Goal: Task Accomplishment & Management: Manage account settings

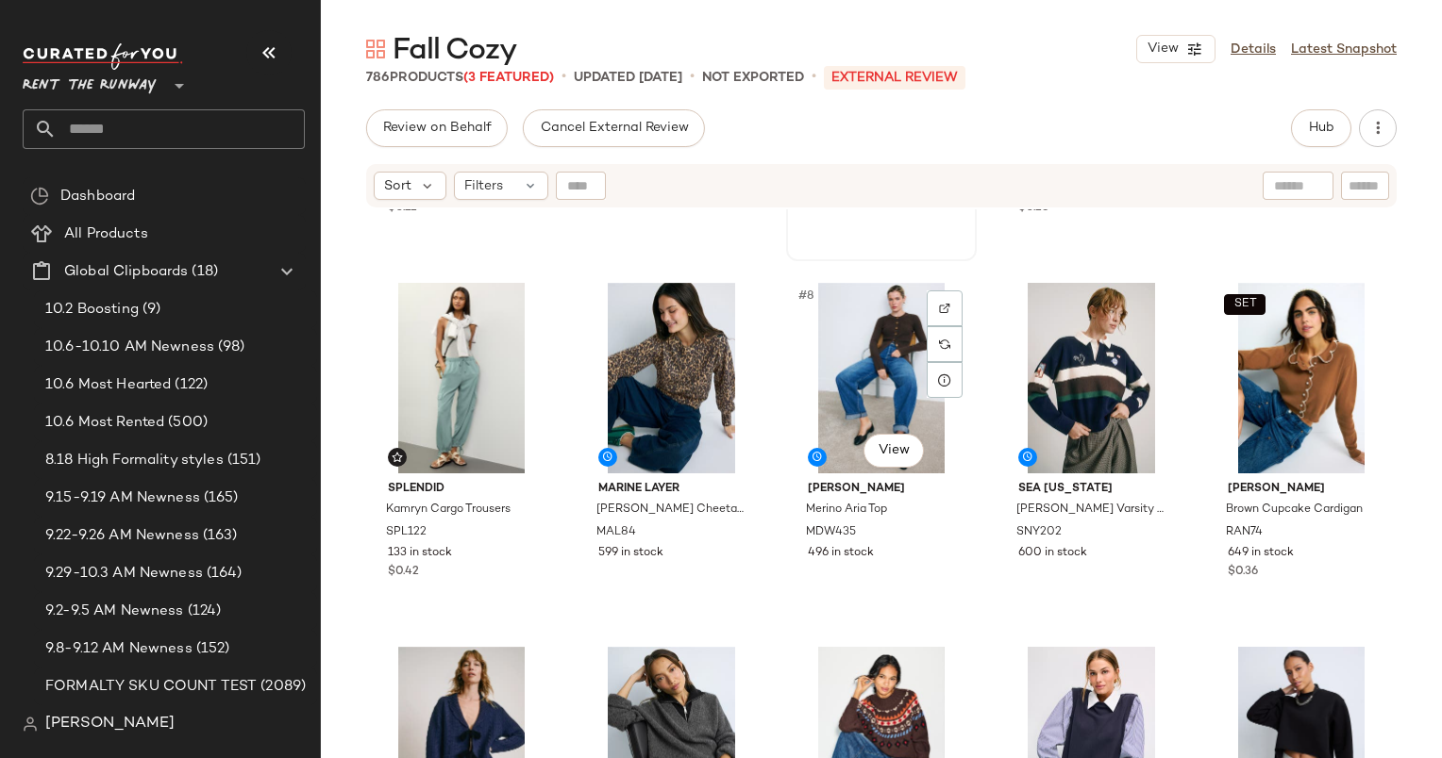
scroll to position [430, 0]
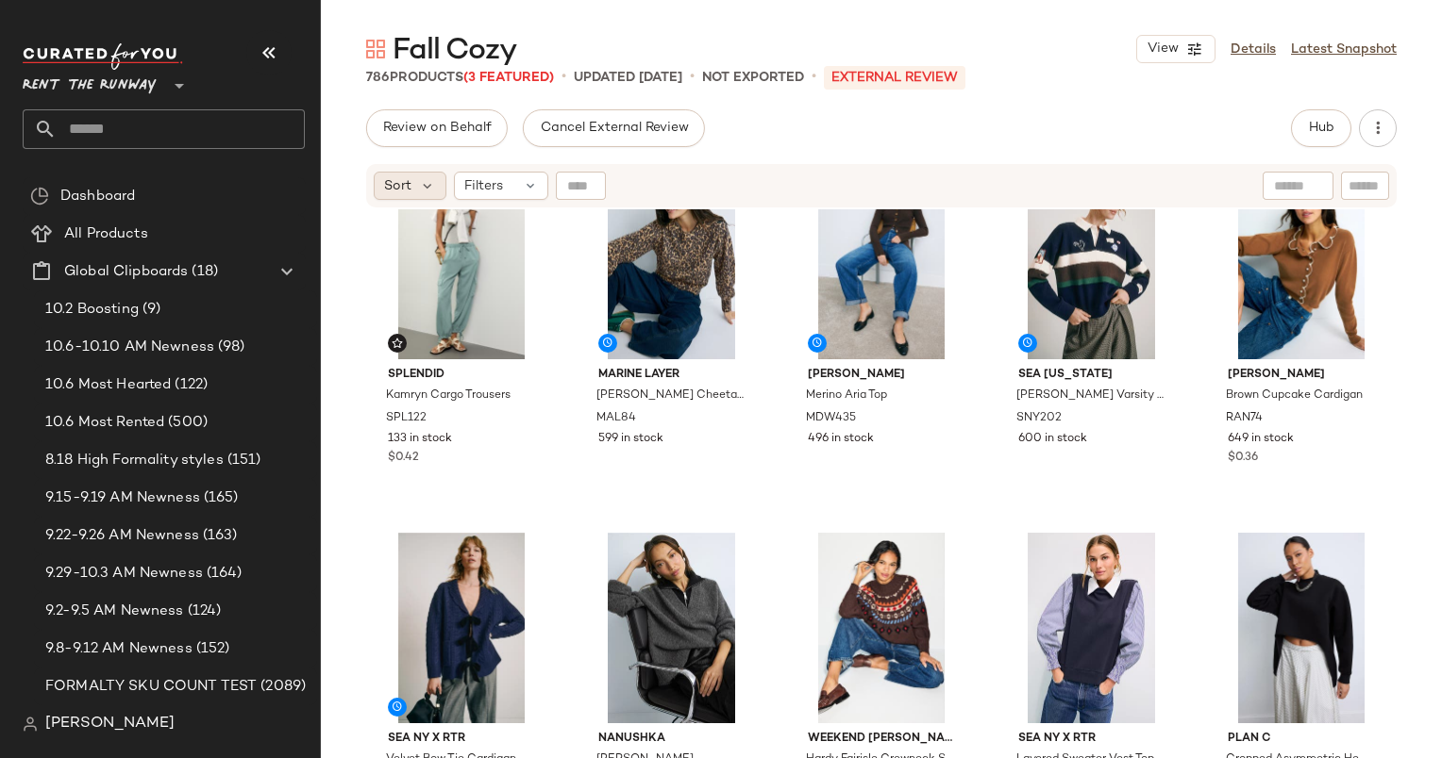
click at [391, 172] on div "Sort" at bounding box center [410, 186] width 73 height 28
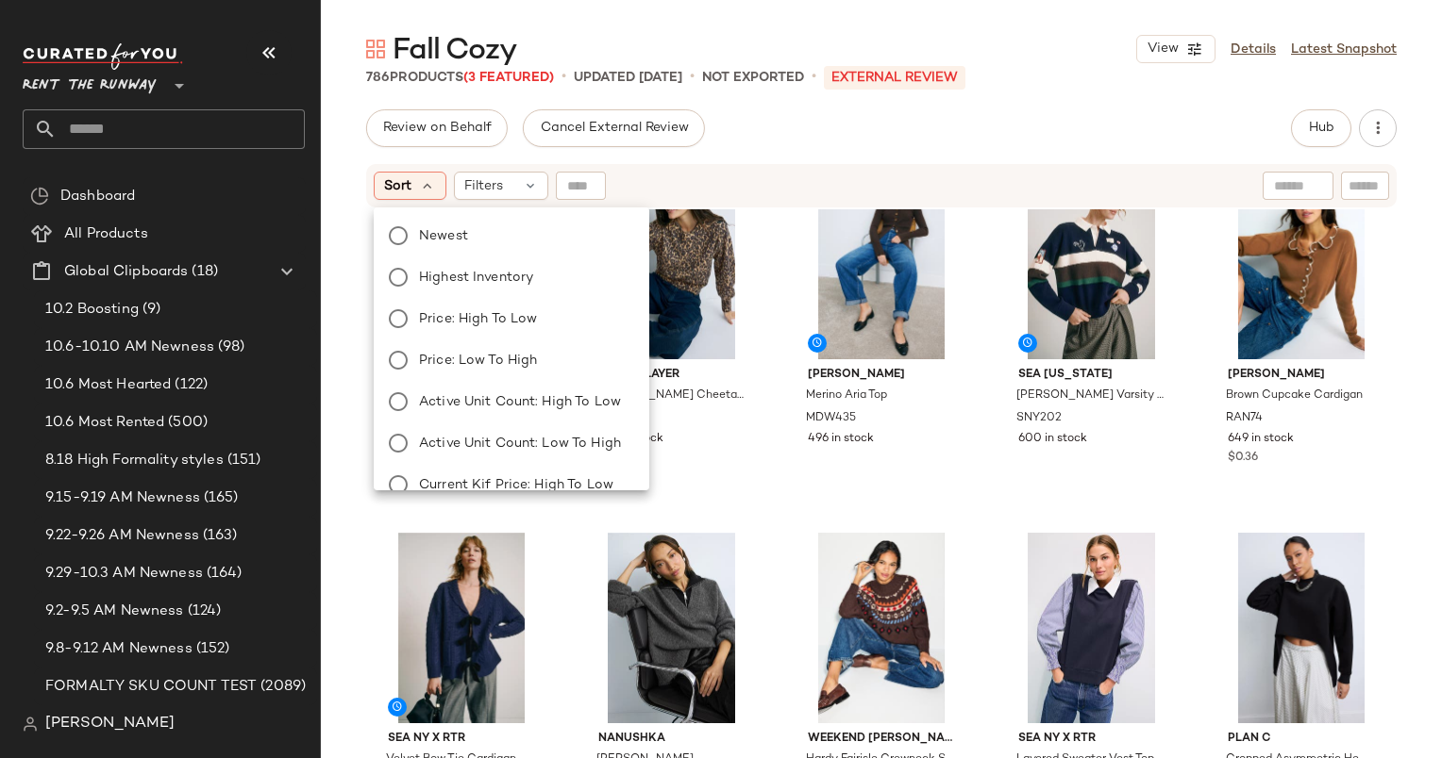
click at [777, 142] on div "Review on Behalf Cancel External Review Hub Send for Review External Review Int…" at bounding box center [881, 128] width 1030 height 38
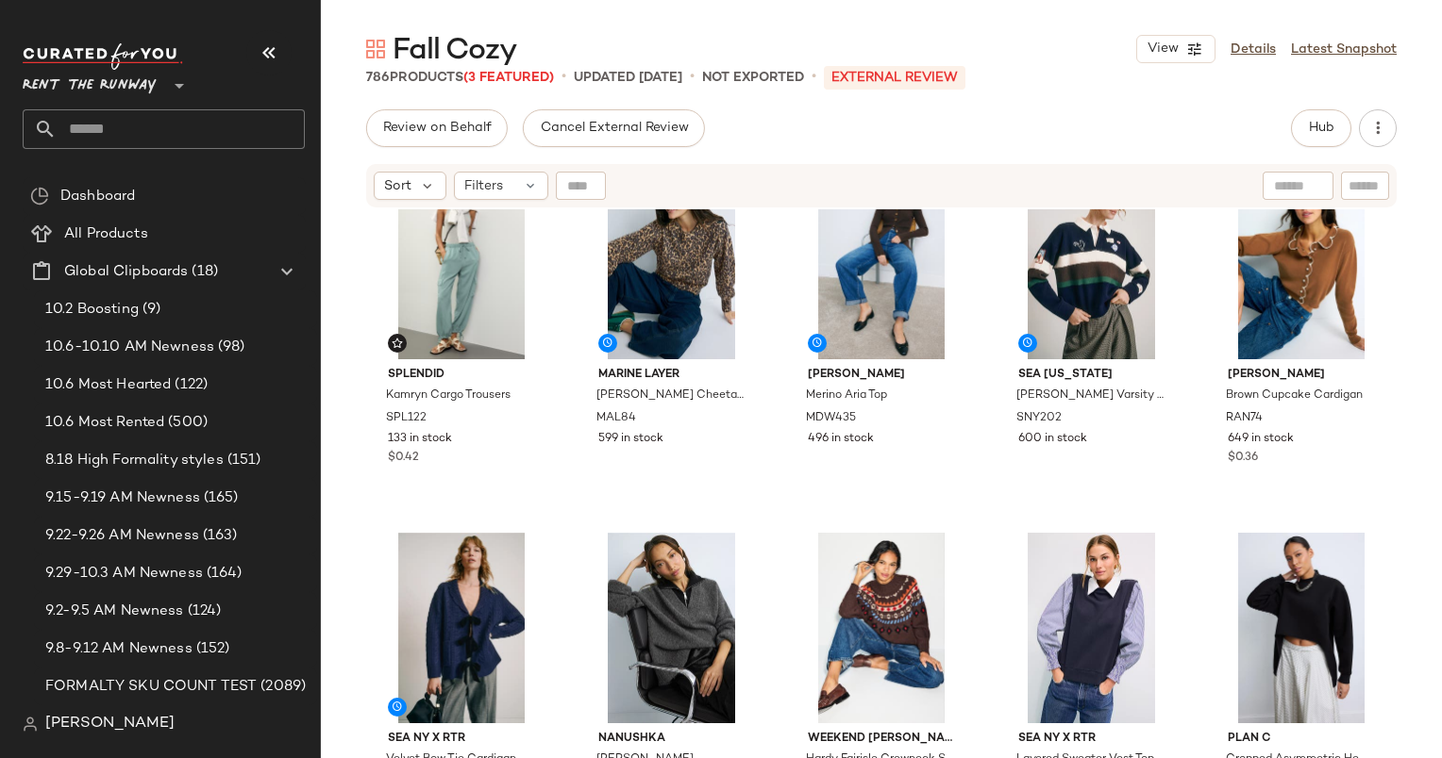
click at [1302, 184] on div at bounding box center [1297, 186] width 71 height 28
type input "**********"
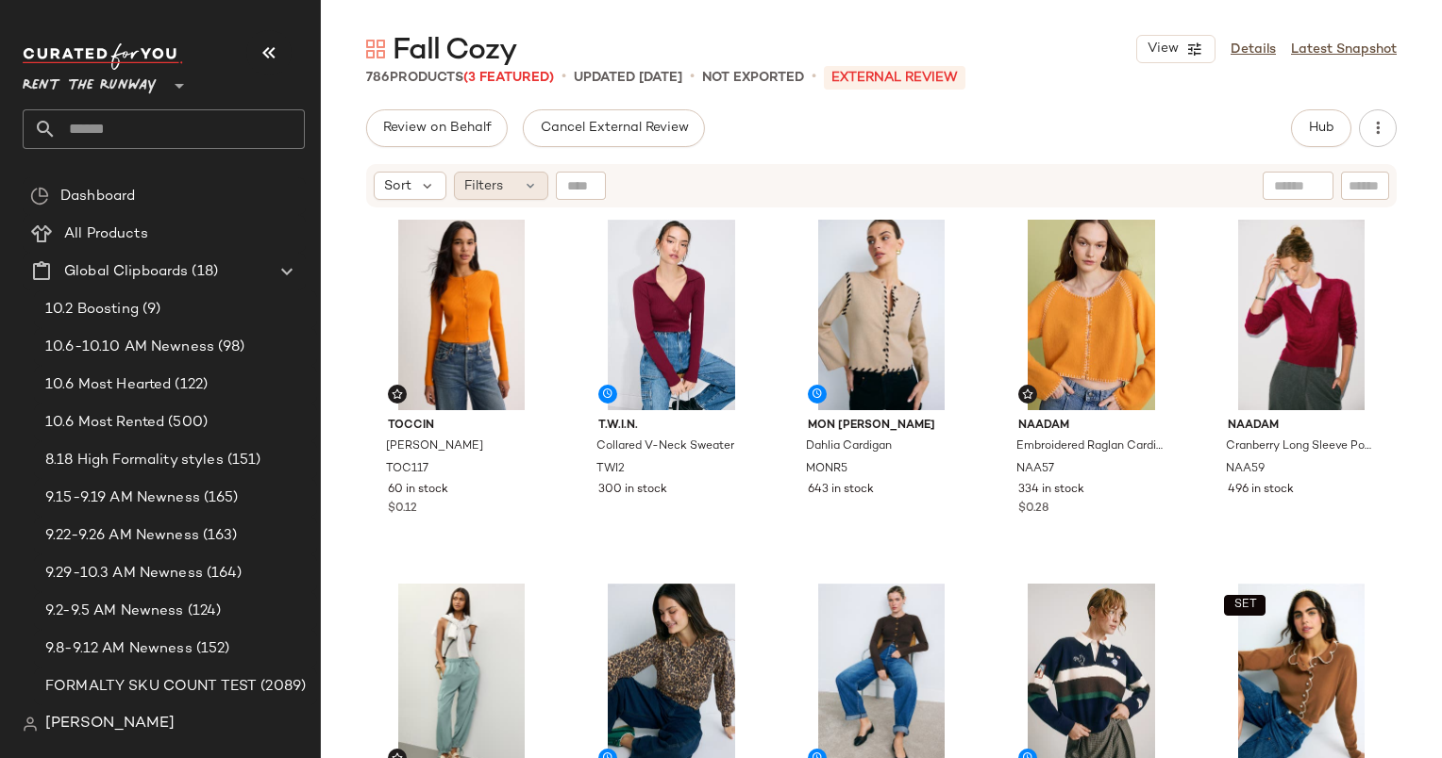
click at [515, 182] on div "Filters" at bounding box center [501, 186] width 94 height 28
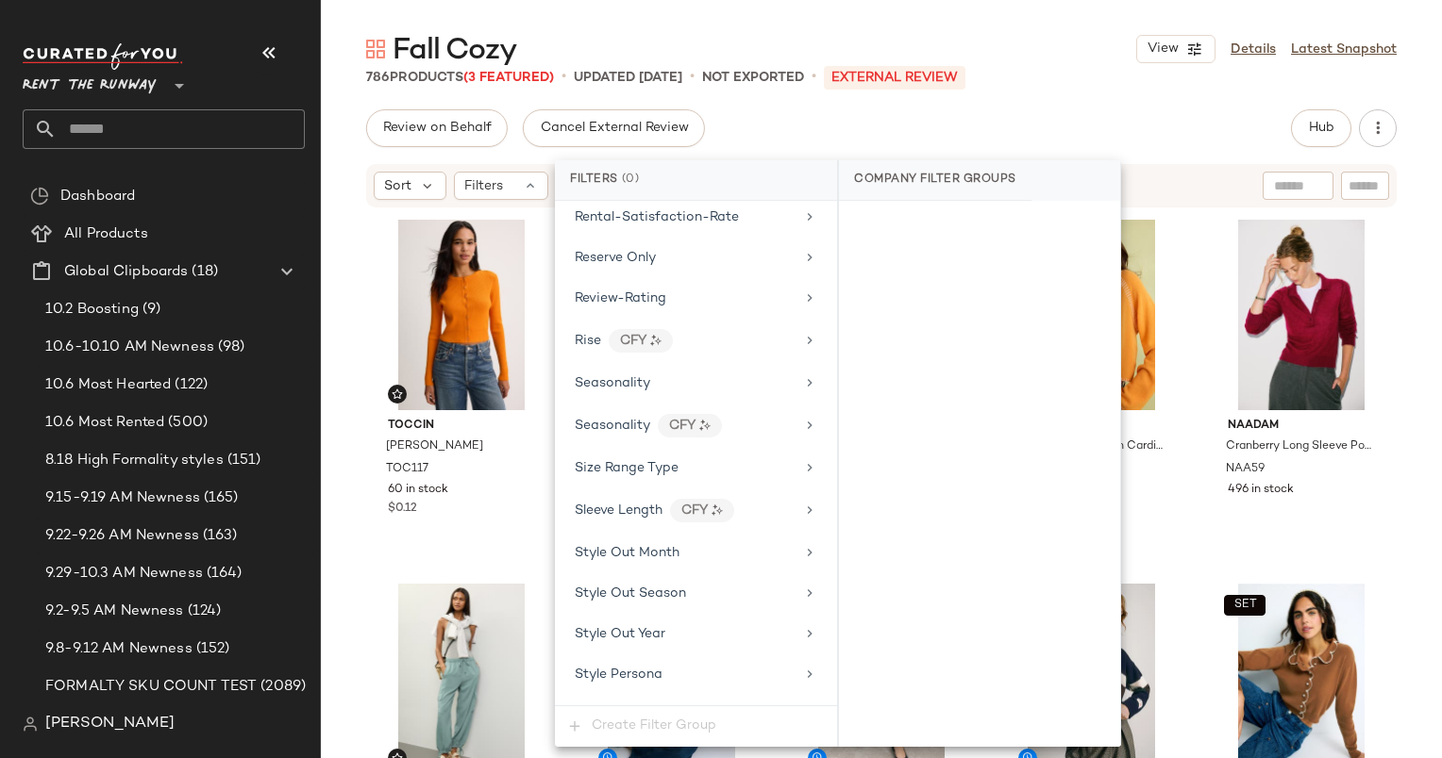
scroll to position [2519, 0]
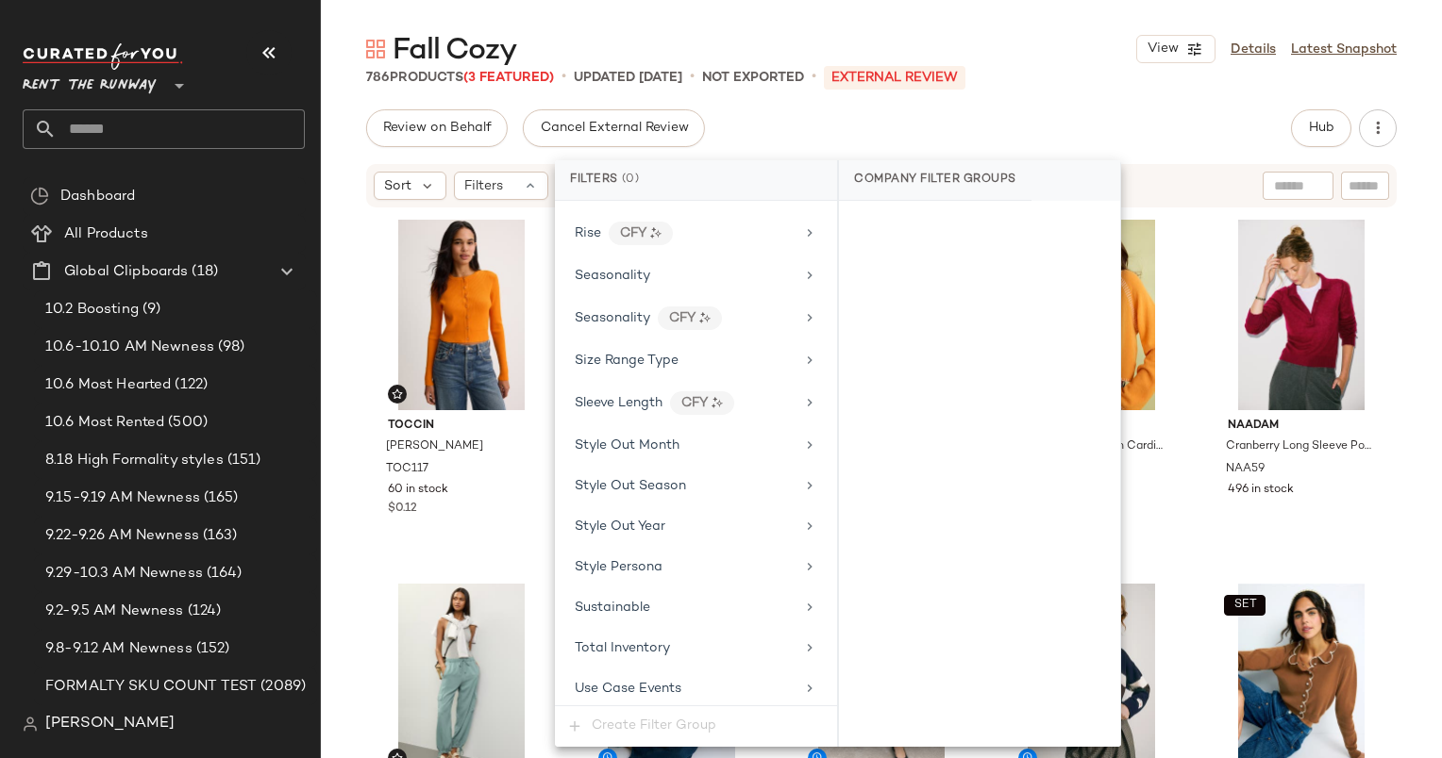
click at [757, 682] on div "Filter Groups Brand Category Active Unit Count Actual Price Add On Type AI Embe…" at bounding box center [696, 453] width 282 height 505
click at [753, 631] on div "Total Inventory" at bounding box center [695, 648] width 267 height 37
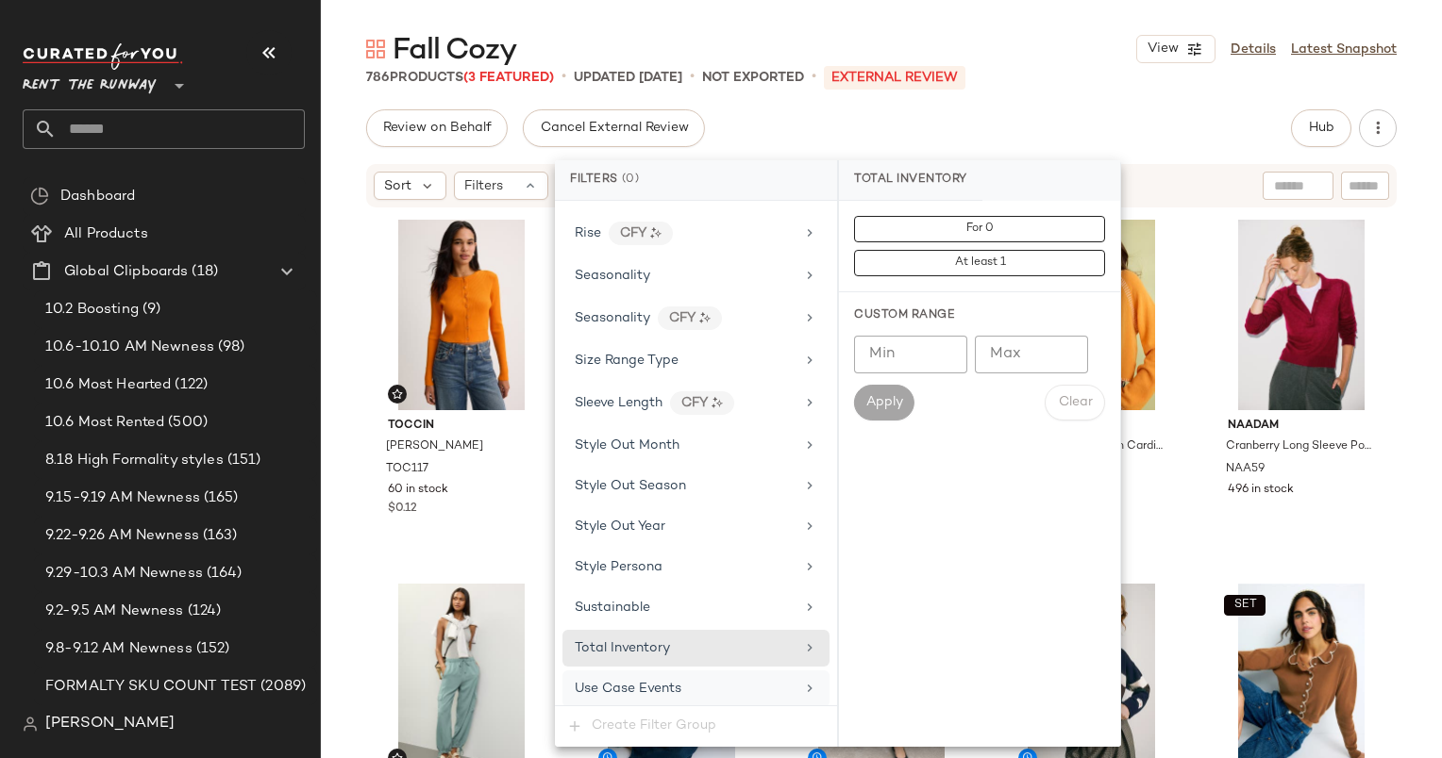
click at [772, 671] on div "Use Case Events" at bounding box center [695, 689] width 267 height 37
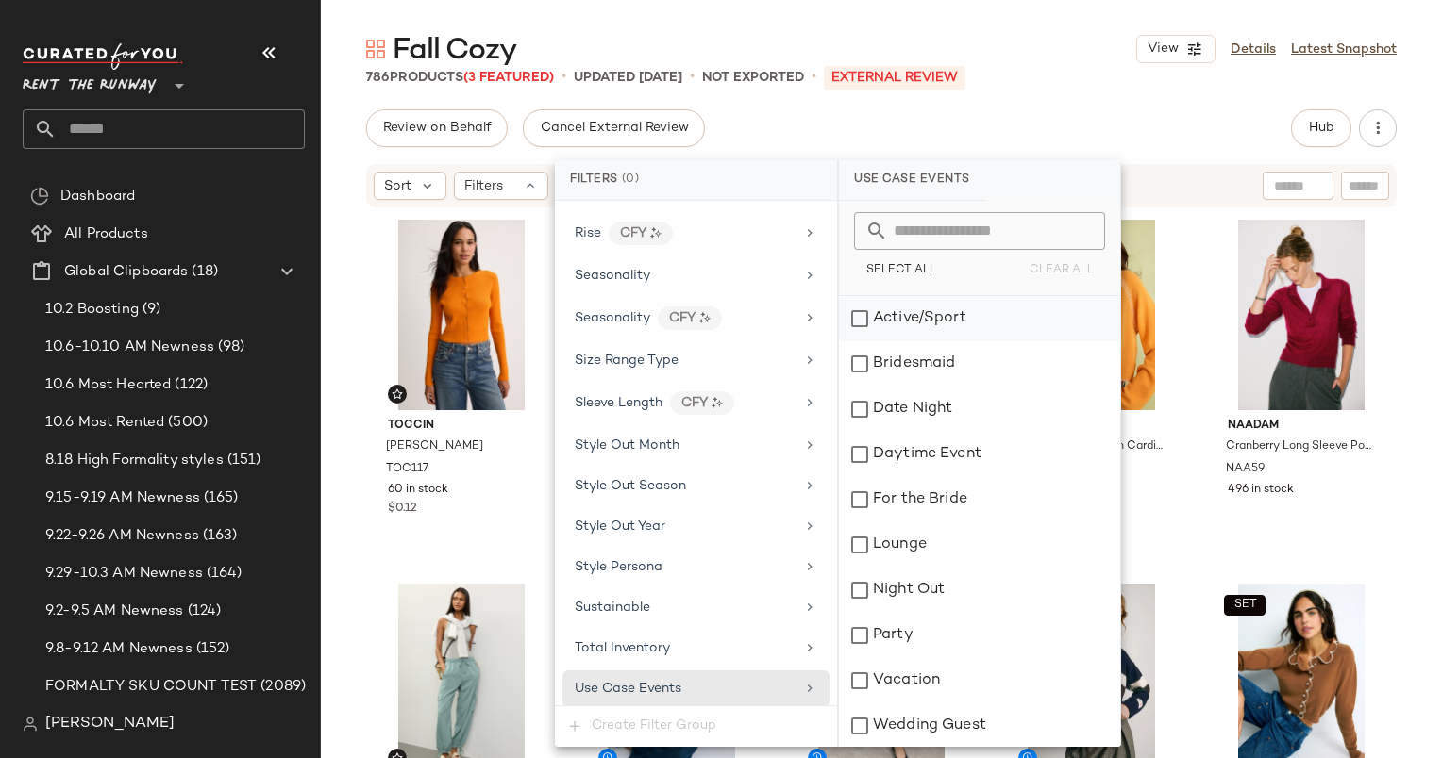
click at [916, 319] on div "Active/Sport" at bounding box center [979, 318] width 281 height 45
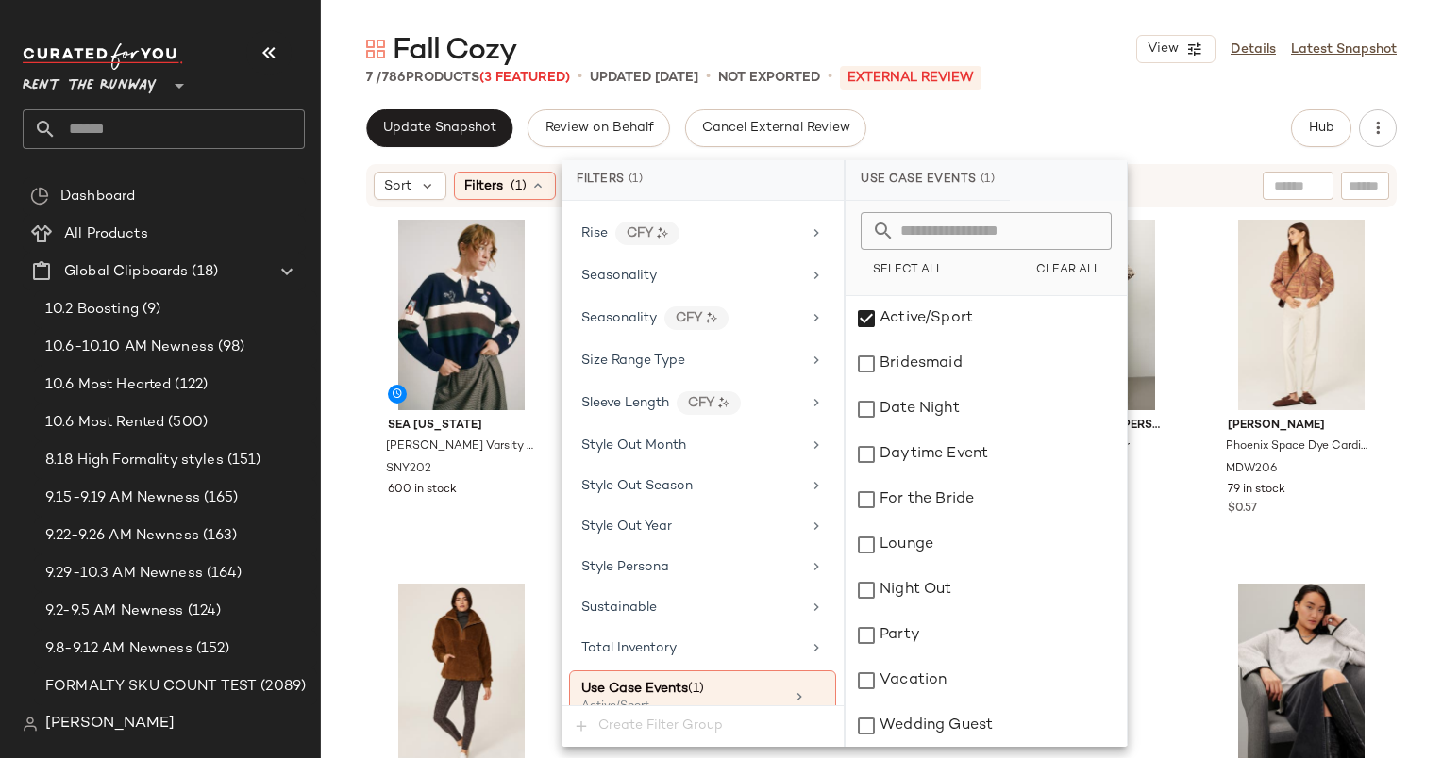
click at [1061, 120] on div "Update Snapshot Review on Behalf Cancel External Review Hub Send for Review Ext…" at bounding box center [881, 128] width 1030 height 38
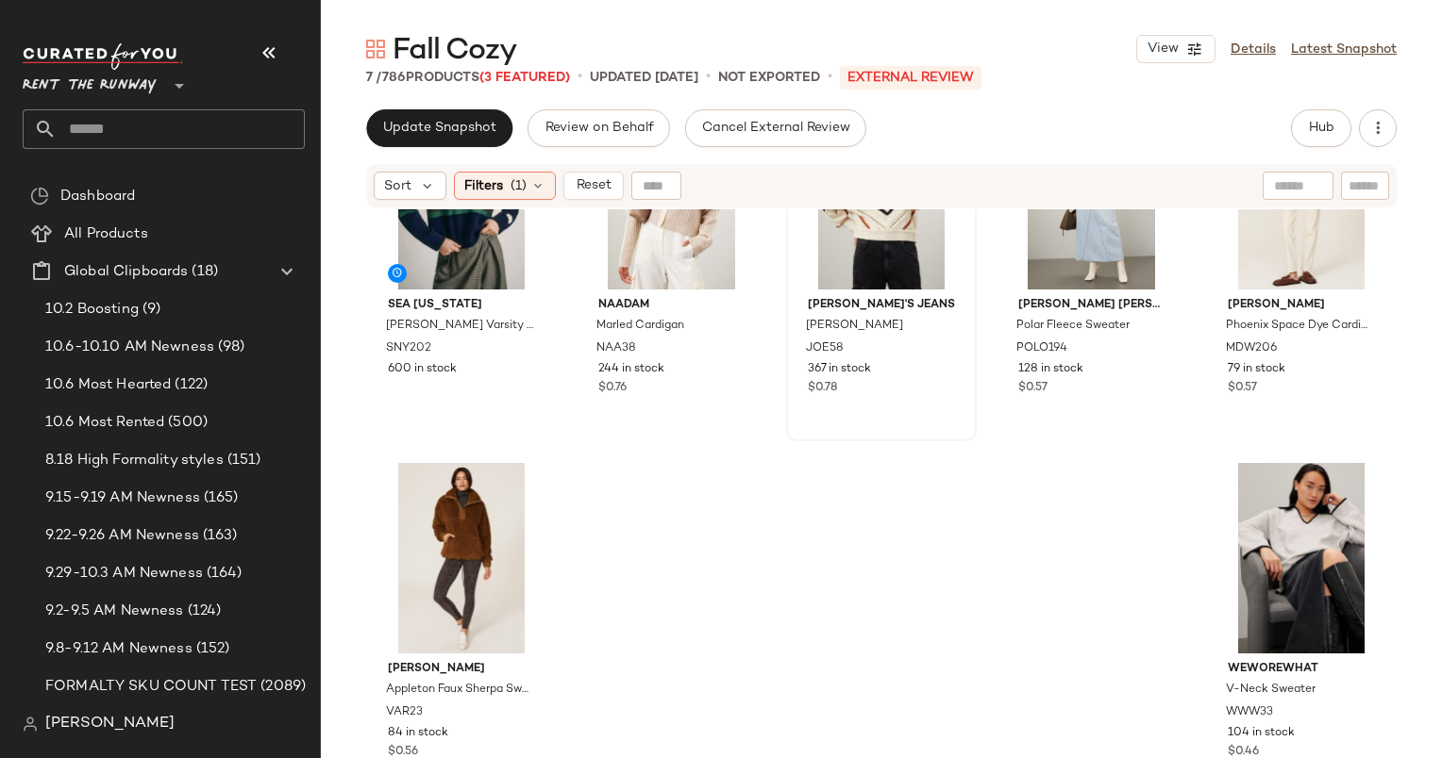
scroll to position [0, 0]
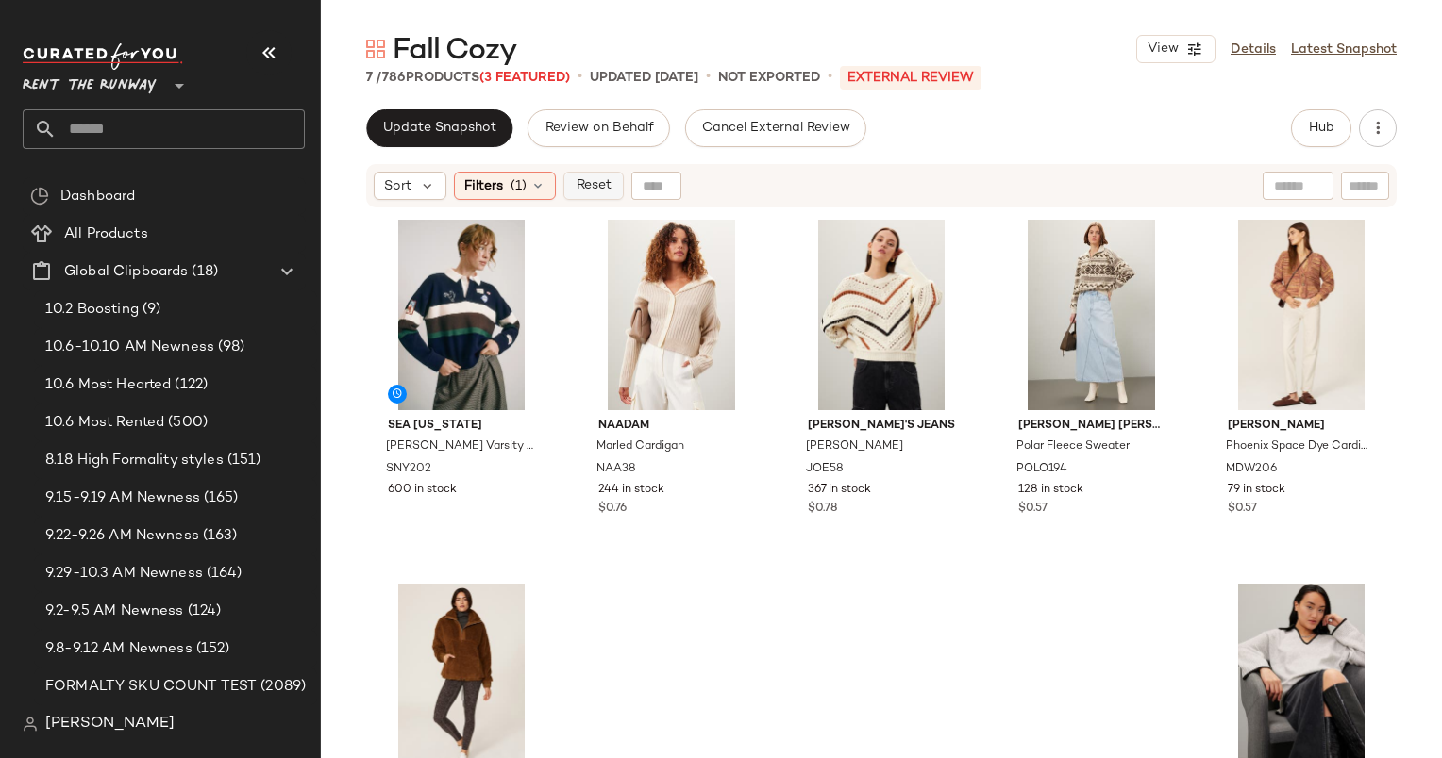
click at [611, 186] on button "Reset" at bounding box center [593, 186] width 60 height 28
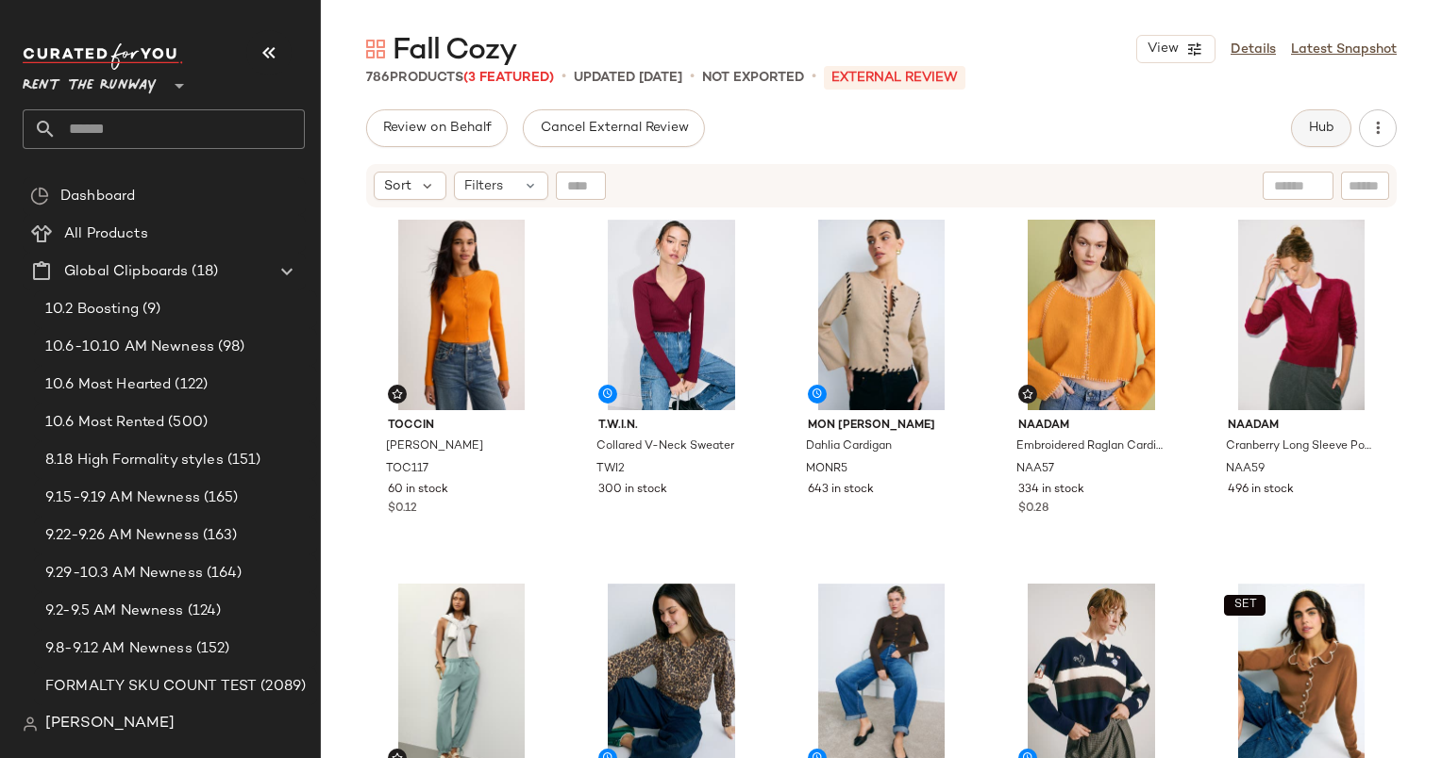
click at [1323, 136] on button "Hub" at bounding box center [1321, 128] width 60 height 38
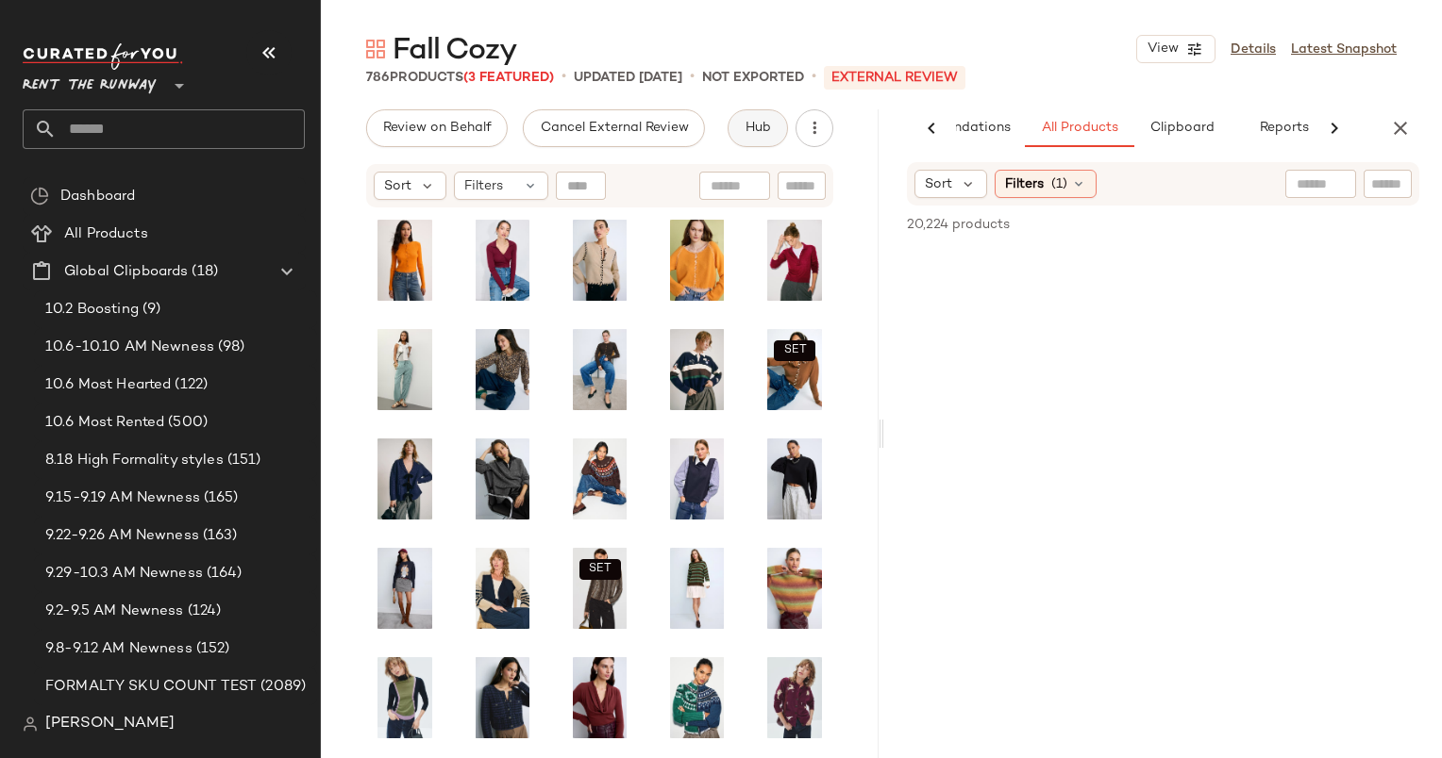
scroll to position [0, 97]
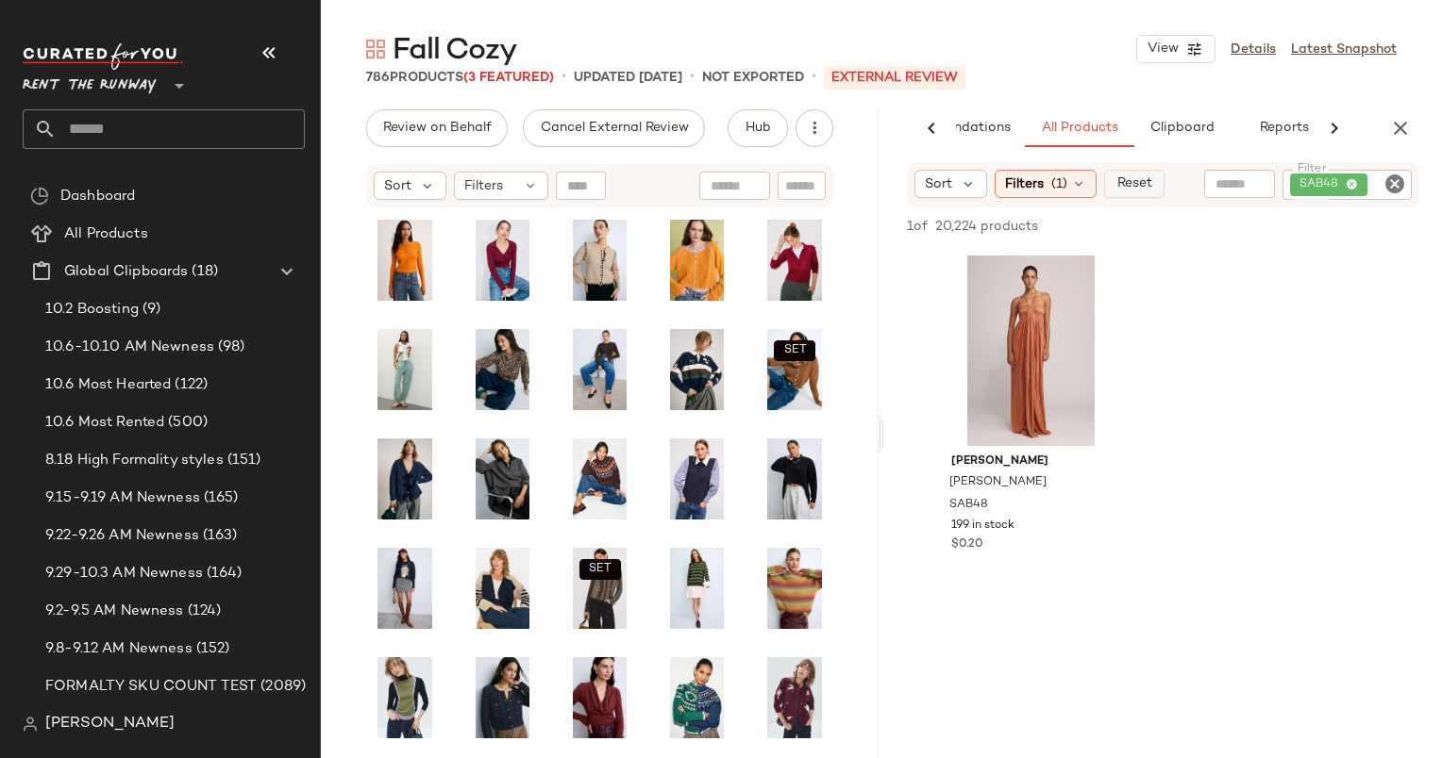
click at [1148, 188] on span "Reset" at bounding box center [1133, 183] width 36 height 15
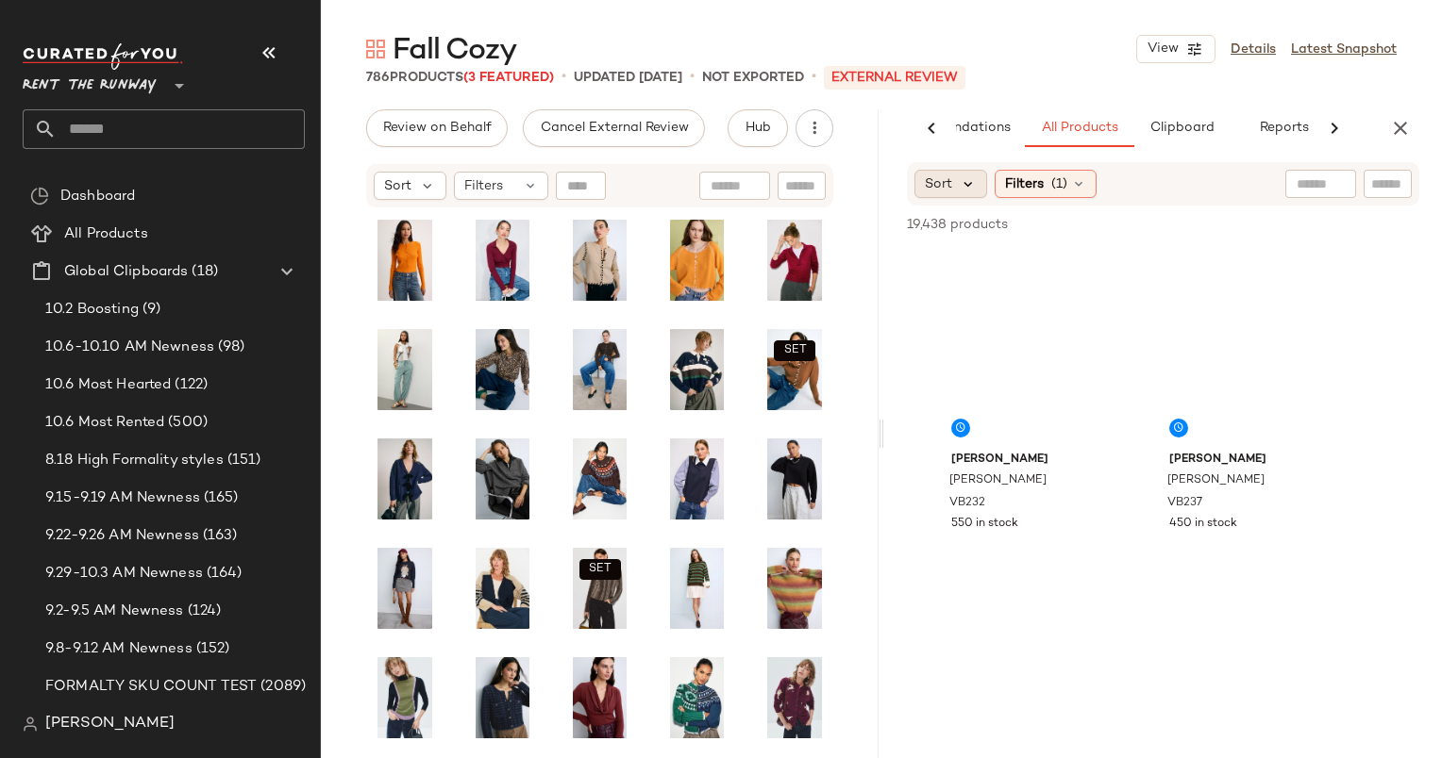
click at [973, 184] on icon at bounding box center [967, 183] width 17 height 17
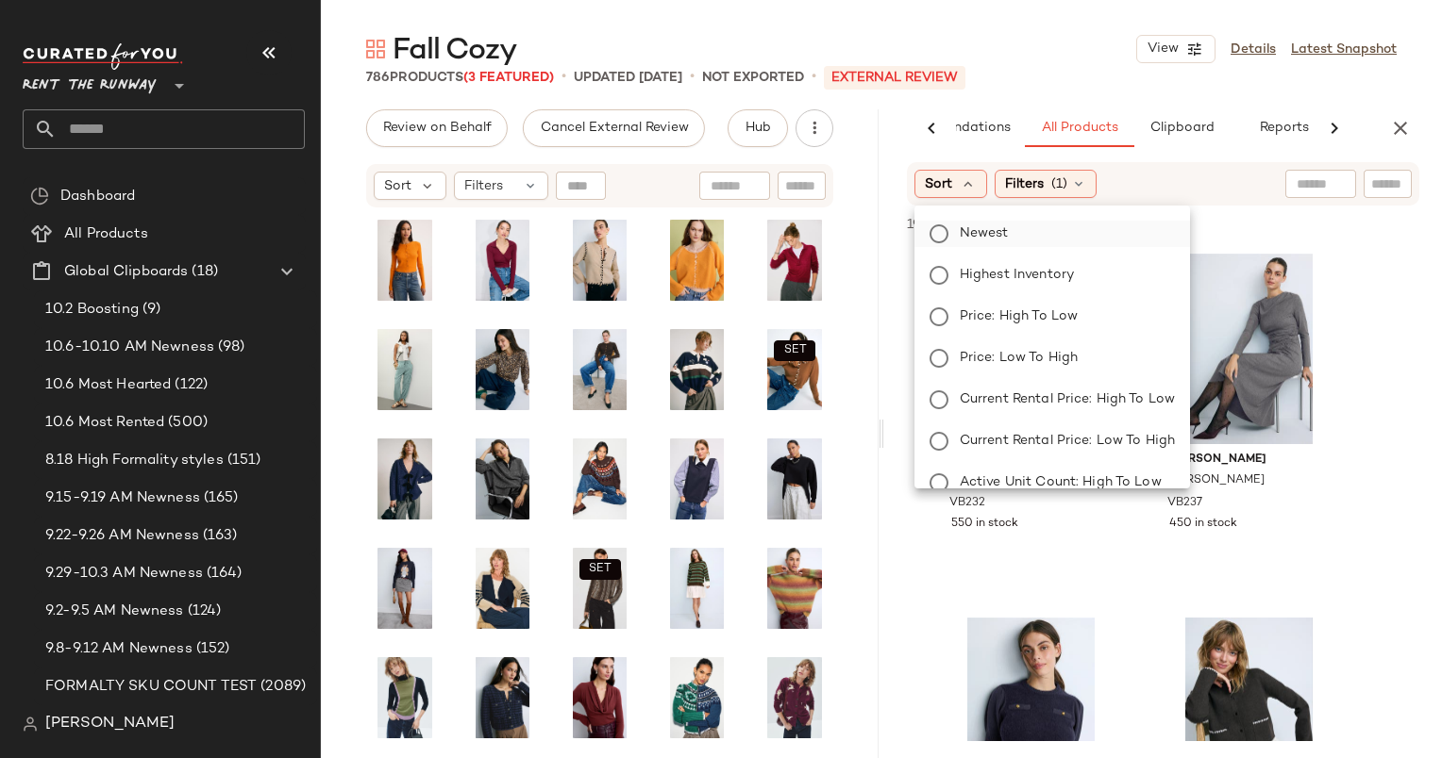
click at [1049, 242] on label "Newest" at bounding box center [1063, 234] width 223 height 26
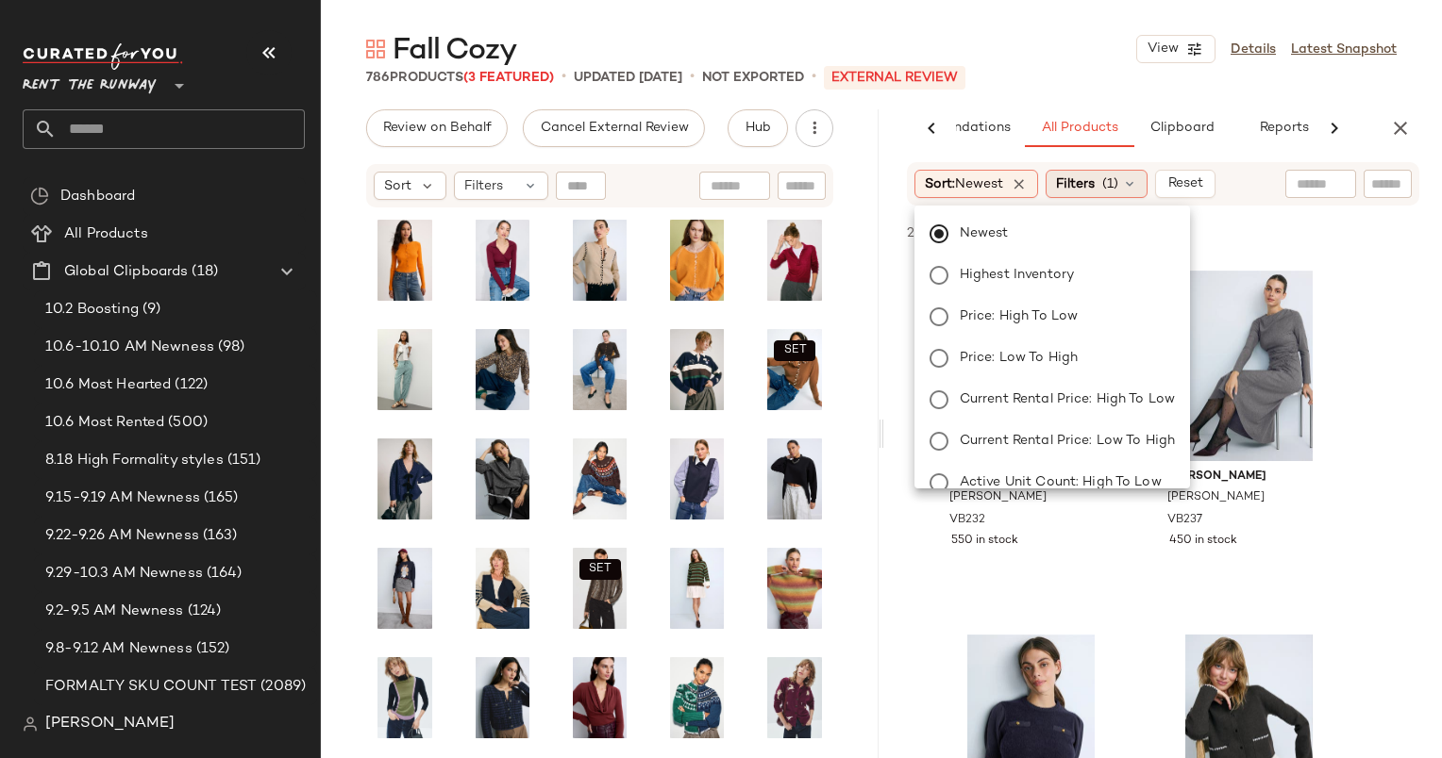
click at [1118, 175] on span "(1)" at bounding box center [1110, 185] width 16 height 20
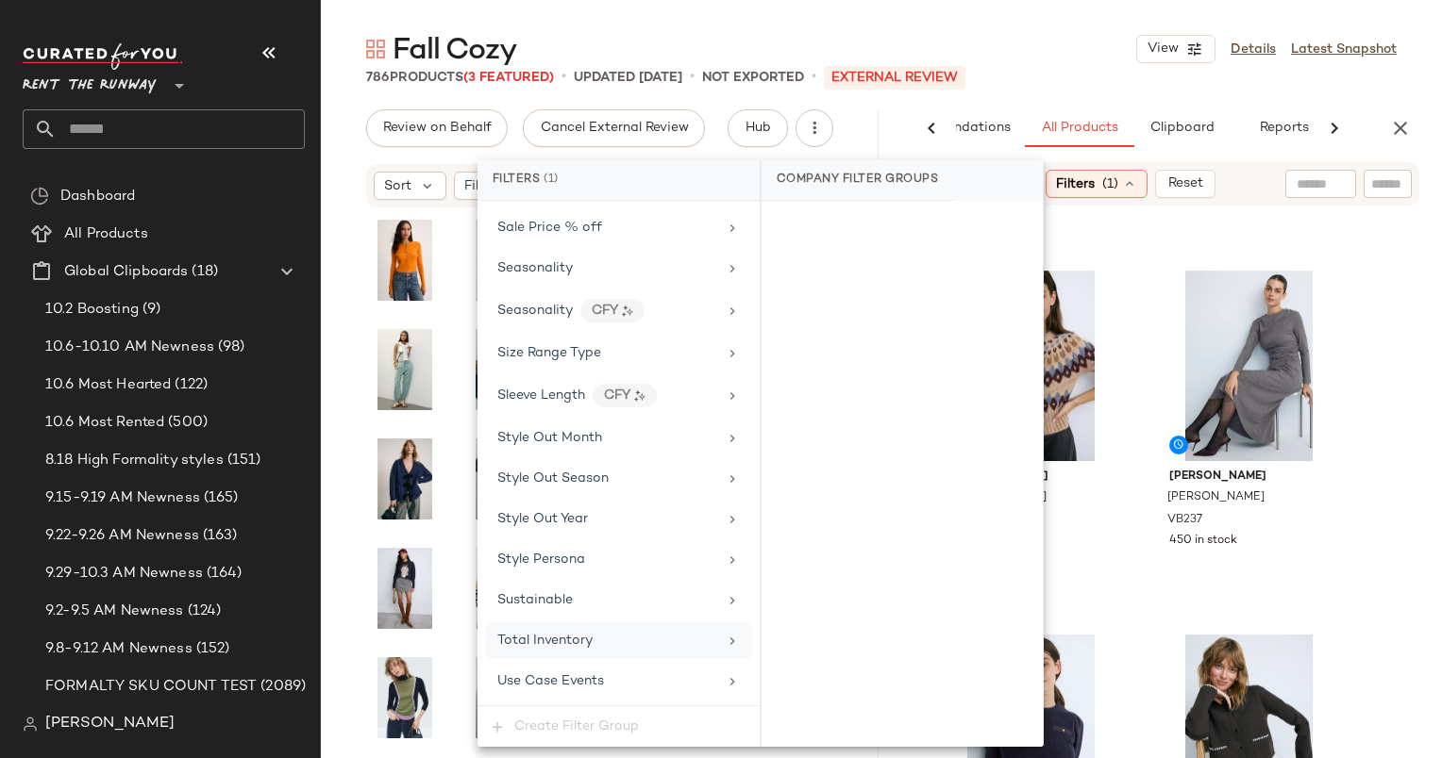
scroll to position [2785, 0]
click at [598, 260] on div "Seasonality" at bounding box center [607, 270] width 220 height 20
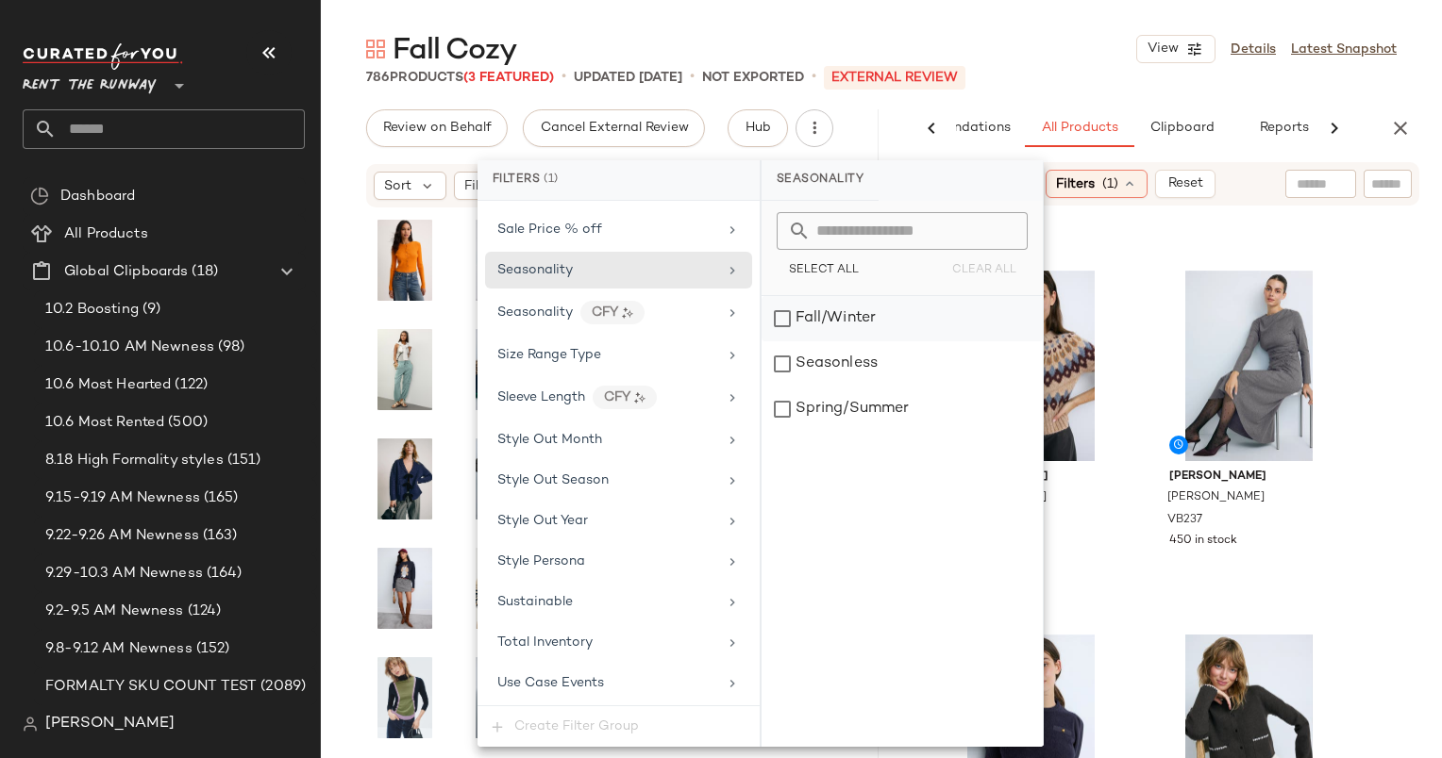
click at [798, 313] on div "Fall/Winter" at bounding box center [901, 318] width 281 height 45
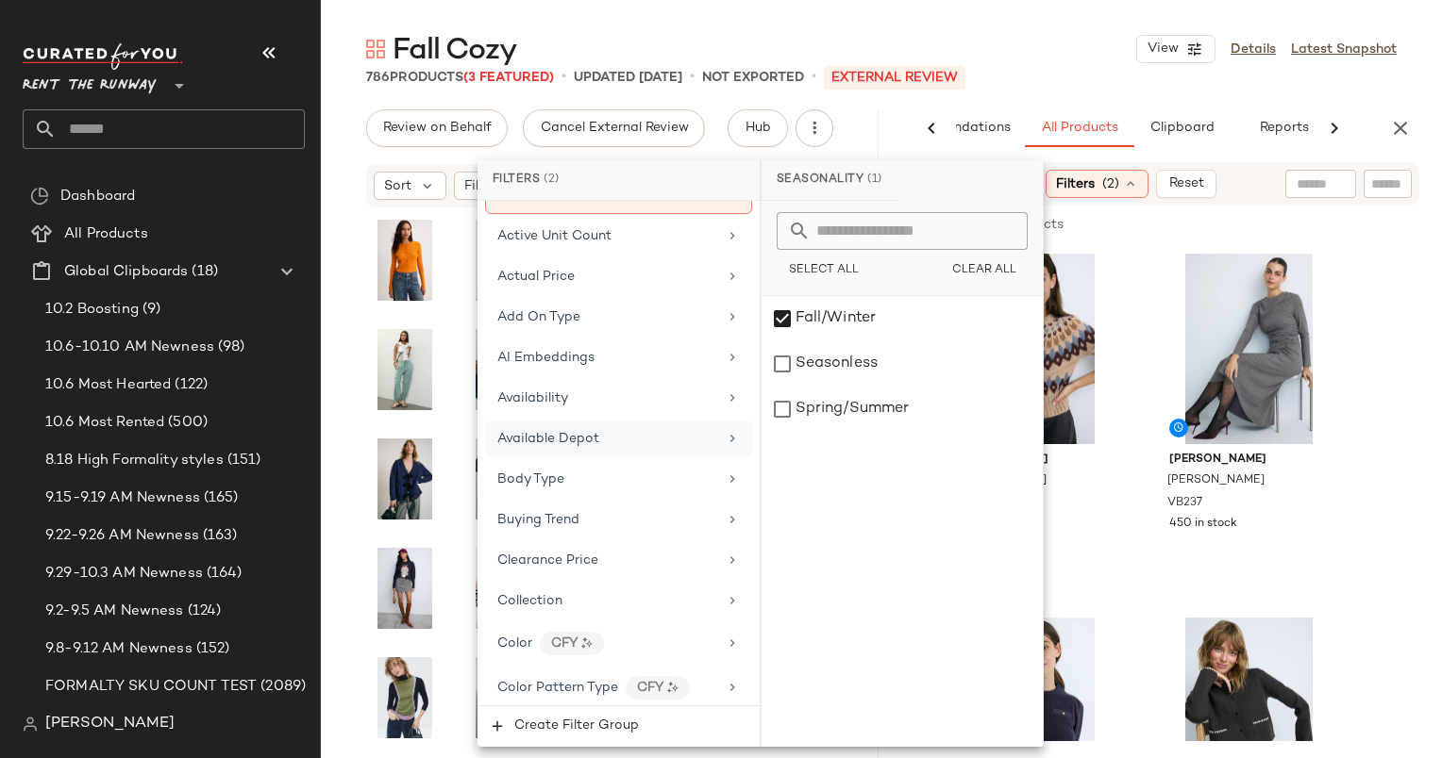
scroll to position [0, 0]
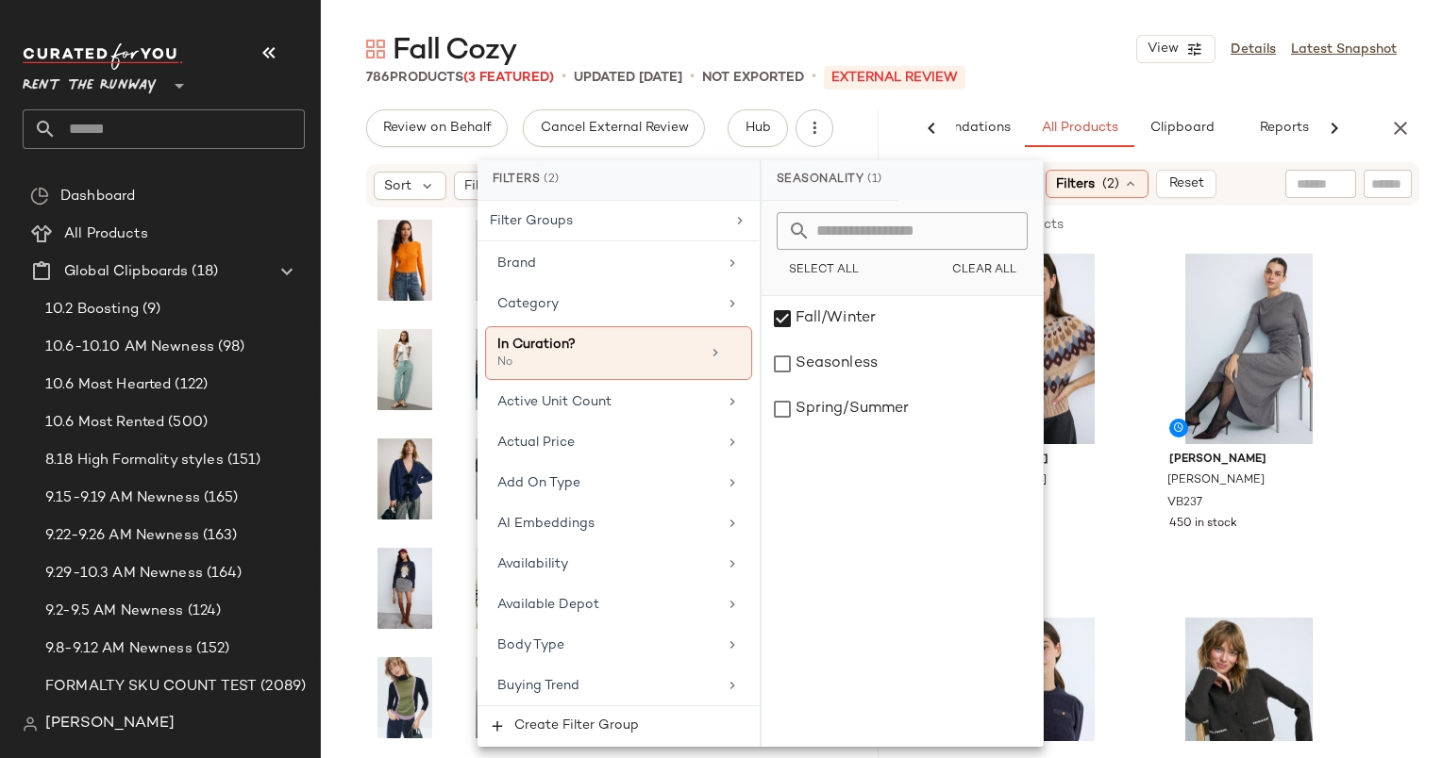
click at [1068, 57] on div "Fall Cozy View Details Latest Snapshot" at bounding box center [881, 49] width 1121 height 38
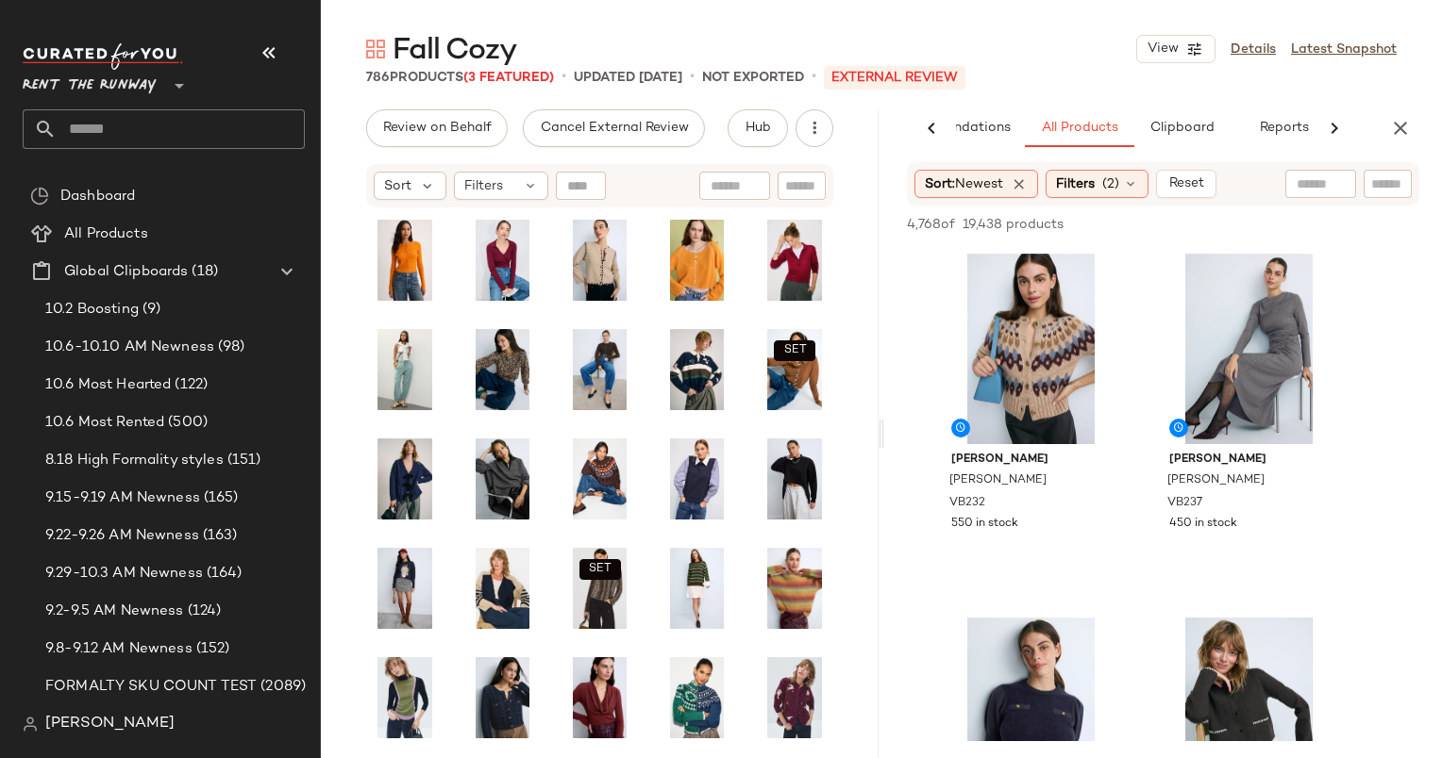
click at [1332, 182] on input "text" at bounding box center [1320, 185] width 48 height 20
type input "**********"
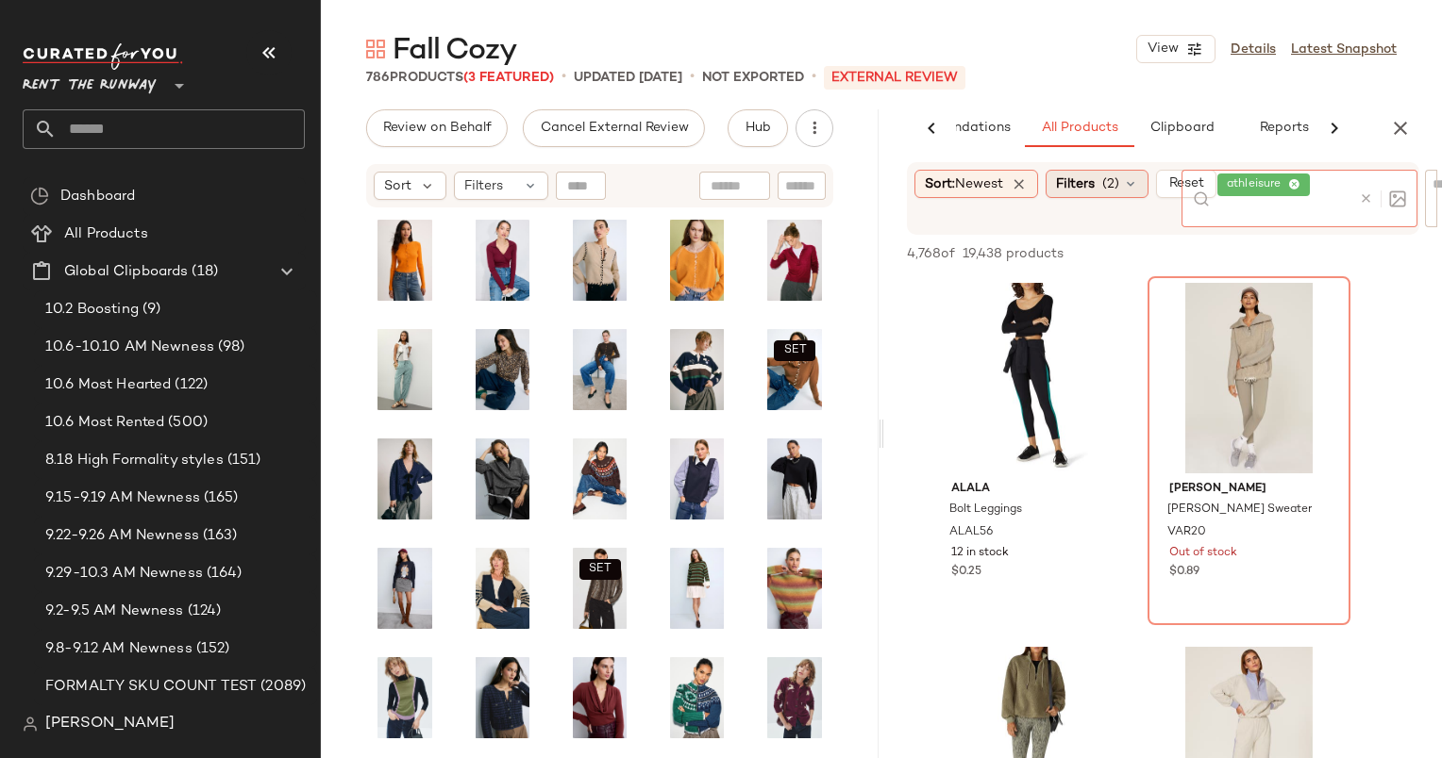
click at [1094, 185] on span "Filters" at bounding box center [1075, 185] width 39 height 20
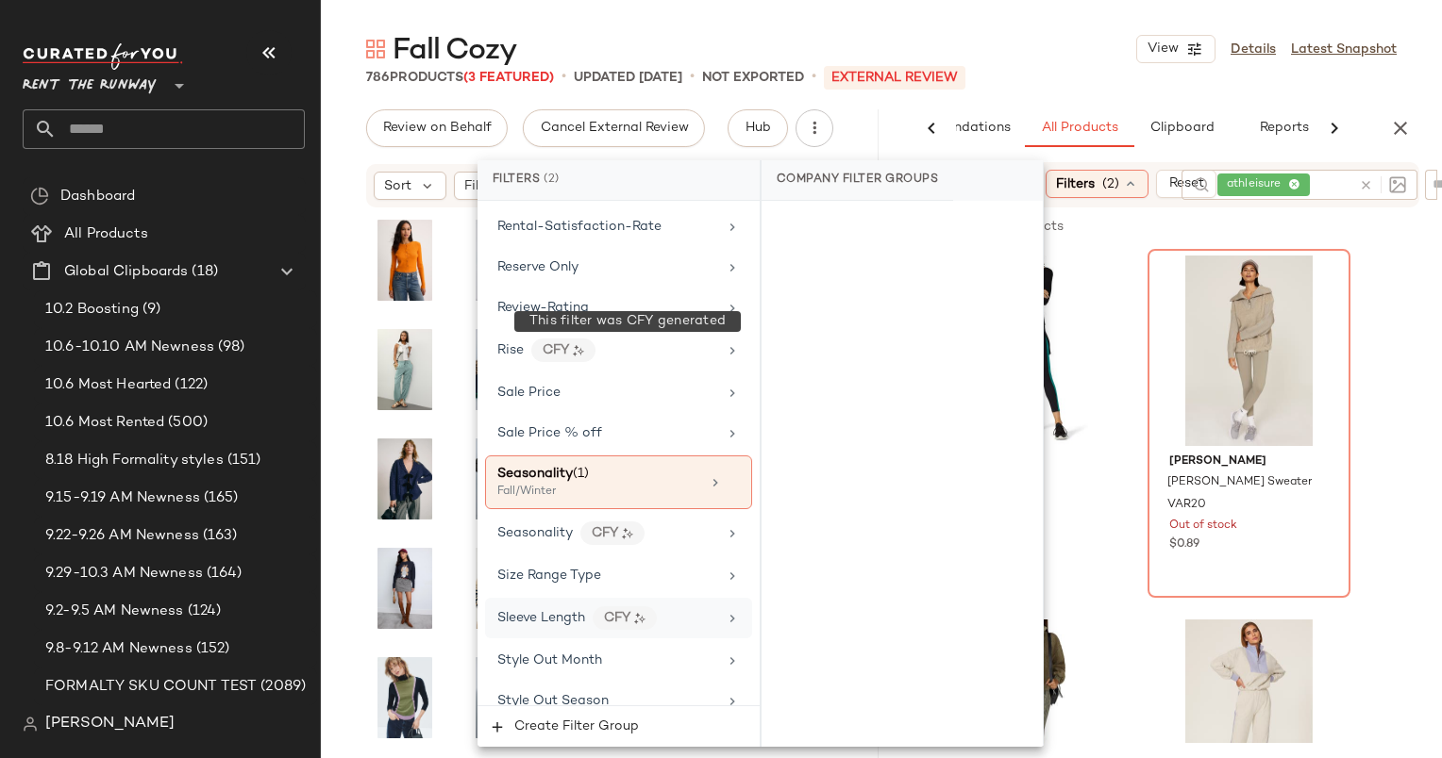
scroll to position [2896, 0]
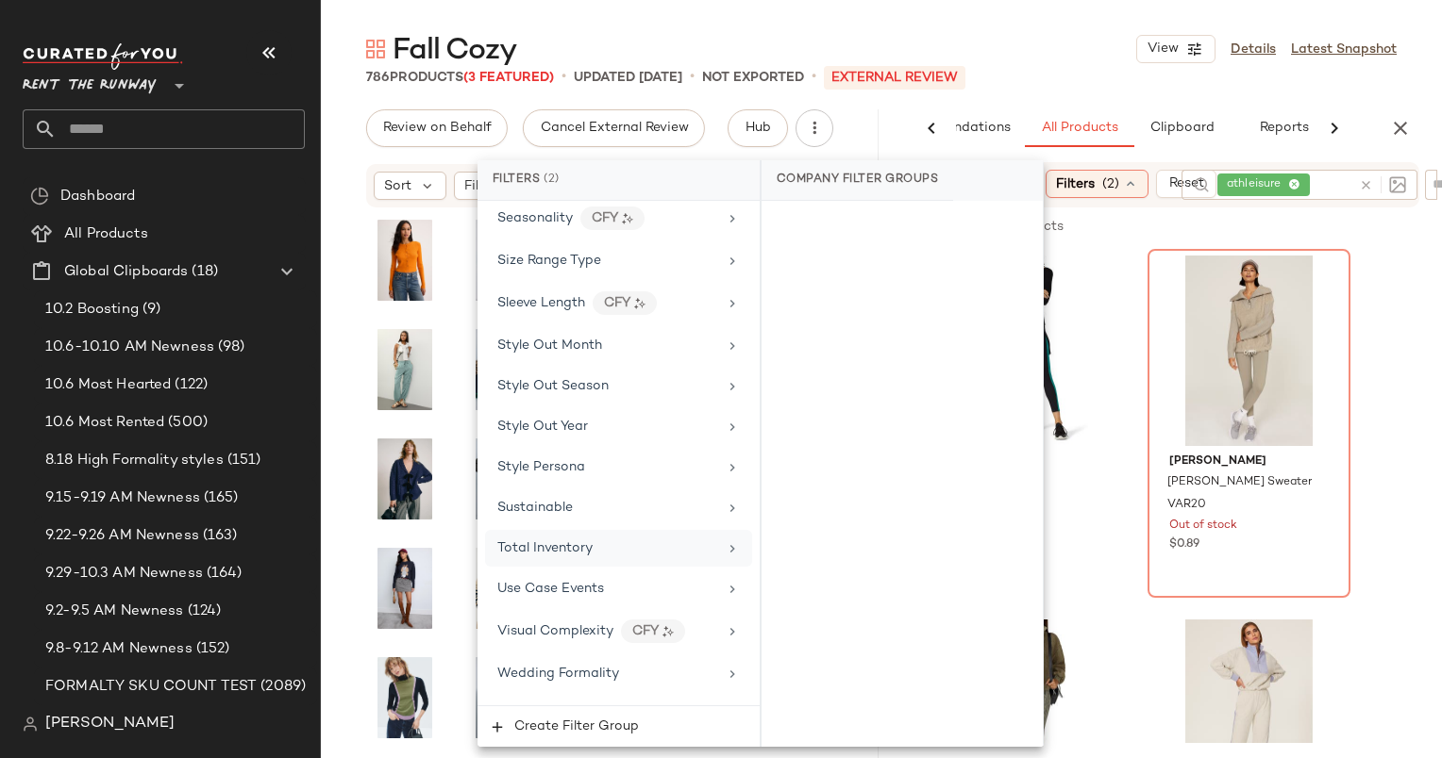
click at [587, 542] on span "Total Inventory" at bounding box center [544, 549] width 95 height 14
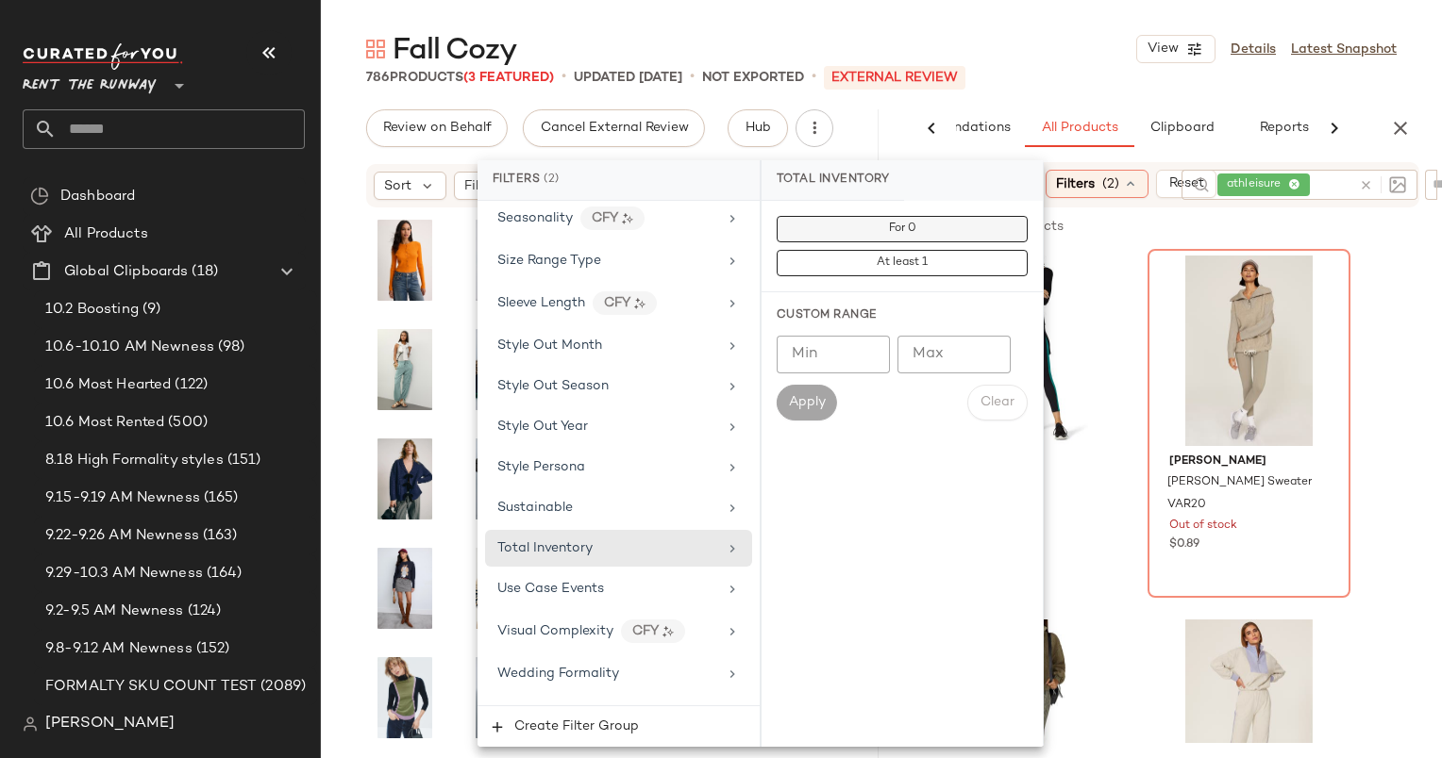
click at [845, 242] on button "For 0" at bounding box center [901, 229] width 251 height 26
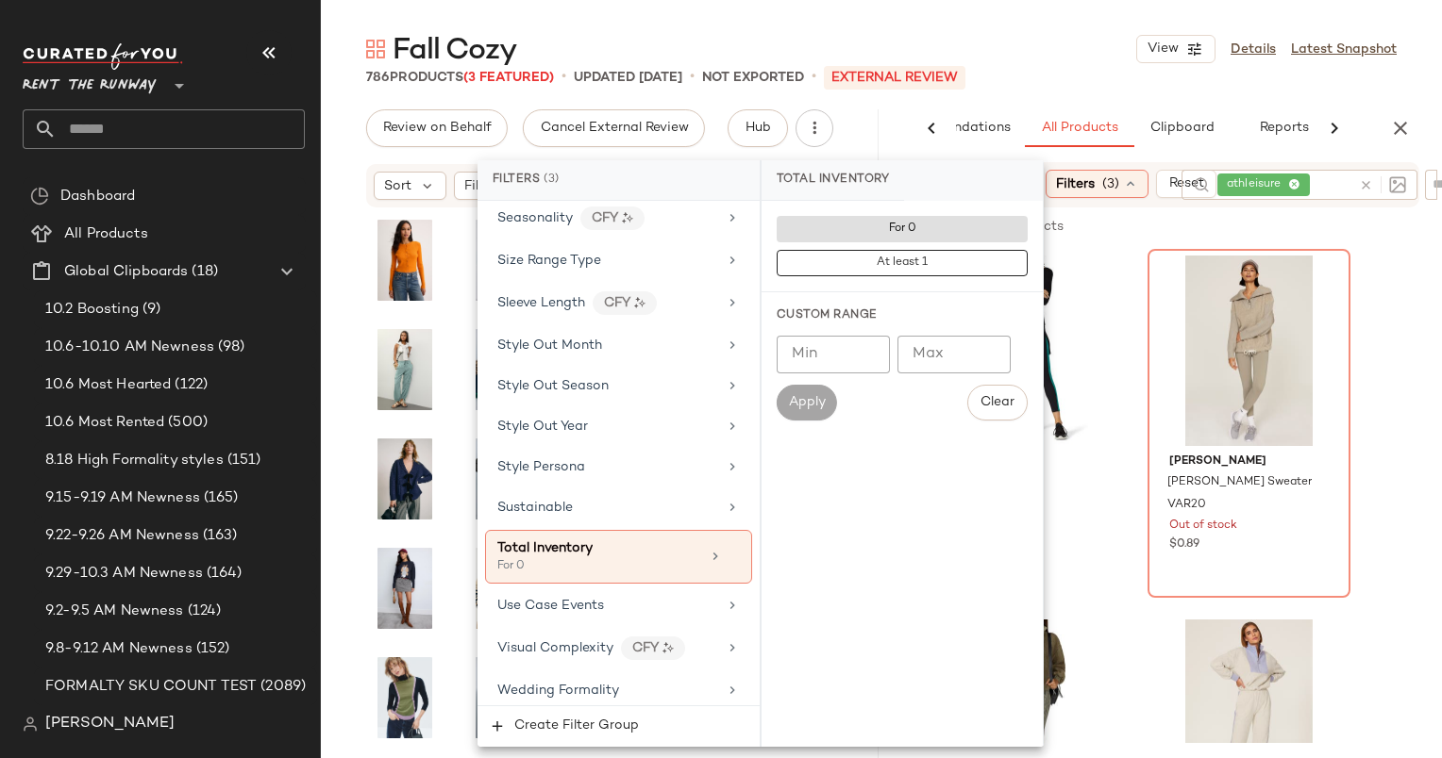
click at [1079, 49] on div "Fall Cozy View Details Latest Snapshot" at bounding box center [881, 49] width 1121 height 38
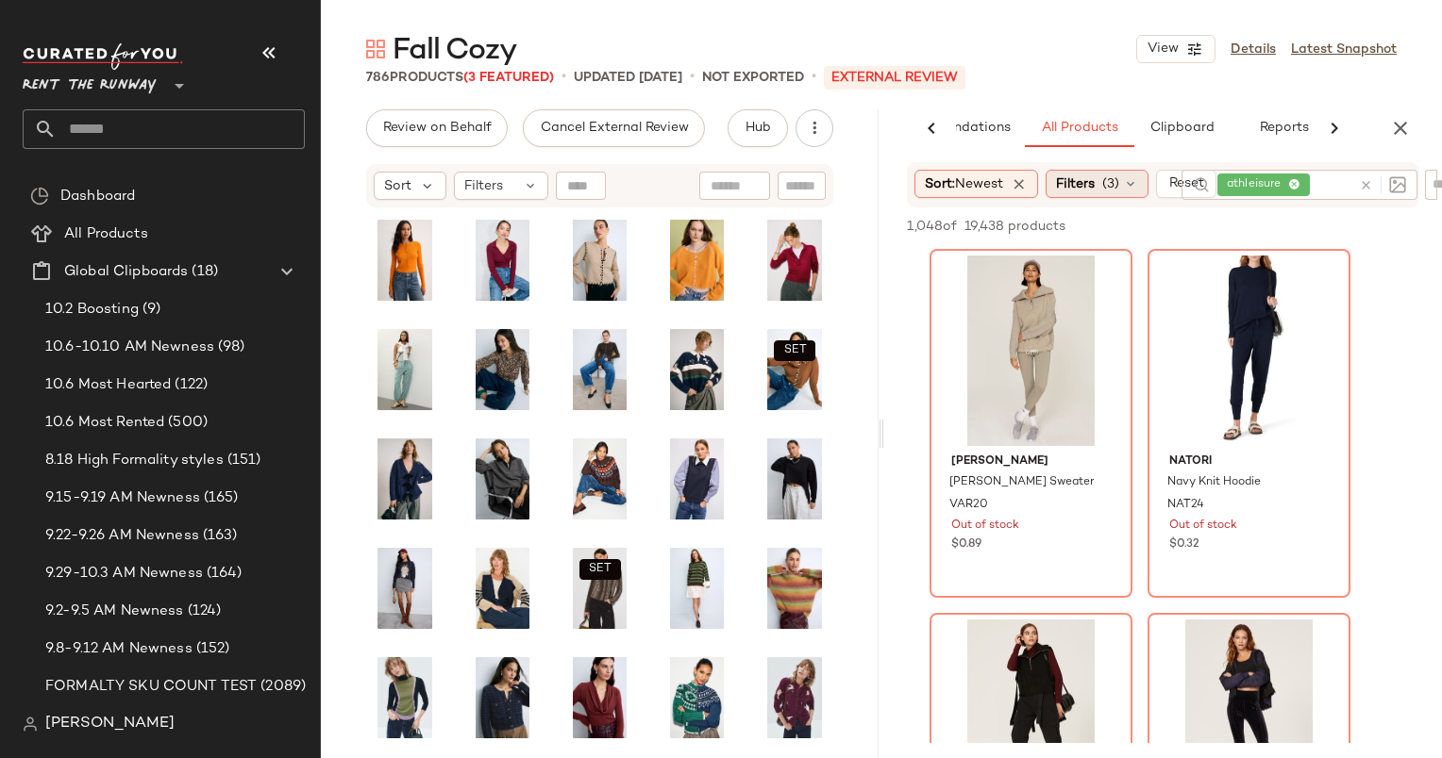
click at [1115, 179] on span "(3)" at bounding box center [1110, 185] width 17 height 20
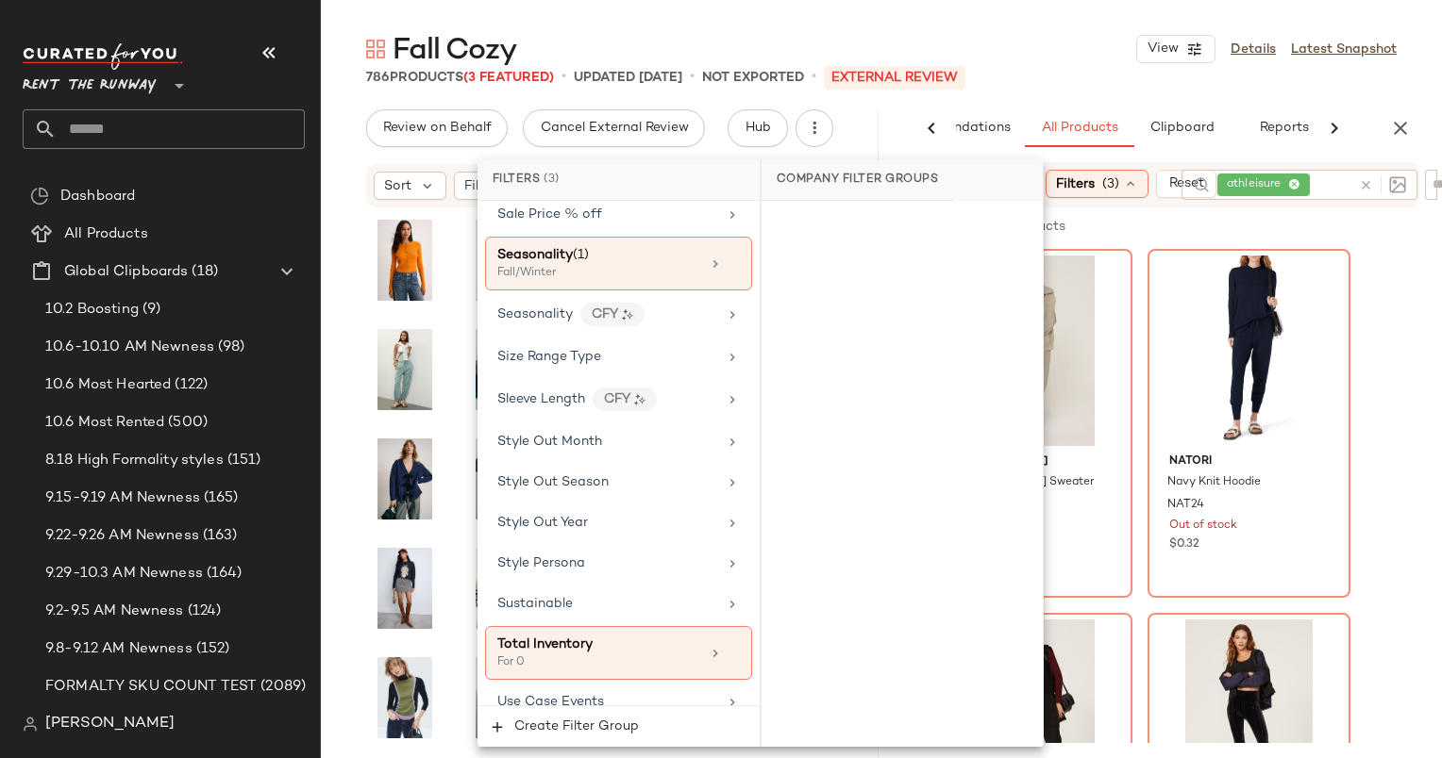
scroll to position [2913, 0]
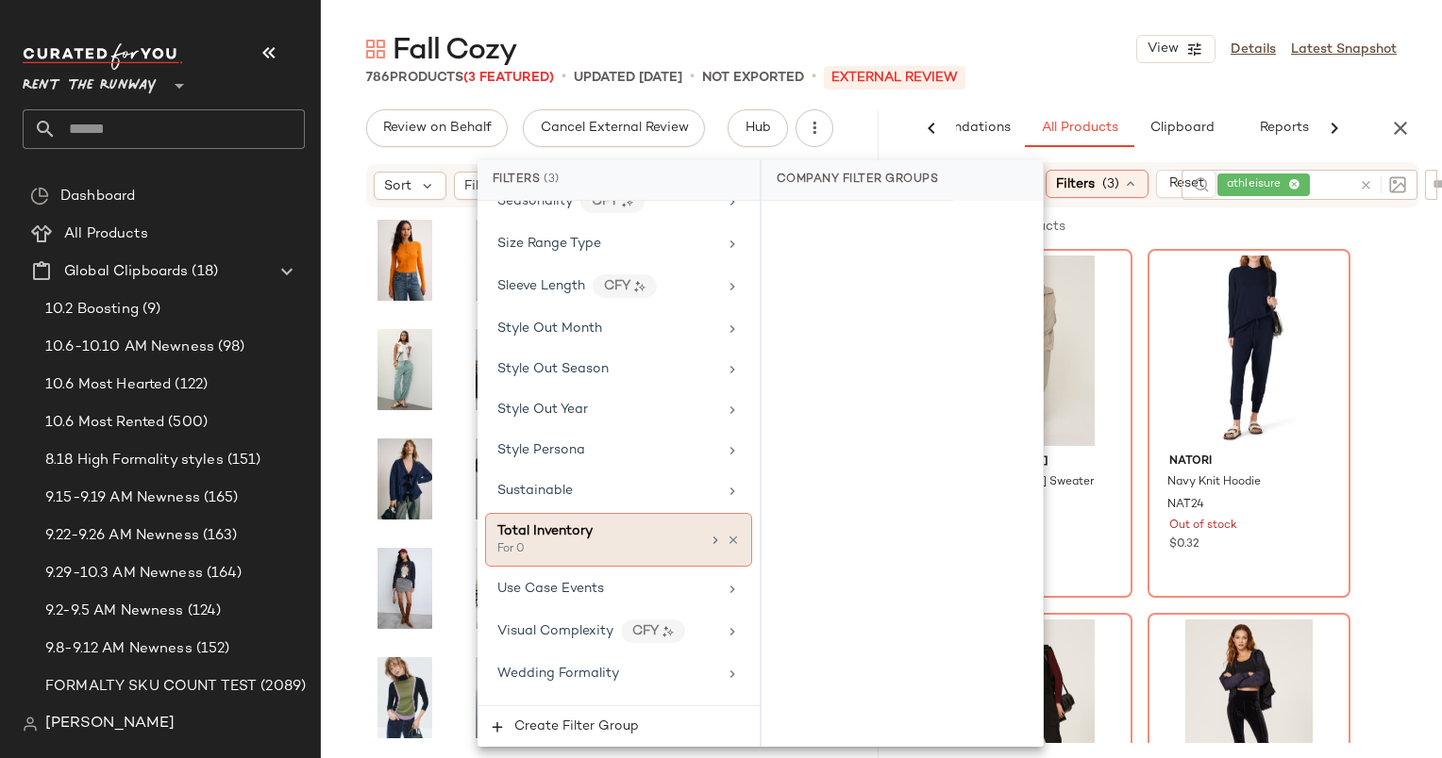
click at [630, 522] on div "Total Inventory" at bounding box center [598, 532] width 203 height 20
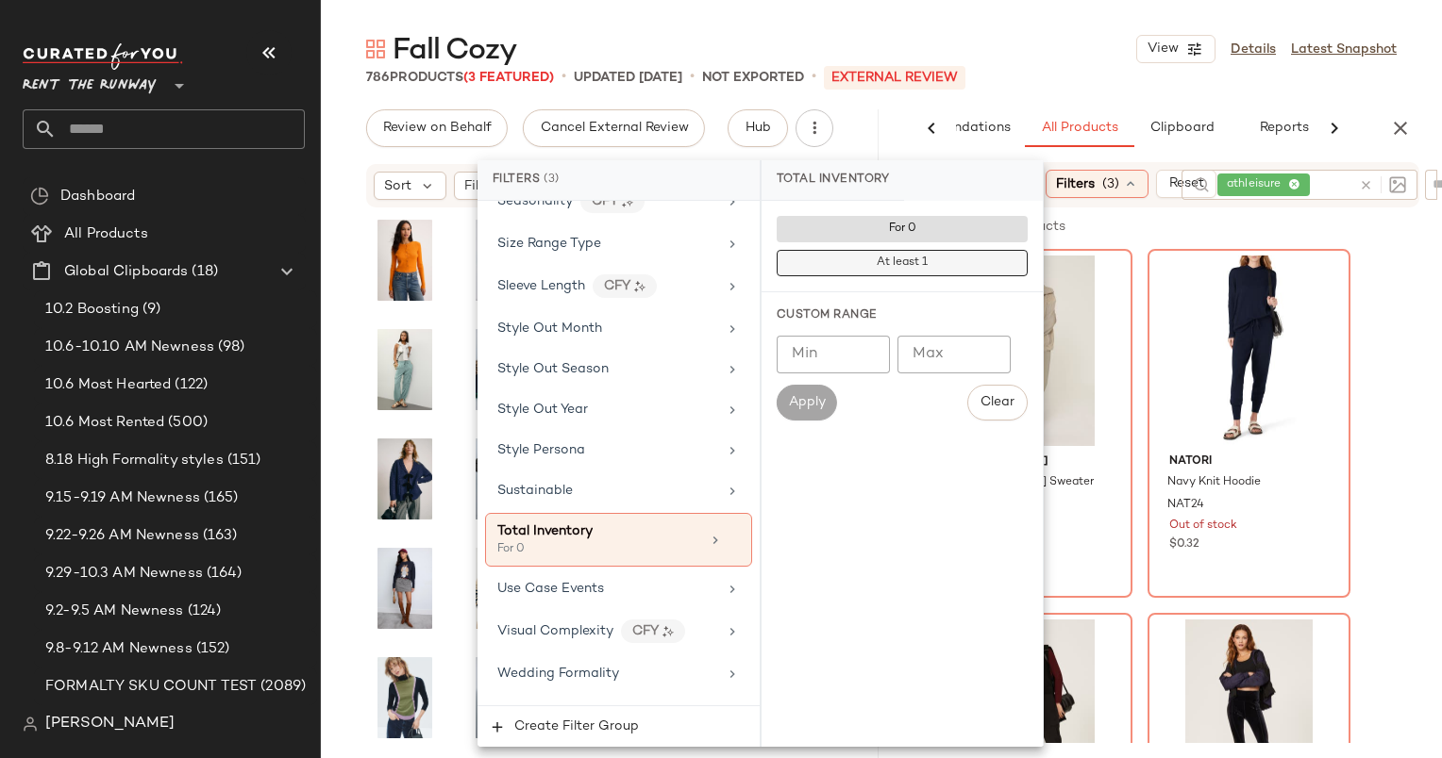
click at [853, 272] on button "At least 1" at bounding box center [901, 263] width 251 height 26
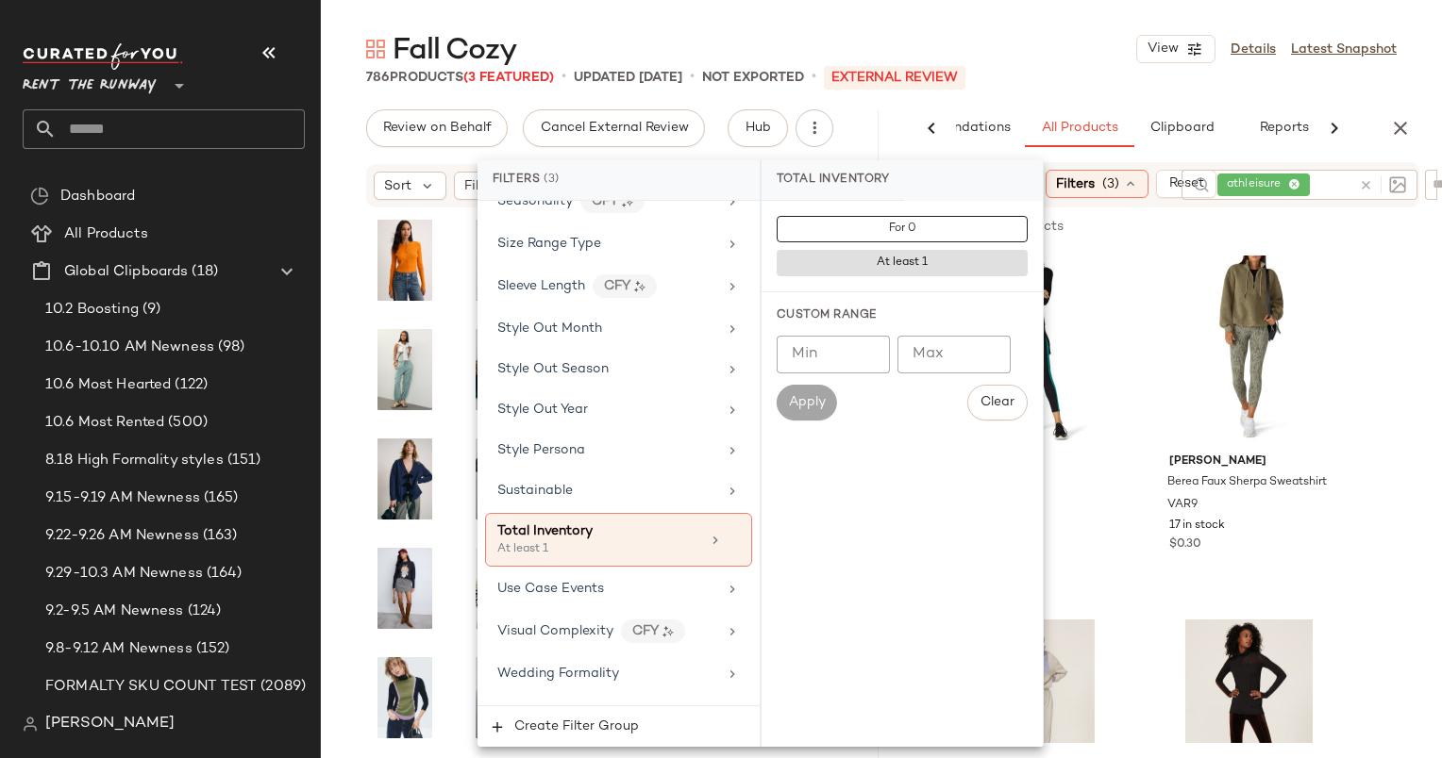
click at [1044, 75] on div "786 Products (3 Featured) • updated Oct 6th • Not Exported • External REVIEW" at bounding box center [881, 77] width 1121 height 19
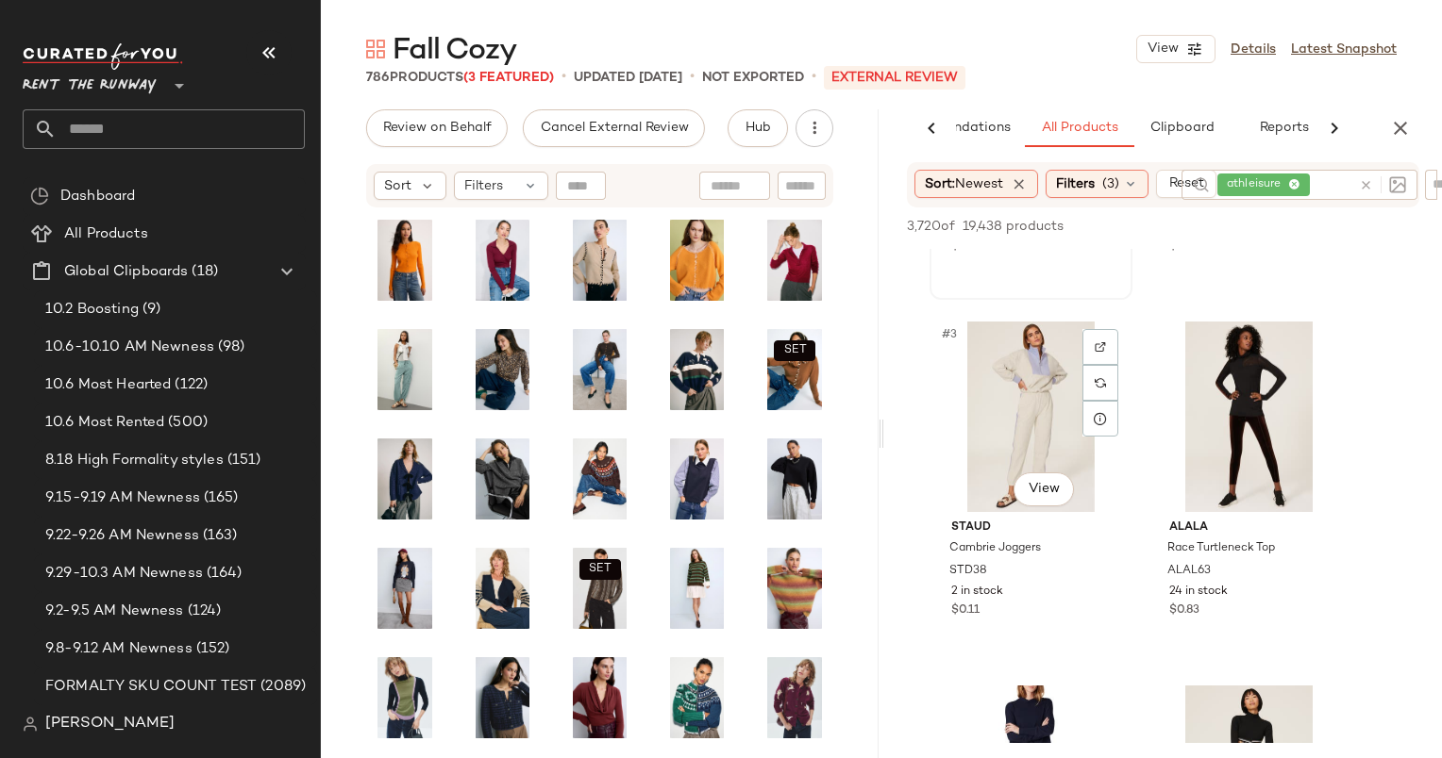
scroll to position [339, 0]
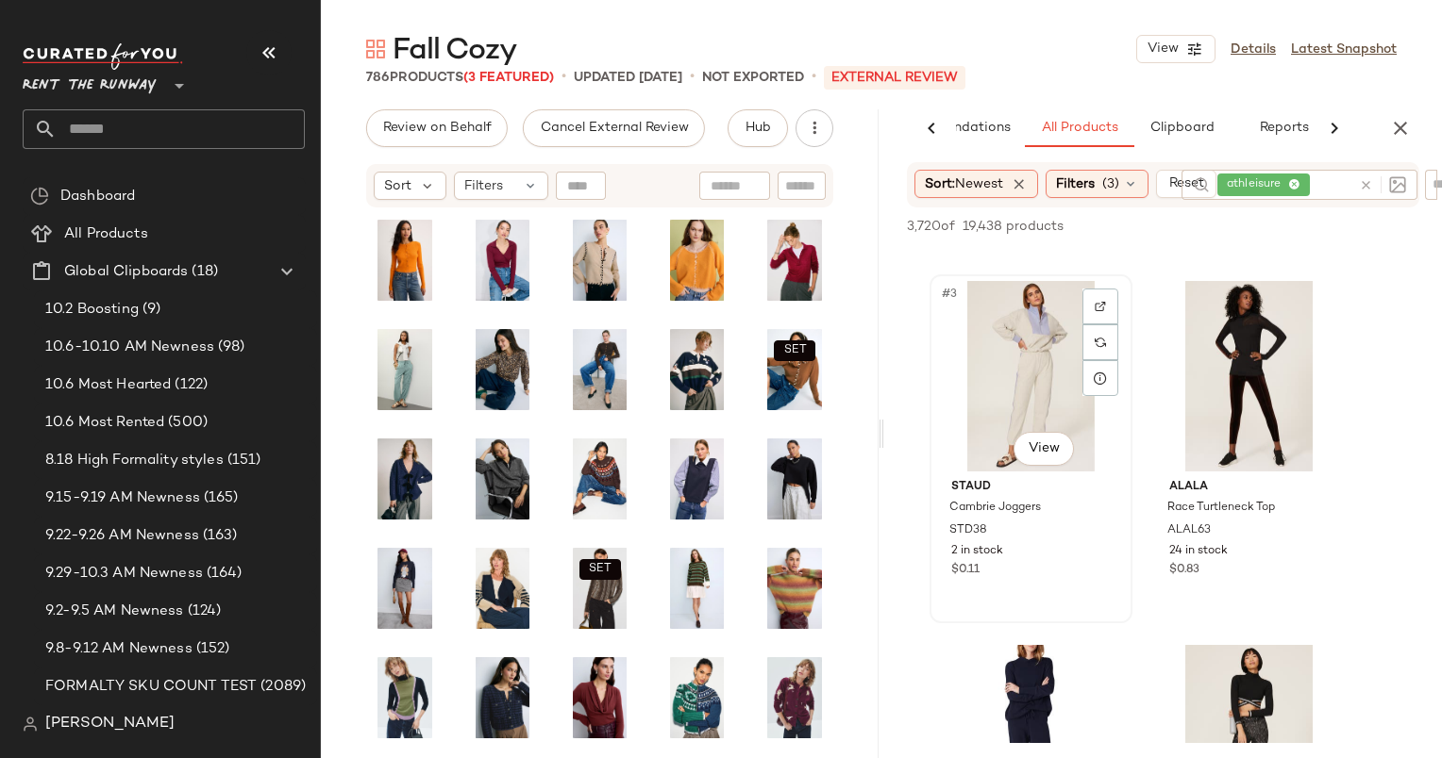
click at [1038, 381] on div "#3 View" at bounding box center [1031, 376] width 190 height 191
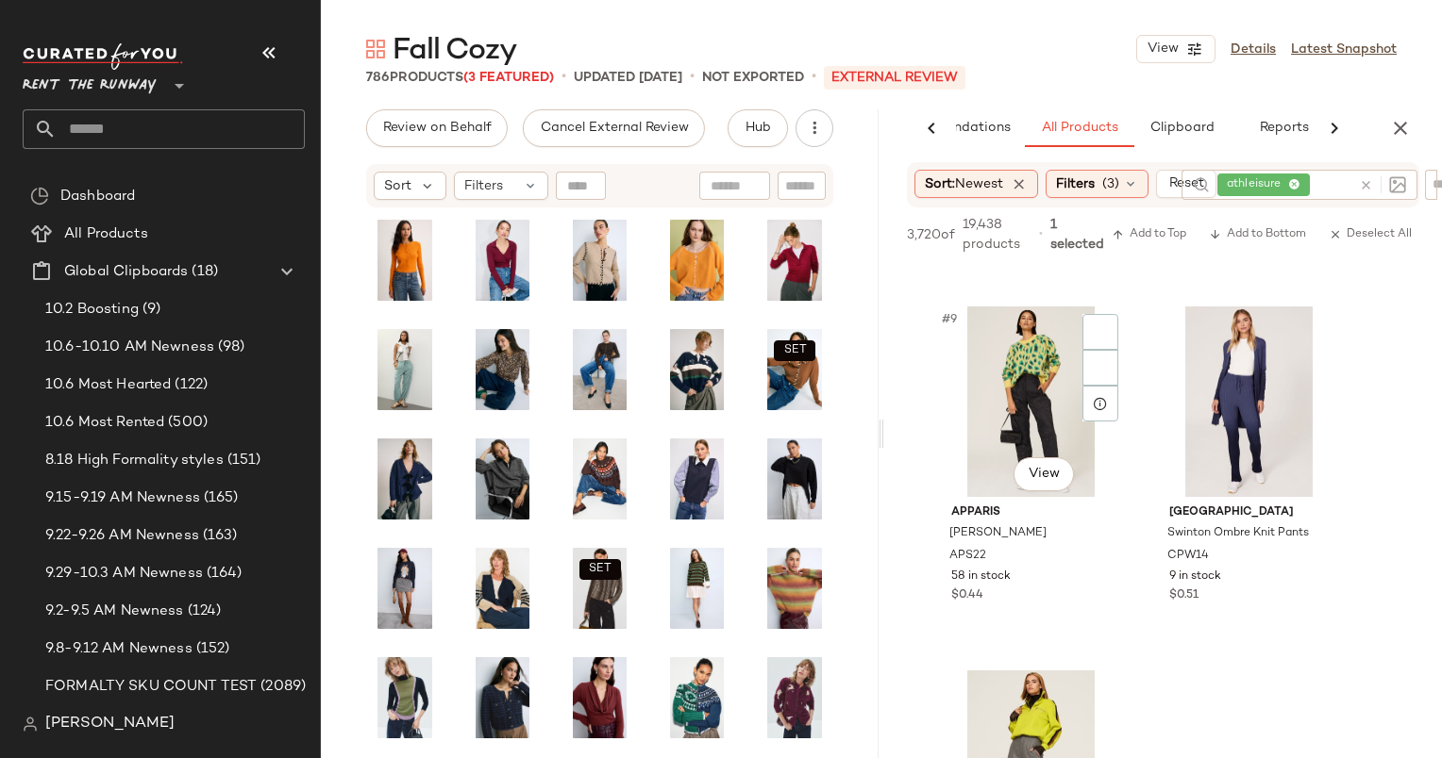
scroll to position [1423, 0]
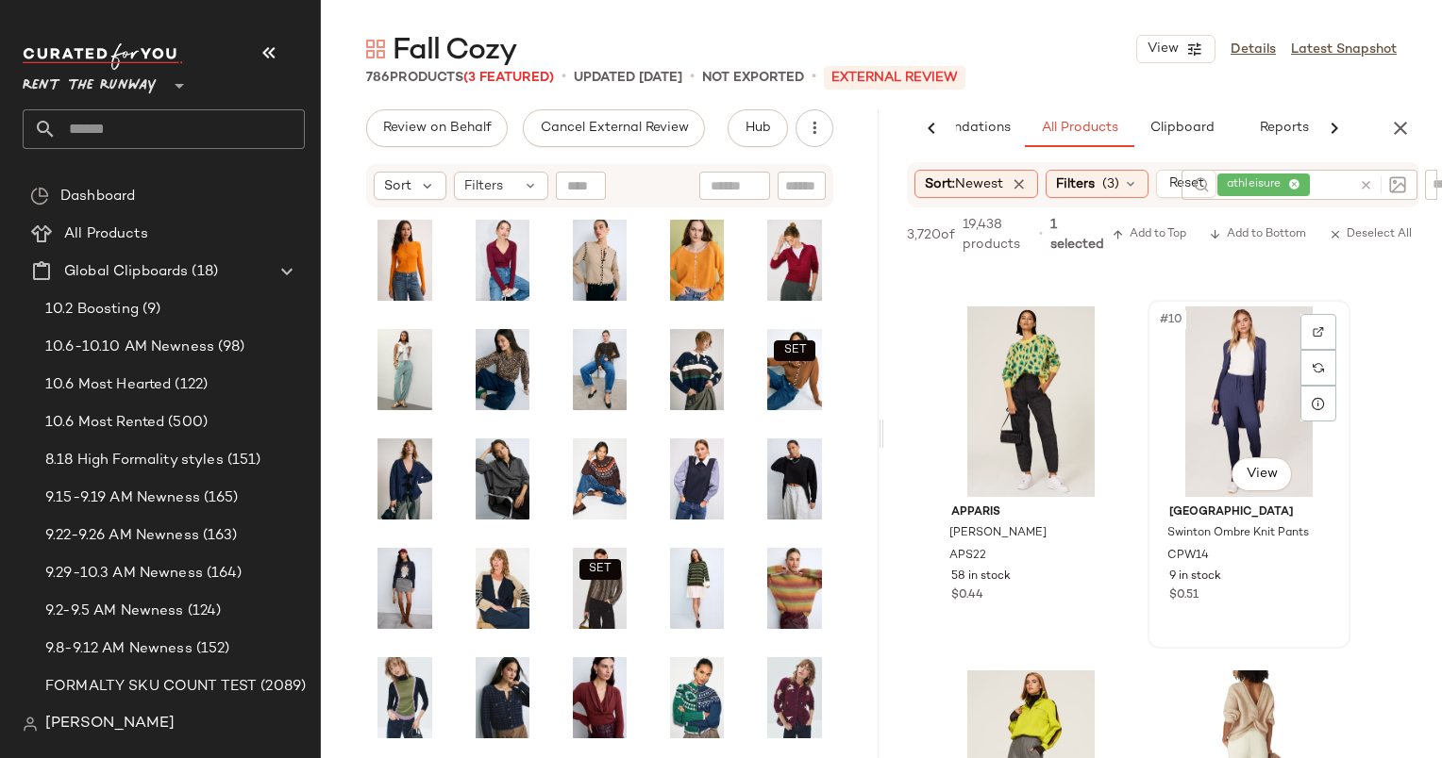
click at [1283, 389] on div "#10 View" at bounding box center [1249, 402] width 190 height 191
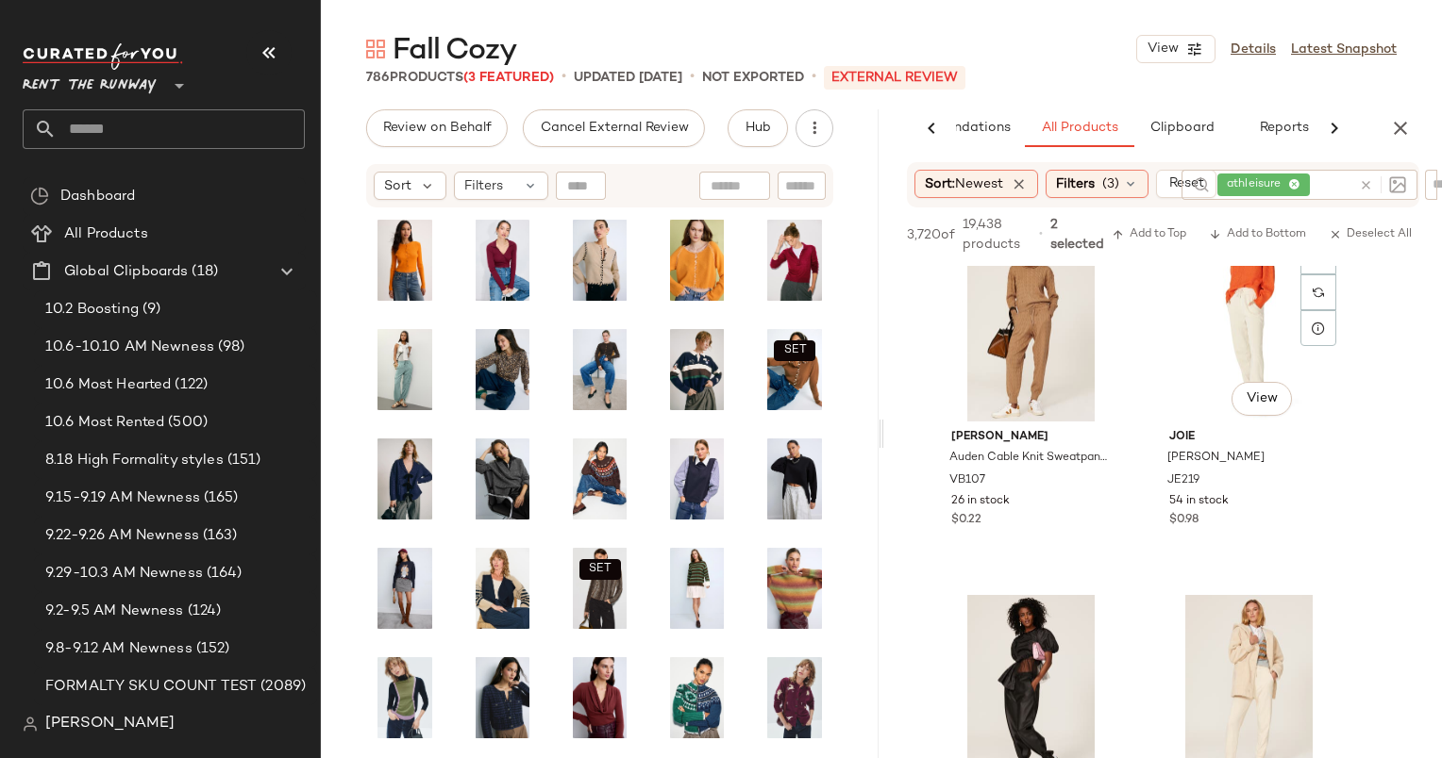
scroll to position [2238, 0]
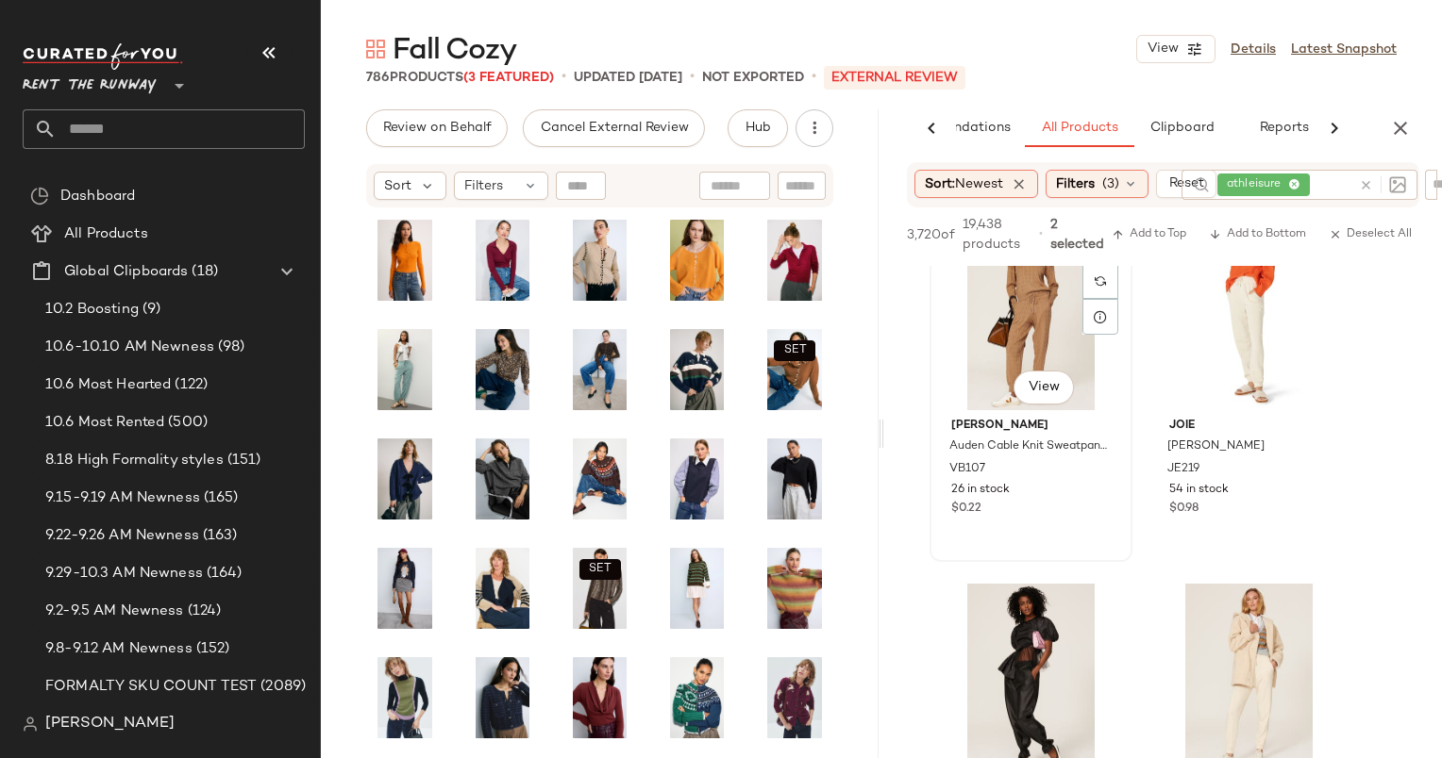
click at [1008, 307] on div "#13 View" at bounding box center [1031, 315] width 190 height 191
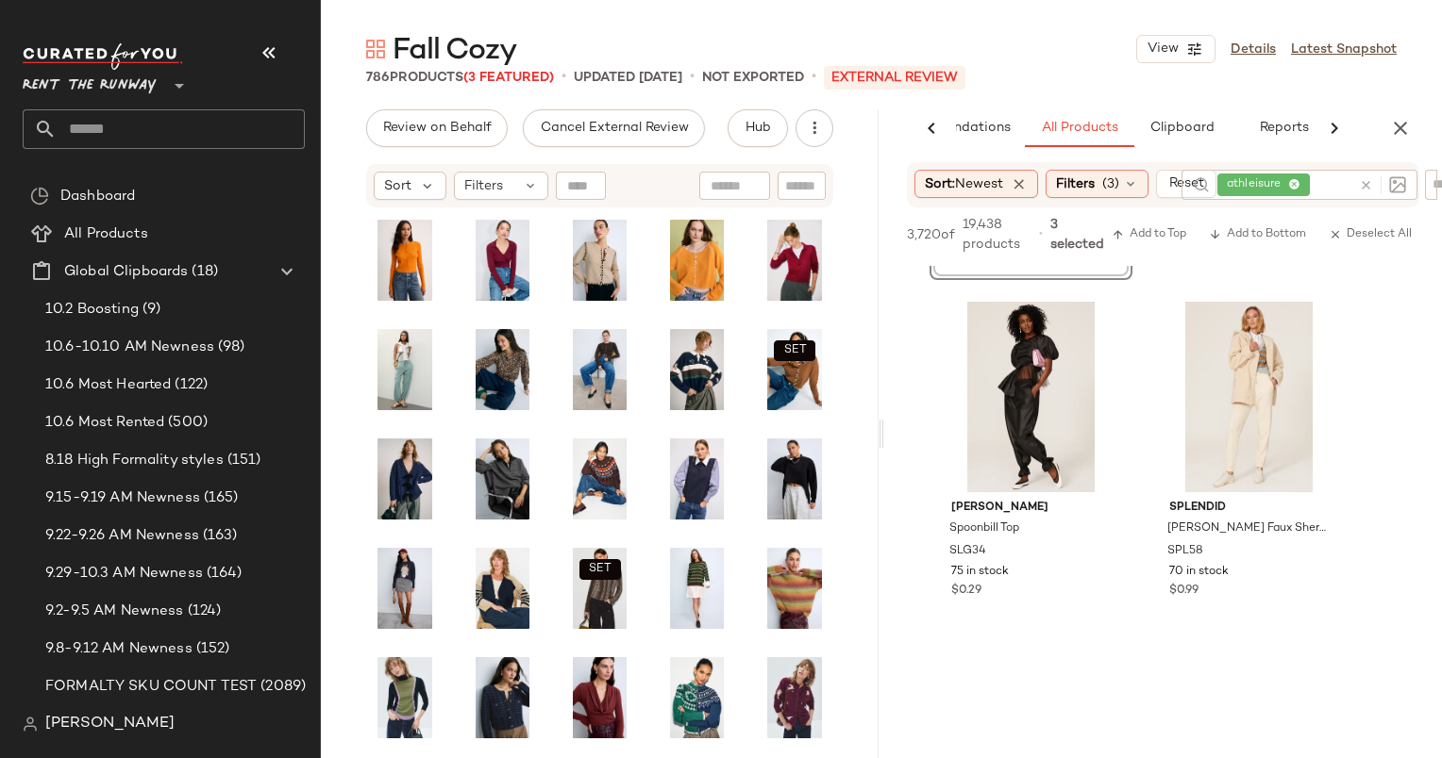
scroll to position [2521, 0]
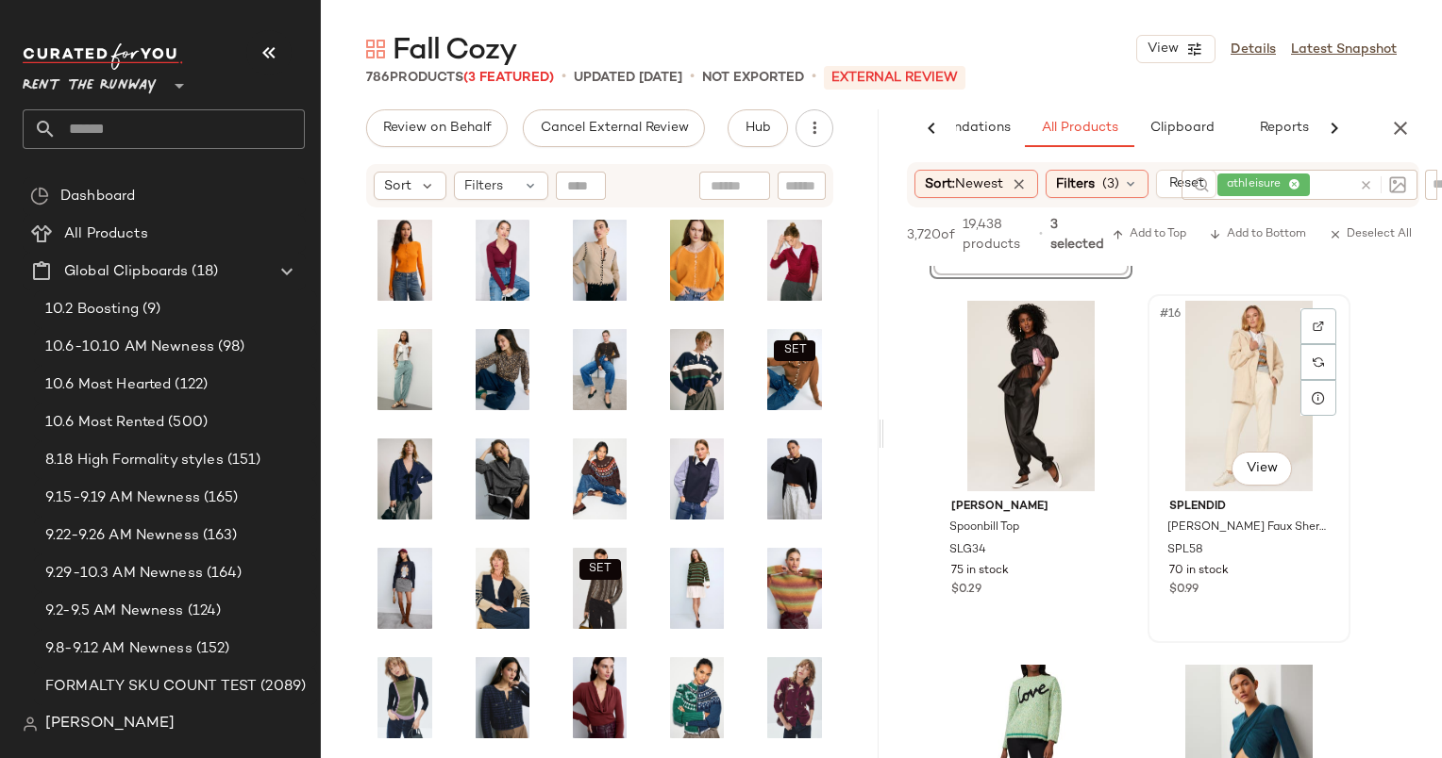
click at [1242, 404] on div "#16 View" at bounding box center [1249, 396] width 190 height 191
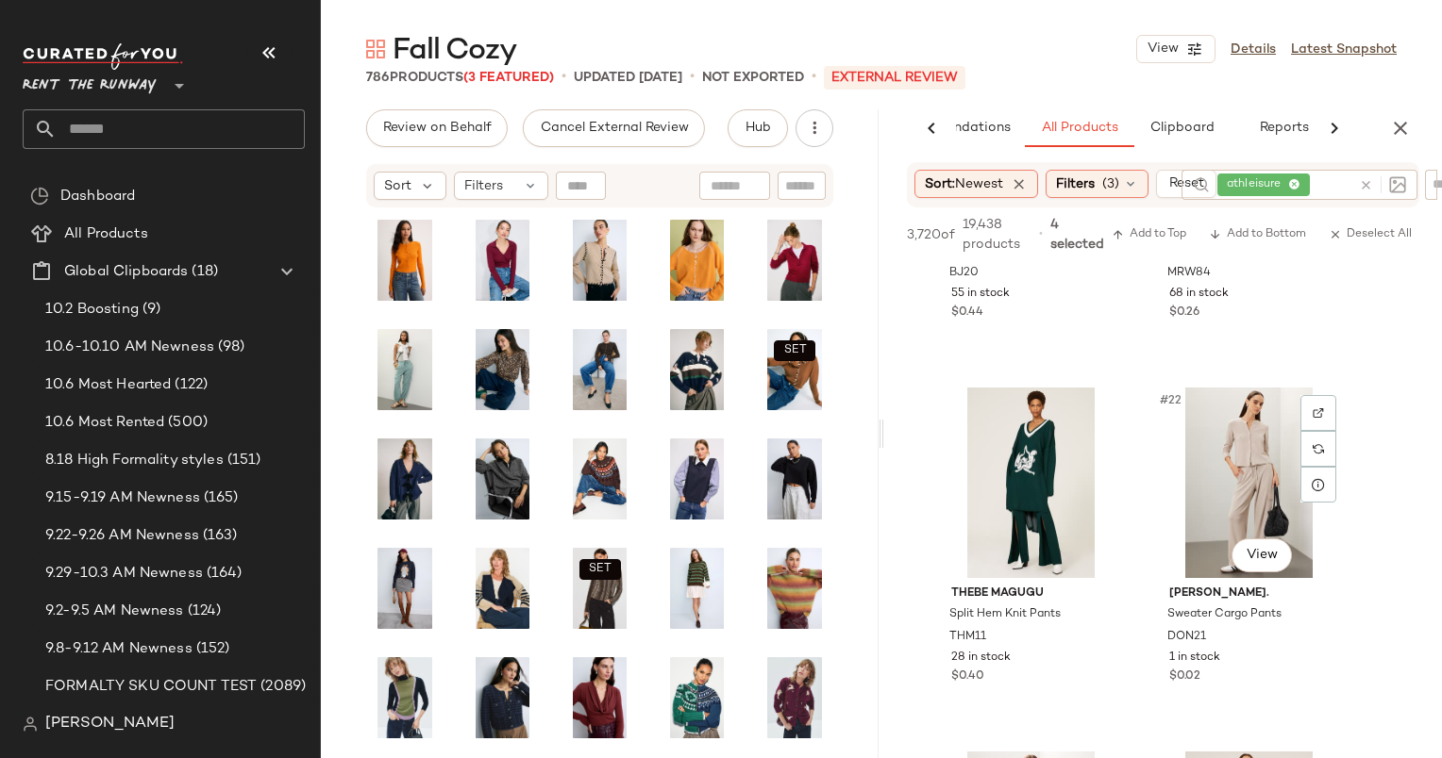
scroll to position [3602, 0]
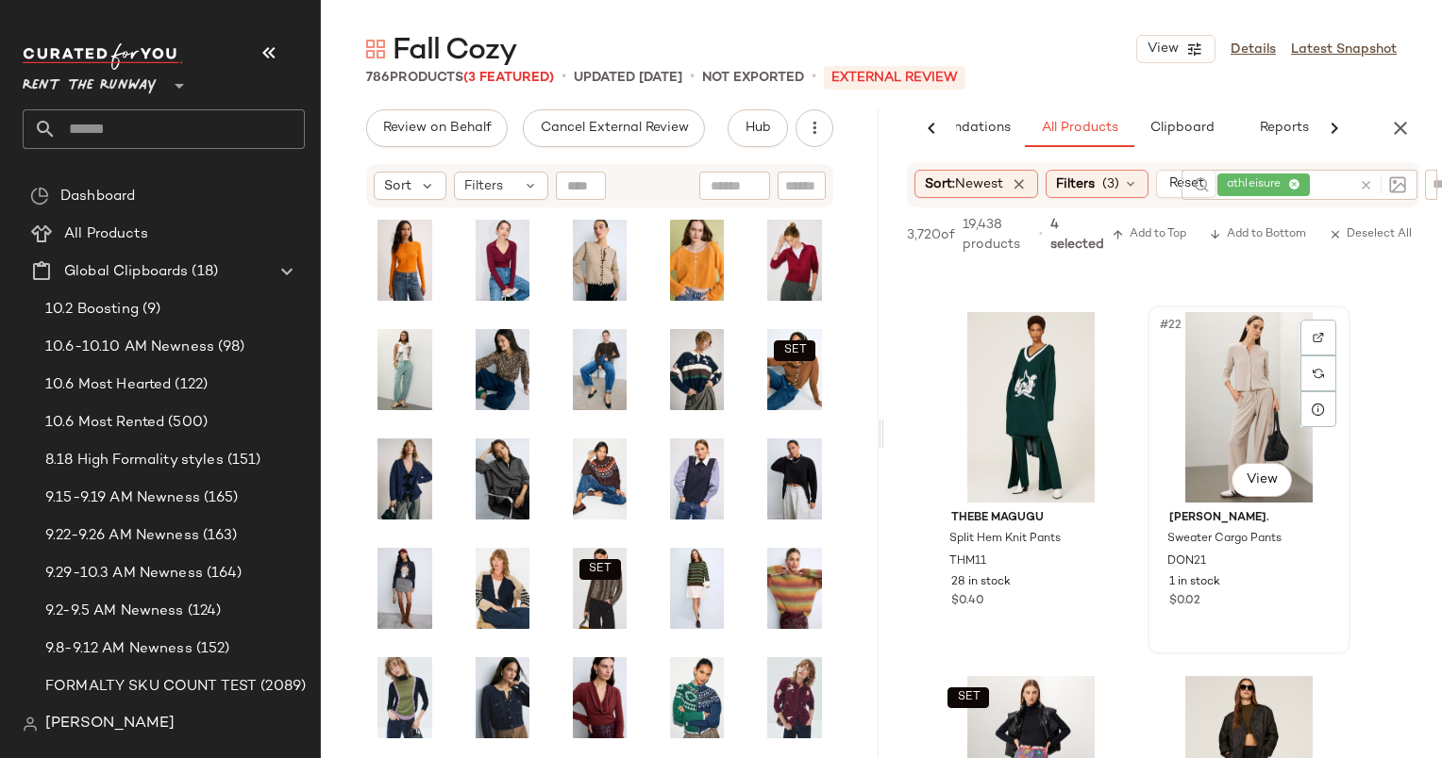
click at [1228, 388] on div "#22 View" at bounding box center [1249, 407] width 190 height 191
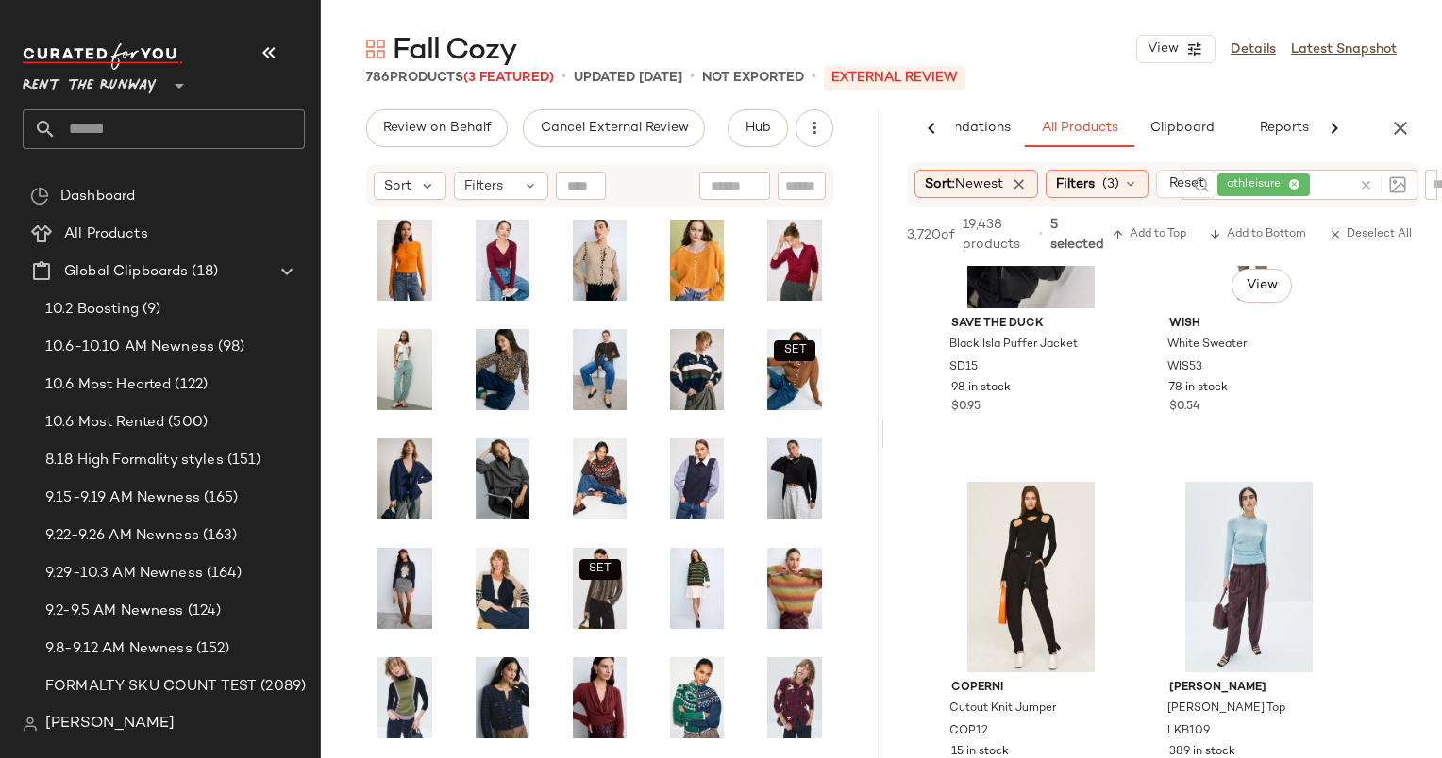
scroll to position [4762, 0]
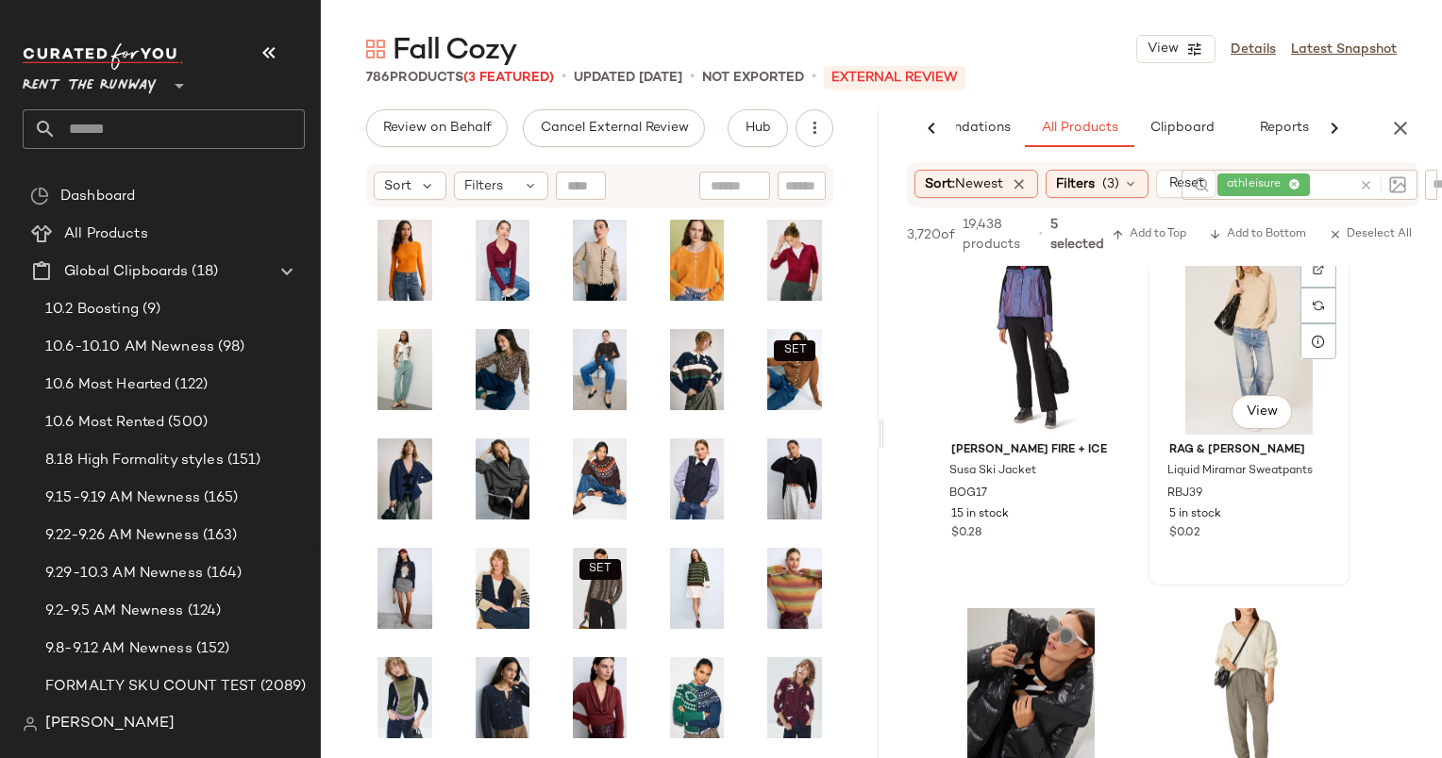
click at [1209, 336] on div "#28 View" at bounding box center [1249, 339] width 190 height 191
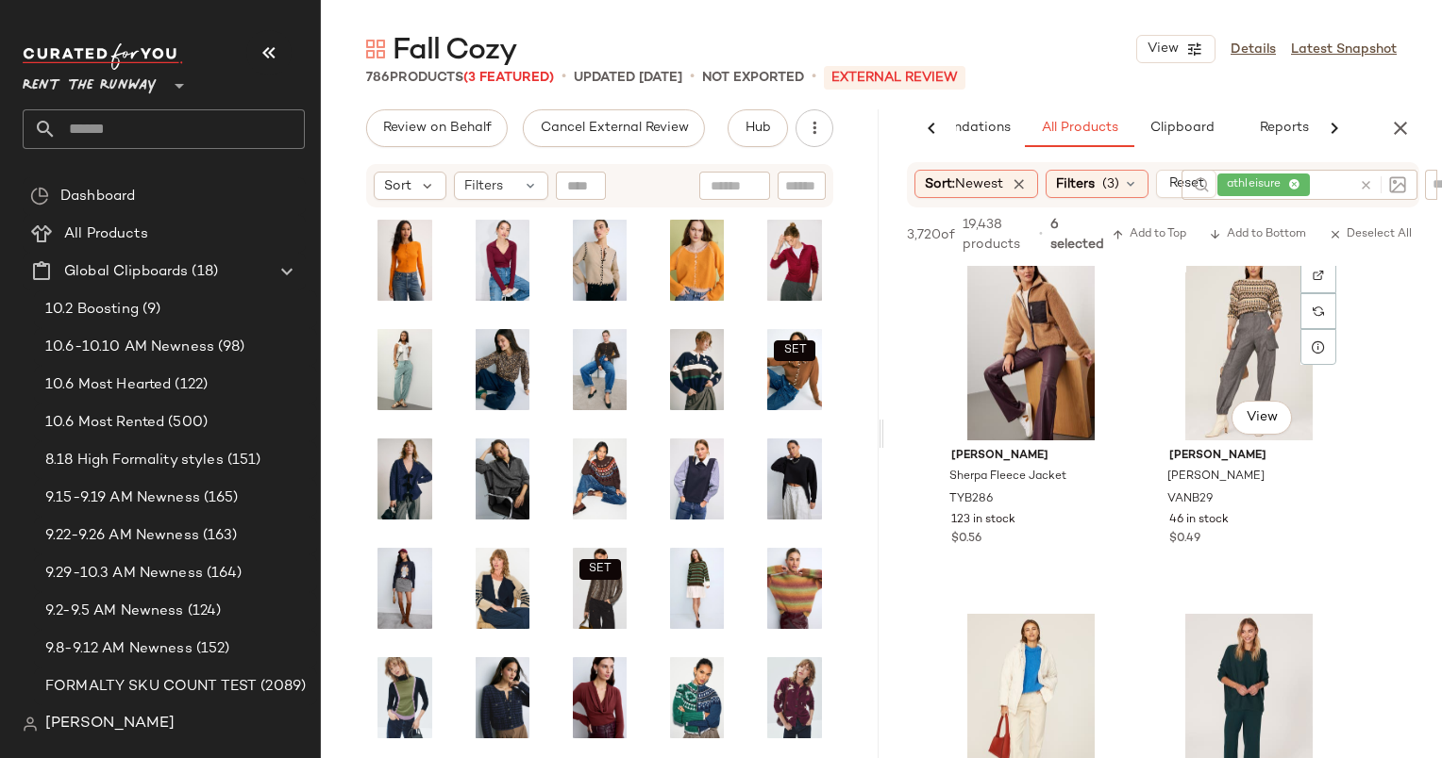
scroll to position [8034, 0]
click at [989, 348] on div "#45 View" at bounding box center [1031, 345] width 190 height 191
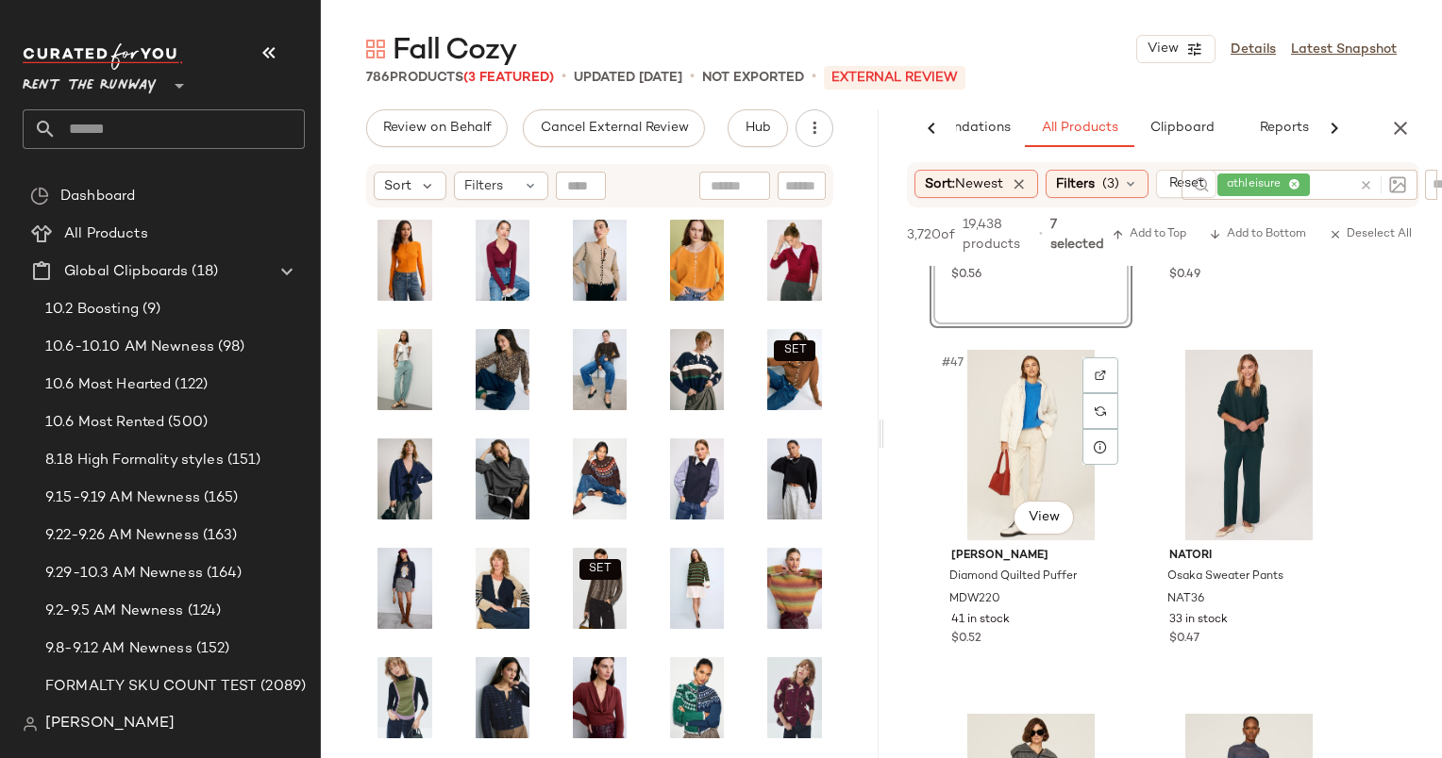
scroll to position [8298, 0]
click at [1015, 423] on div "#47 View" at bounding box center [1031, 445] width 190 height 191
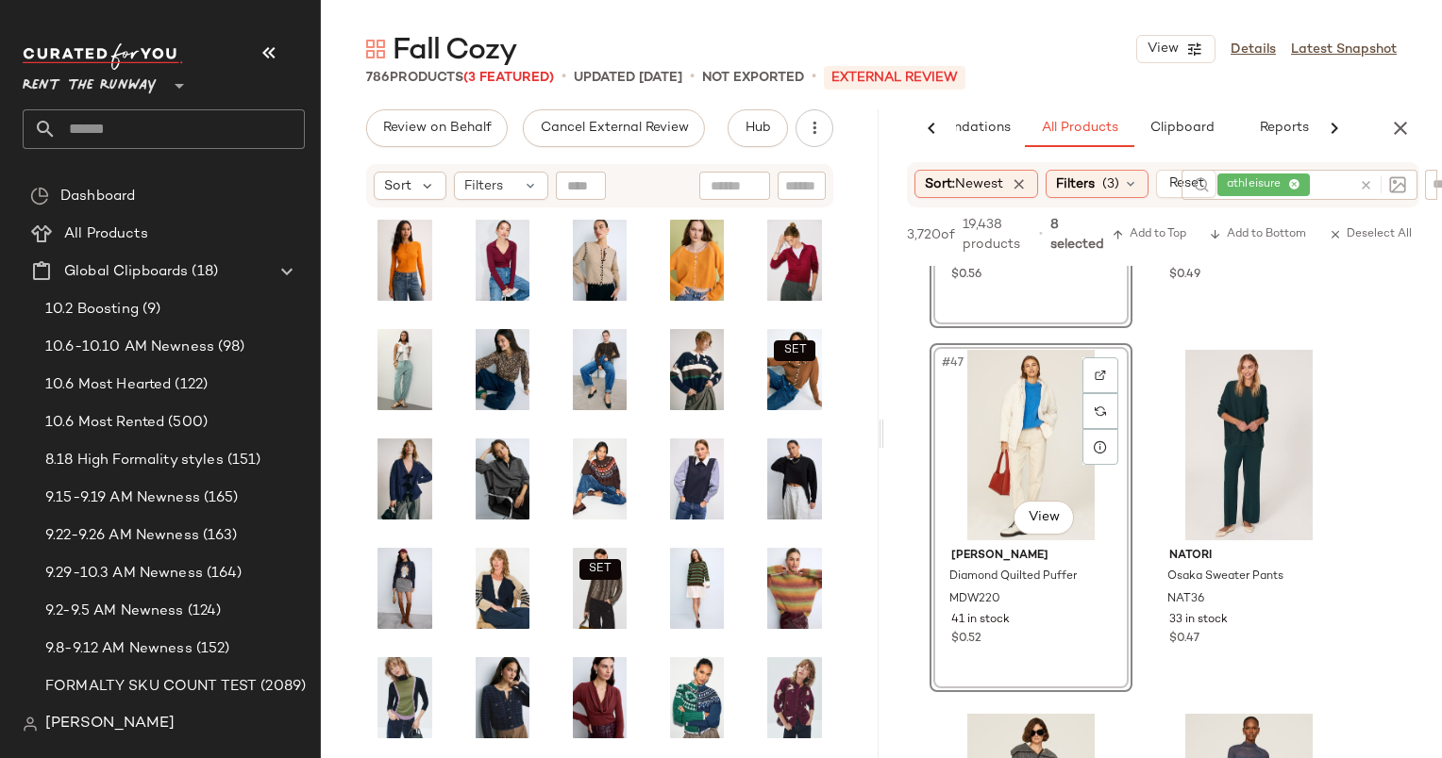
click at [1058, 432] on div "#47 View" at bounding box center [1031, 445] width 190 height 191
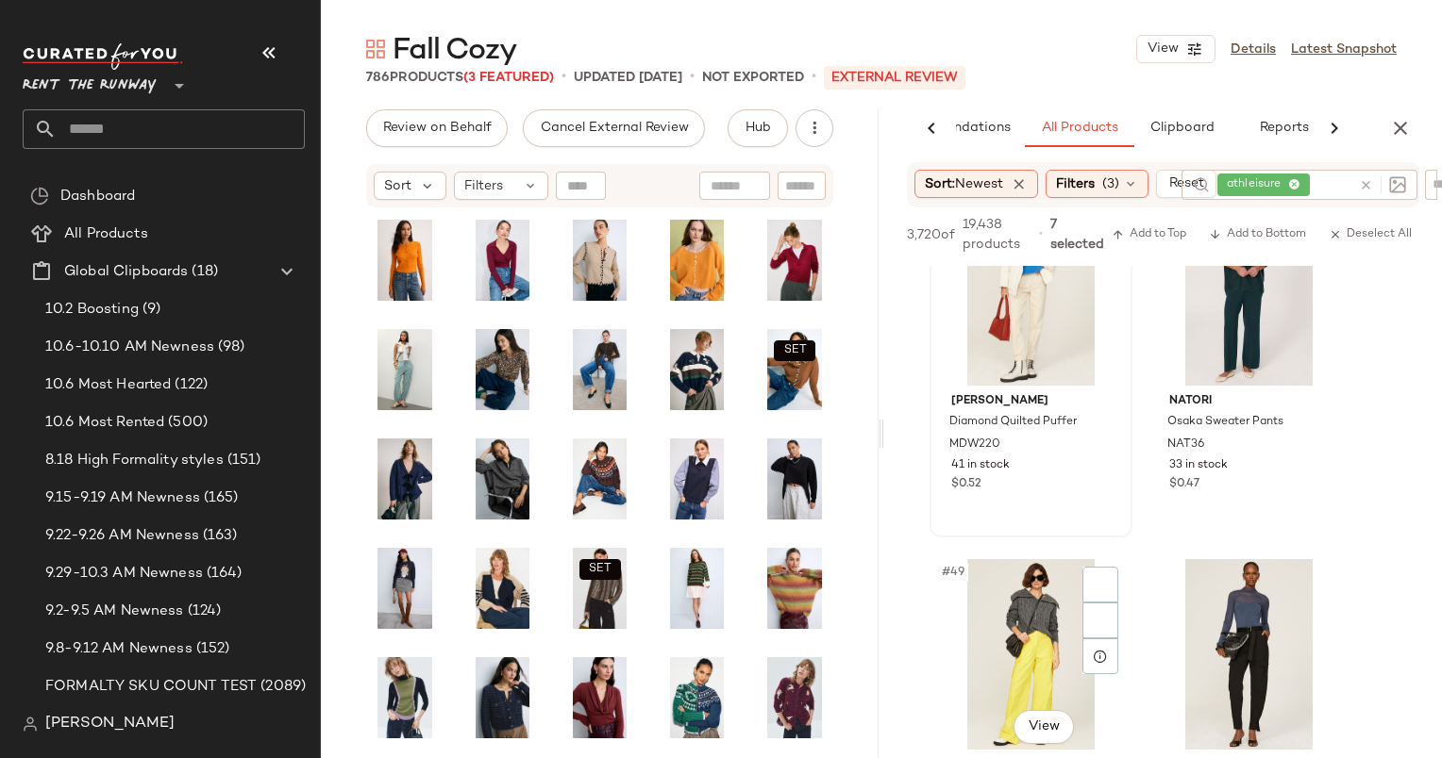
scroll to position [8453, 0]
click at [1218, 317] on div "#48 View" at bounding box center [1249, 290] width 190 height 191
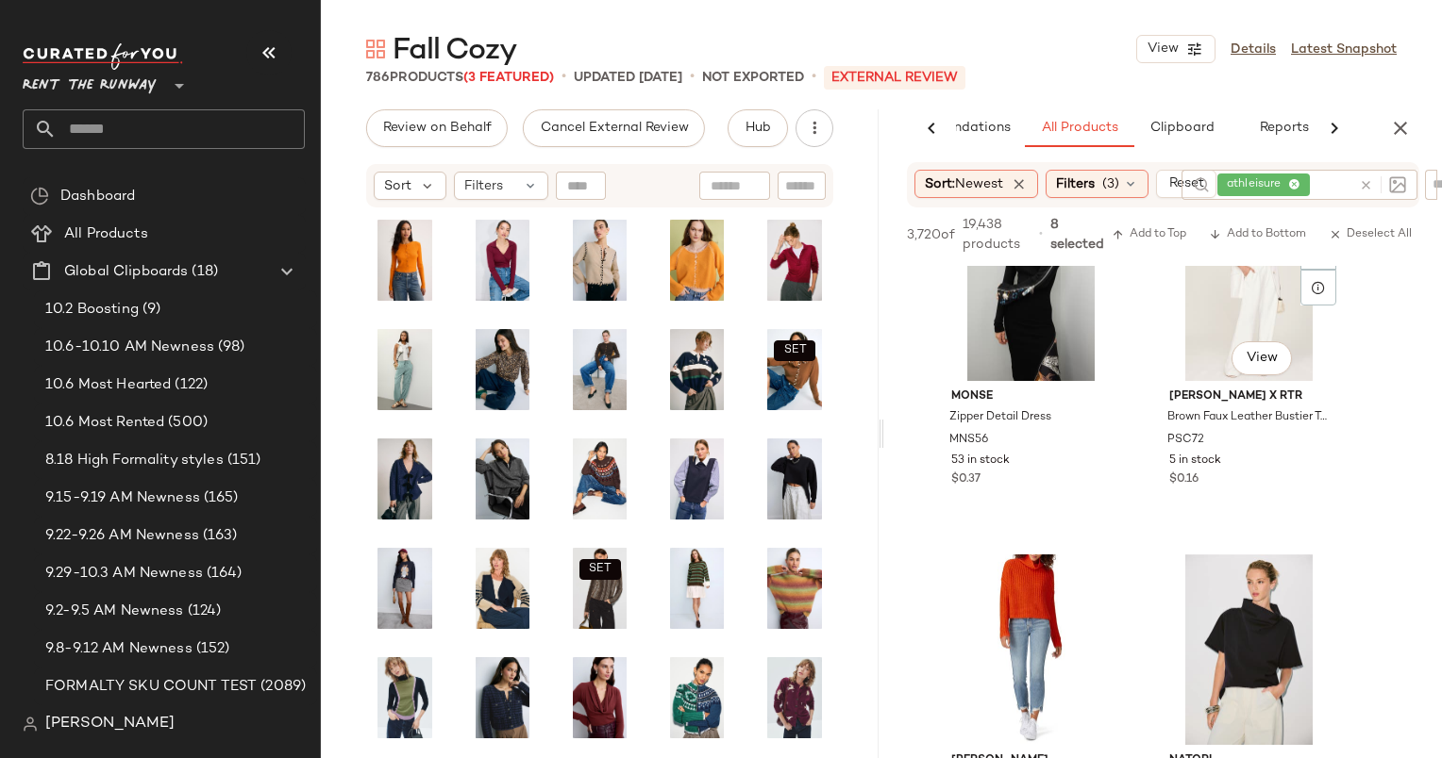
scroll to position [11428, 0]
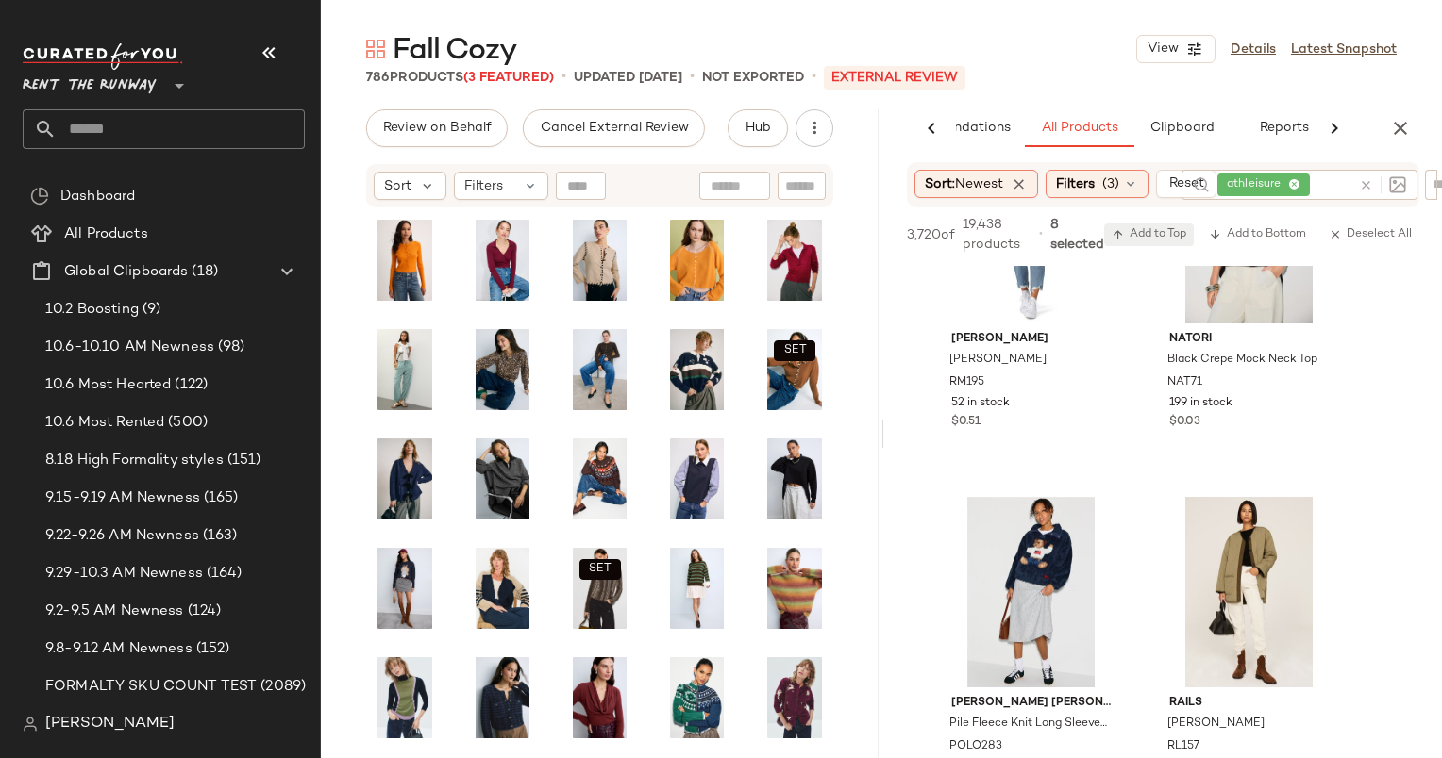
click at [1169, 241] on span "Add to Top" at bounding box center [1148, 234] width 75 height 13
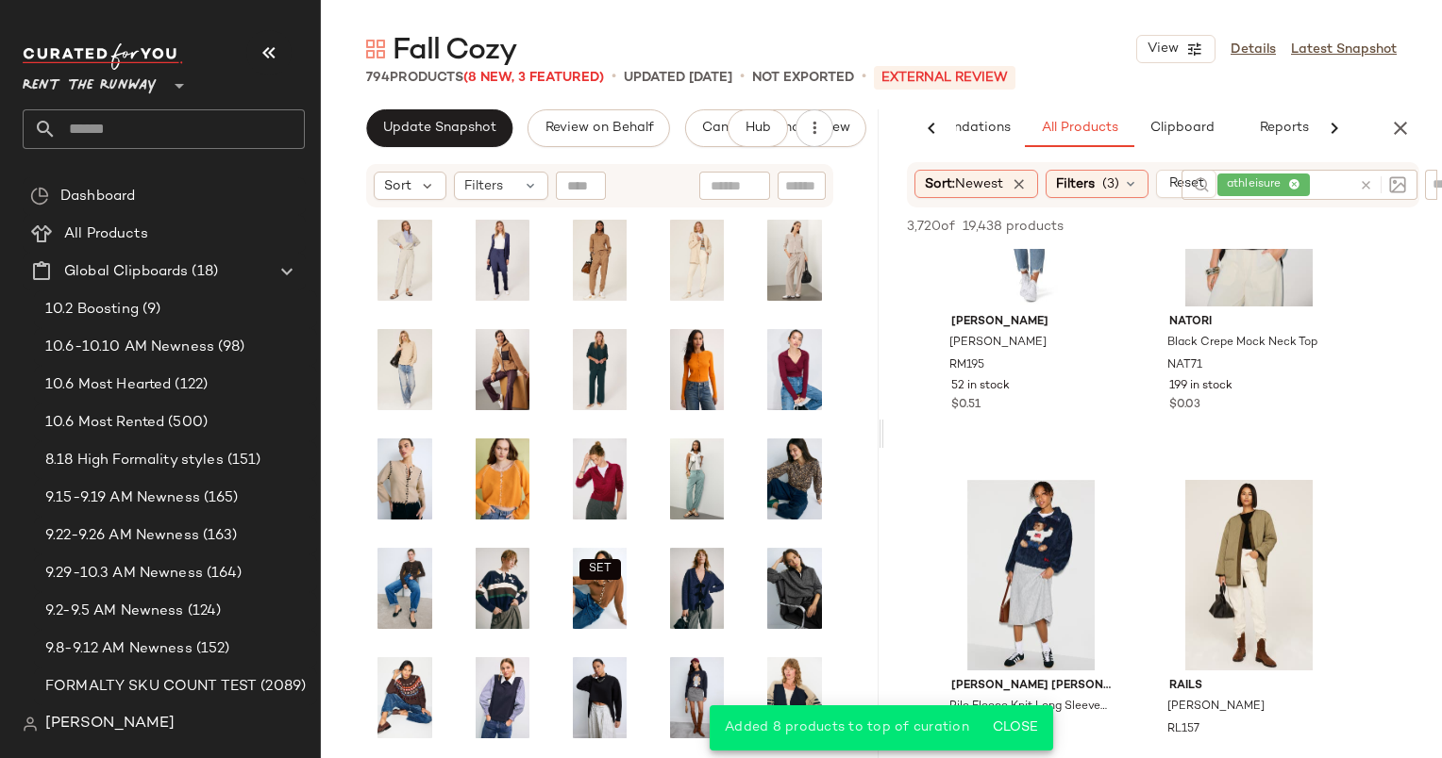
click at [1366, 183] on div at bounding box center [1378, 185] width 55 height 30
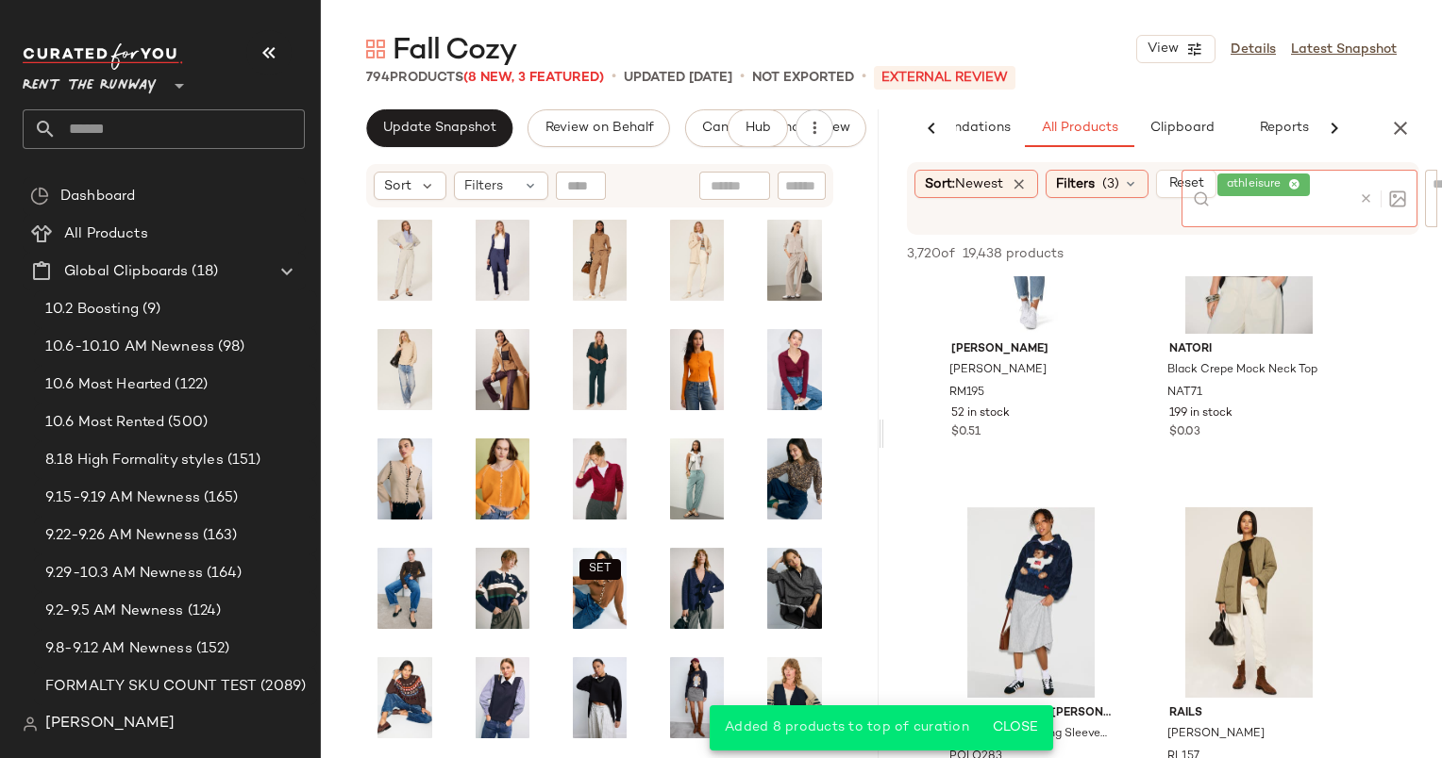
click at [1363, 203] on icon at bounding box center [1366, 199] width 14 height 14
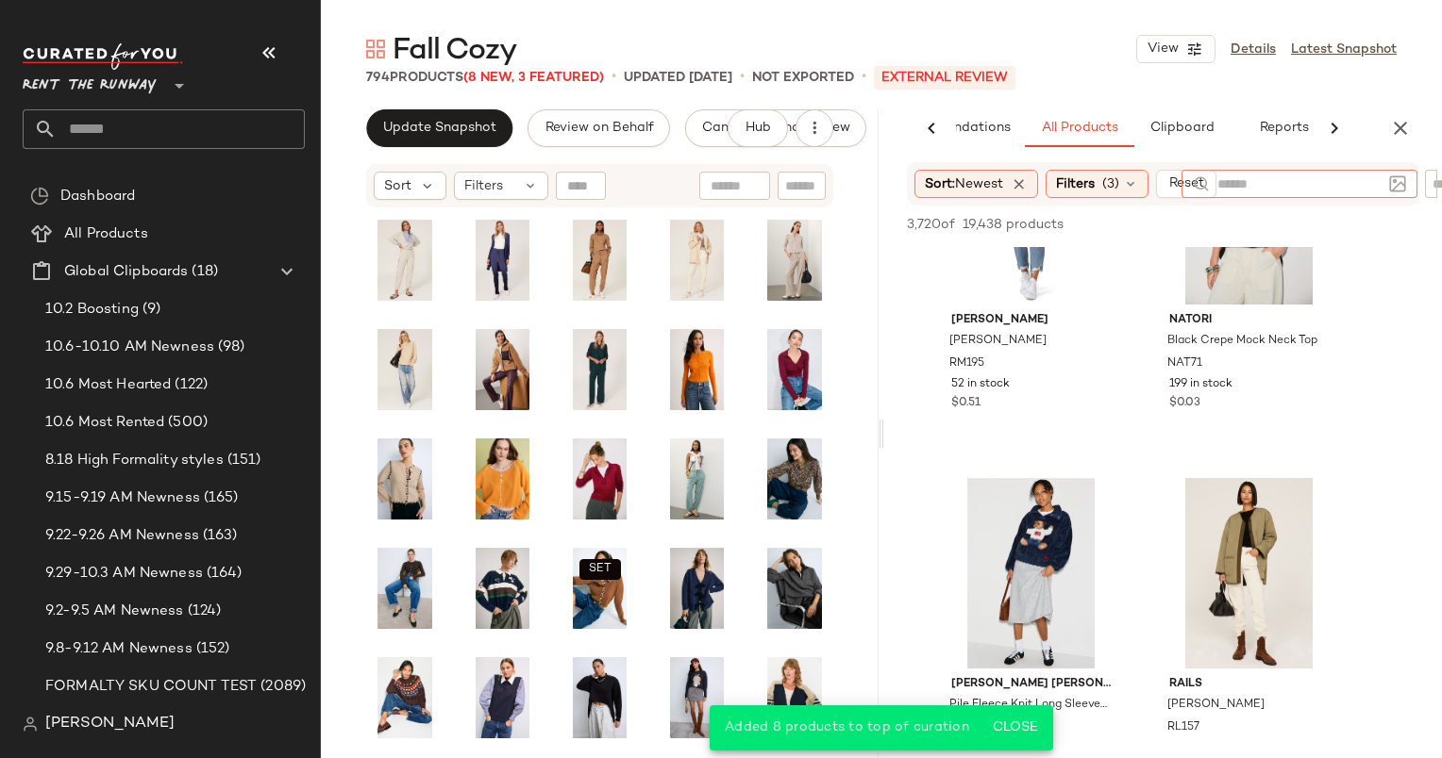
click at [1390, 225] on div at bounding box center [1287, 224] width 264 height 23
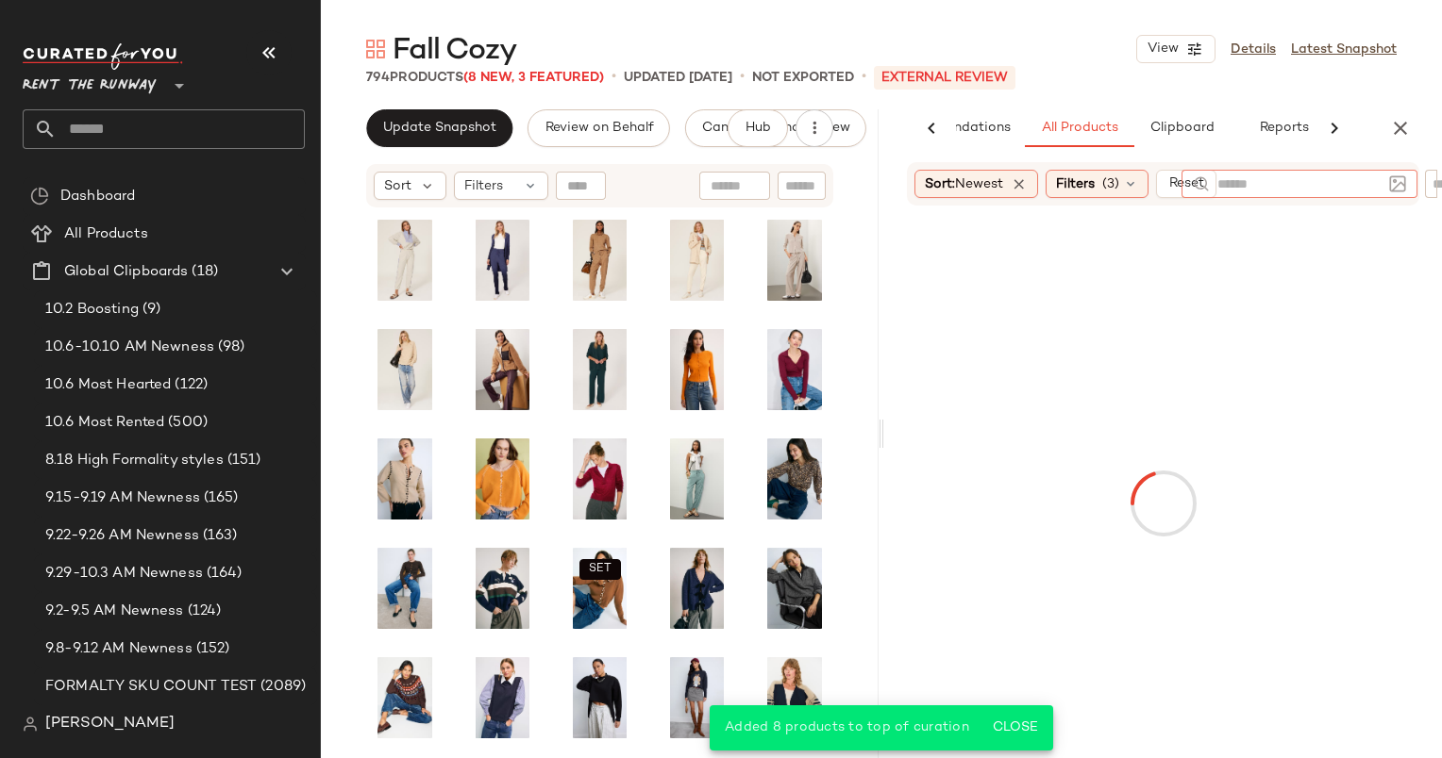
click at [1316, 185] on input "text" at bounding box center [1299, 185] width 164 height 20
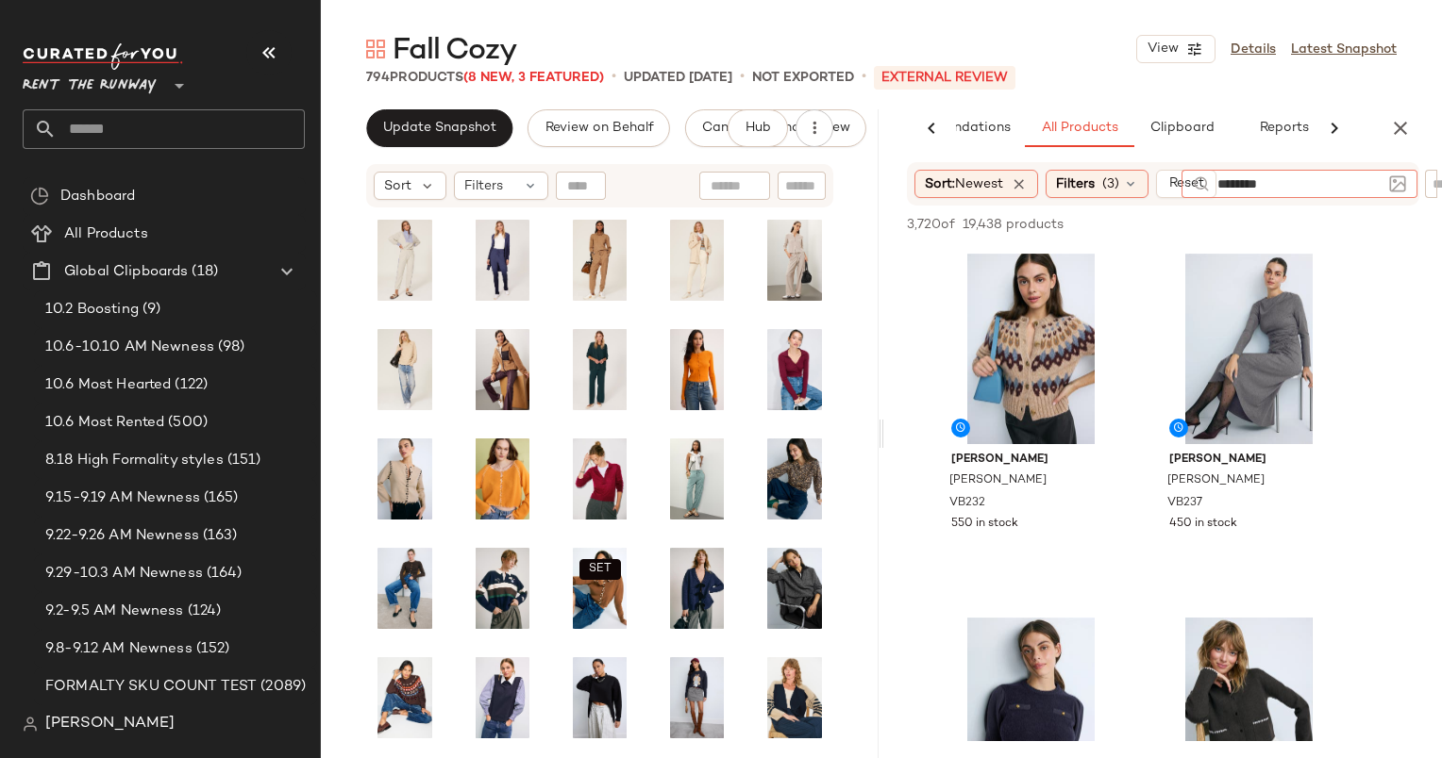
type input "*********"
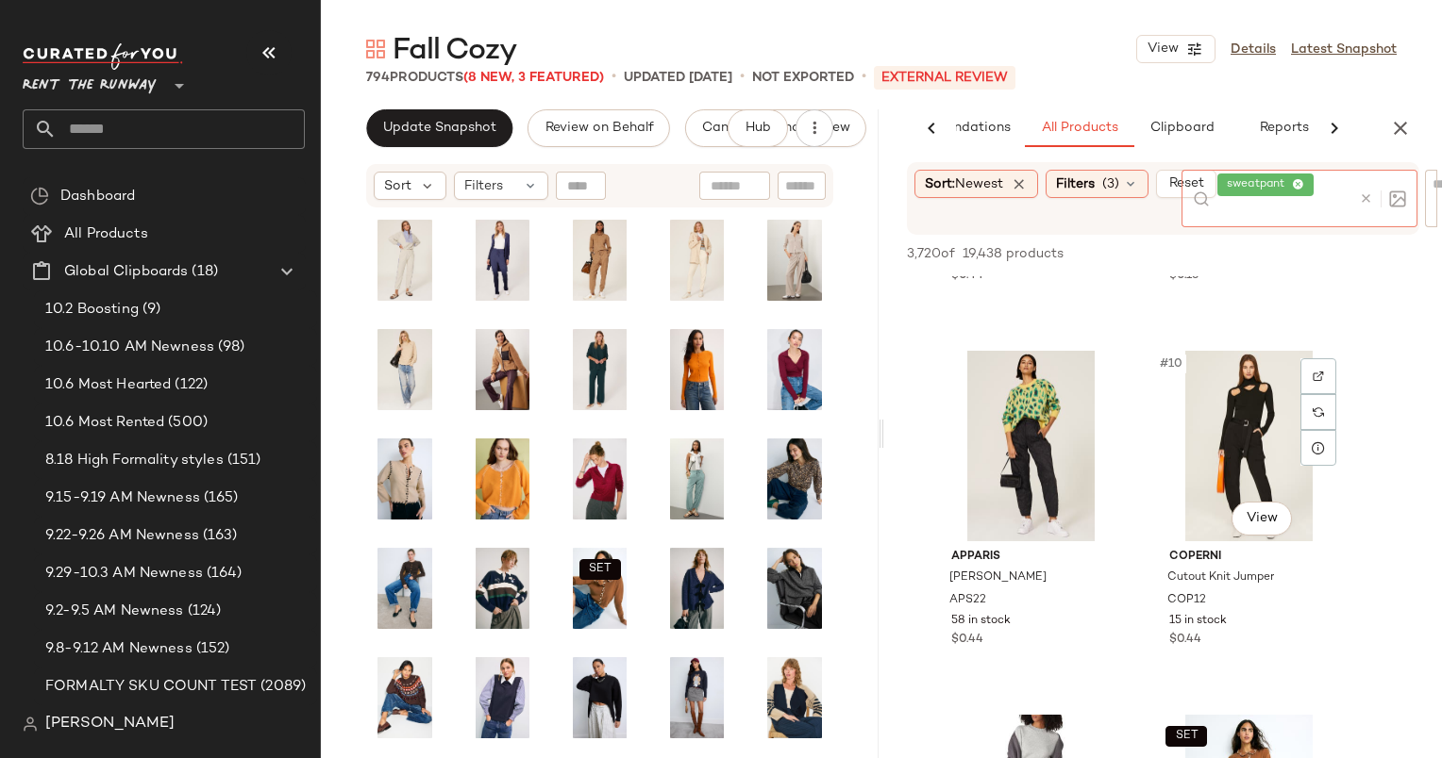
scroll to position [1392, 0]
click at [1362, 201] on icon at bounding box center [1366, 199] width 14 height 14
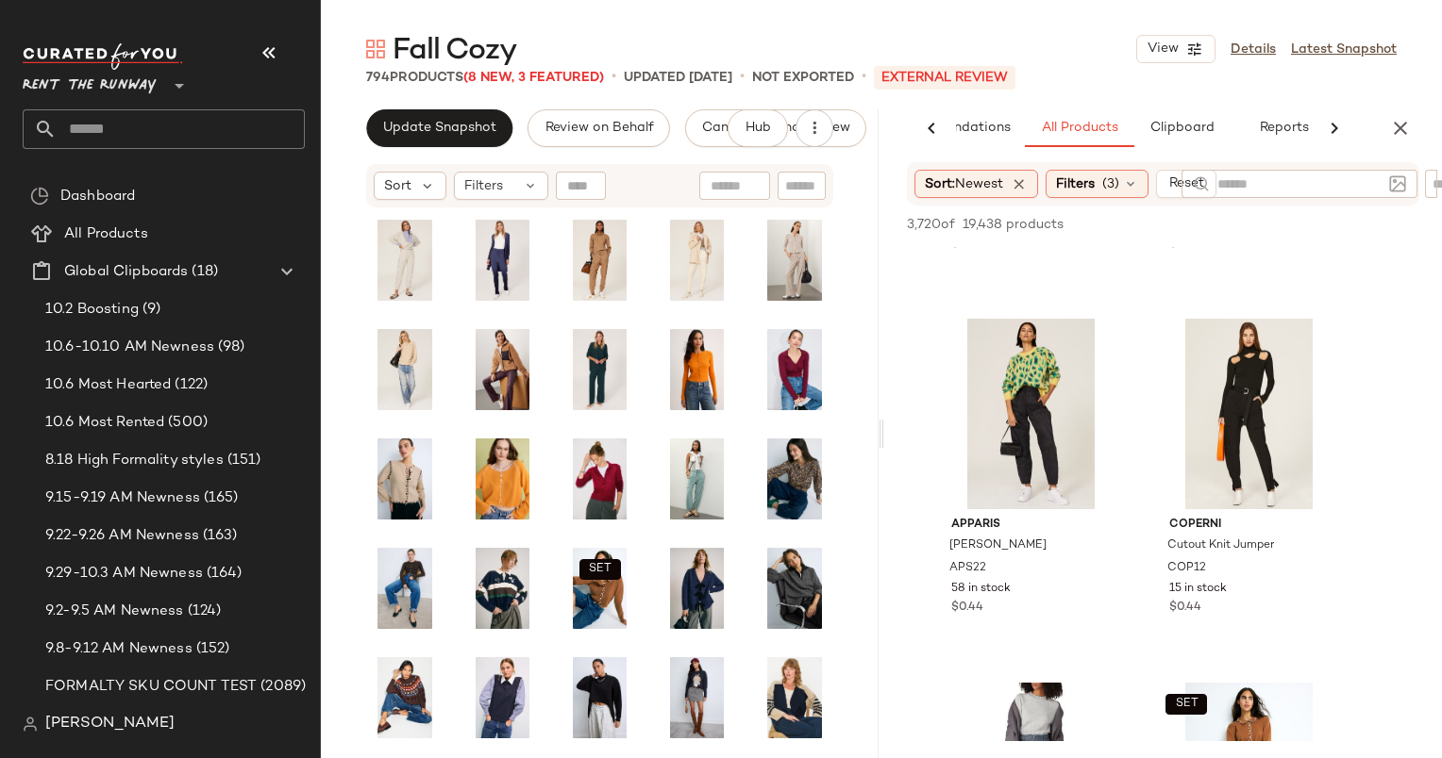
click at [1409, 216] on div at bounding box center [1287, 224] width 264 height 23
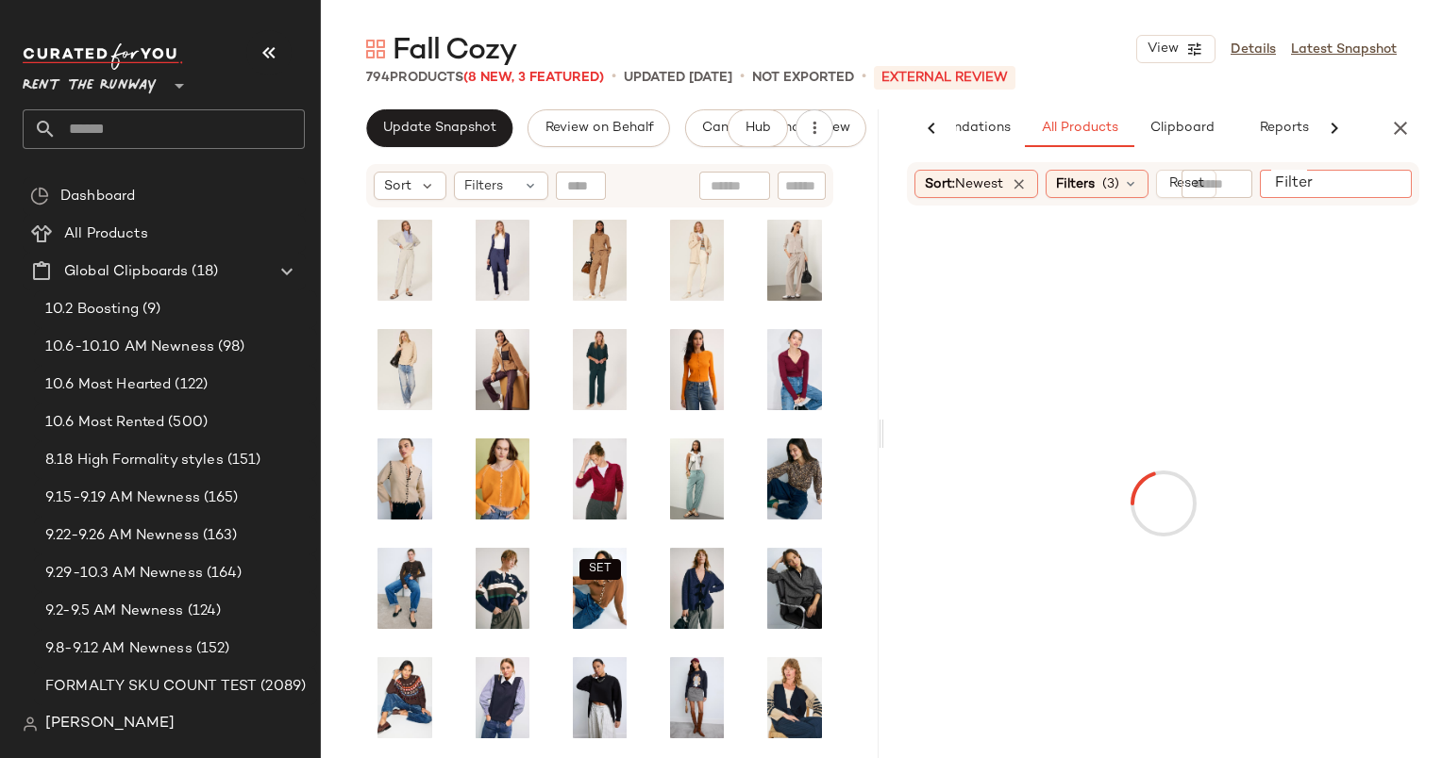
click at [1397, 182] on input "Filter" at bounding box center [1347, 185] width 160 height 20
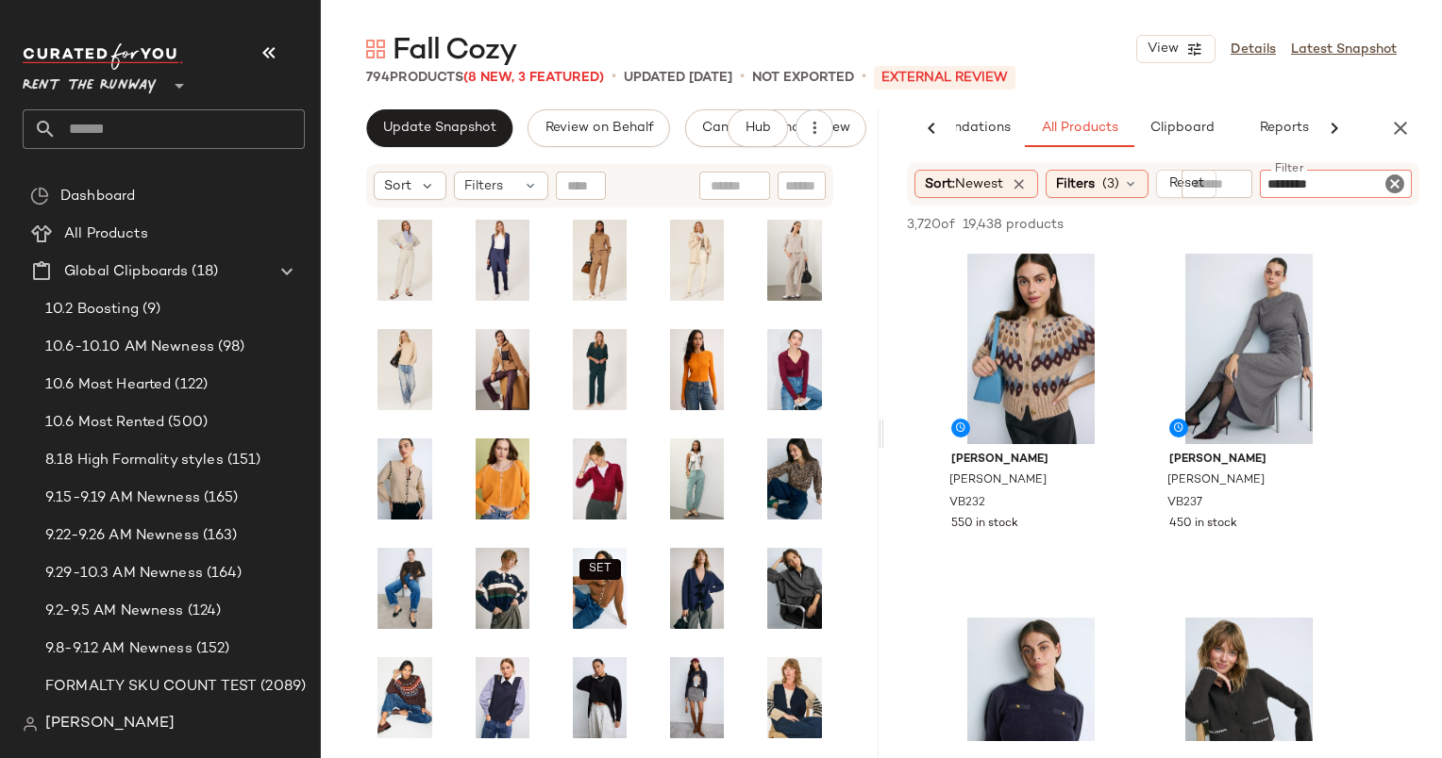
type input "*********"
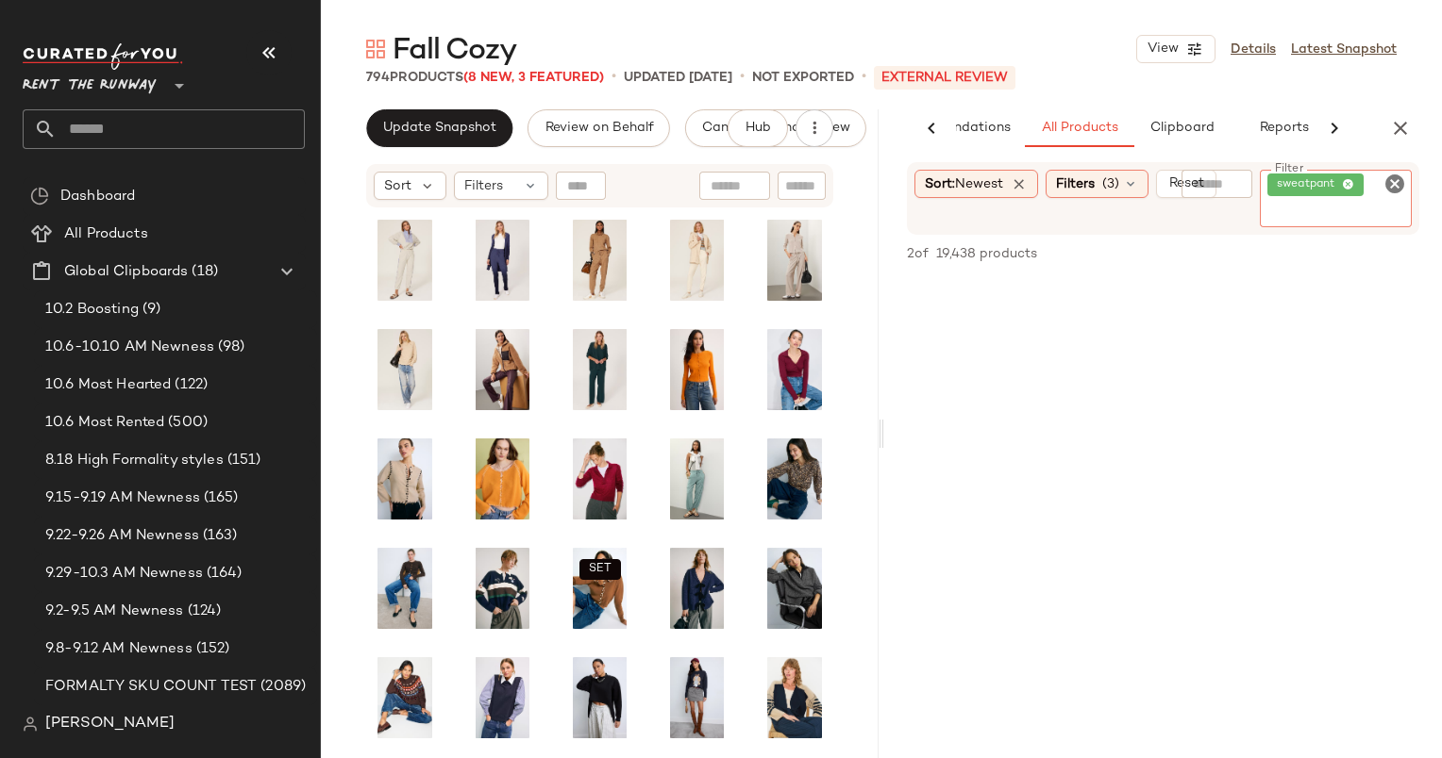
click at [1394, 186] on icon "Clear Filter" at bounding box center [1394, 184] width 23 height 23
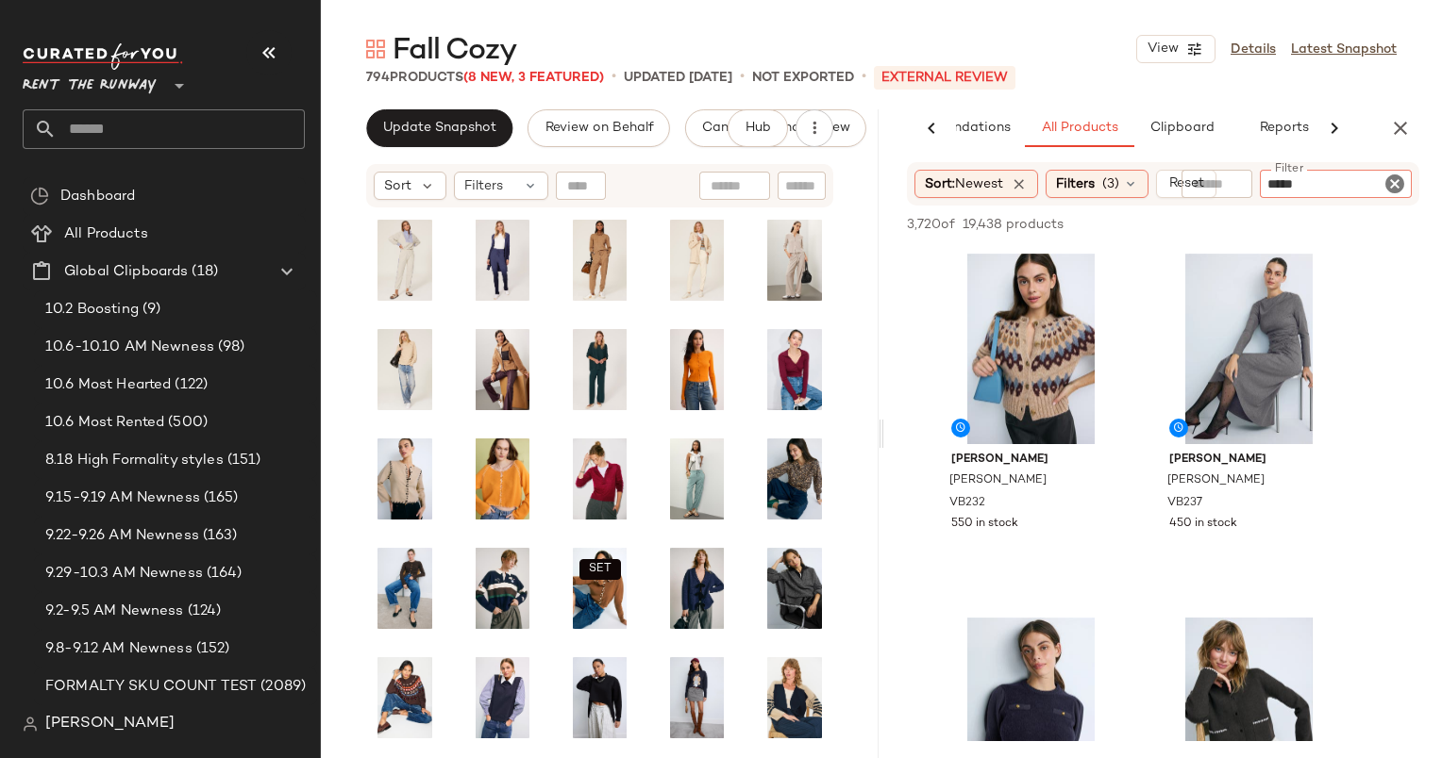
type input "******"
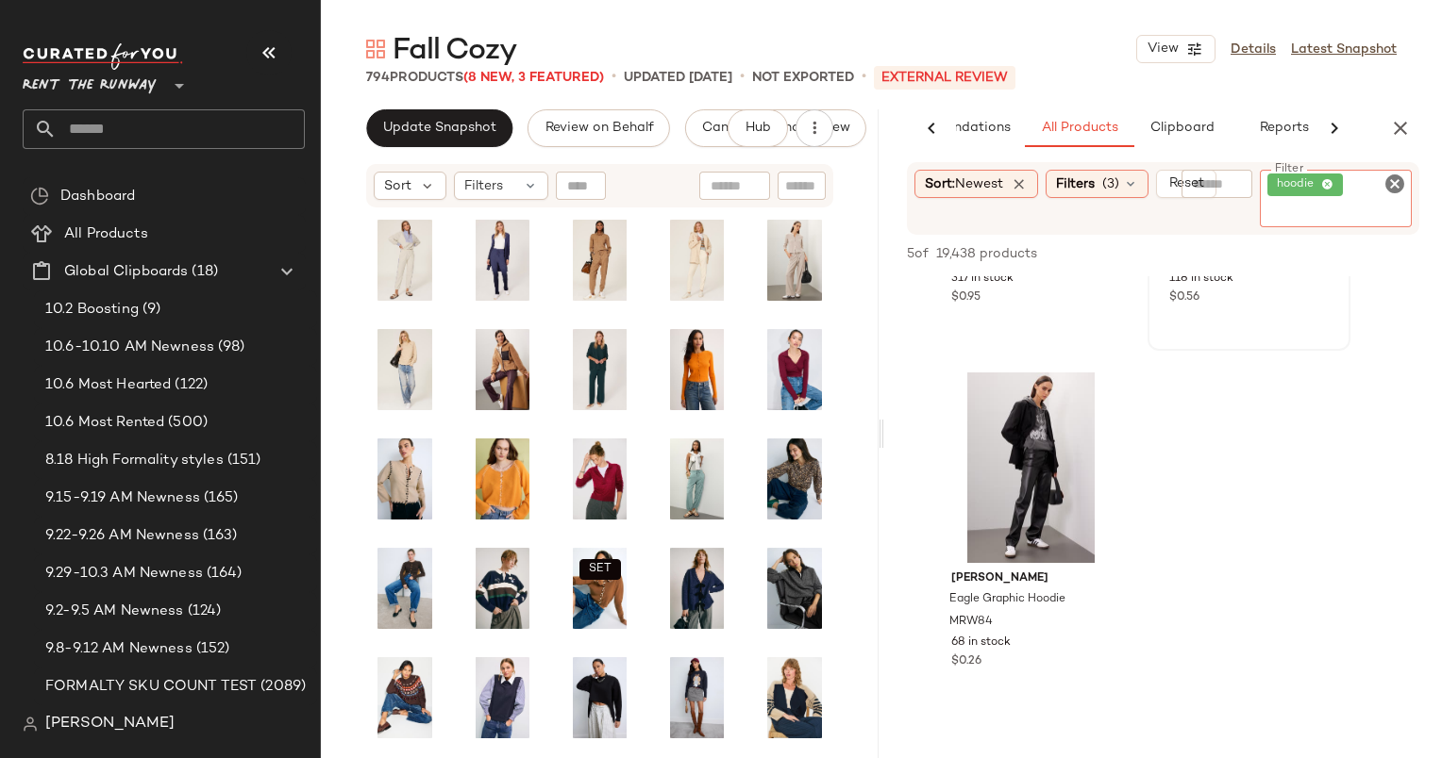
scroll to position [0, 0]
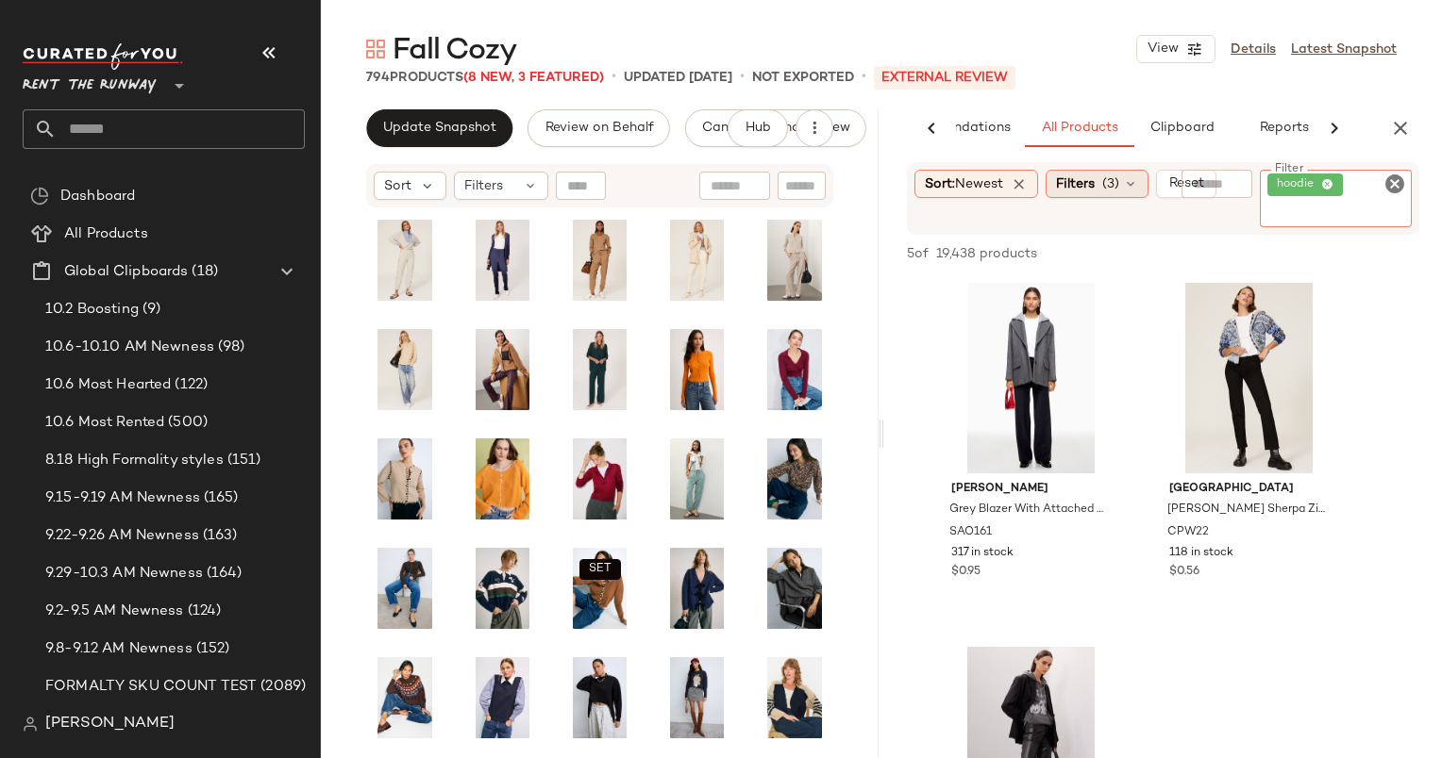
click at [1080, 192] on span "Filters" at bounding box center [1075, 185] width 39 height 20
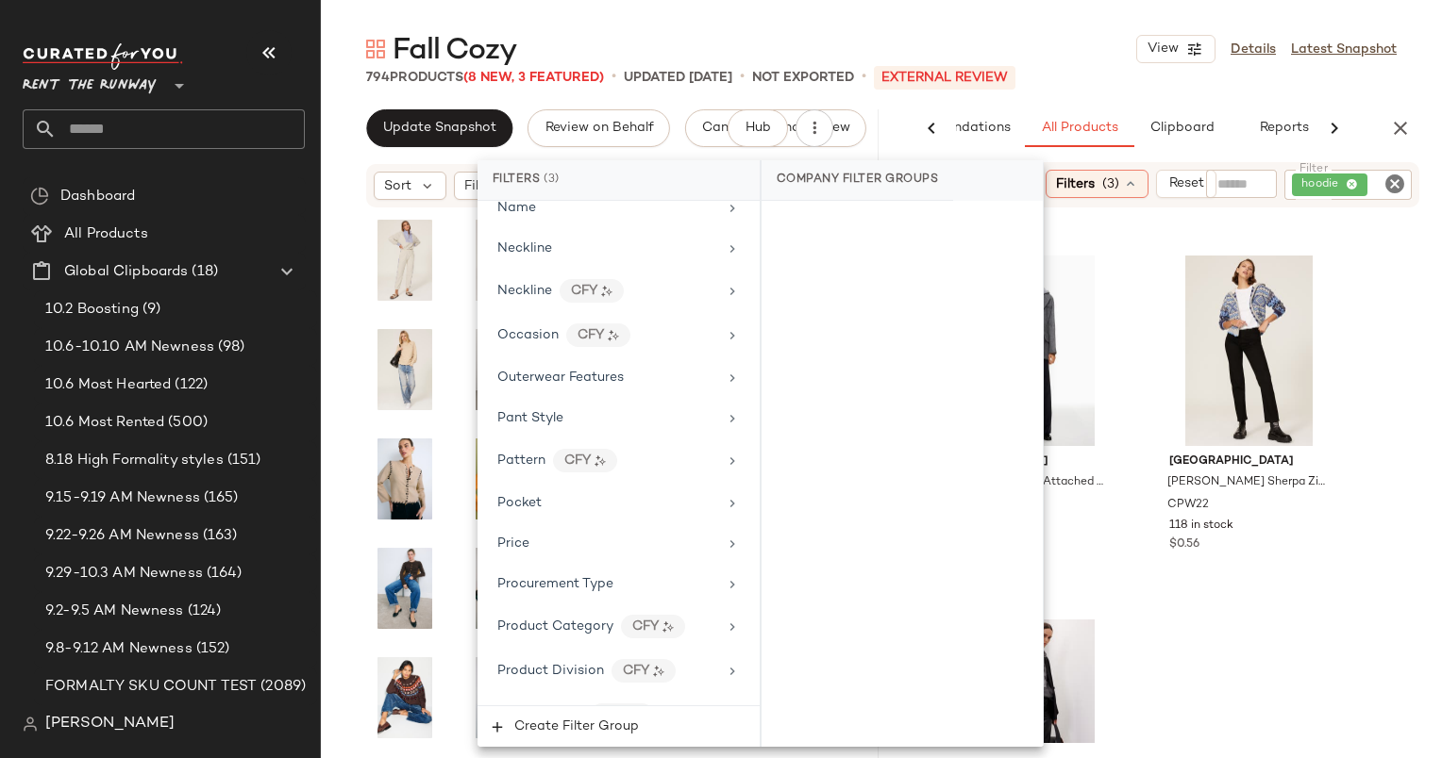
scroll to position [2445, 0]
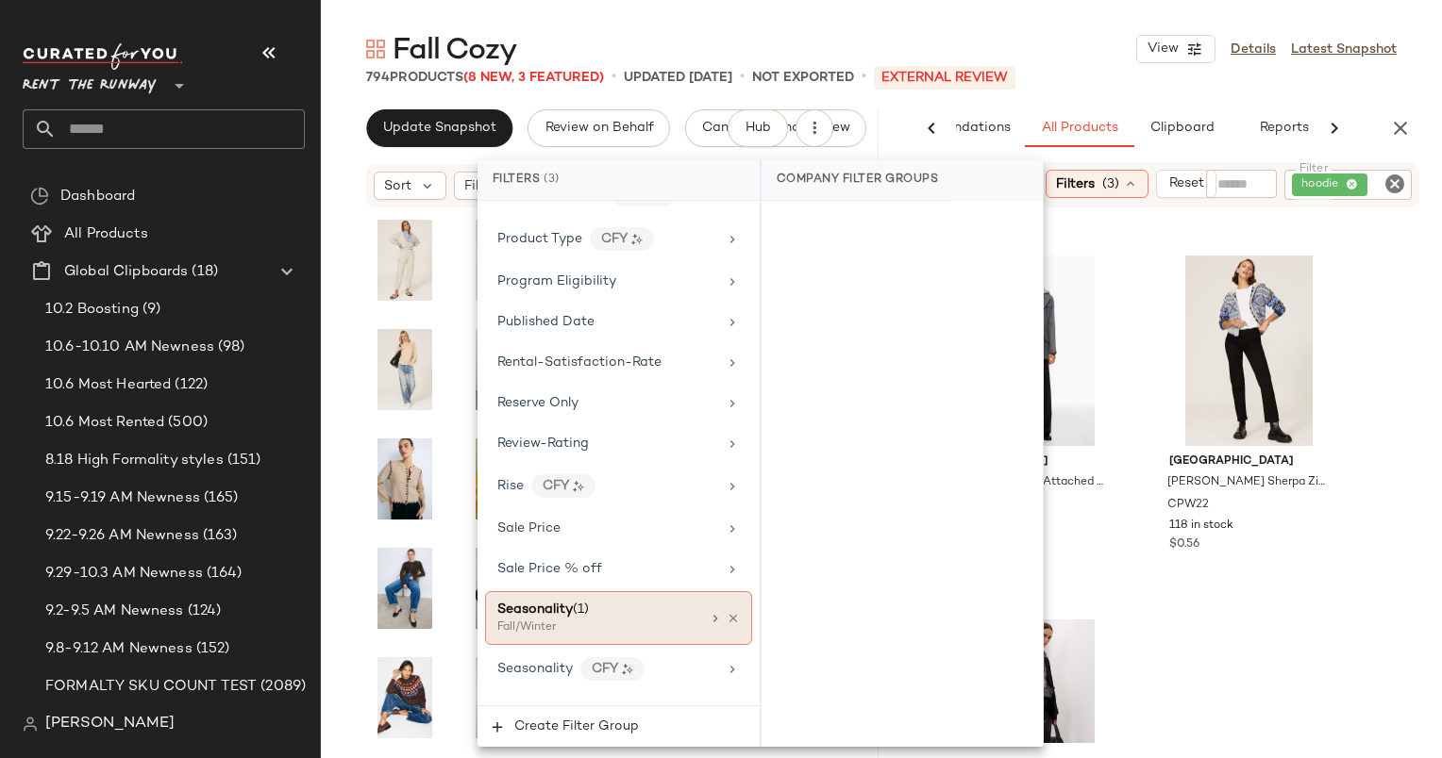
click at [631, 620] on div "Fall/Winter" at bounding box center [591, 628] width 189 height 17
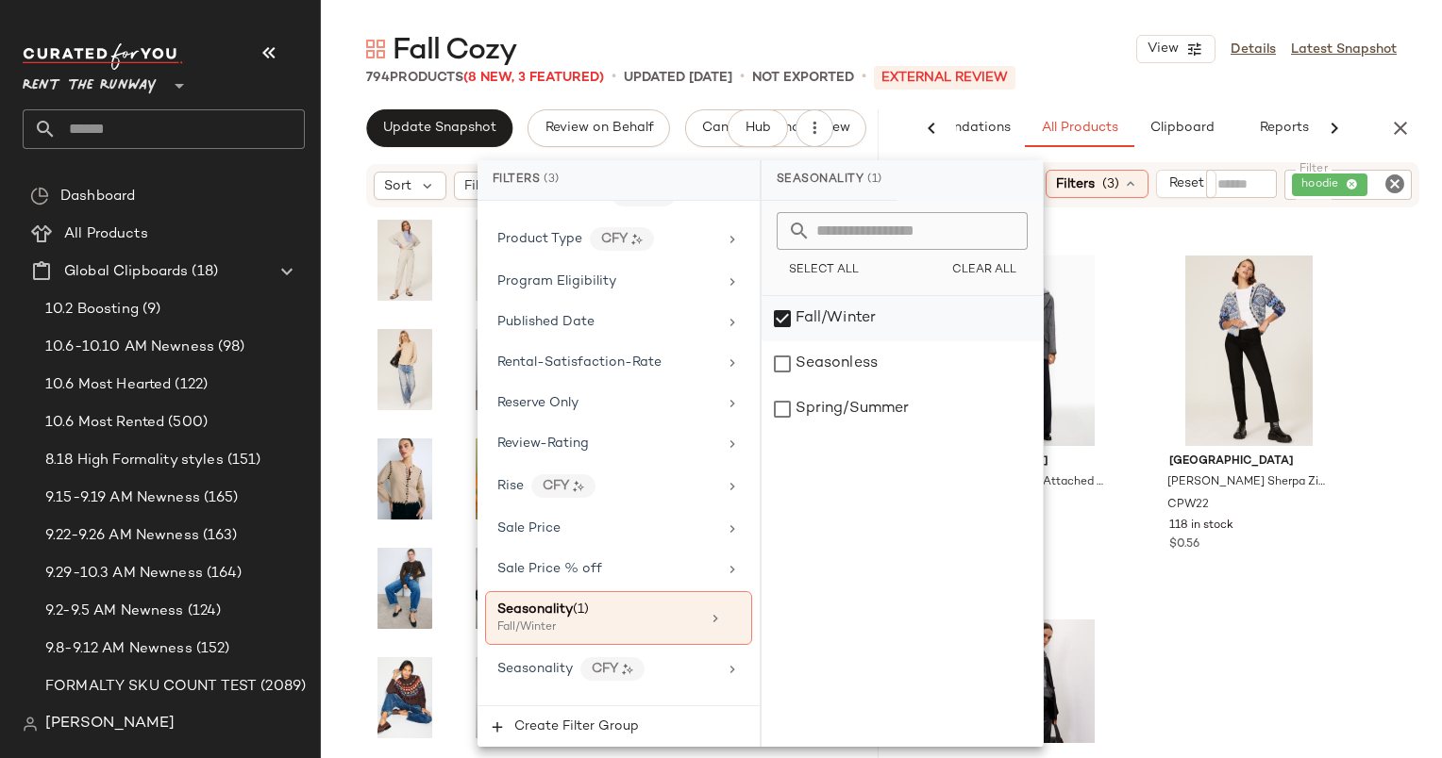
click at [762, 340] on div "Fall/Winter" at bounding box center [901, 318] width 281 height 45
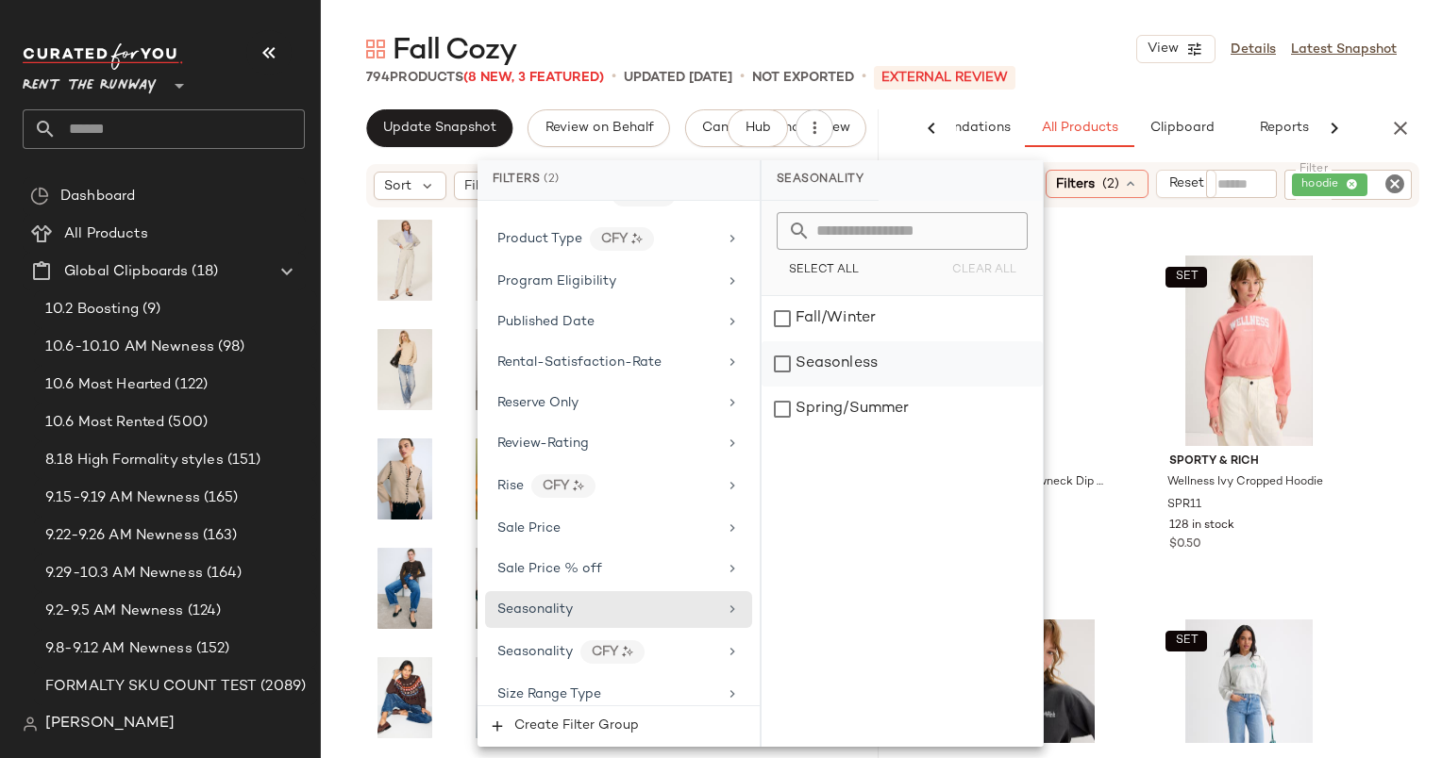
click at [801, 371] on div "Seasonless" at bounding box center [901, 364] width 281 height 45
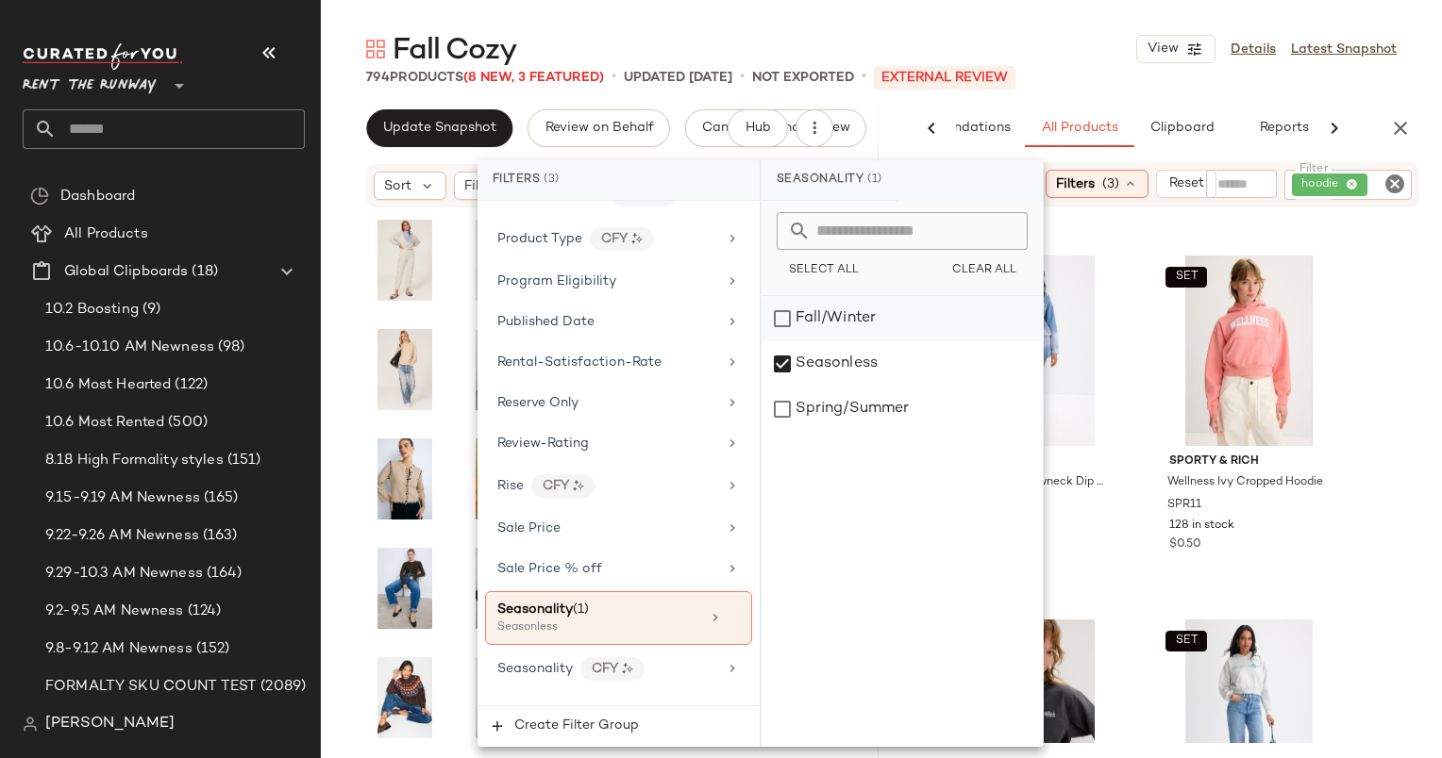
click at [788, 322] on div "Fall/Winter" at bounding box center [901, 318] width 281 height 45
click at [1091, 38] on div "Fall Cozy View Details Latest Snapshot" at bounding box center [881, 49] width 1121 height 38
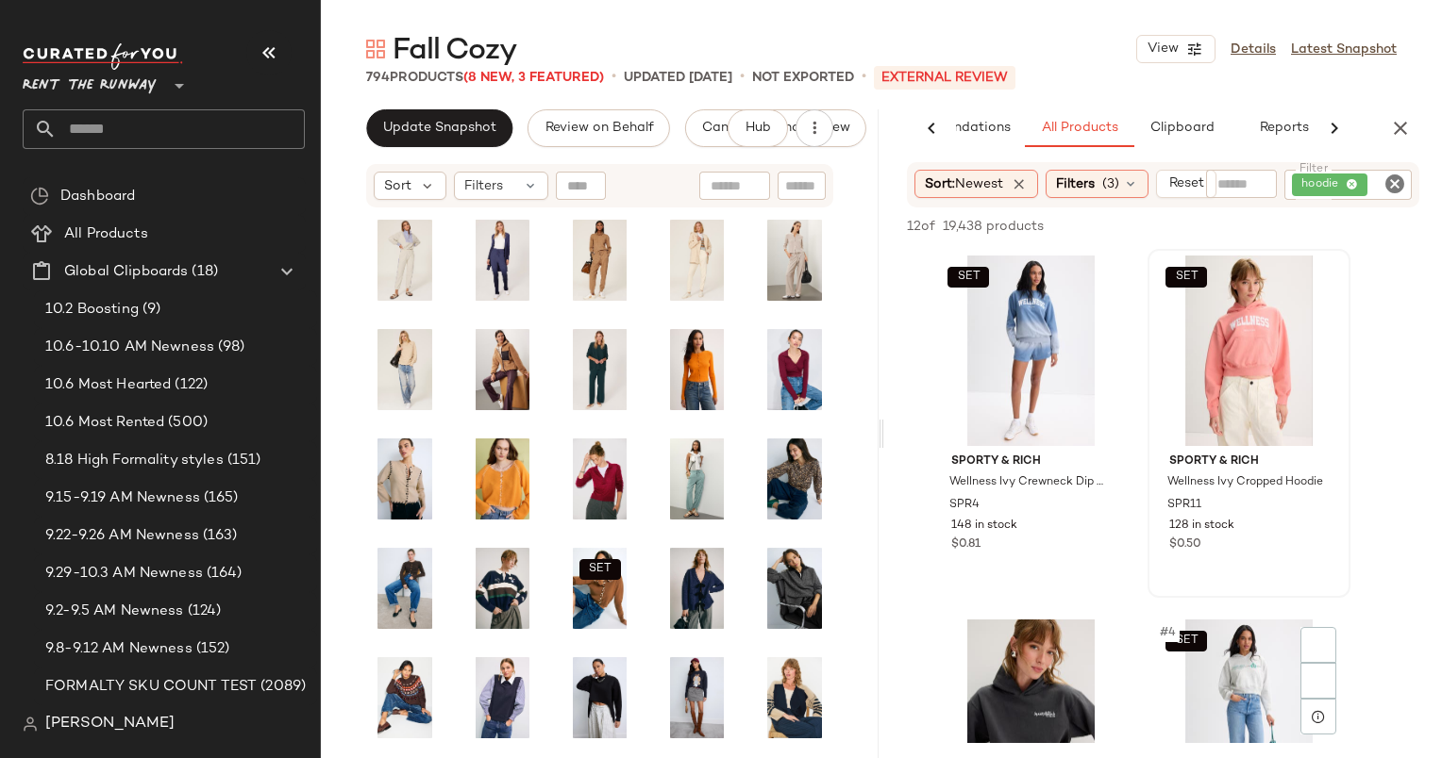
scroll to position [272, 0]
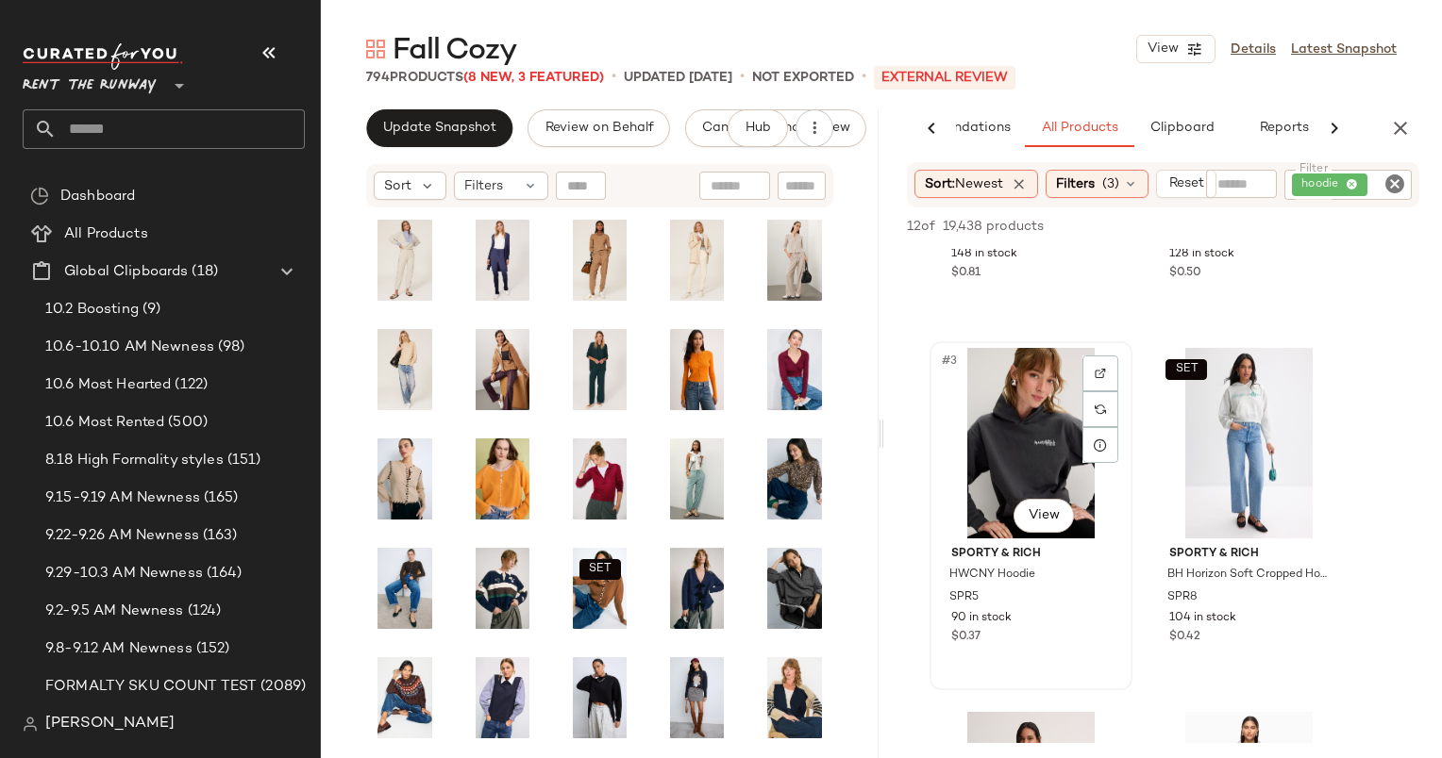
click at [1027, 421] on div "#3 View" at bounding box center [1031, 443] width 190 height 191
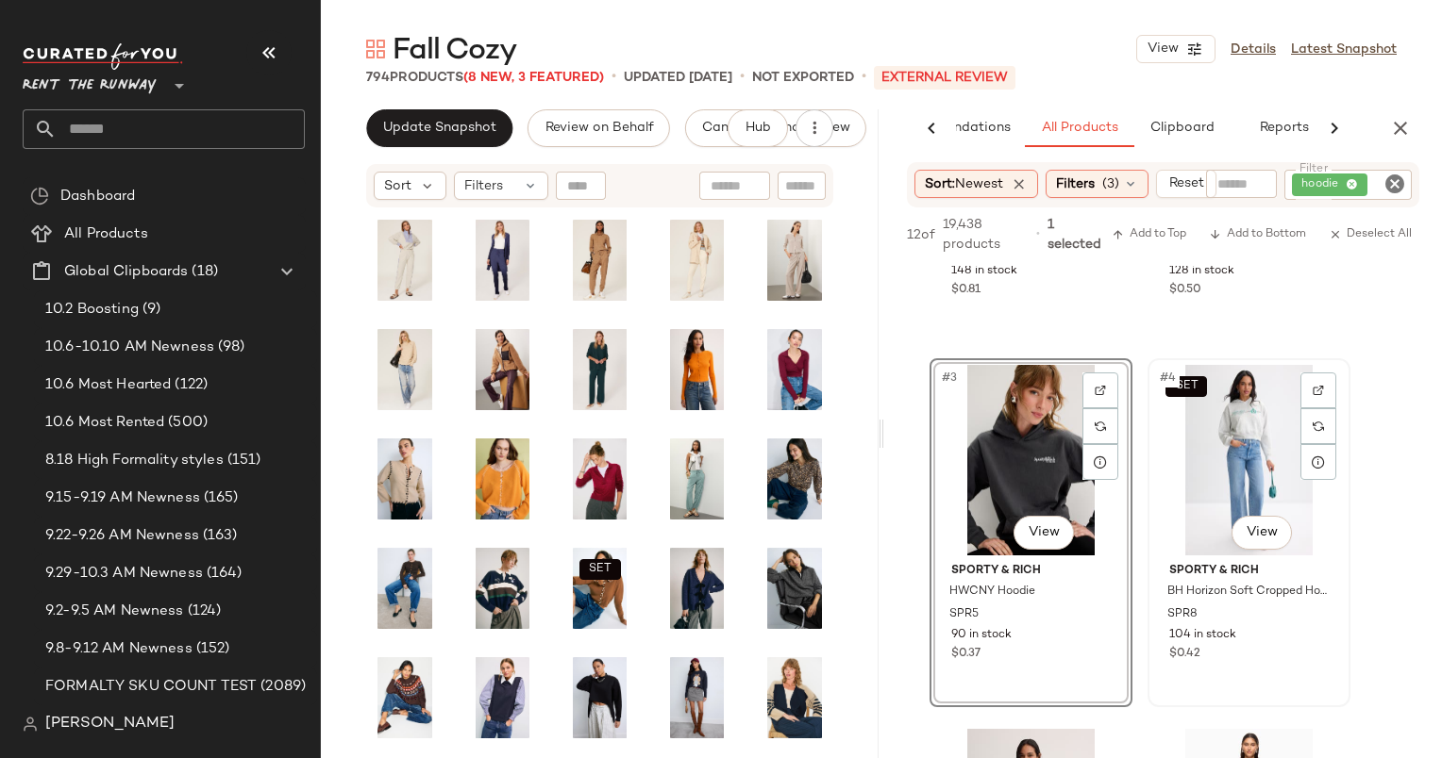
scroll to position [615, 0]
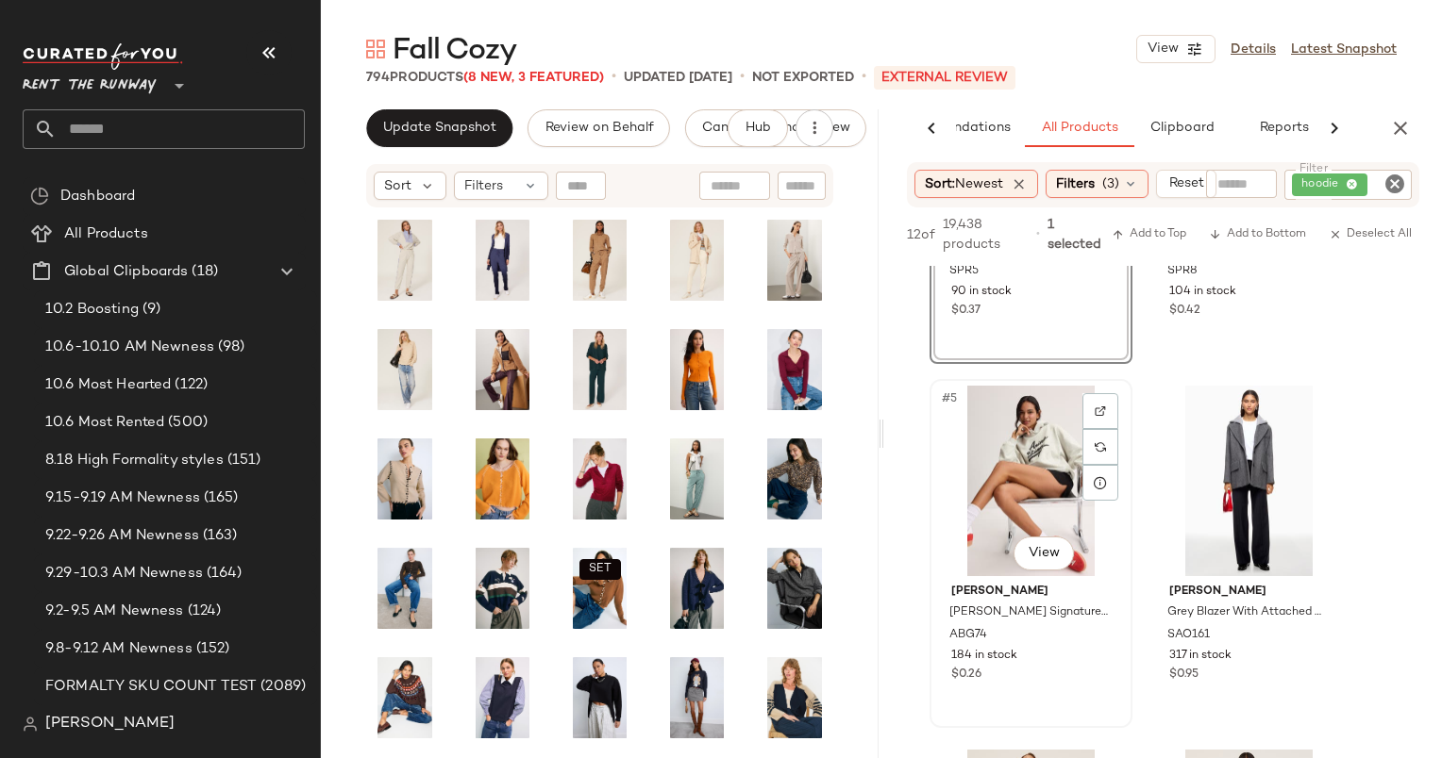
click at [1049, 461] on div "#5 View" at bounding box center [1031, 481] width 190 height 191
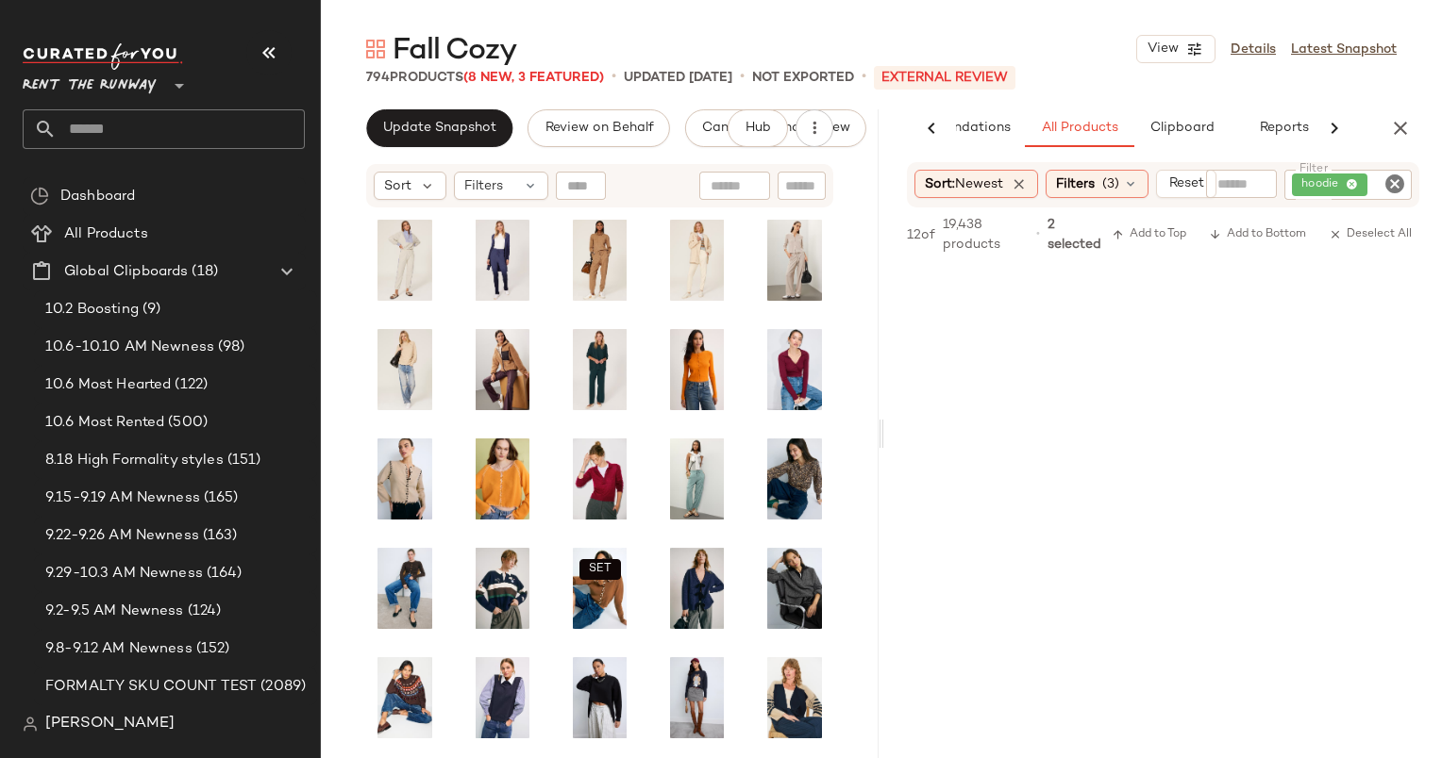
scroll to position [1887, 0]
click at [1156, 228] on span "Add to Top" at bounding box center [1148, 234] width 75 height 13
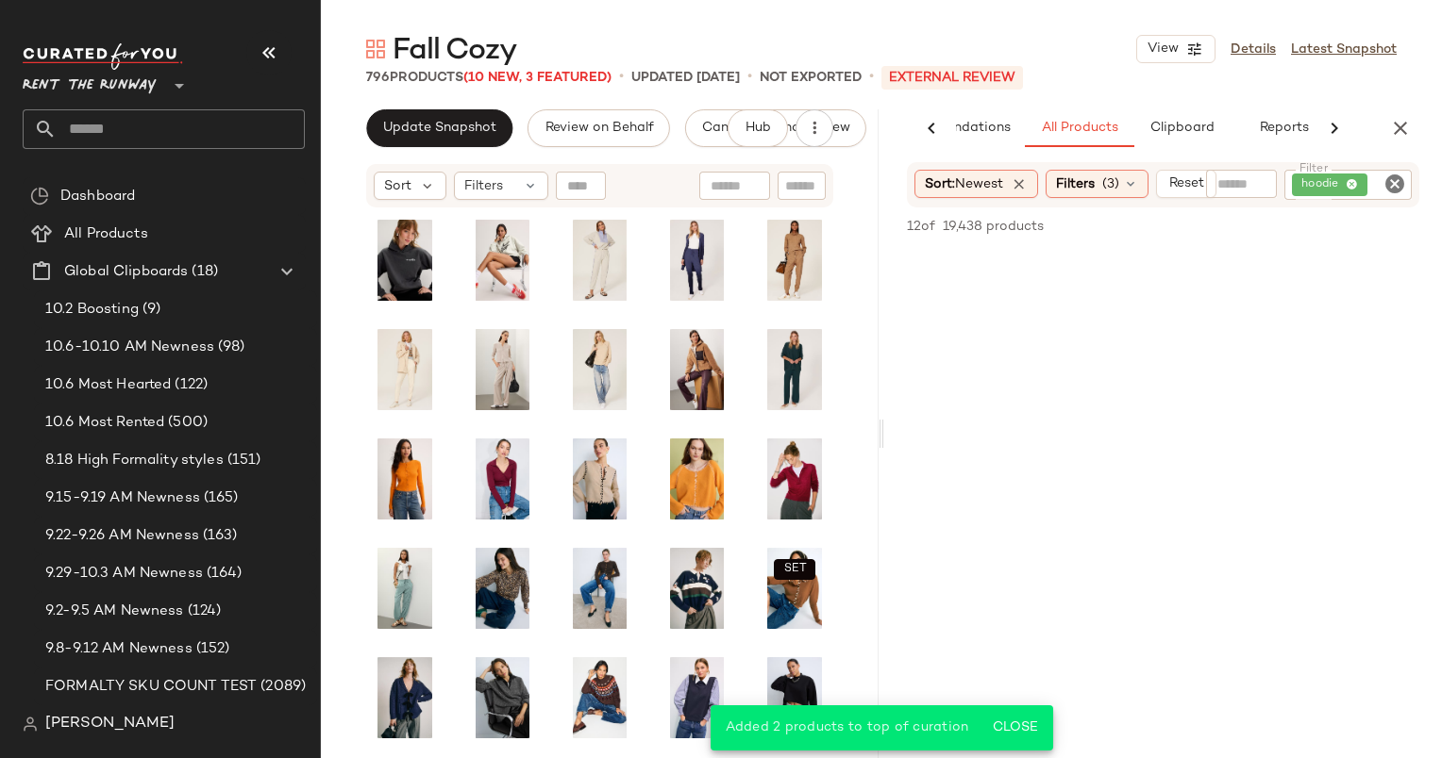
click at [1392, 178] on icon "Clear Filter" at bounding box center [1394, 184] width 23 height 23
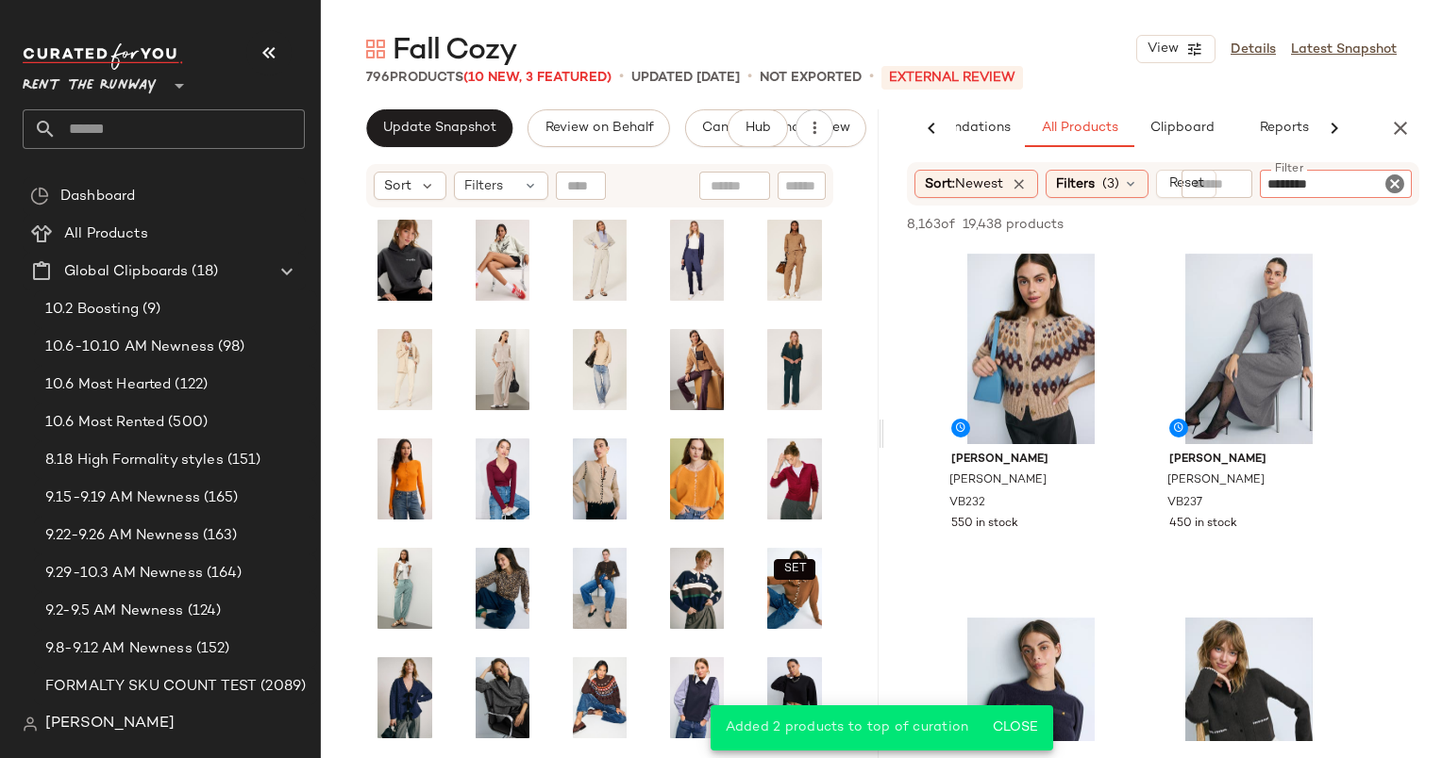
type input "*********"
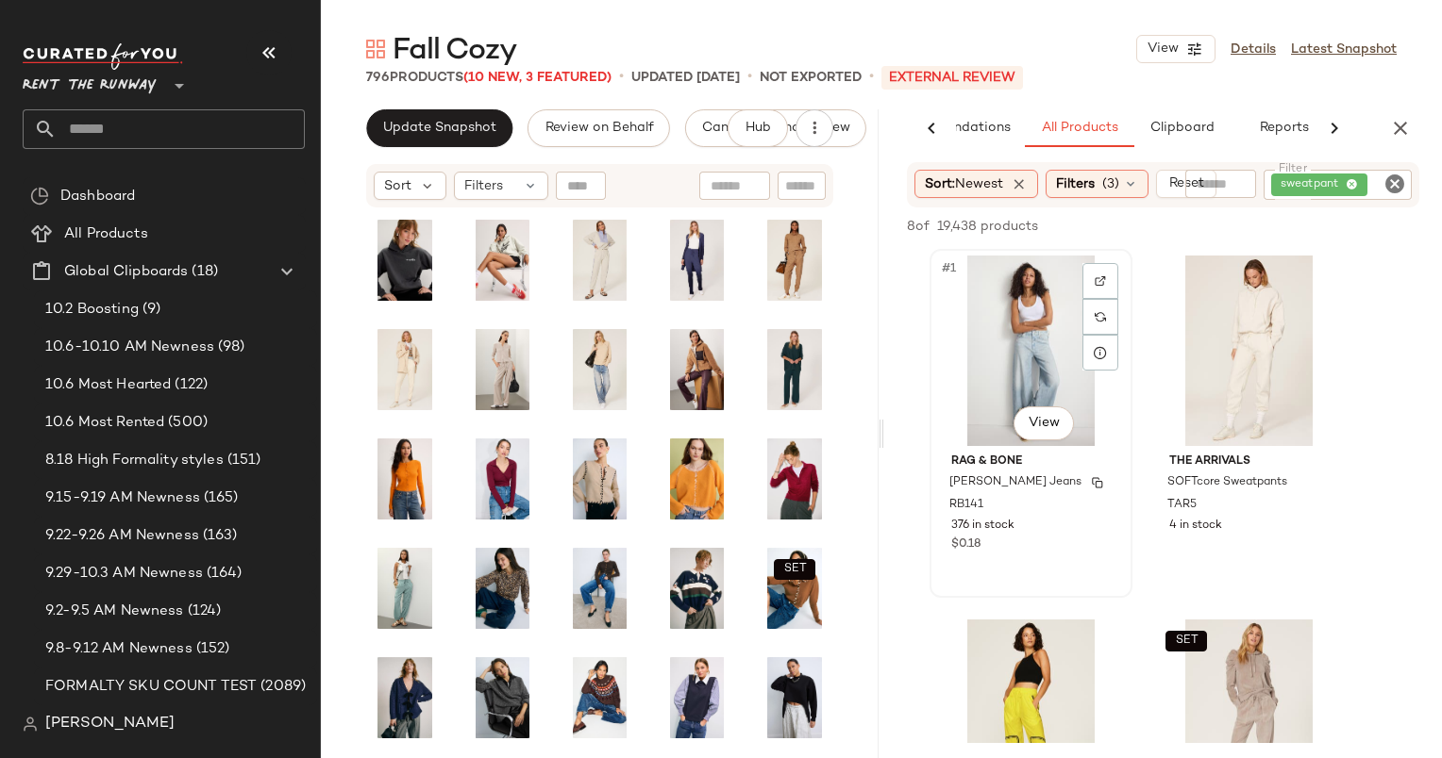
click at [1030, 482] on div "rag & bone Miramar Sofie Sweatpant Jeans RB141 376 in stock $0.18" at bounding box center [1031, 500] width 190 height 109
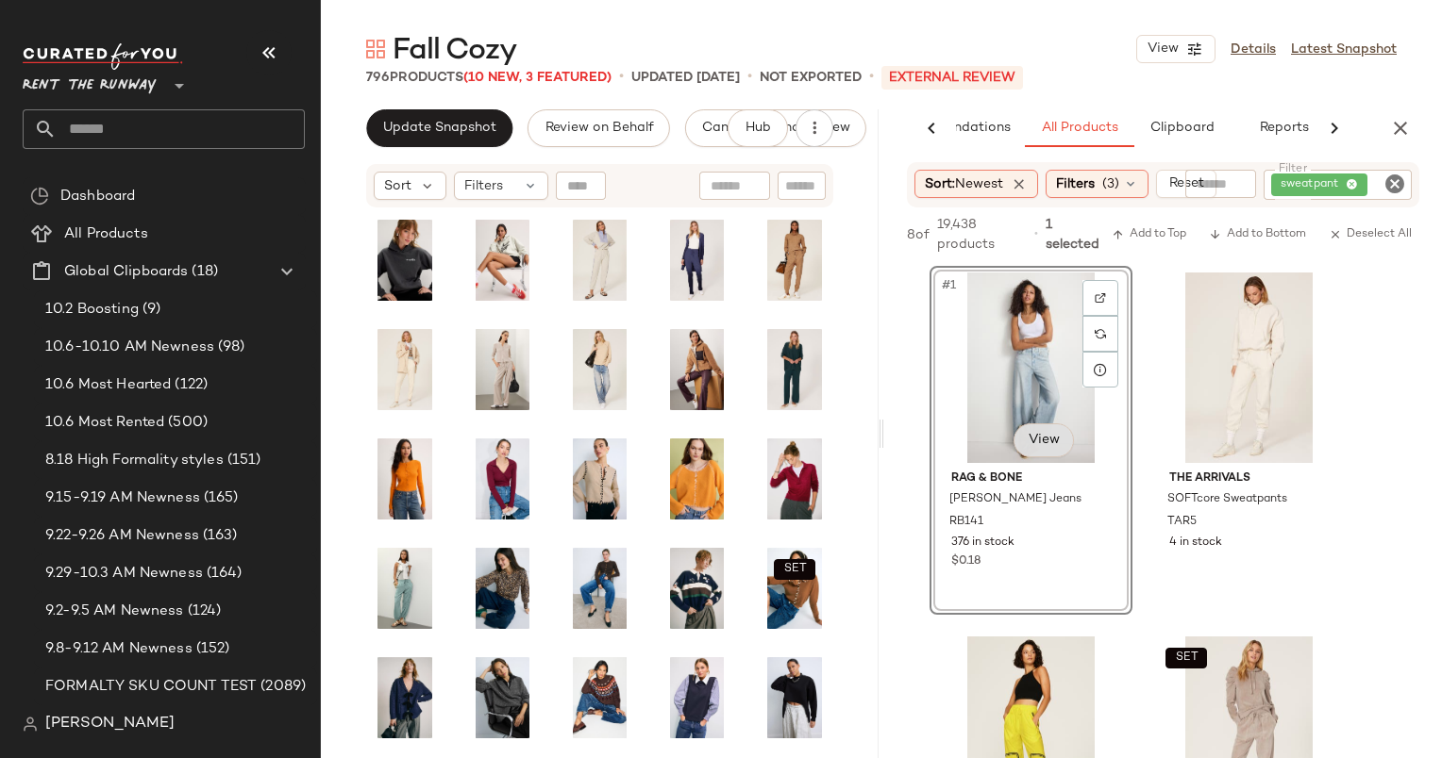
click at [1051, 445] on body "Rent the Runway ** Dashboard All Products Global Clipboards (18) 10.2 Boosting …" at bounding box center [721, 379] width 1442 height 758
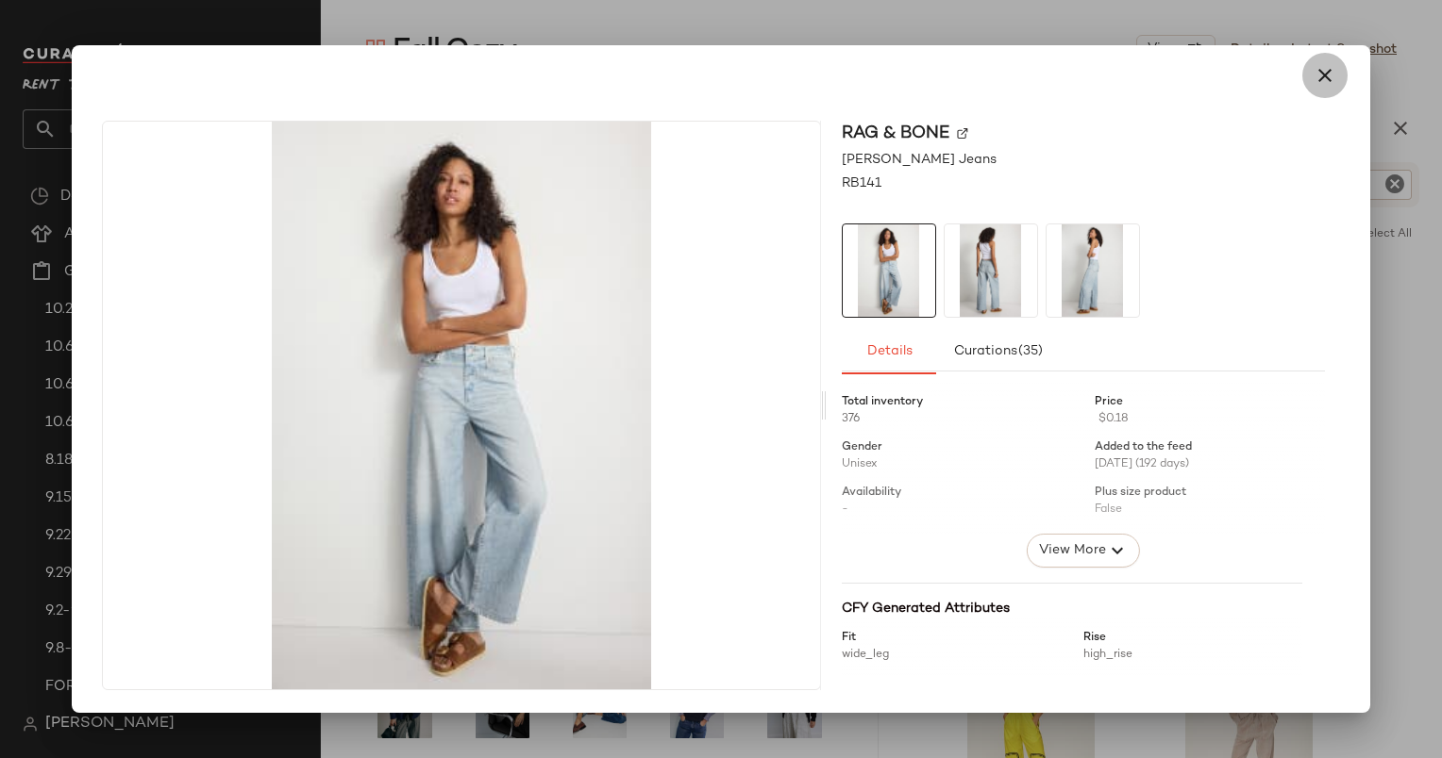
click at [1307, 79] on button "button" at bounding box center [1324, 75] width 45 height 45
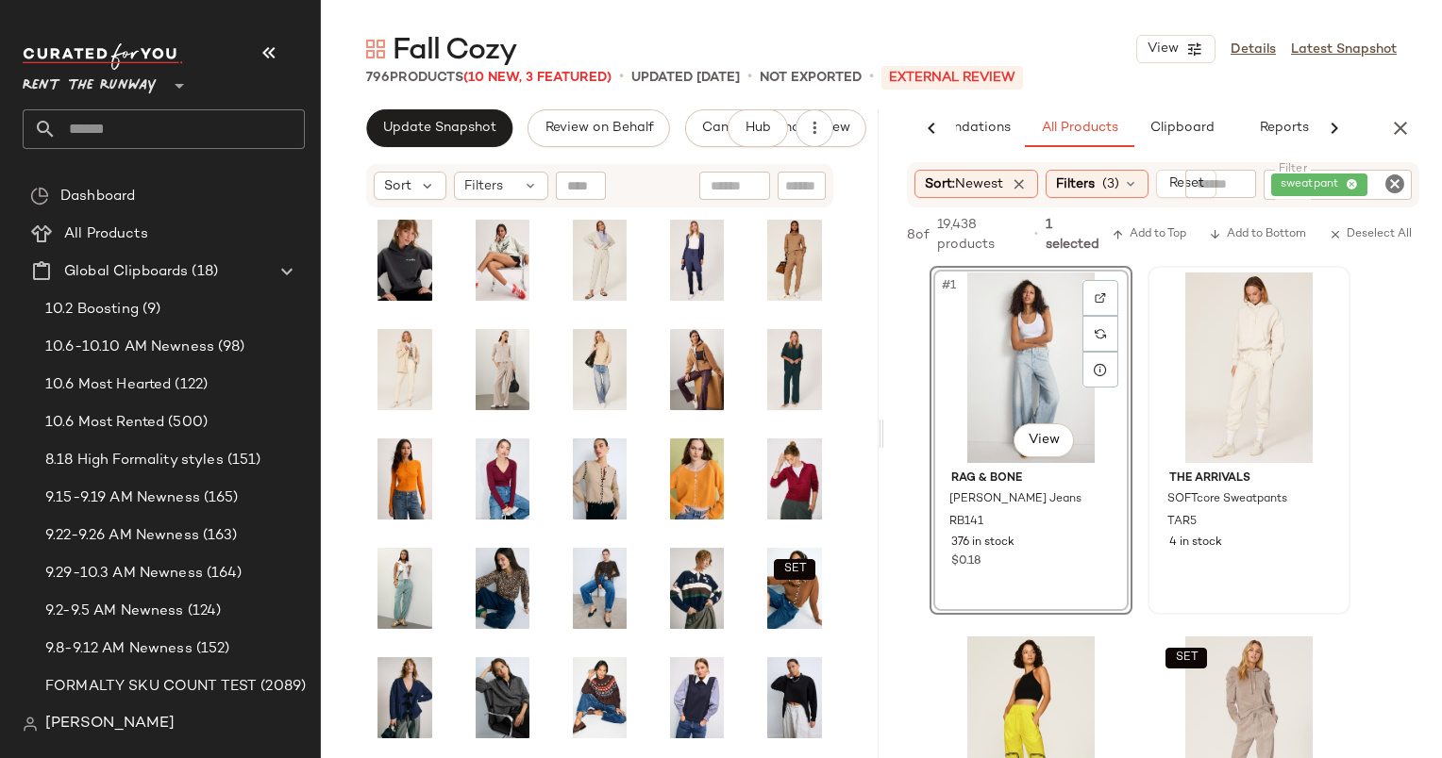
click at [1209, 375] on div at bounding box center [1249, 368] width 190 height 191
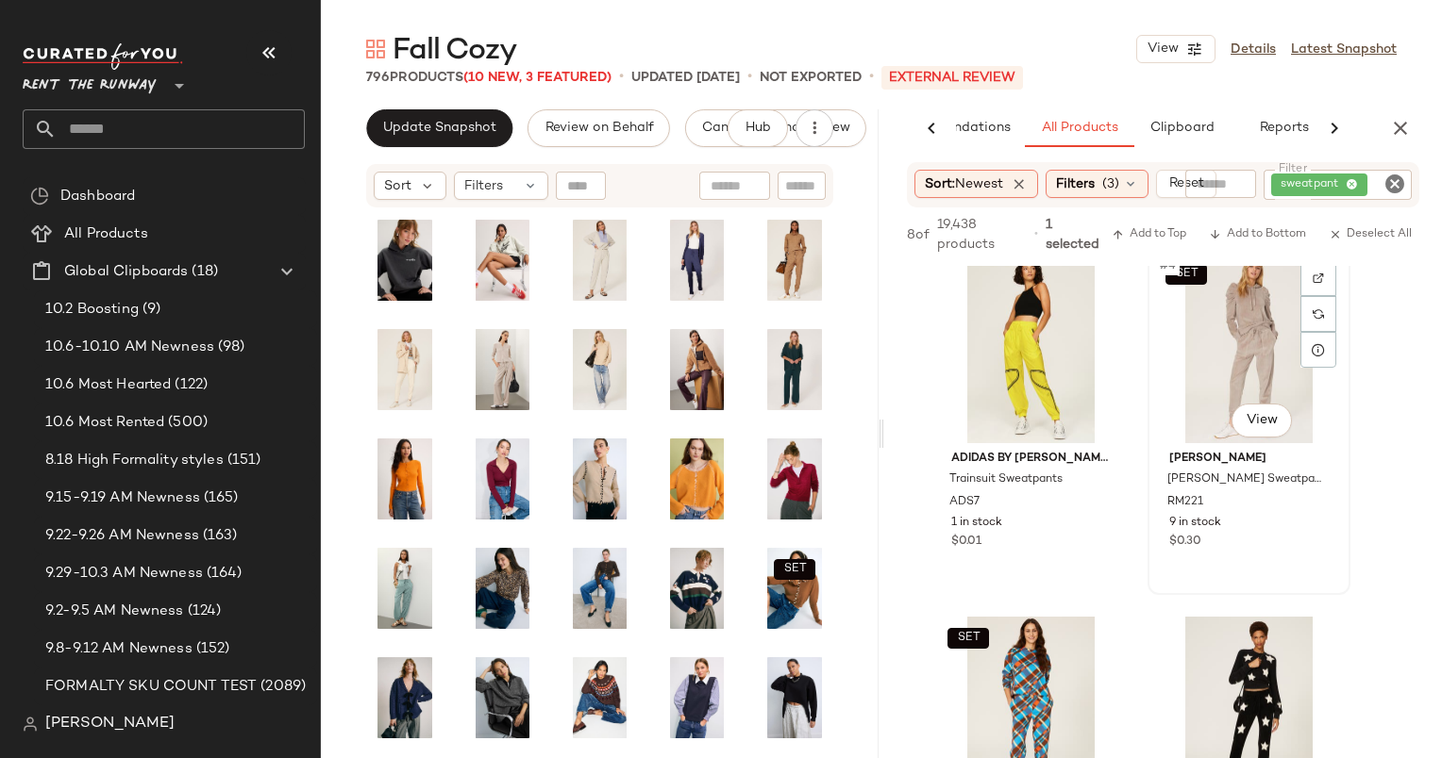
scroll to position [383, 0]
click at [1234, 332] on div "SET #4 View" at bounding box center [1249, 349] width 190 height 191
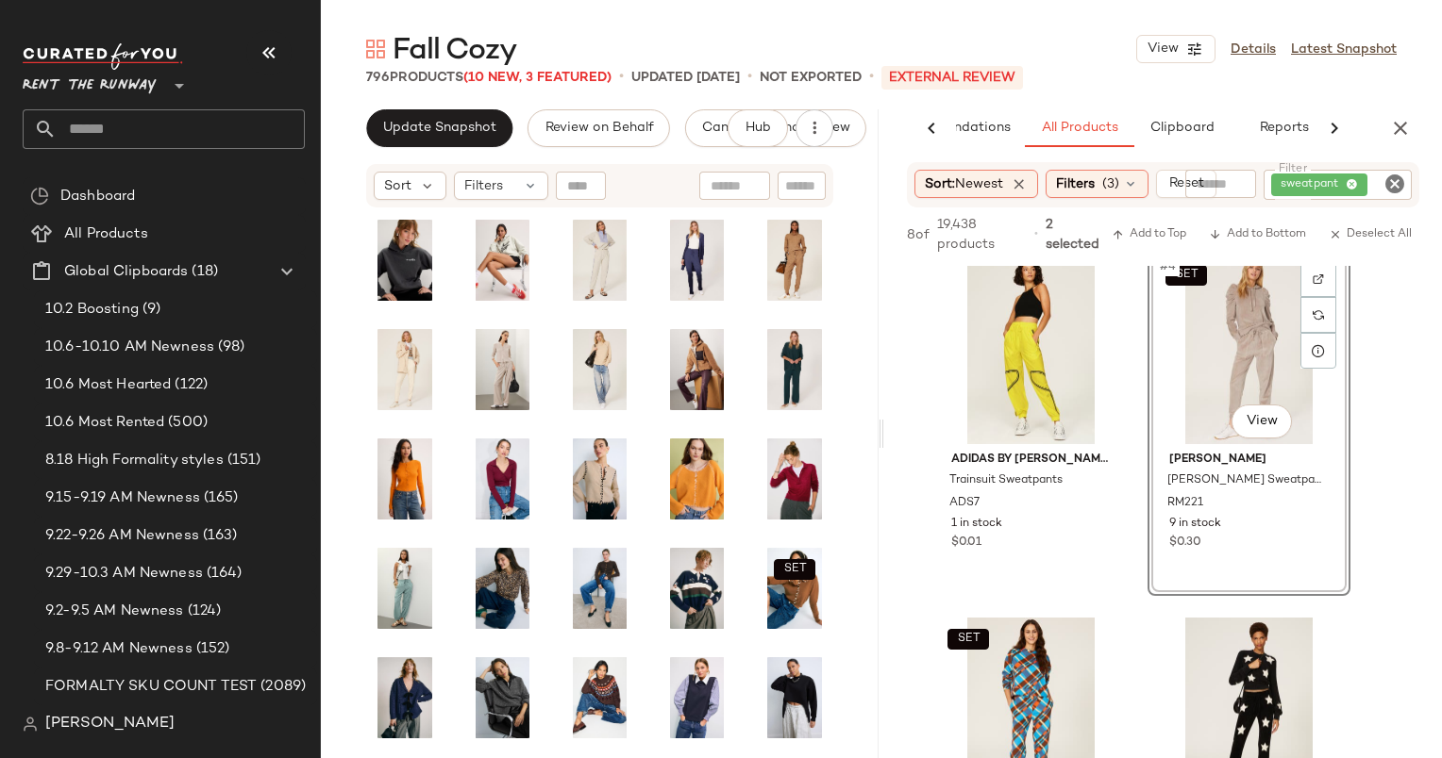
scroll to position [735, 0]
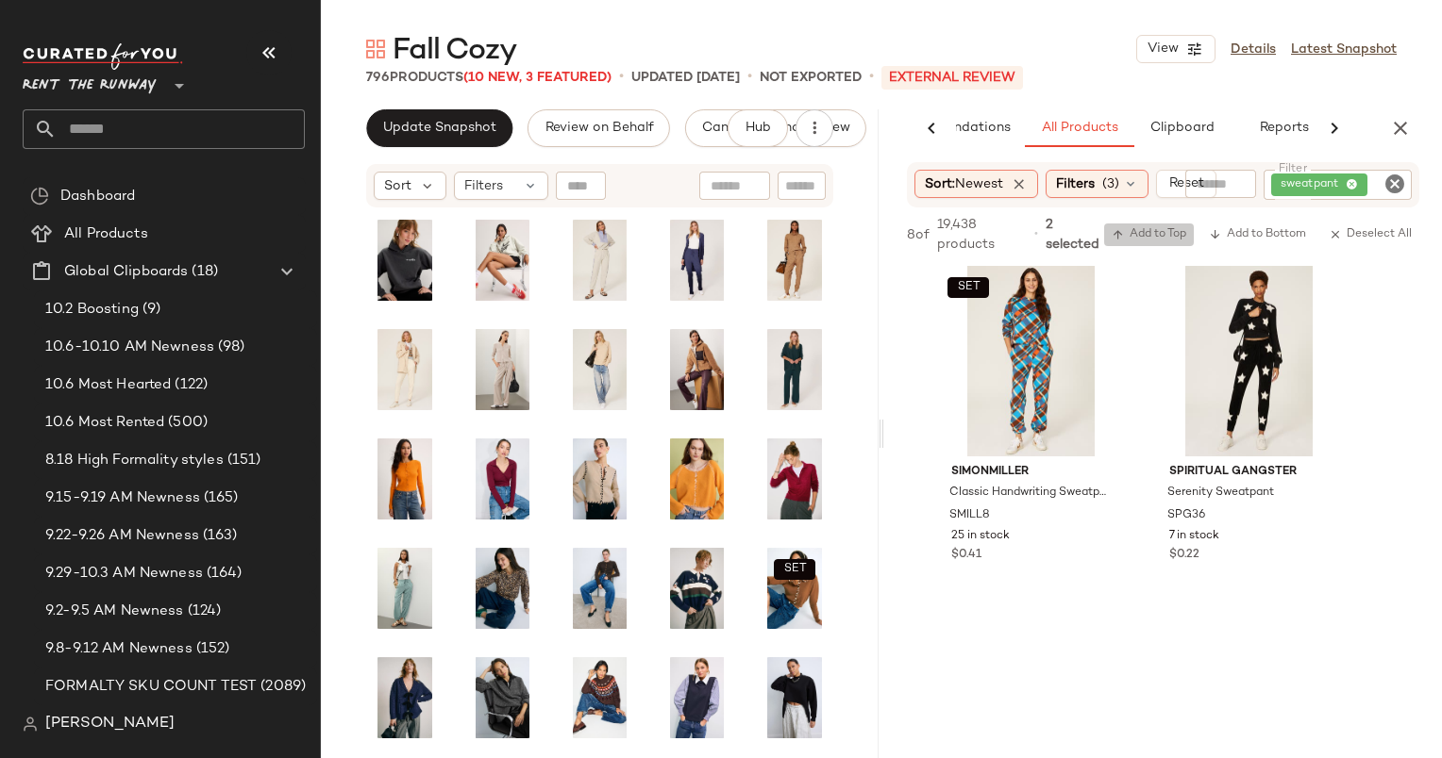
click at [1146, 236] on span "Add to Top" at bounding box center [1148, 234] width 75 height 13
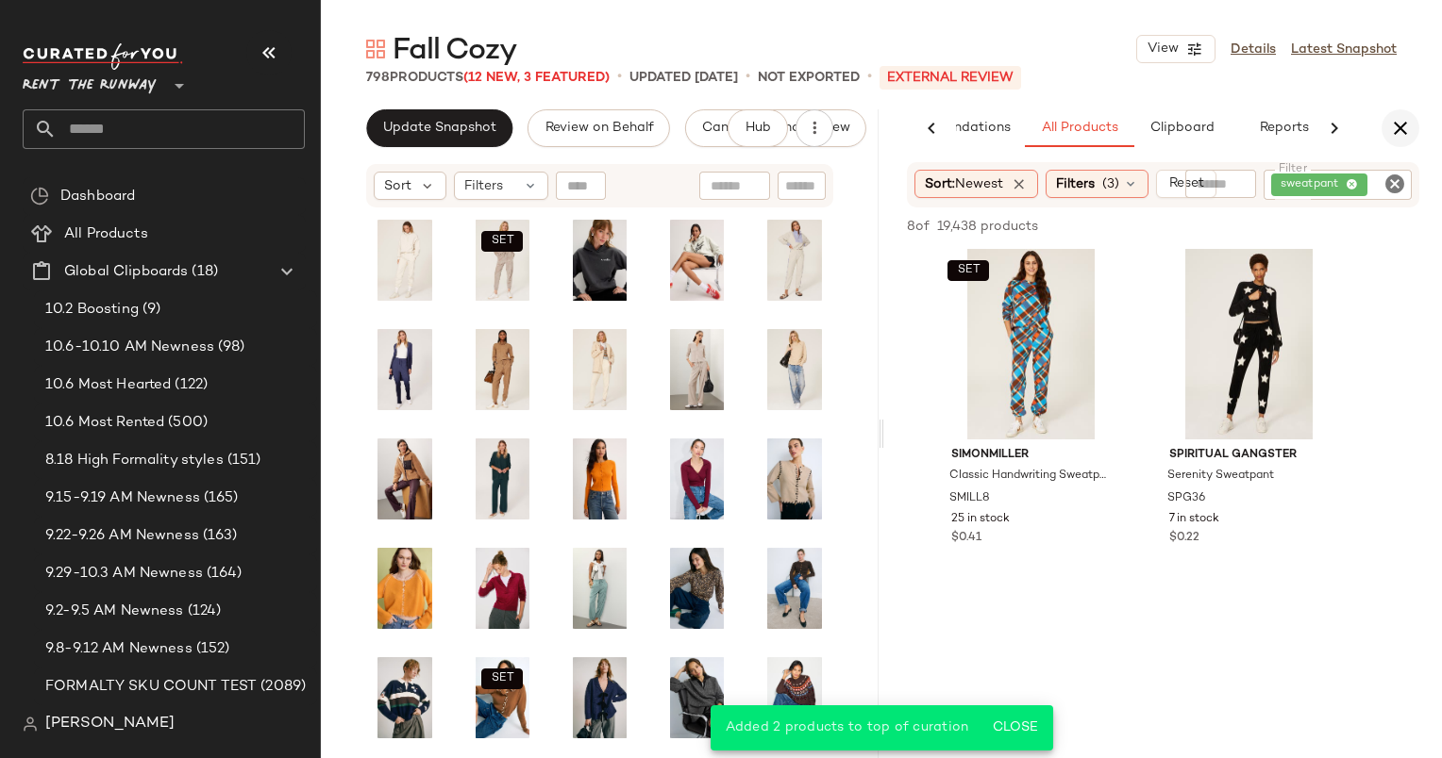
click at [1398, 125] on icon "button" at bounding box center [1400, 128] width 23 height 23
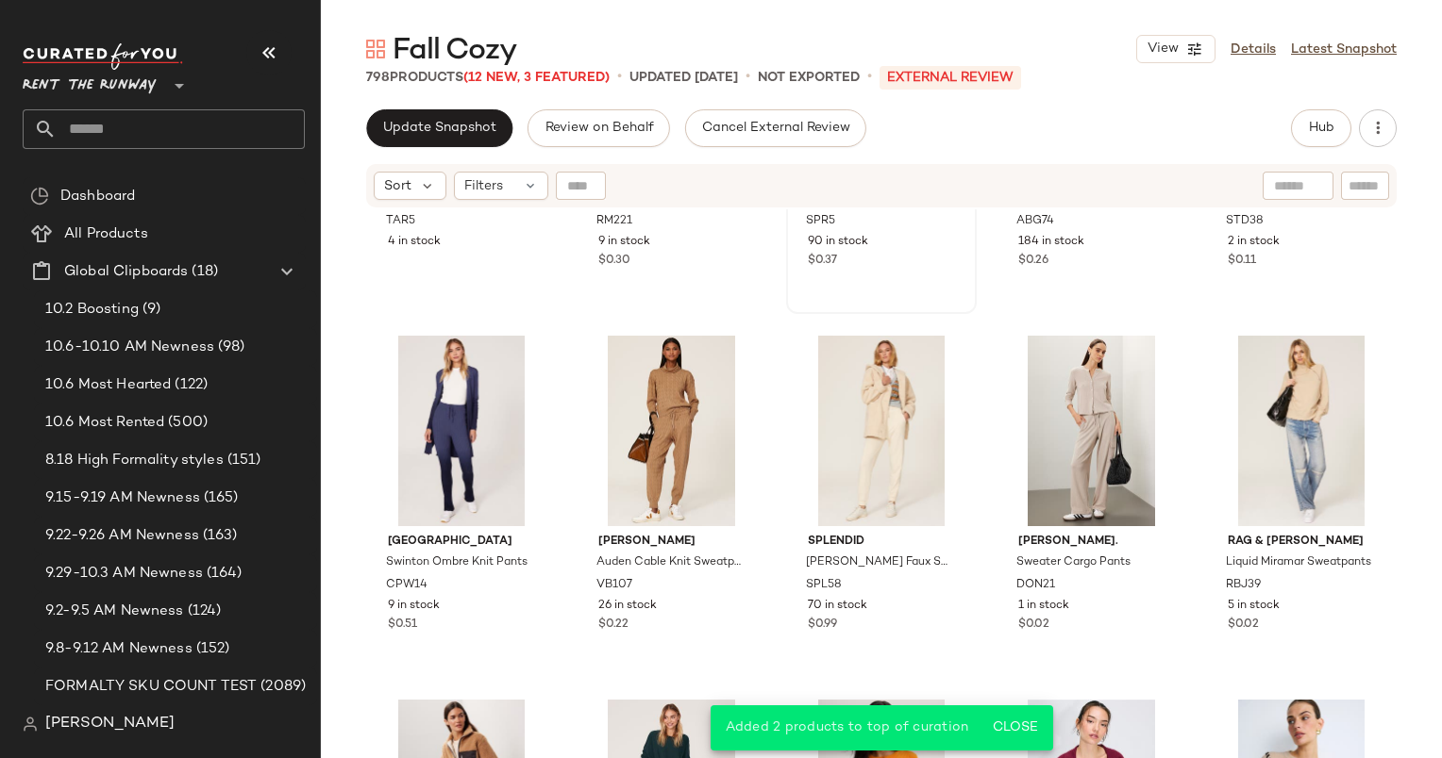
scroll to position [0, 0]
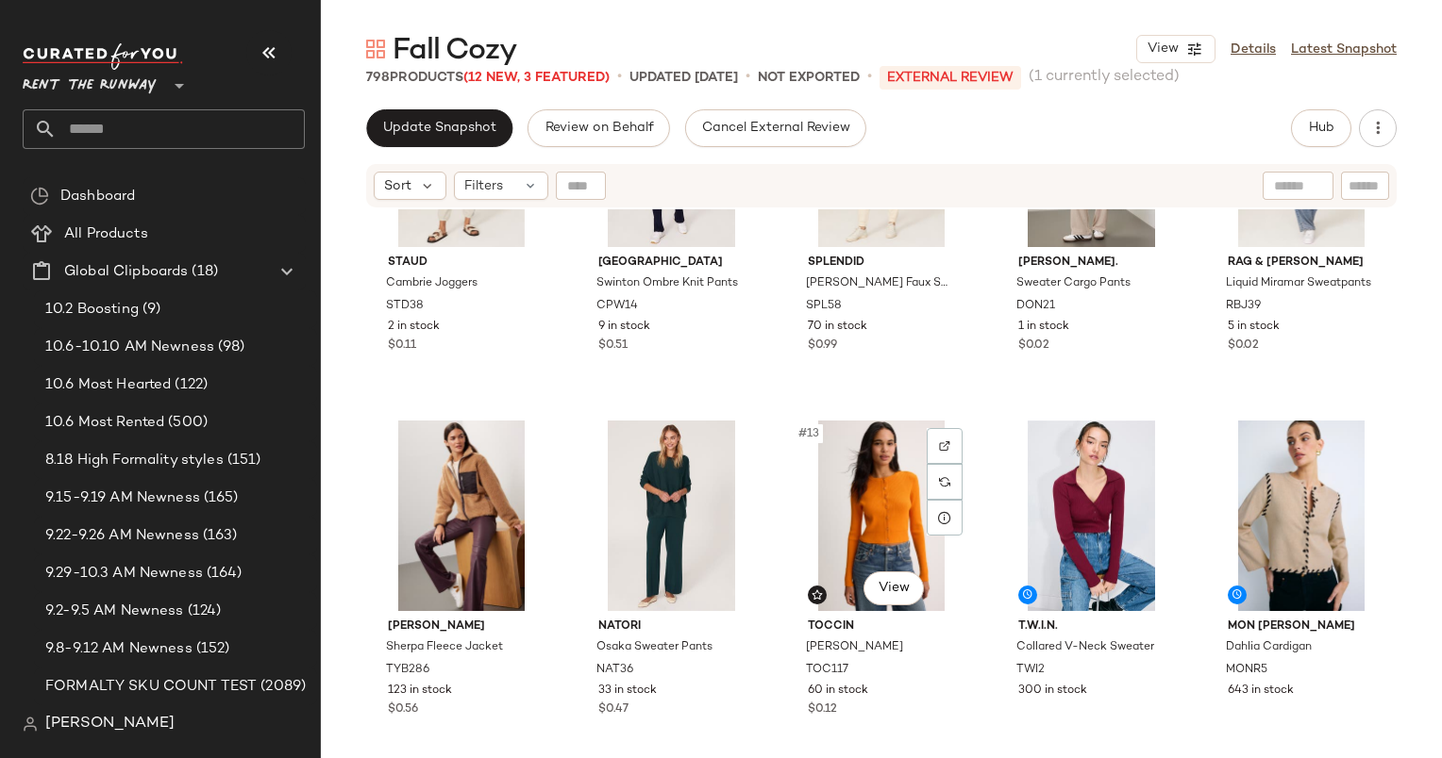
scroll to position [543, 0]
click at [862, 533] on div "#13 View" at bounding box center [880, 515] width 177 height 191
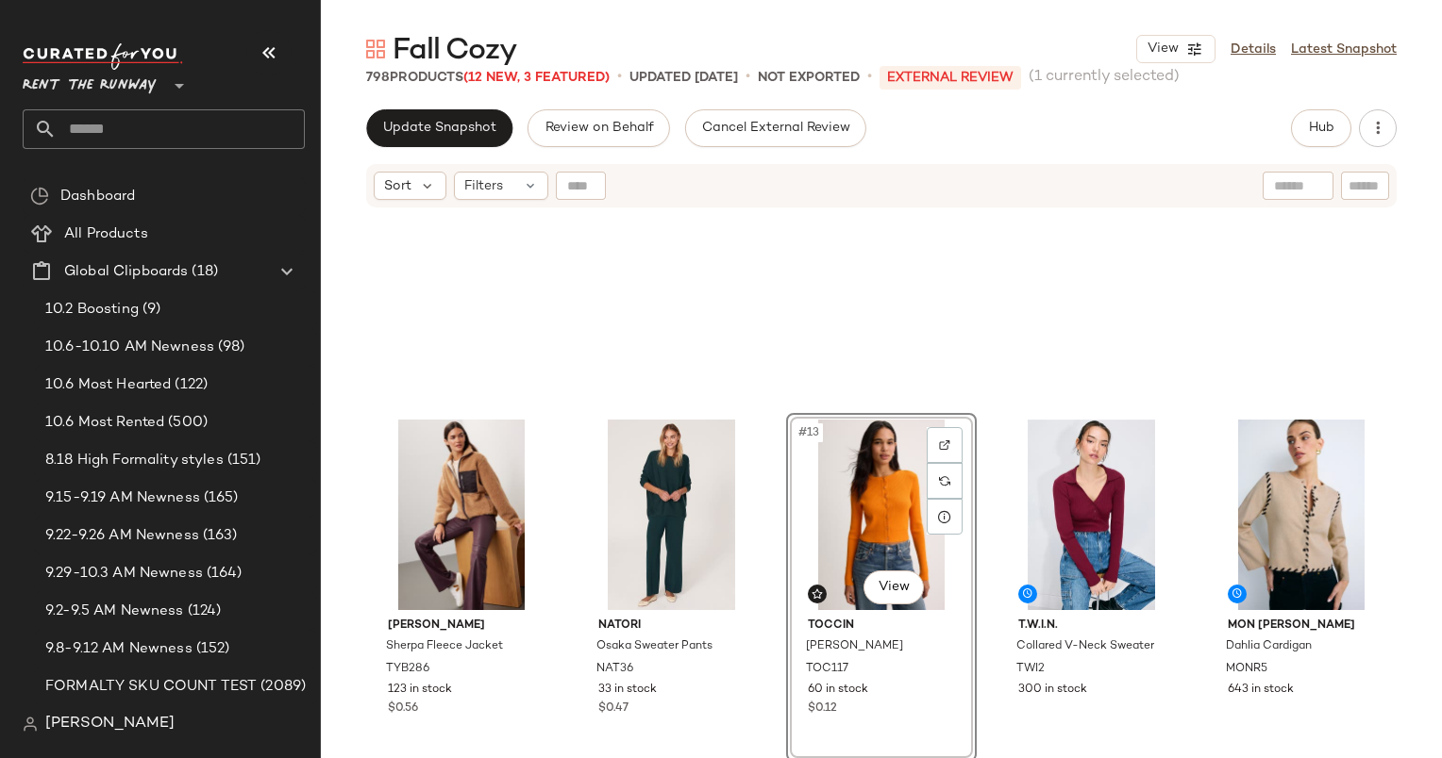
scroll to position [836, 0]
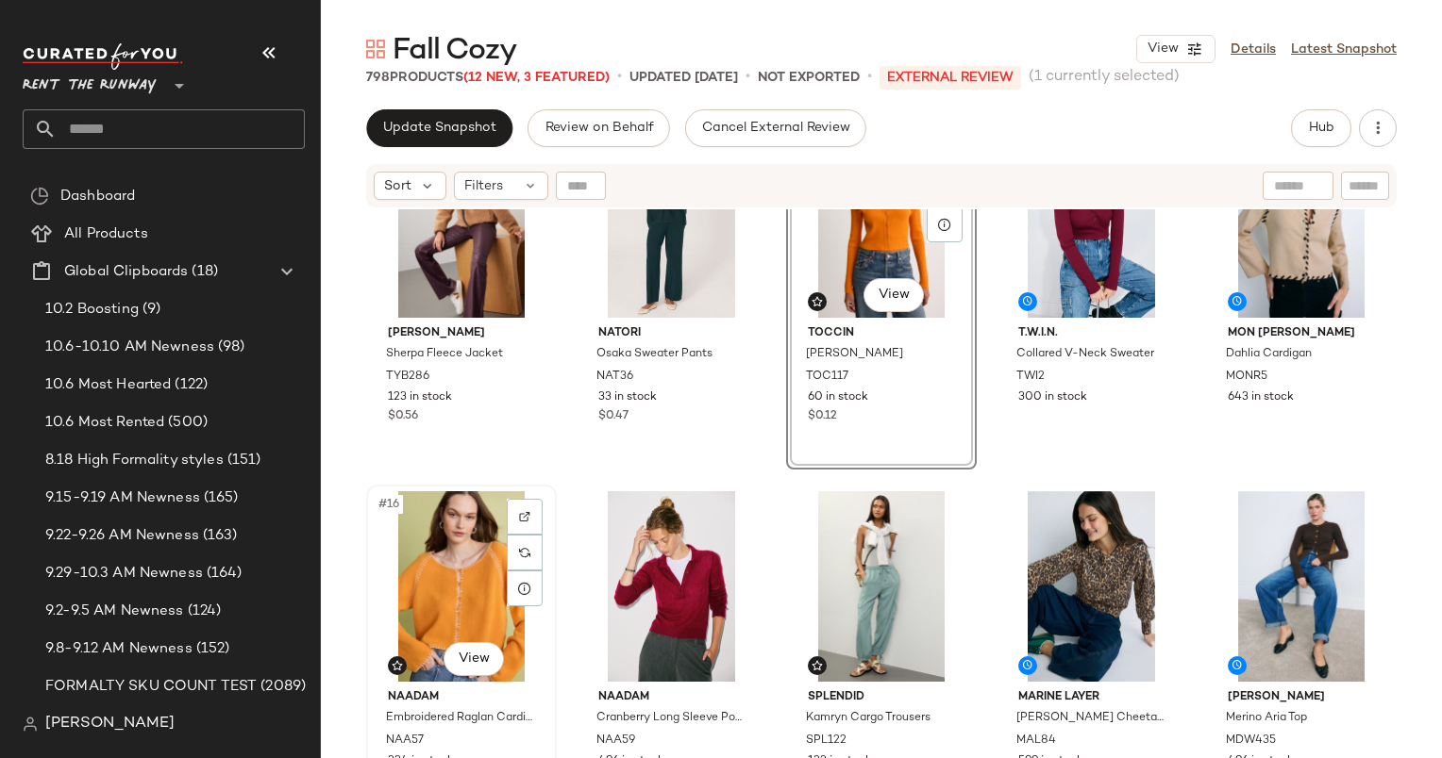
click at [426, 589] on div "#16 View" at bounding box center [461, 587] width 177 height 191
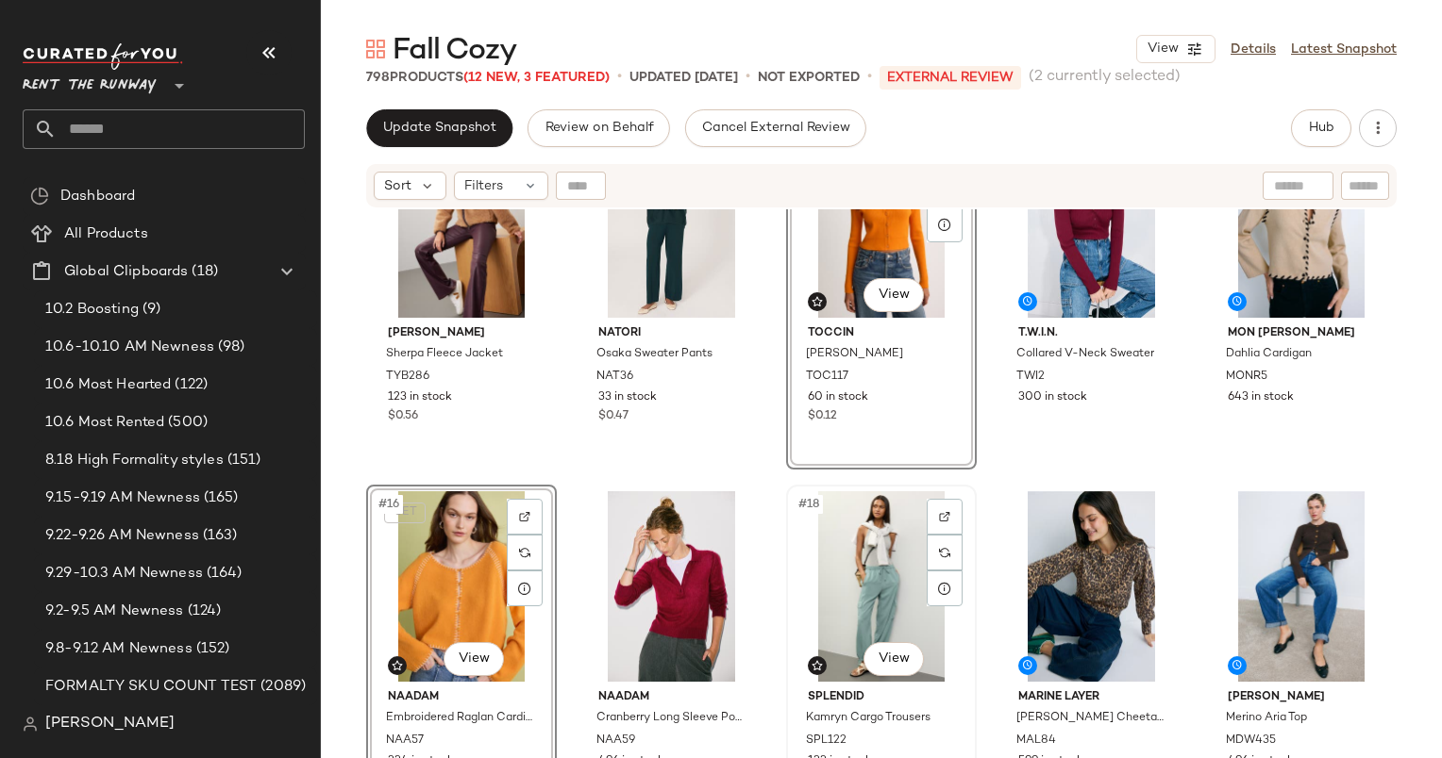
click at [859, 566] on div "#18 View" at bounding box center [880, 587] width 177 height 191
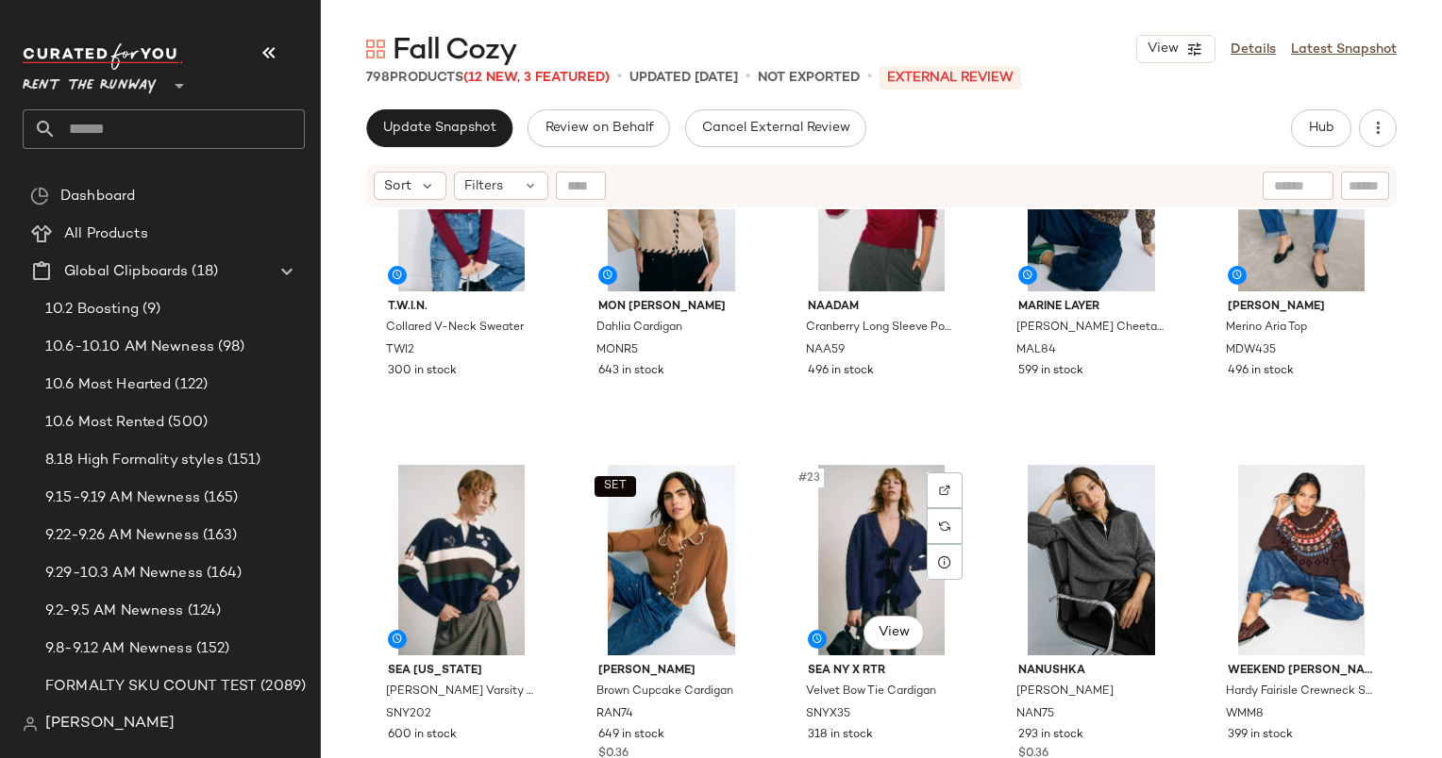
scroll to position [1109, 0]
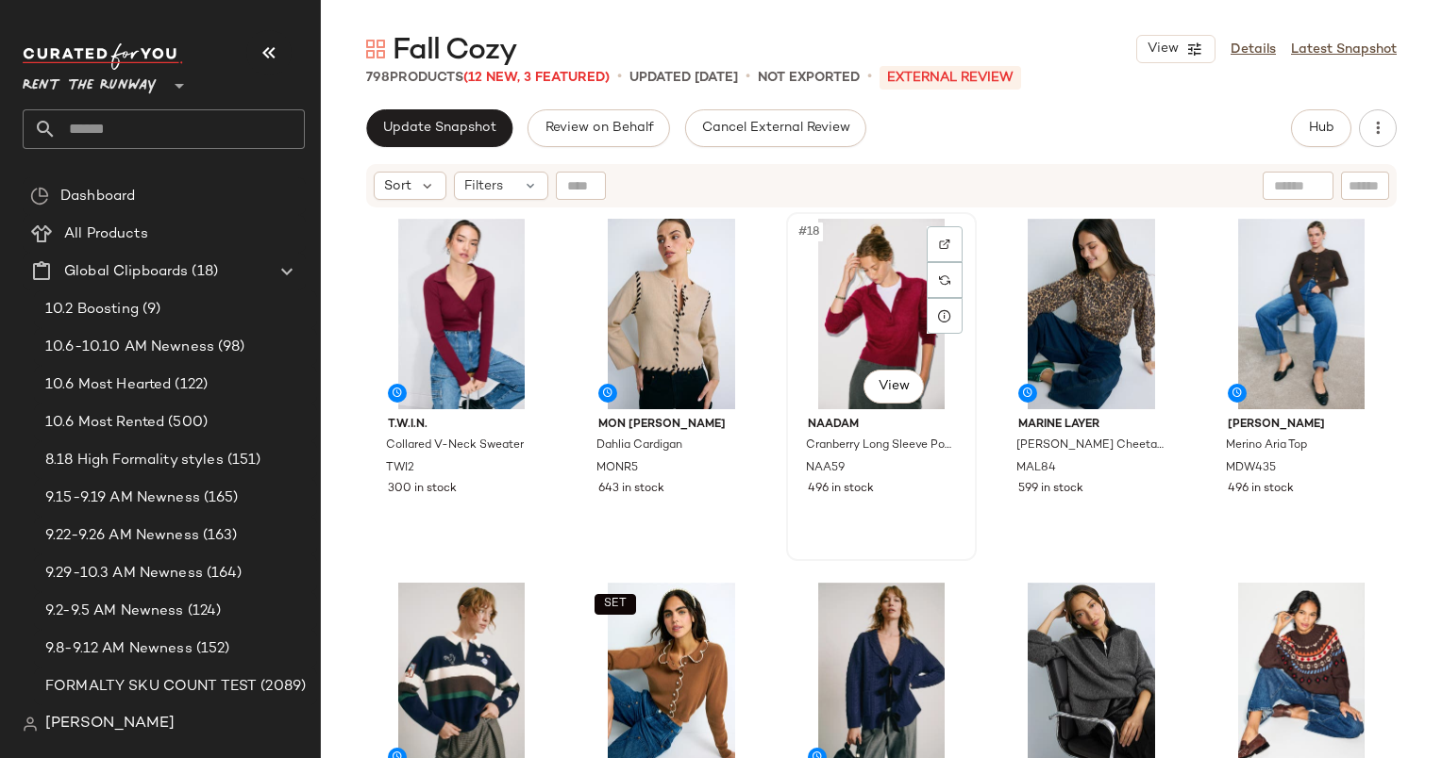
click at [875, 289] on div "#18 View" at bounding box center [880, 314] width 177 height 191
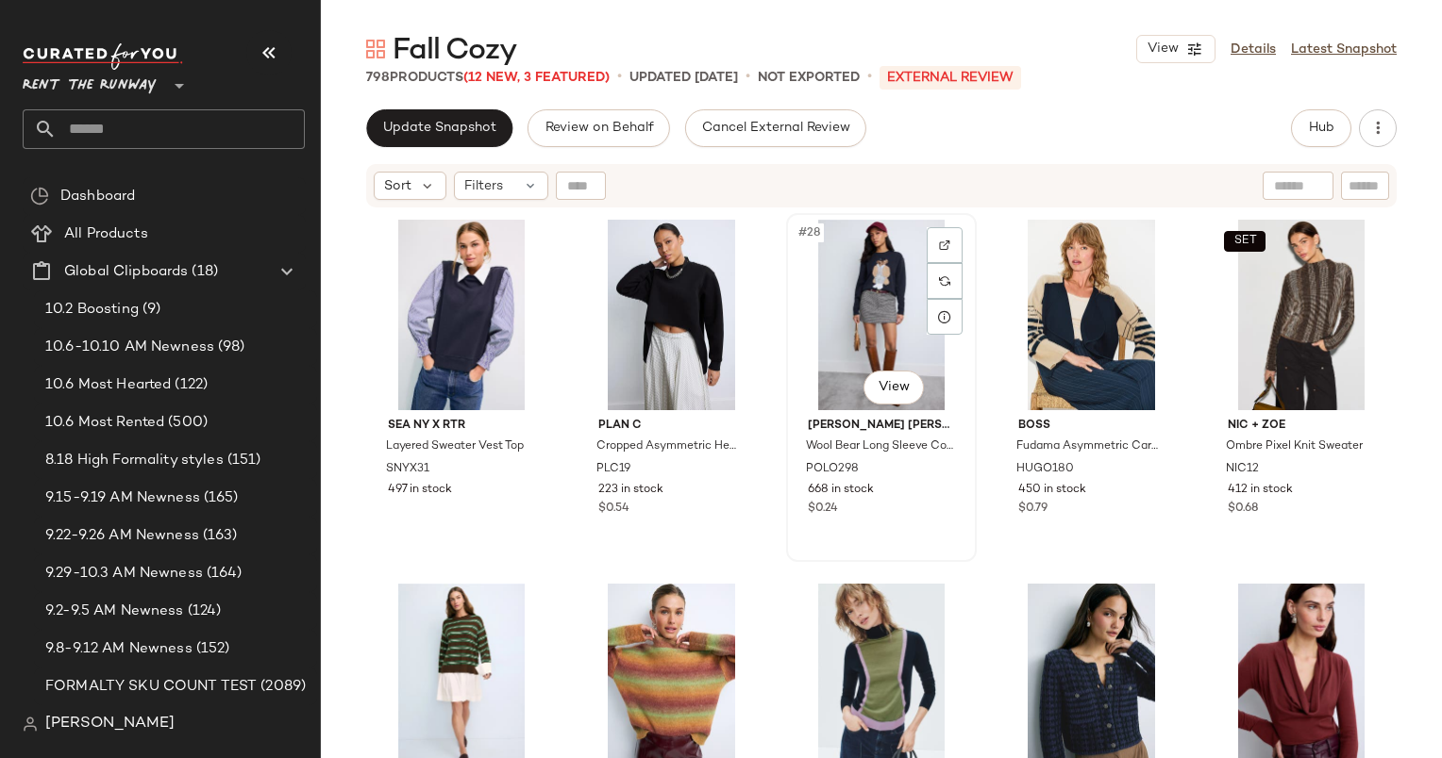
scroll to position [1837, 0]
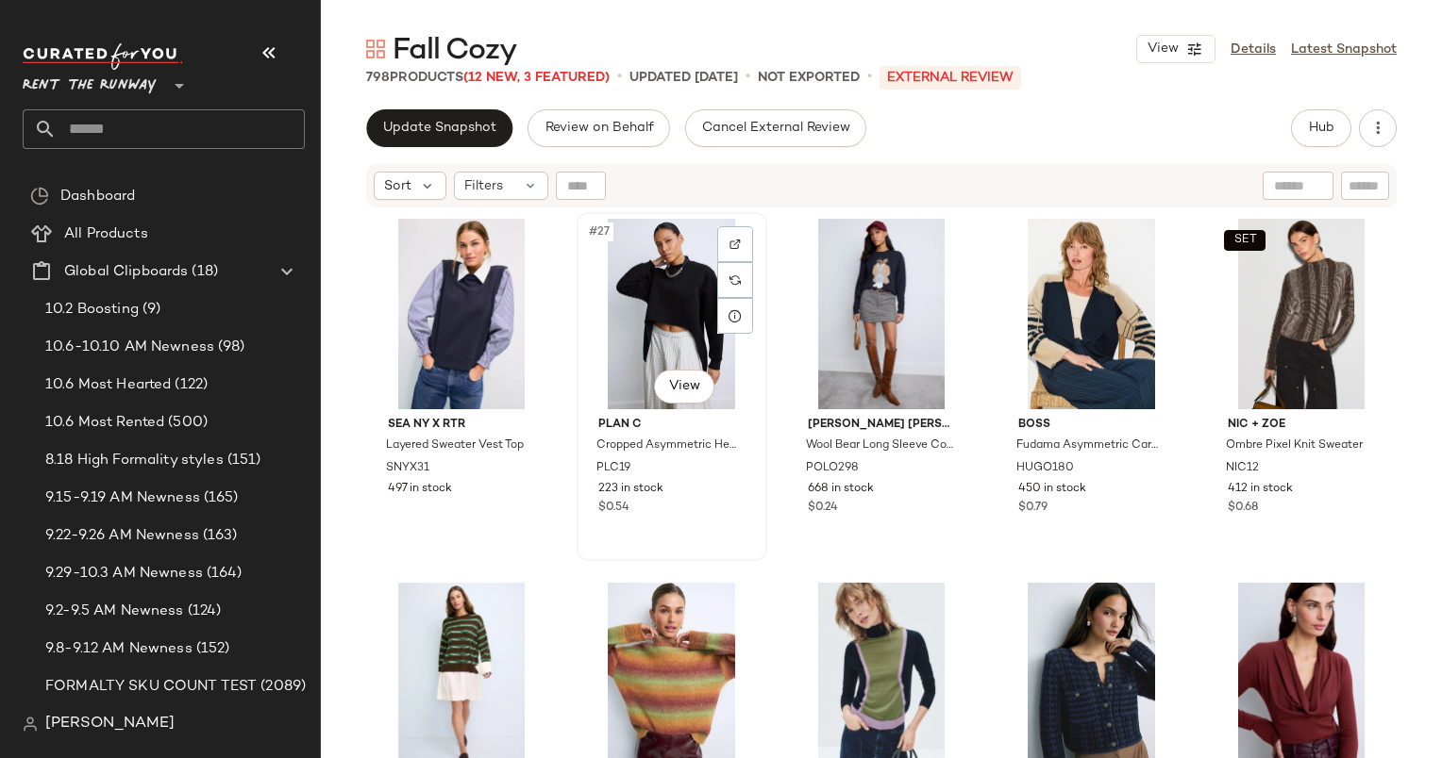
click at [655, 281] on div "#27 View" at bounding box center [671, 314] width 177 height 191
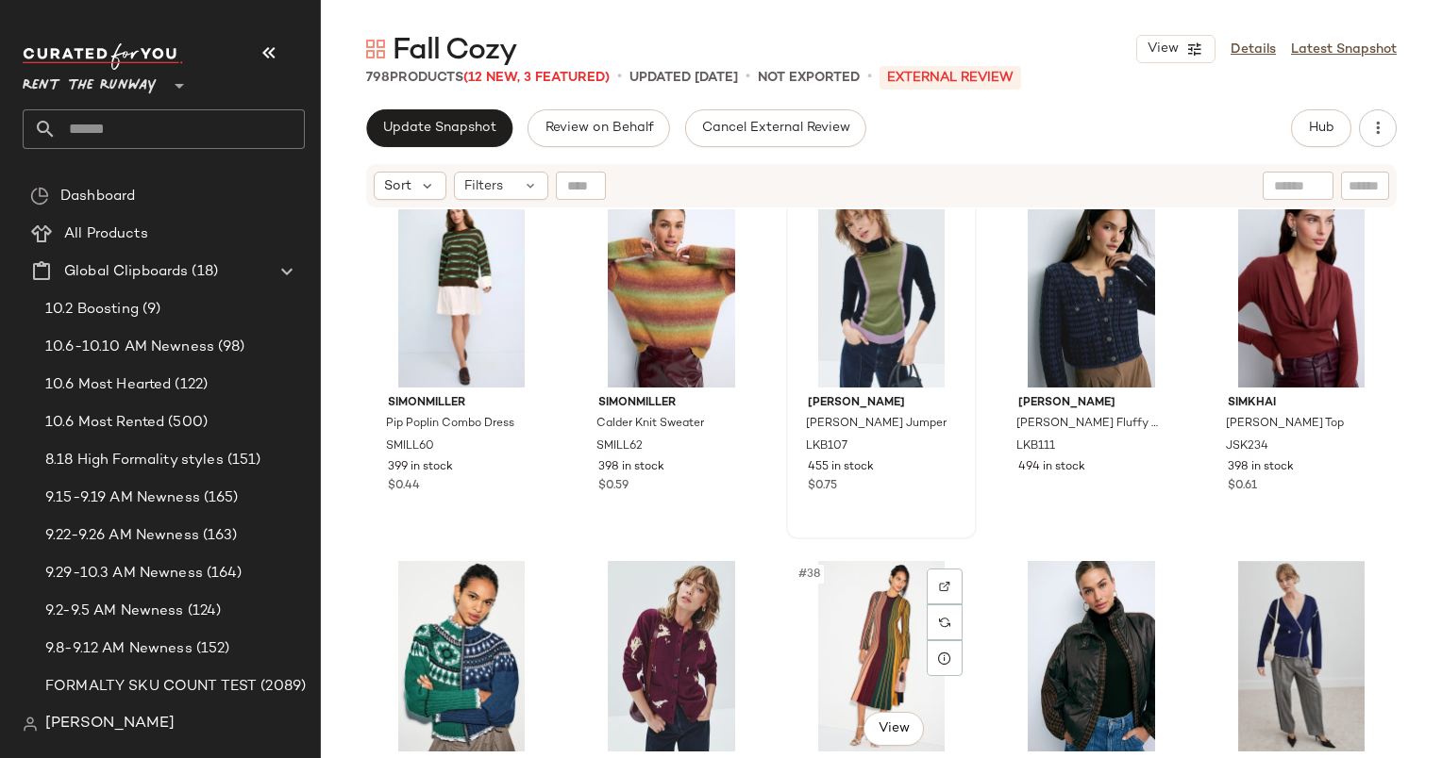
scroll to position [2169, 0]
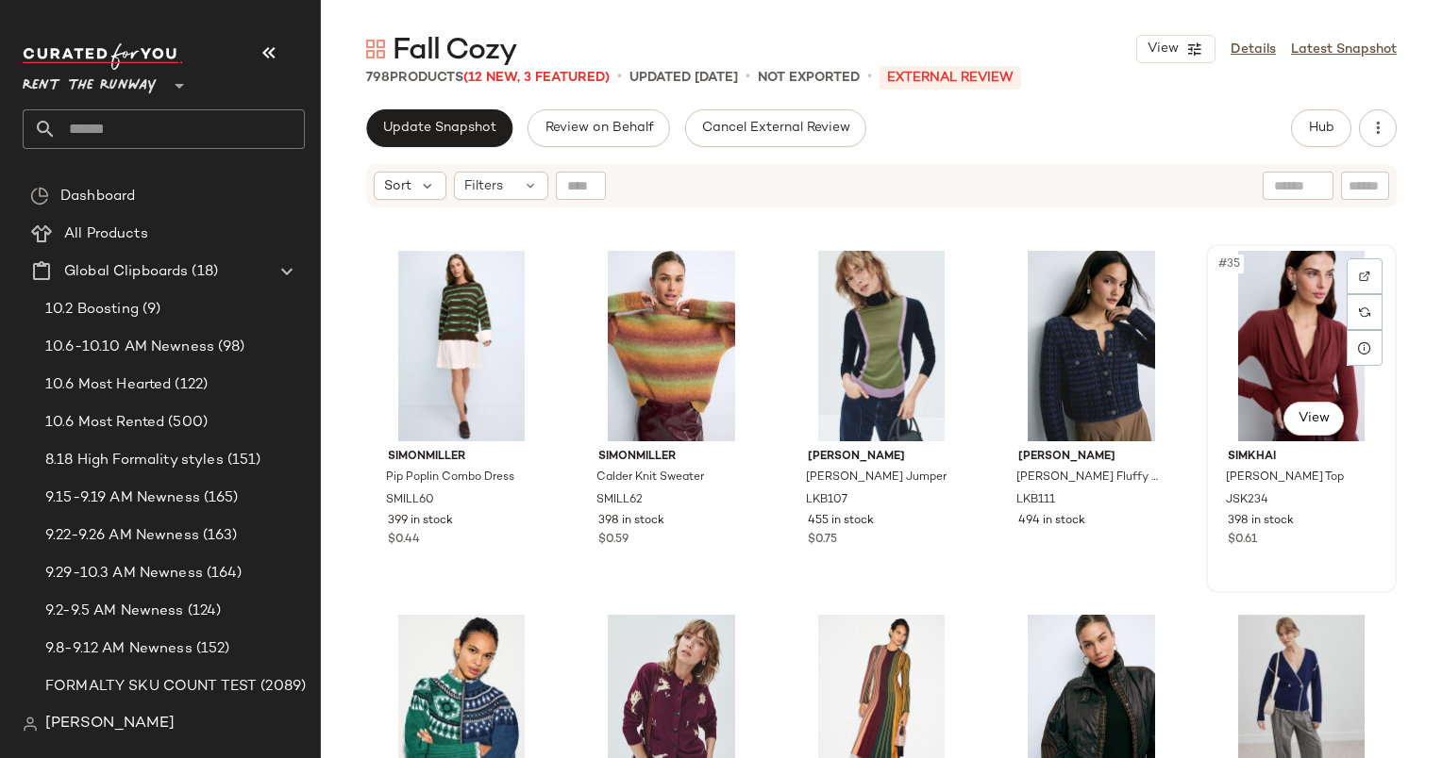
click at [1284, 345] on div "#35 View" at bounding box center [1300, 346] width 177 height 191
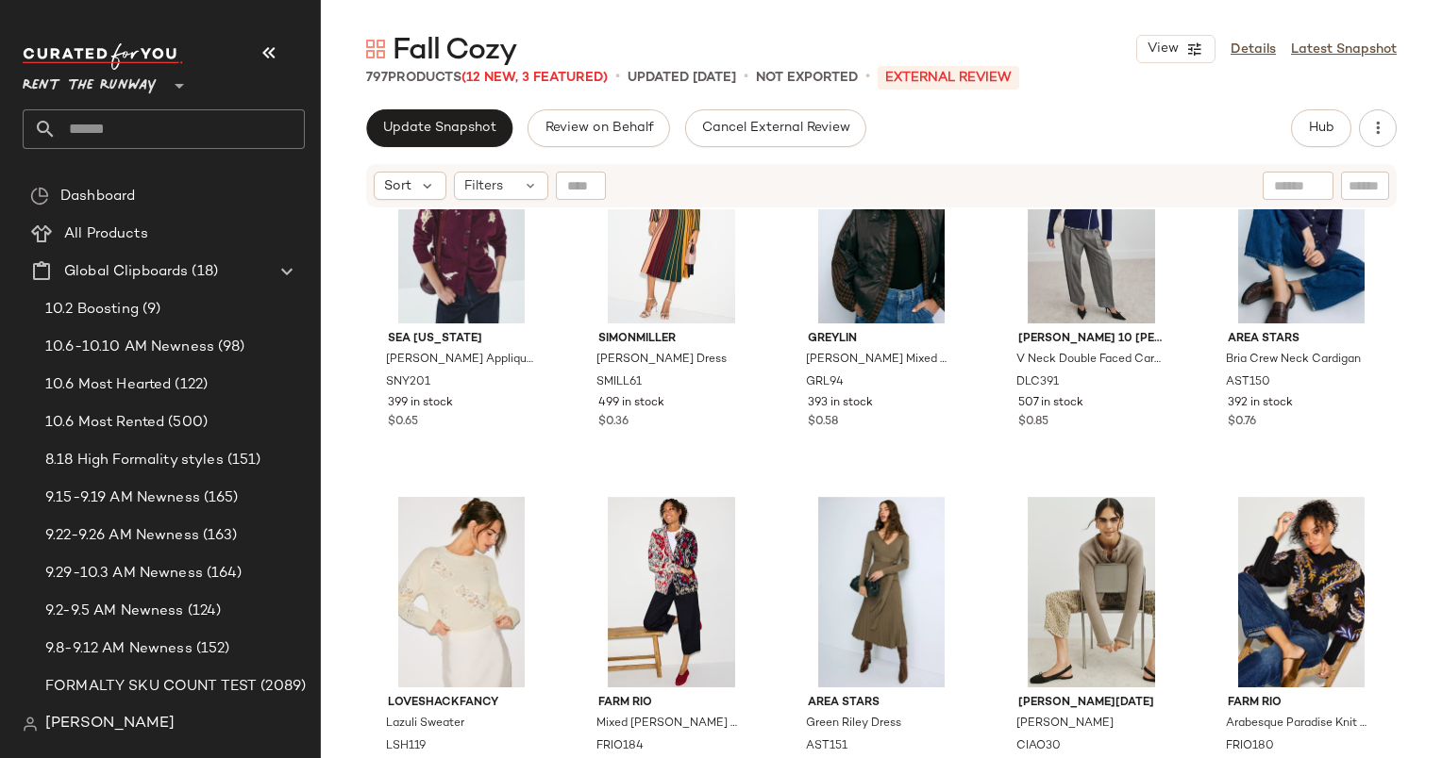
scroll to position [2659, 0]
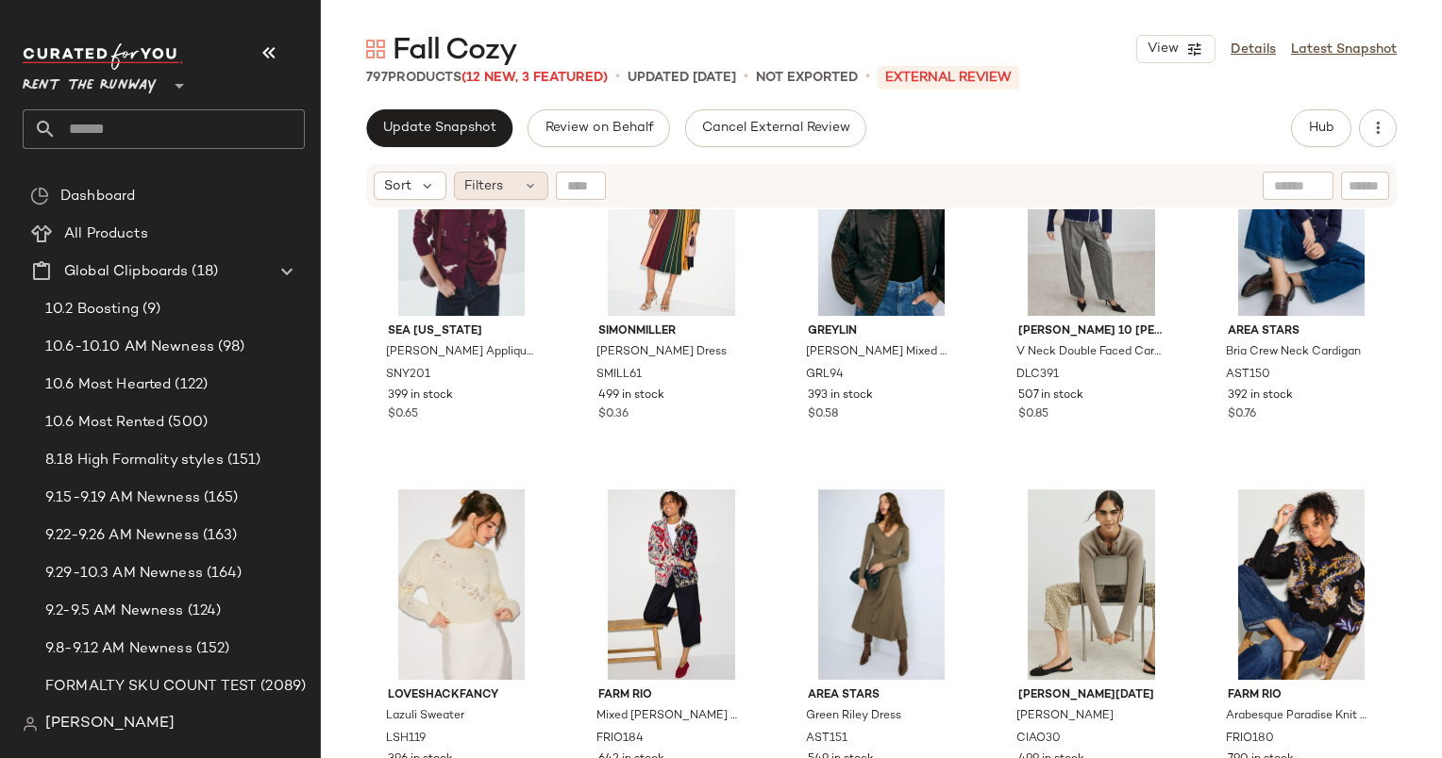
click at [519, 186] on div "Filters" at bounding box center [501, 186] width 94 height 28
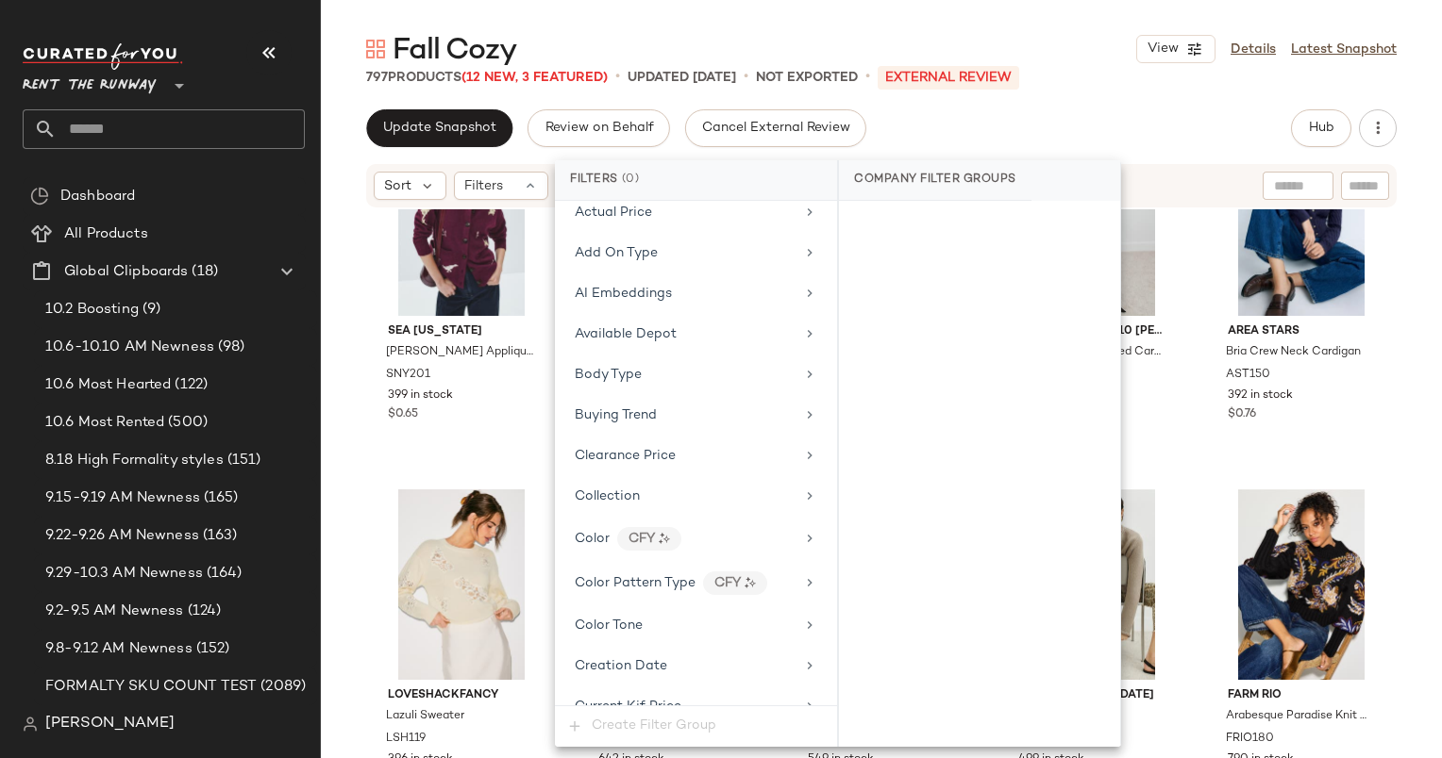
scroll to position [0, 0]
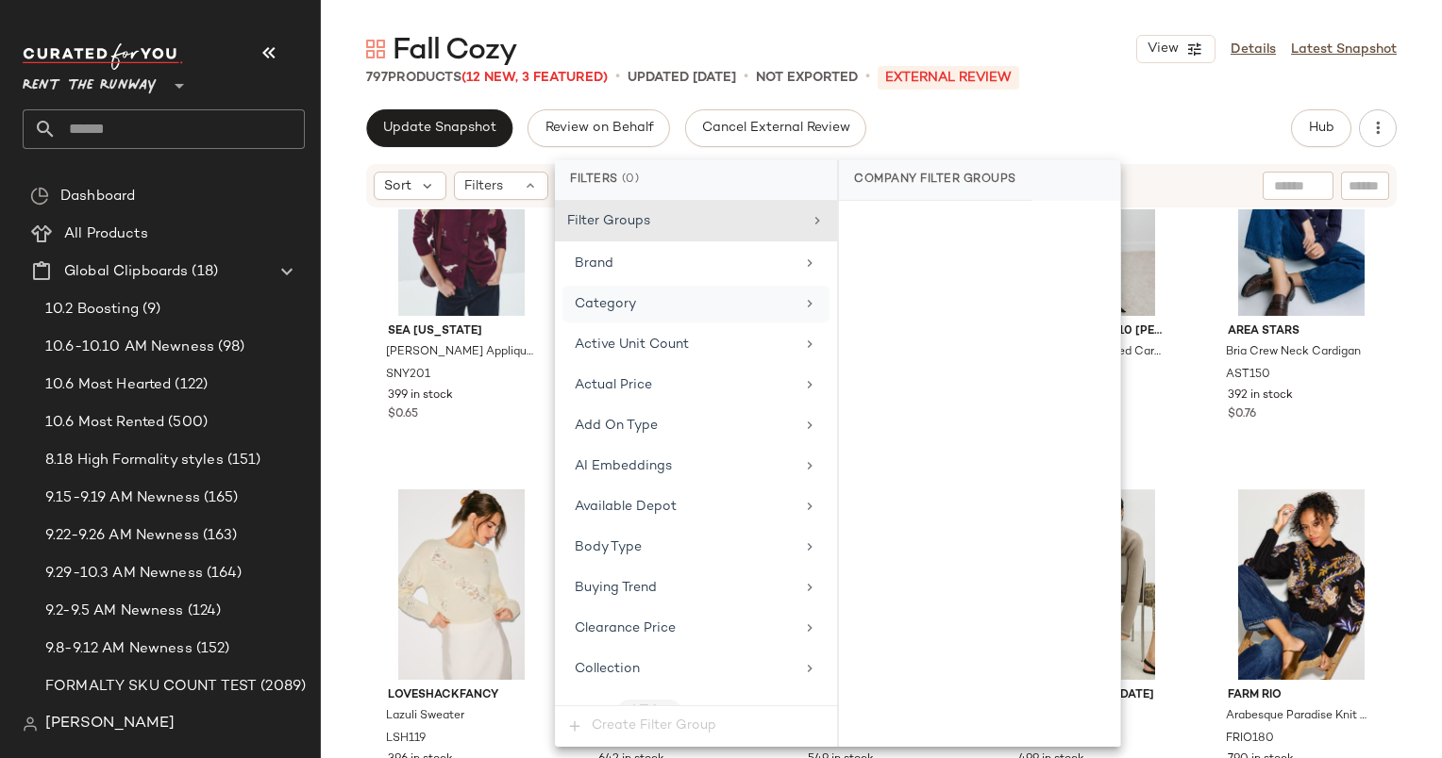
click at [607, 294] on div "Category" at bounding box center [605, 304] width 61 height 20
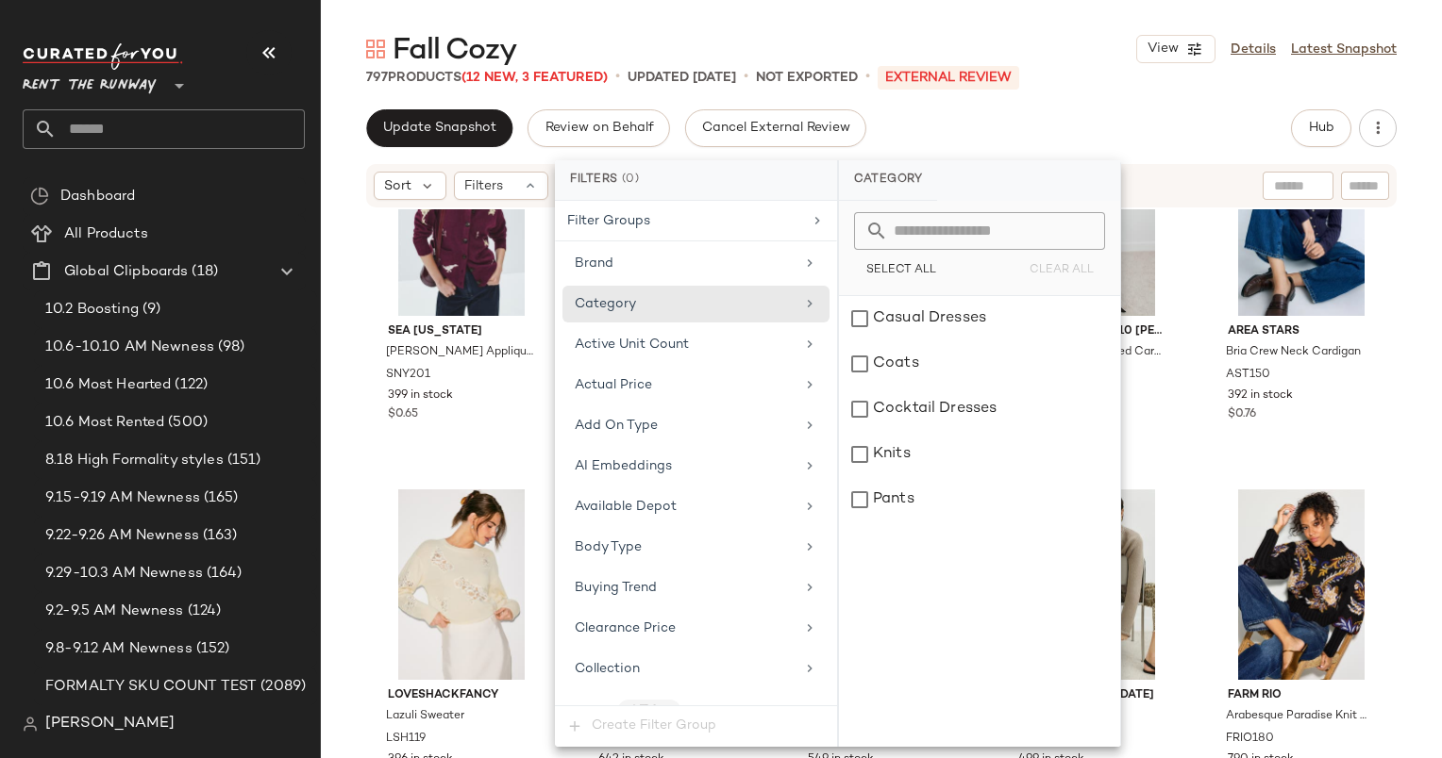
click at [1020, 128] on div "Update Snapshot Review on Behalf Cancel External Review Hub Send for Review Ext…" at bounding box center [881, 128] width 1030 height 38
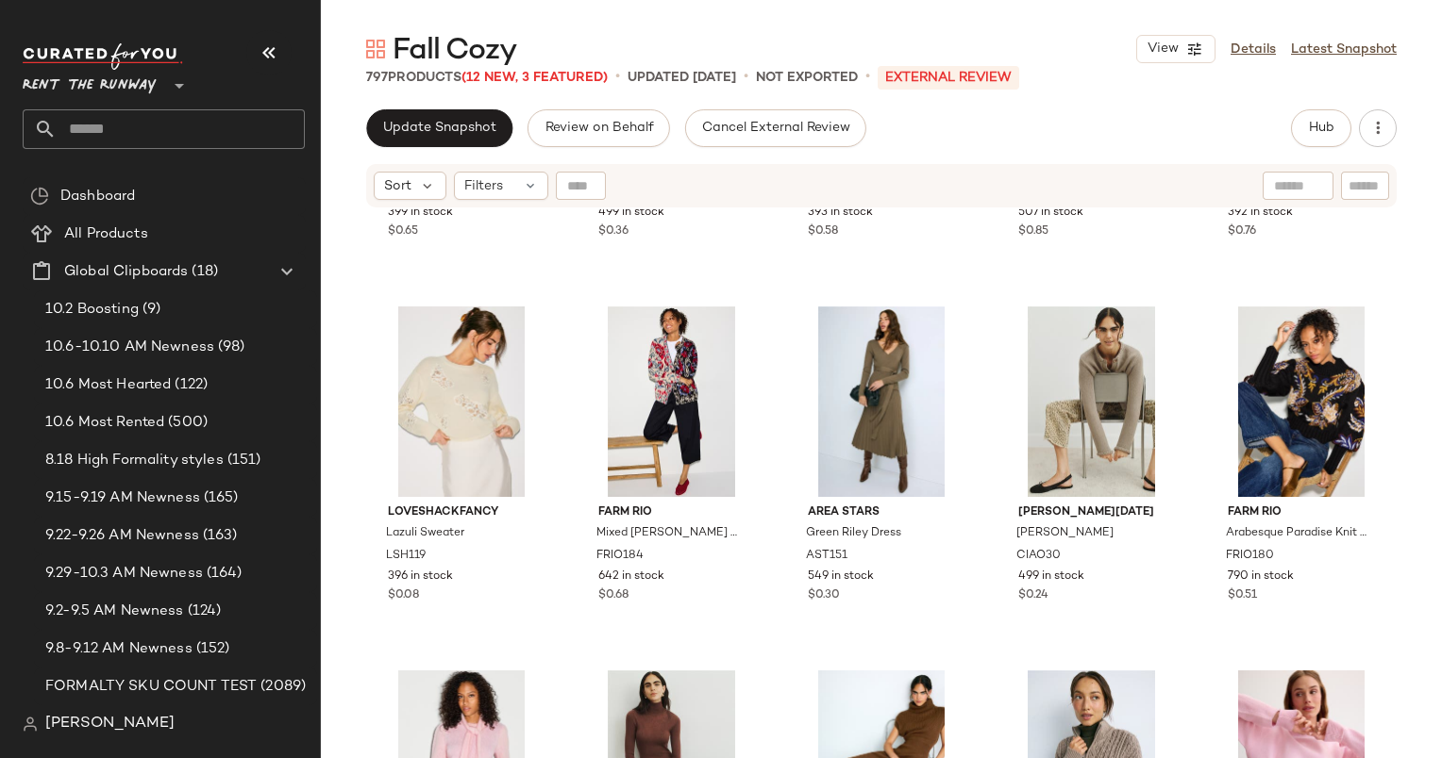
scroll to position [2842, 0]
click at [437, 369] on div "#41 View" at bounding box center [461, 402] width 177 height 191
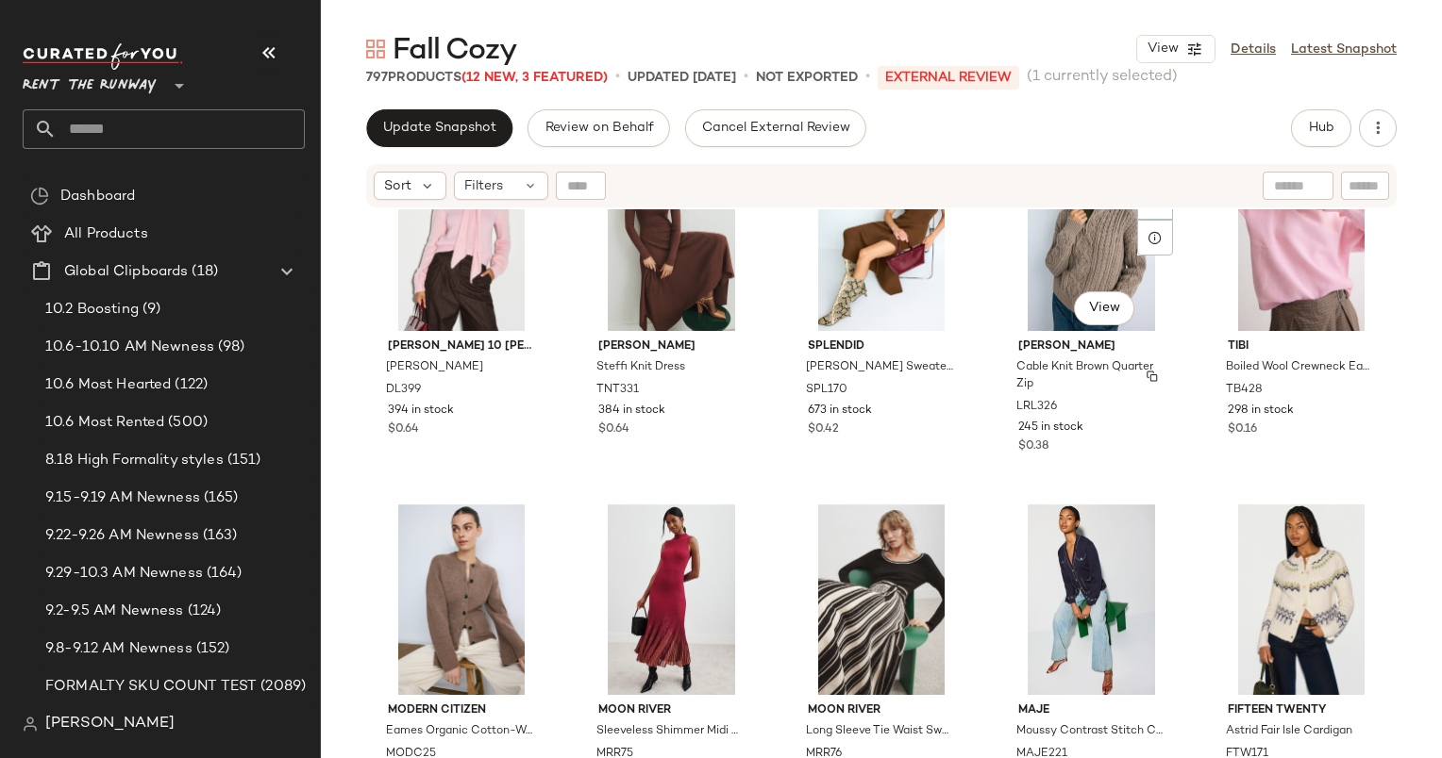
scroll to position [3376, 0]
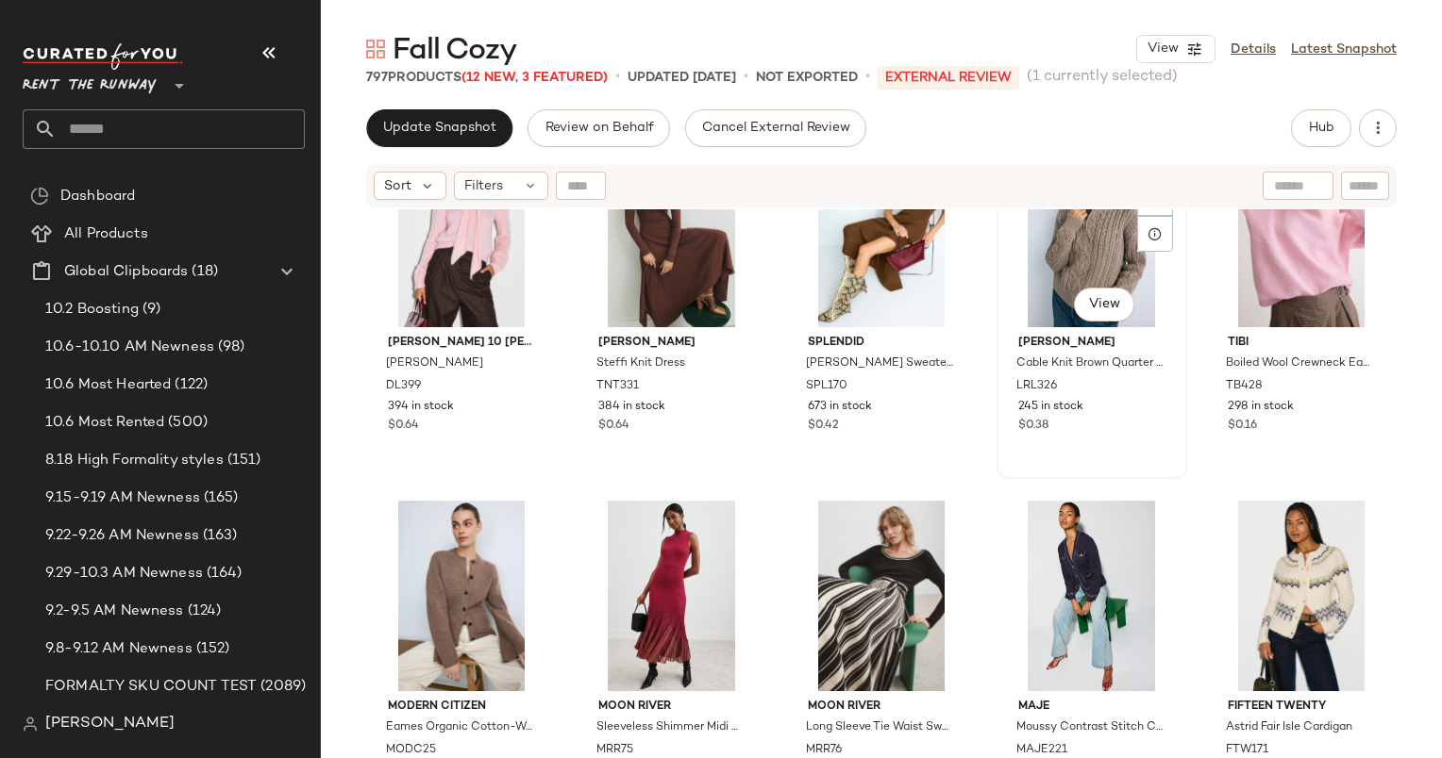
click at [1047, 258] on div "#49 View" at bounding box center [1091, 232] width 177 height 191
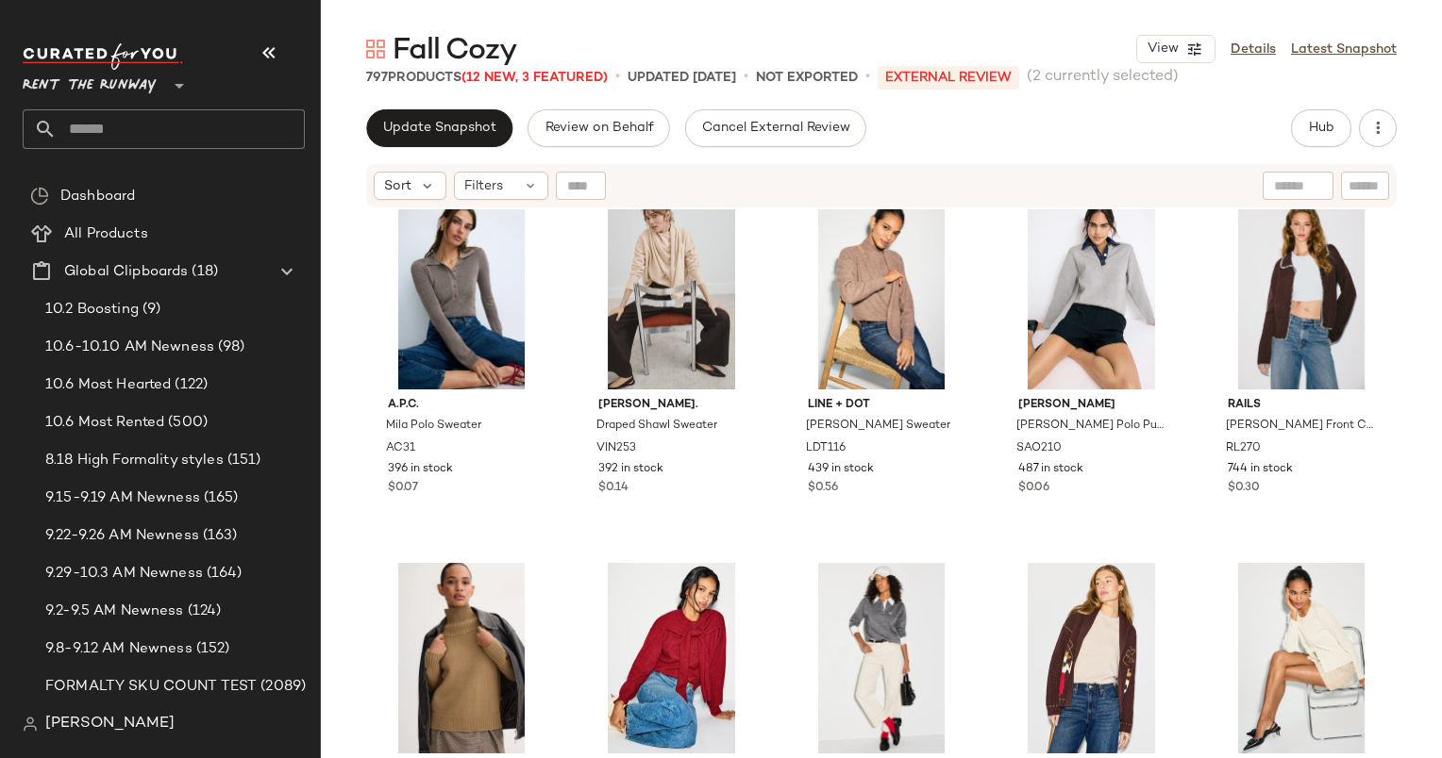
scroll to position [4041, 0]
click at [1060, 280] on div "#59 View" at bounding box center [1091, 295] width 177 height 191
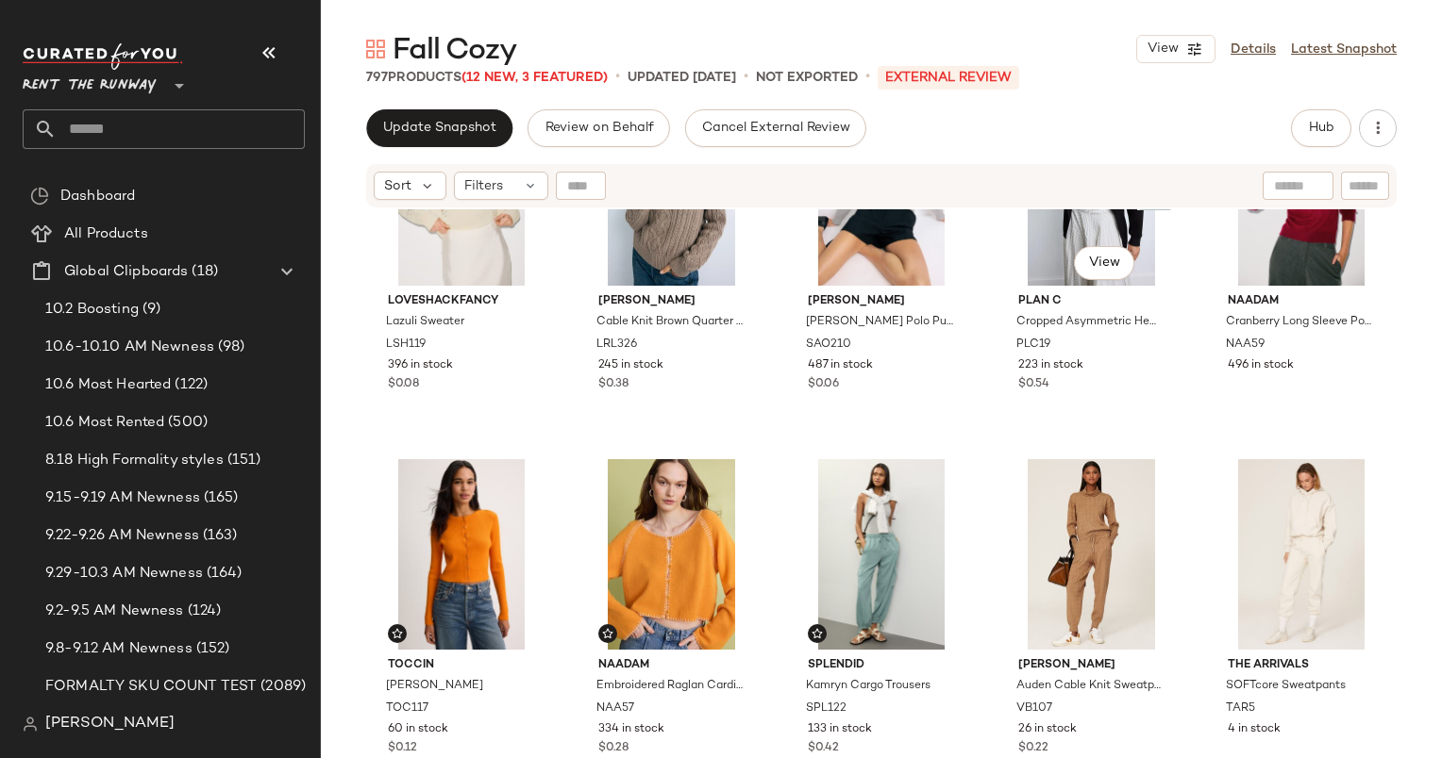
scroll to position [125, 0]
click at [1071, 517] on div "#9 View" at bounding box center [1091, 554] width 177 height 191
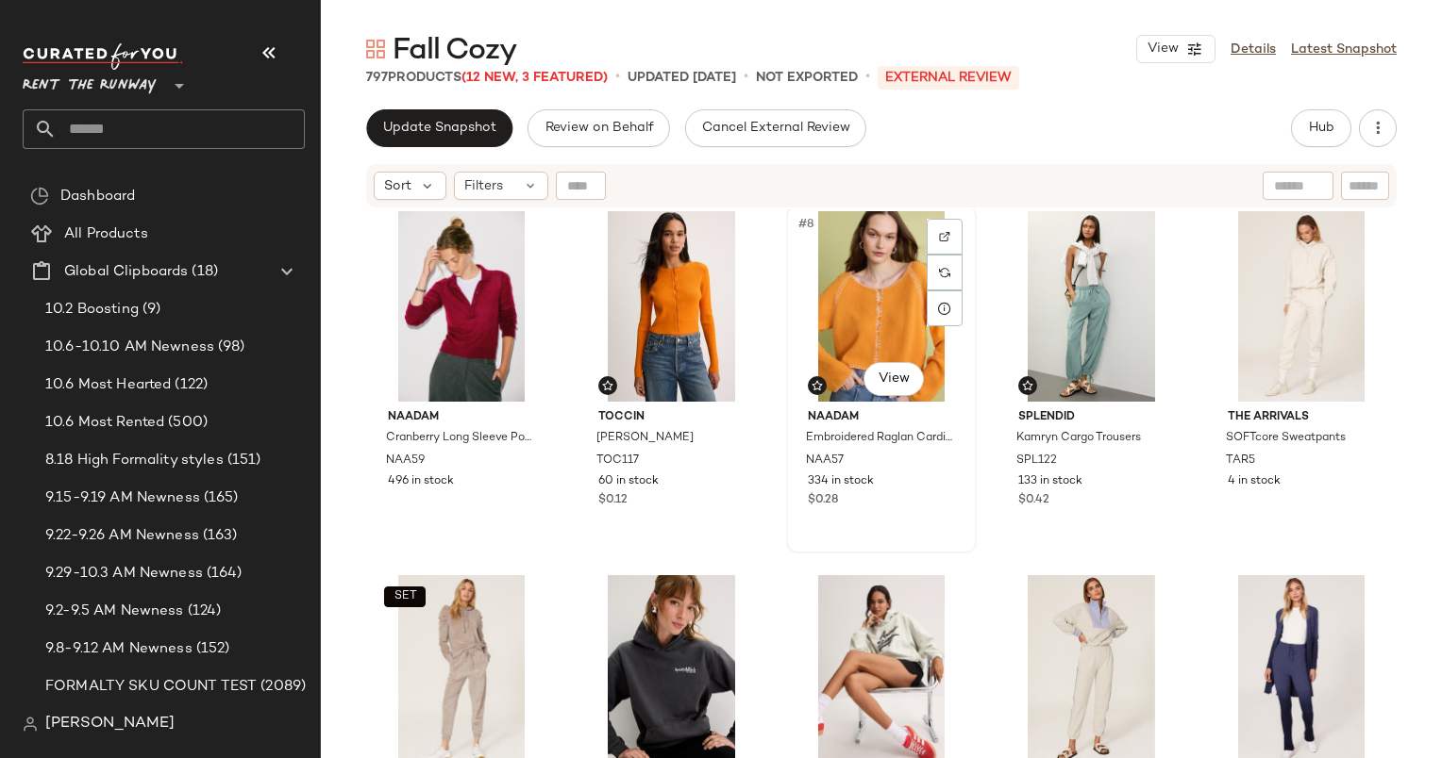
scroll to position [358, 0]
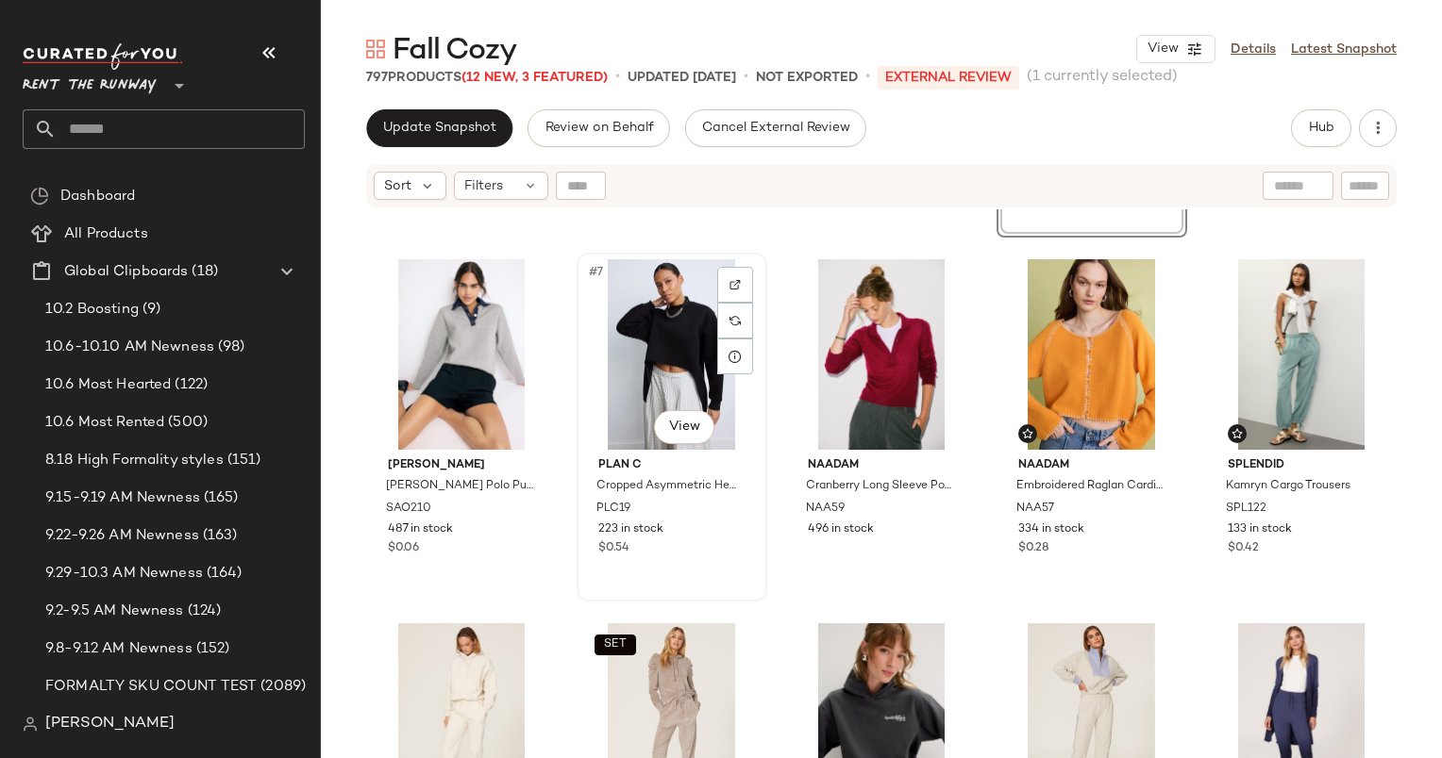
scroll to position [338, 0]
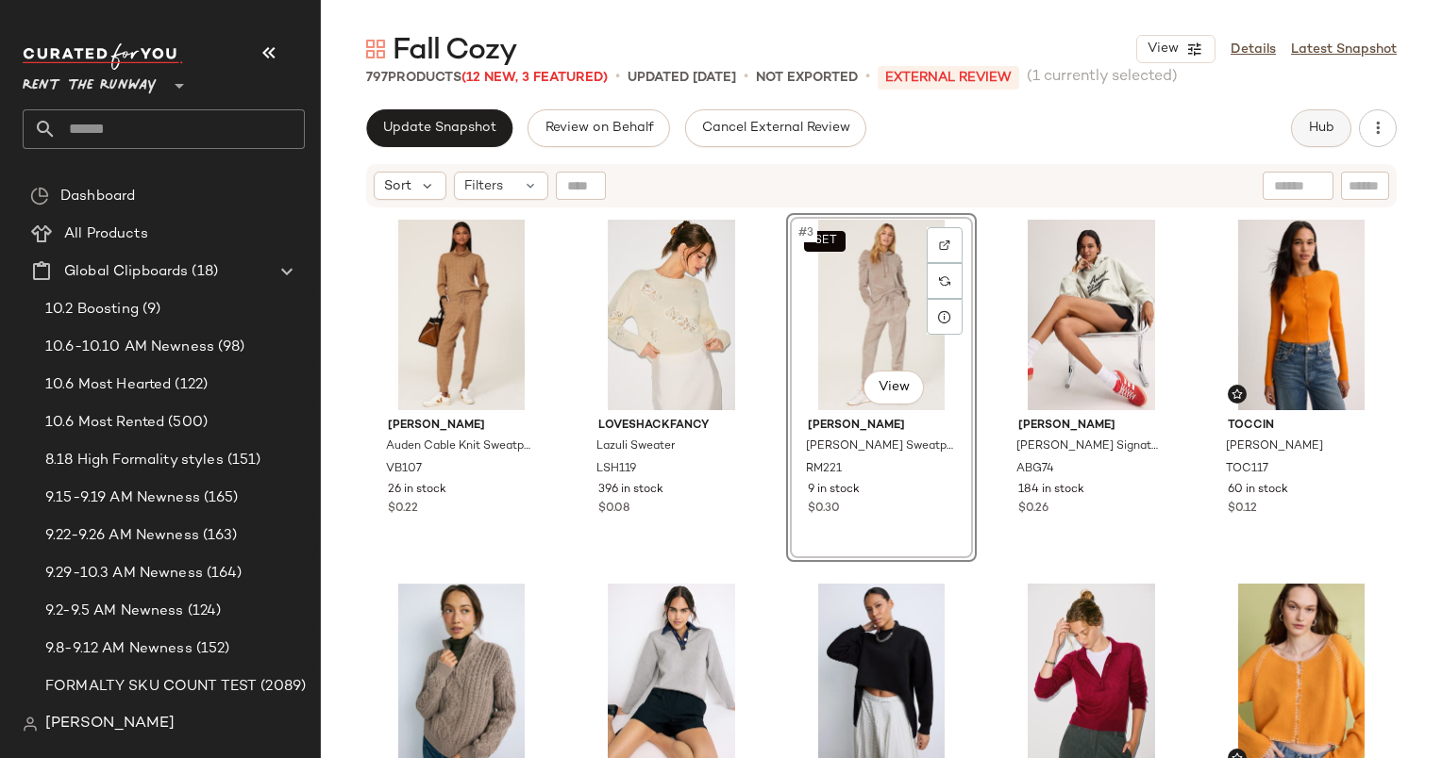
click at [1309, 139] on button "Hub" at bounding box center [1321, 128] width 60 height 38
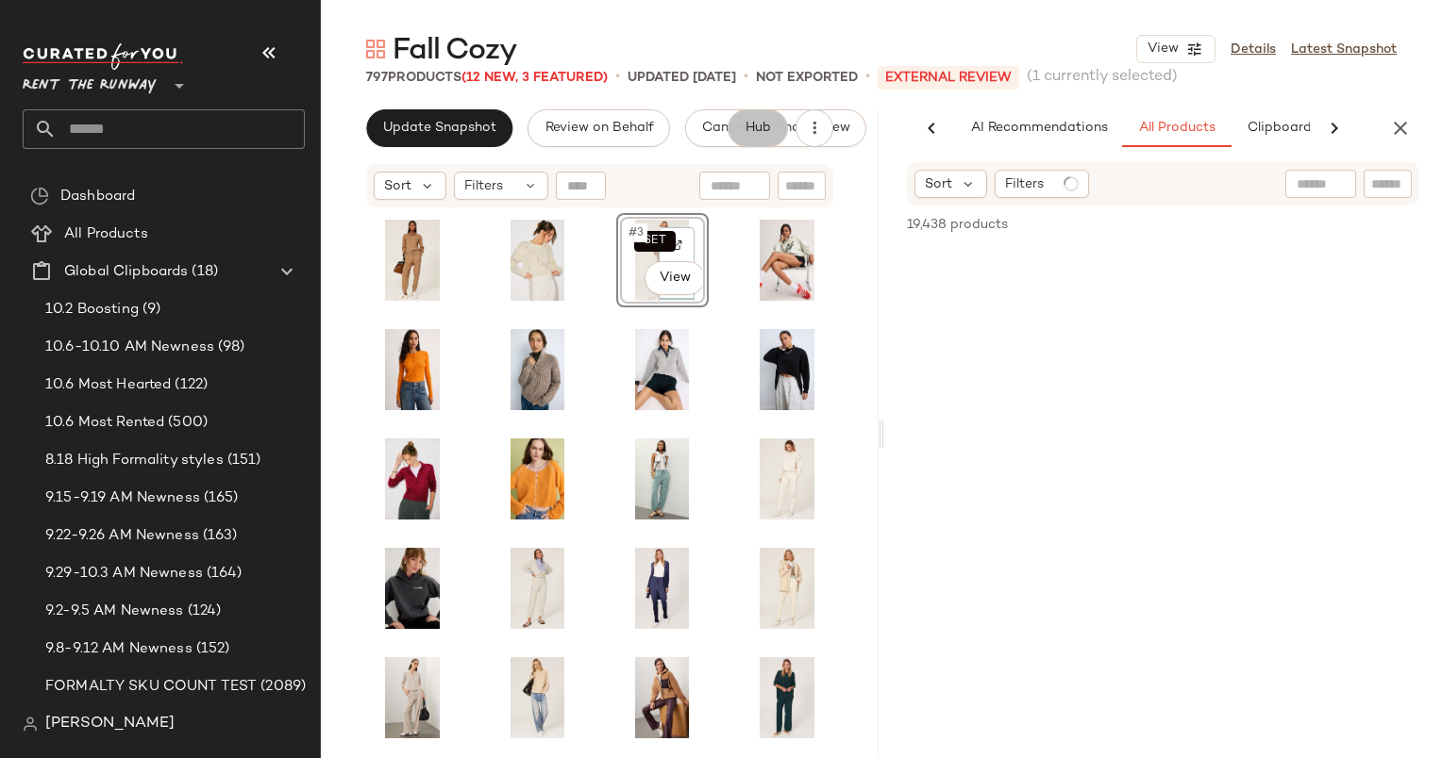
scroll to position [0, 97]
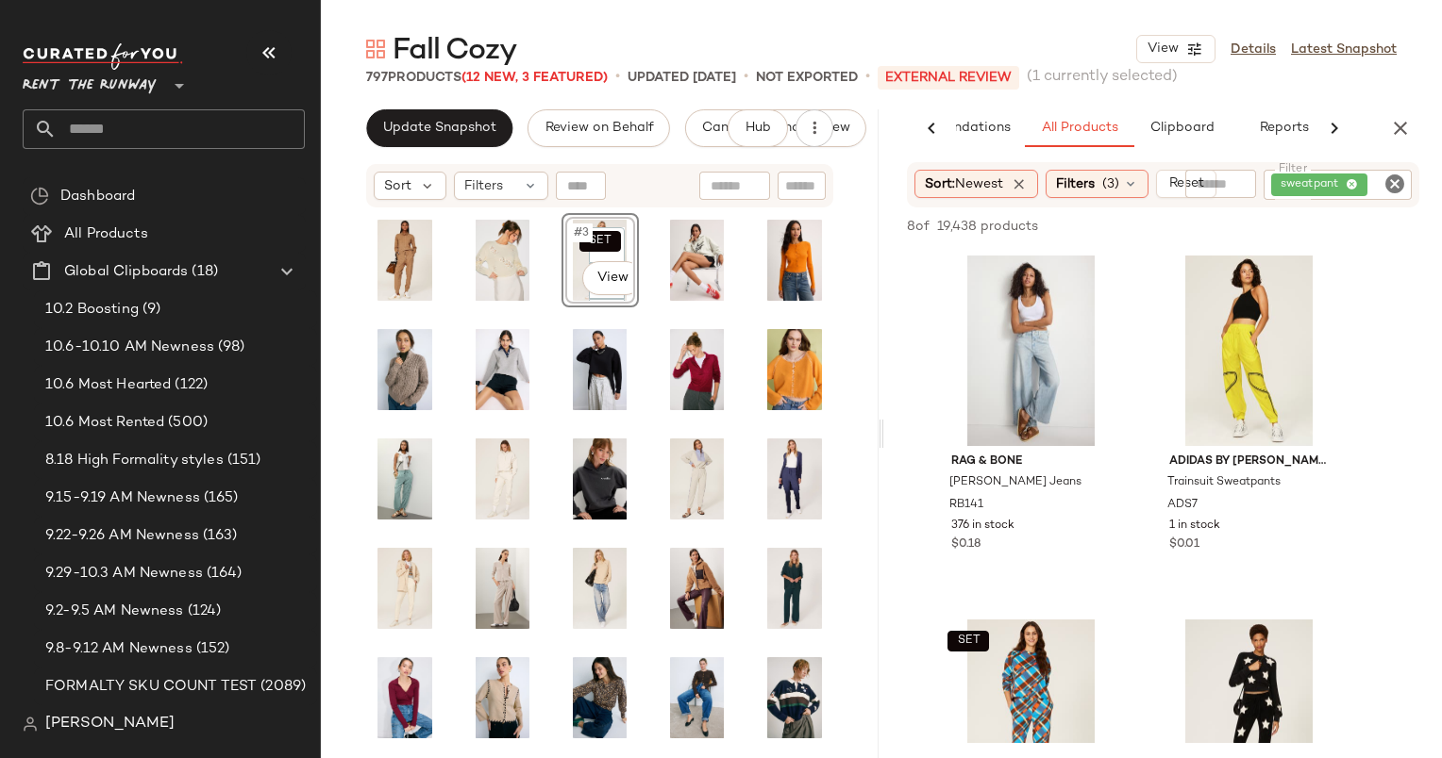
click at [1392, 181] on icon "Clear Filter" at bounding box center [1394, 184] width 23 height 23
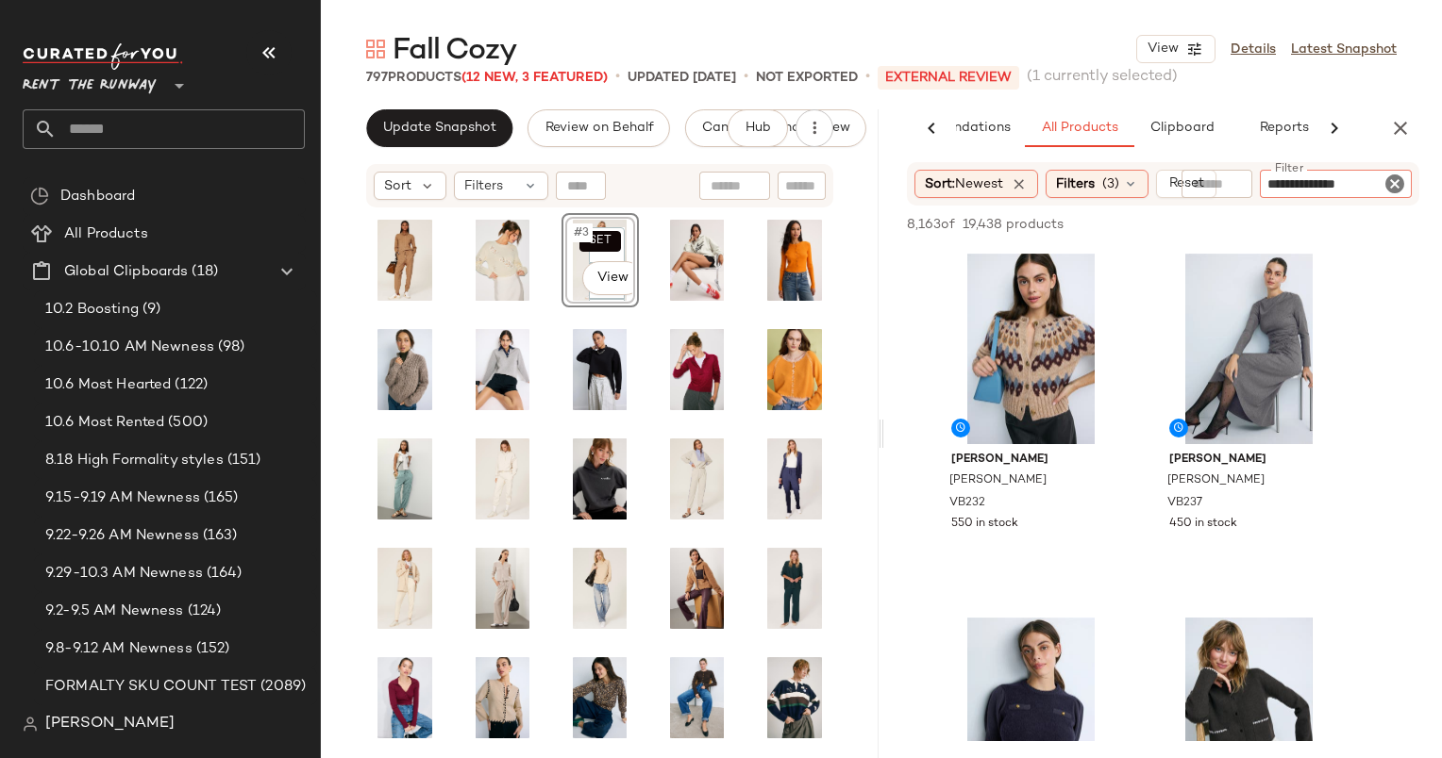
type input "**********"
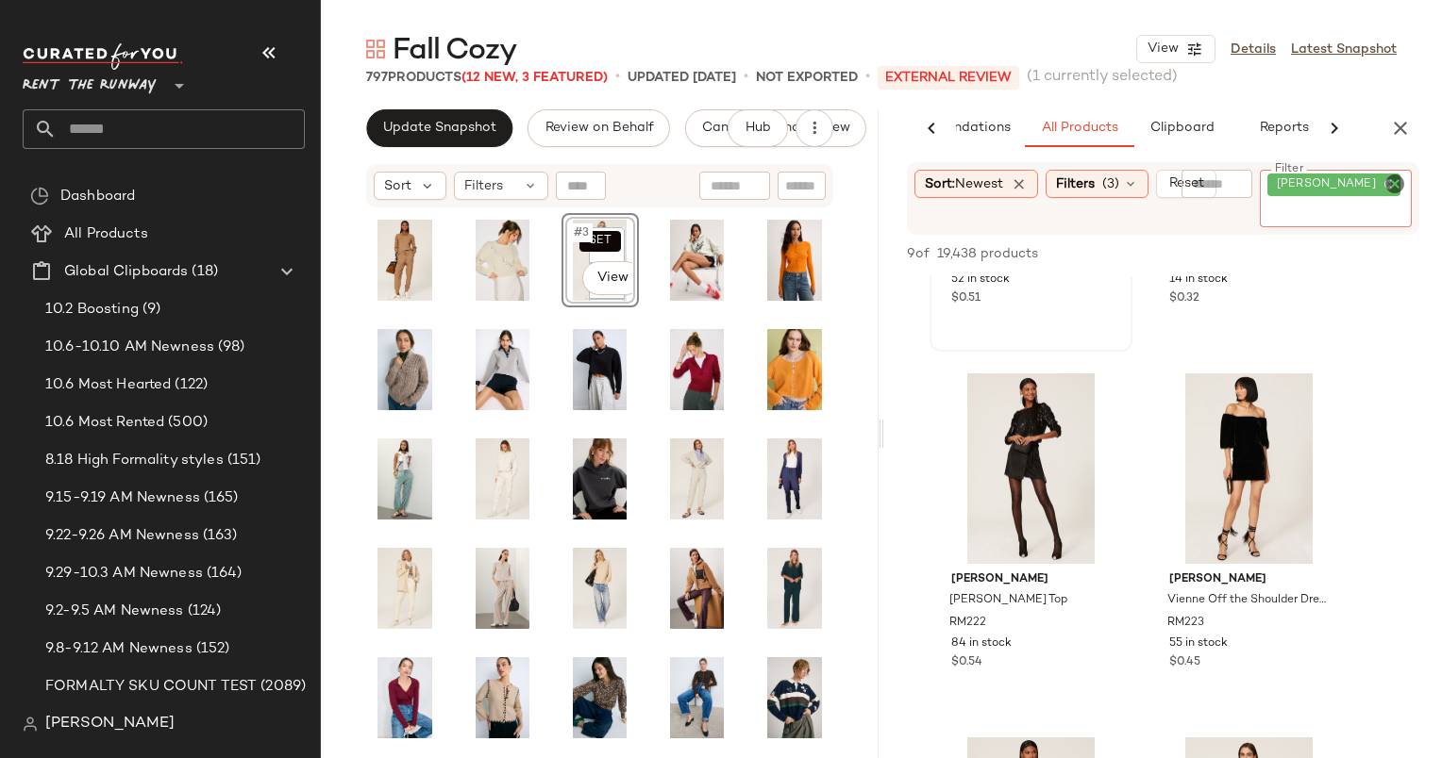
scroll to position [525, 0]
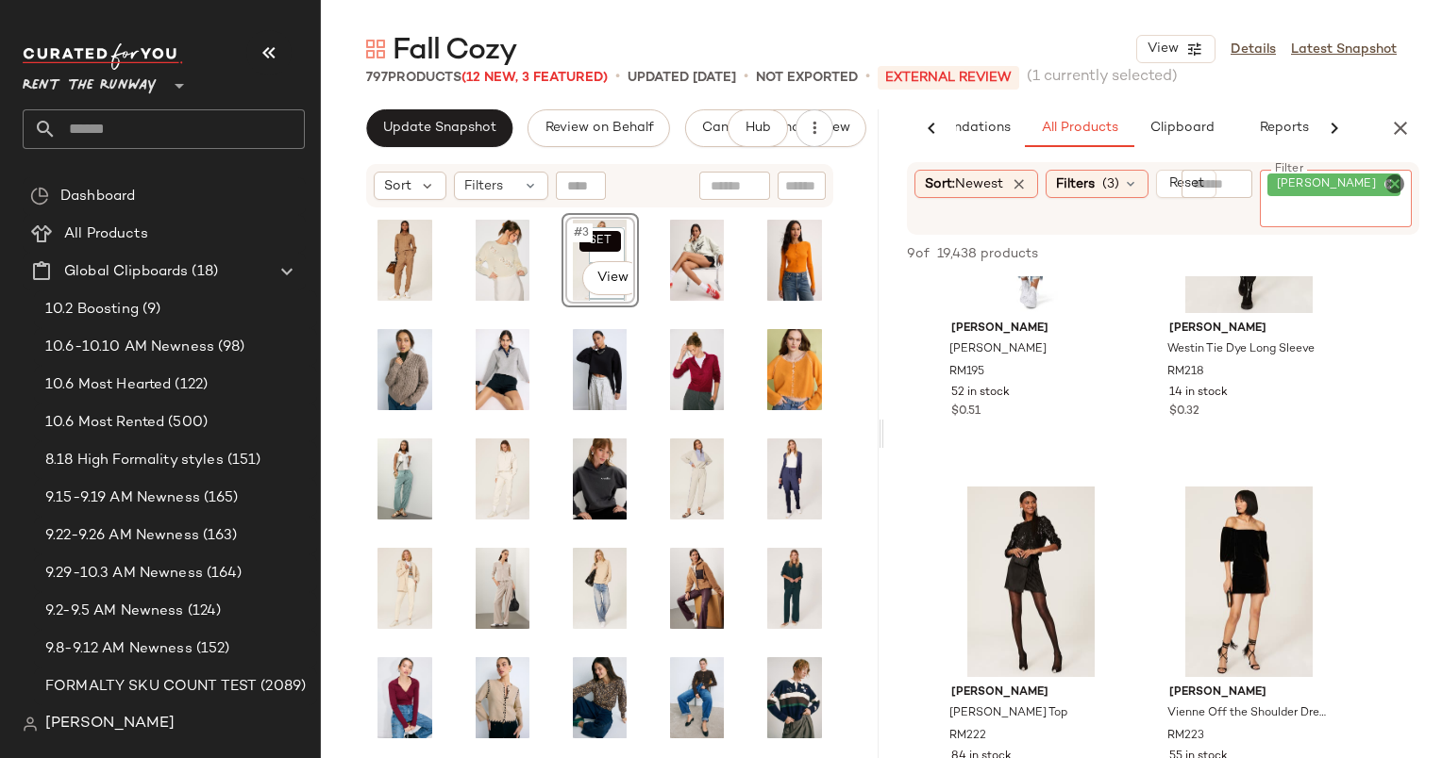
click at [789, 177] on input "text" at bounding box center [801, 186] width 33 height 20
type input "*******"
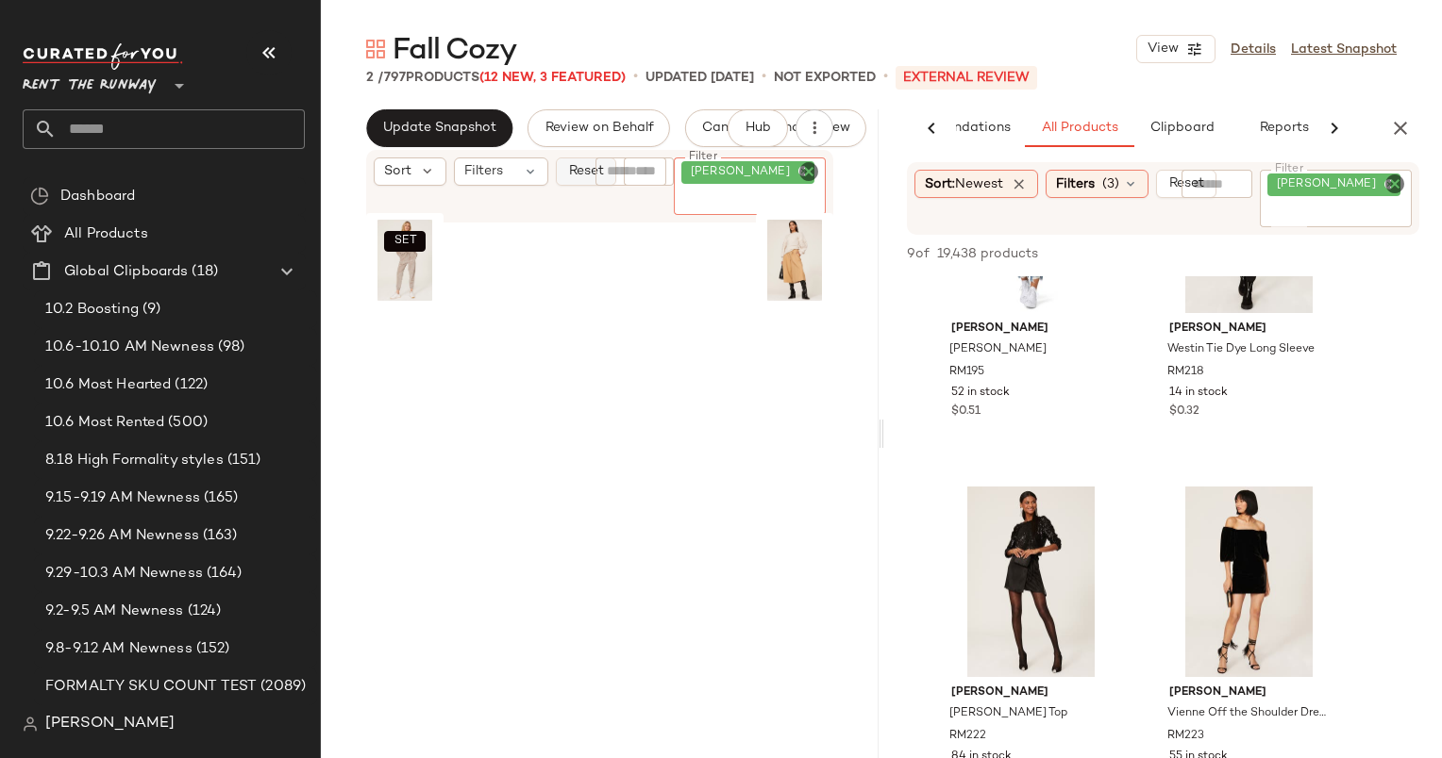
click at [575, 165] on div "Sort Filters Reset Filter rebecca Filter" at bounding box center [599, 186] width 467 height 73
click at [1378, 121] on div "AI Recommendations All Products Clipboard Reports" at bounding box center [1132, 128] width 497 height 38
click at [1409, 133] on icon "button" at bounding box center [1400, 128] width 23 height 23
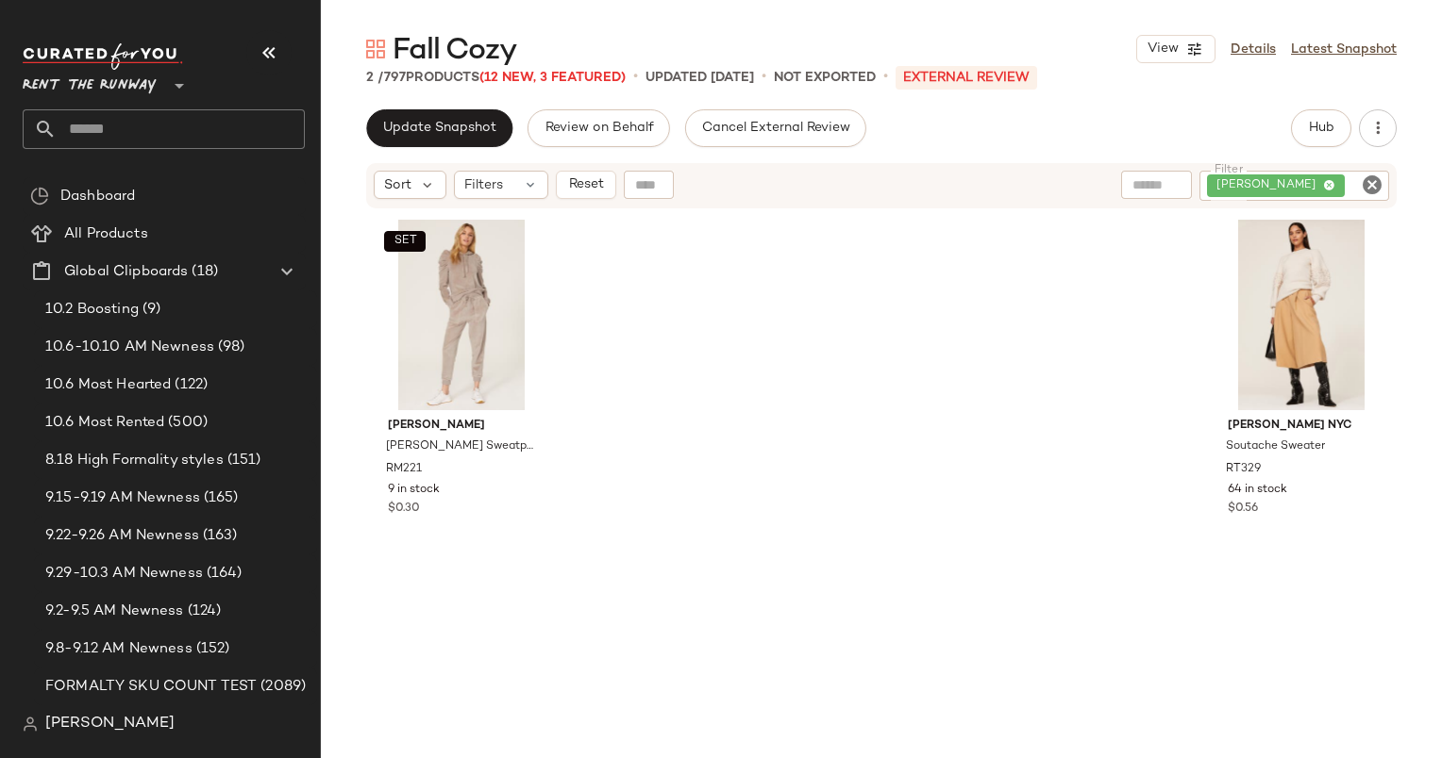
click at [586, 172] on button "Reset" at bounding box center [586, 185] width 60 height 28
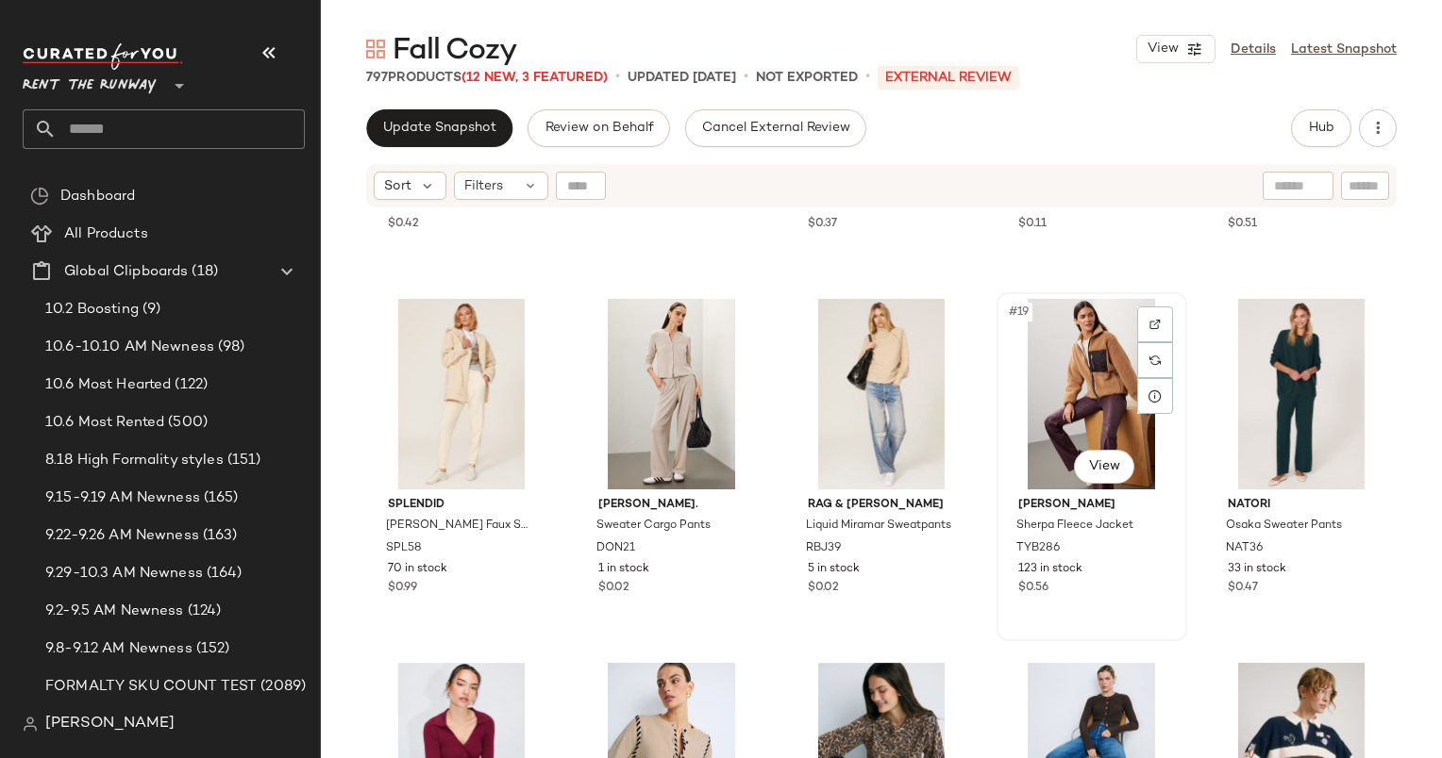
scroll to position [1283, 0]
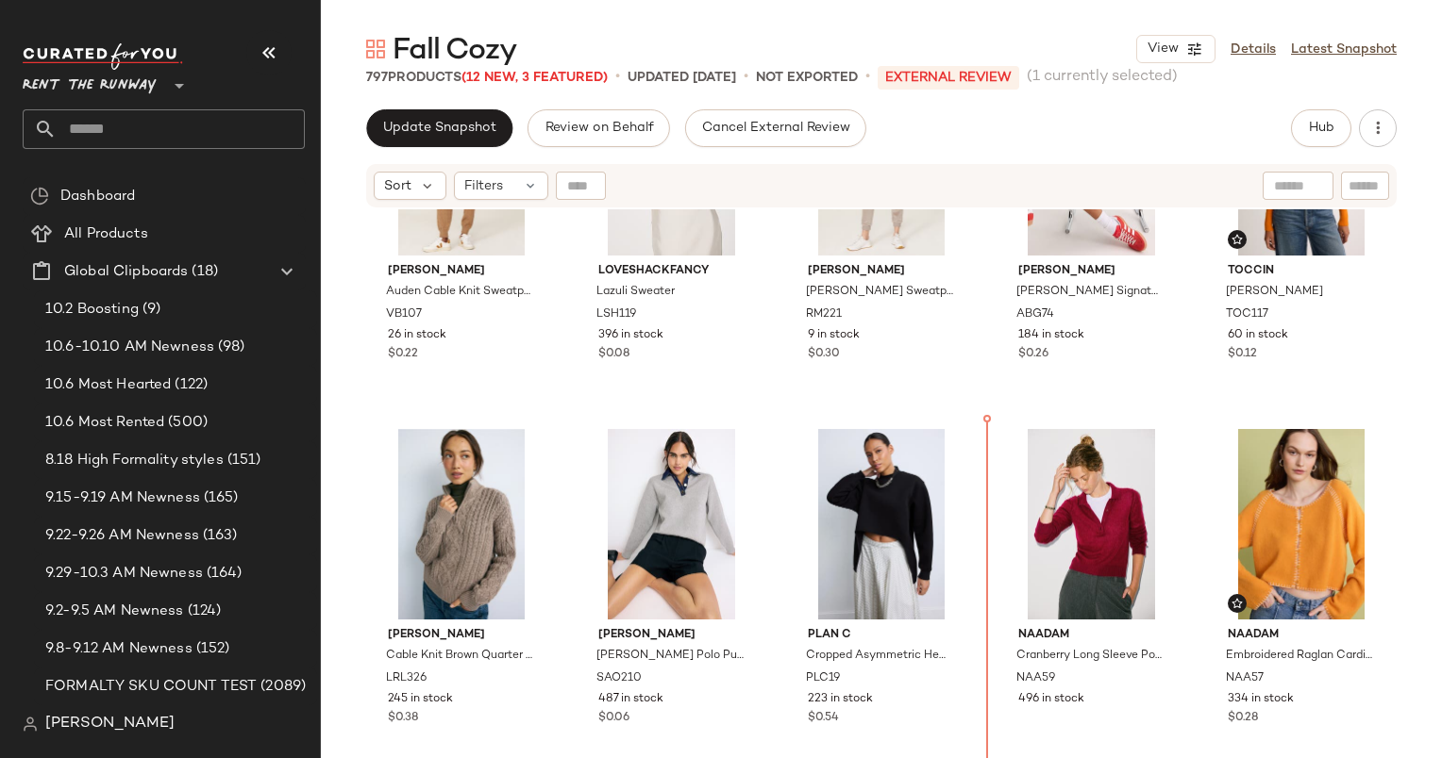
scroll to position [150, 0]
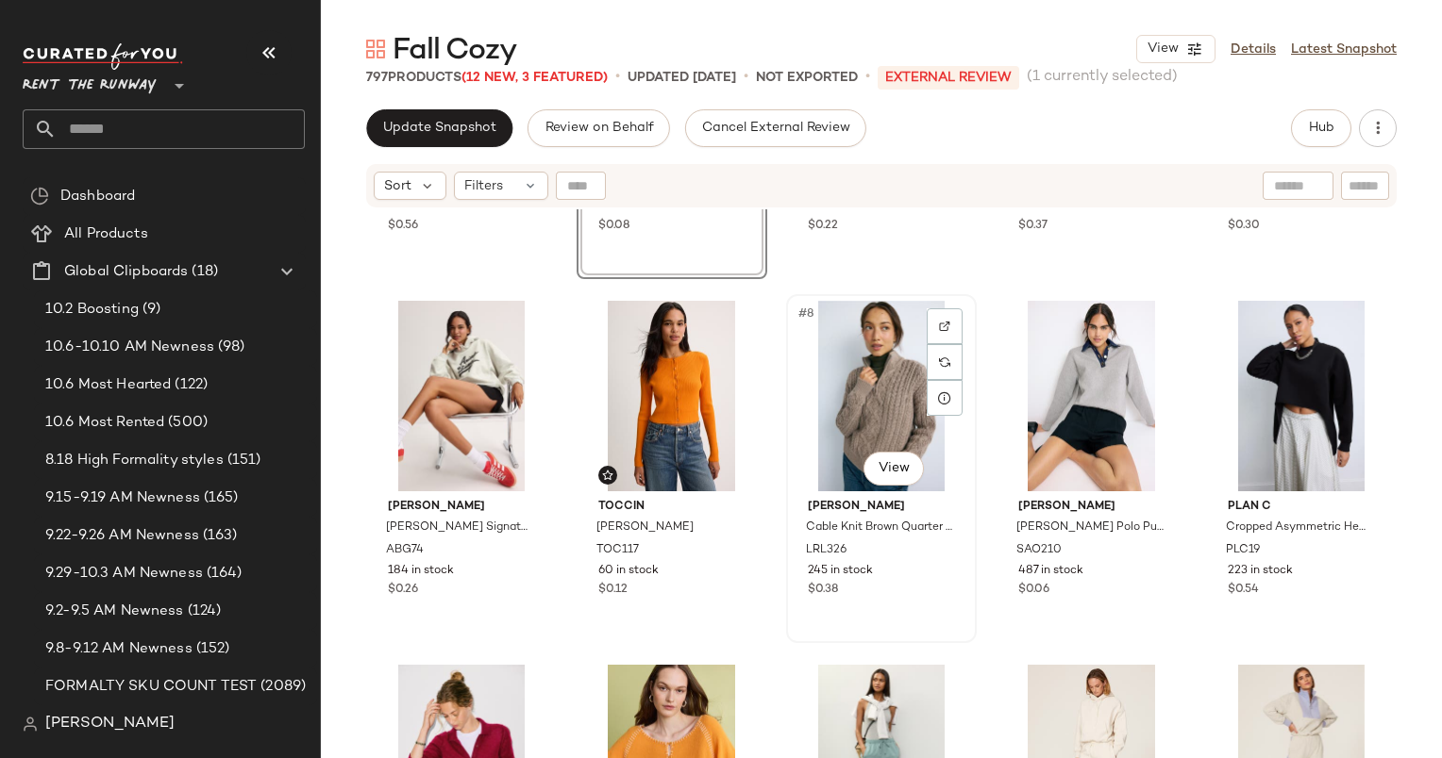
scroll to position [336, 0]
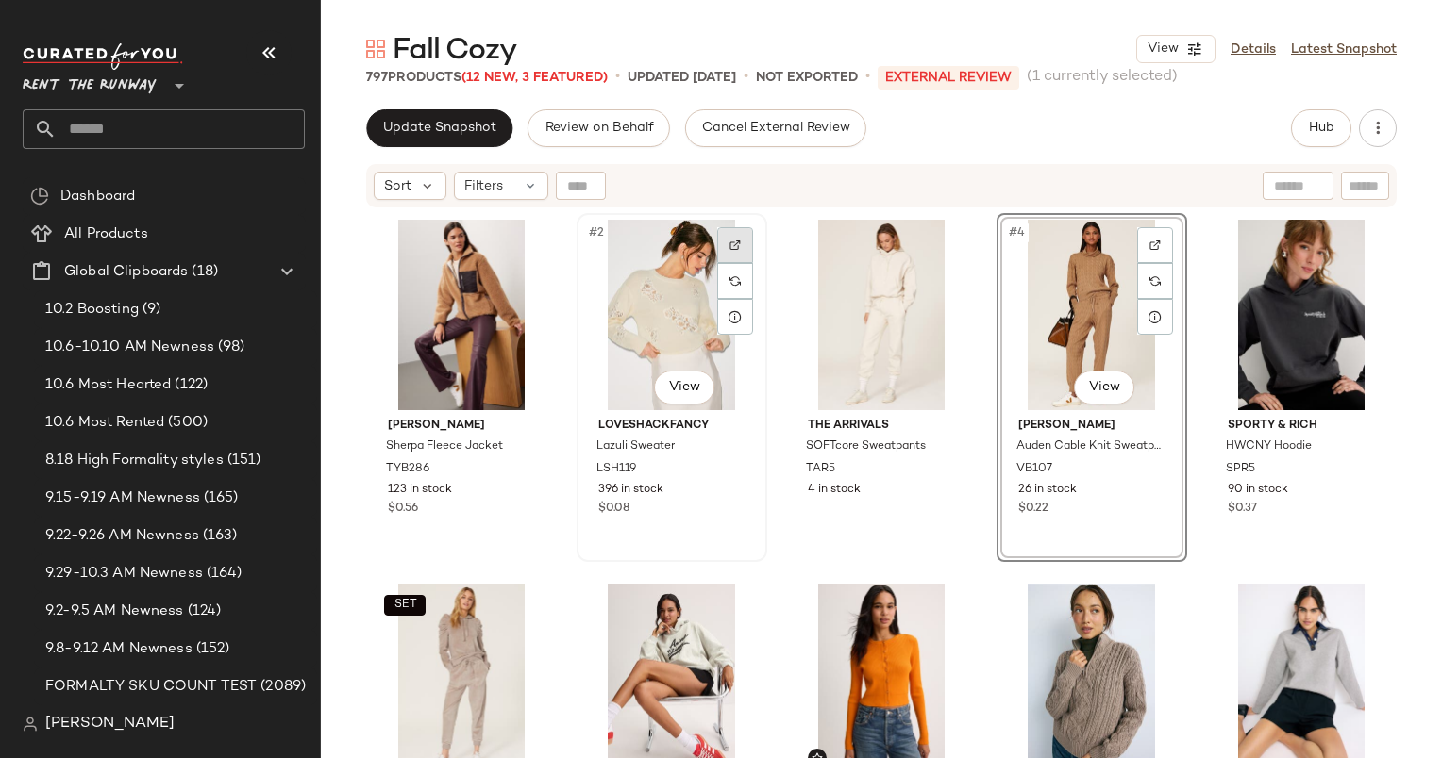
click at [741, 260] on div at bounding box center [735, 245] width 36 height 36
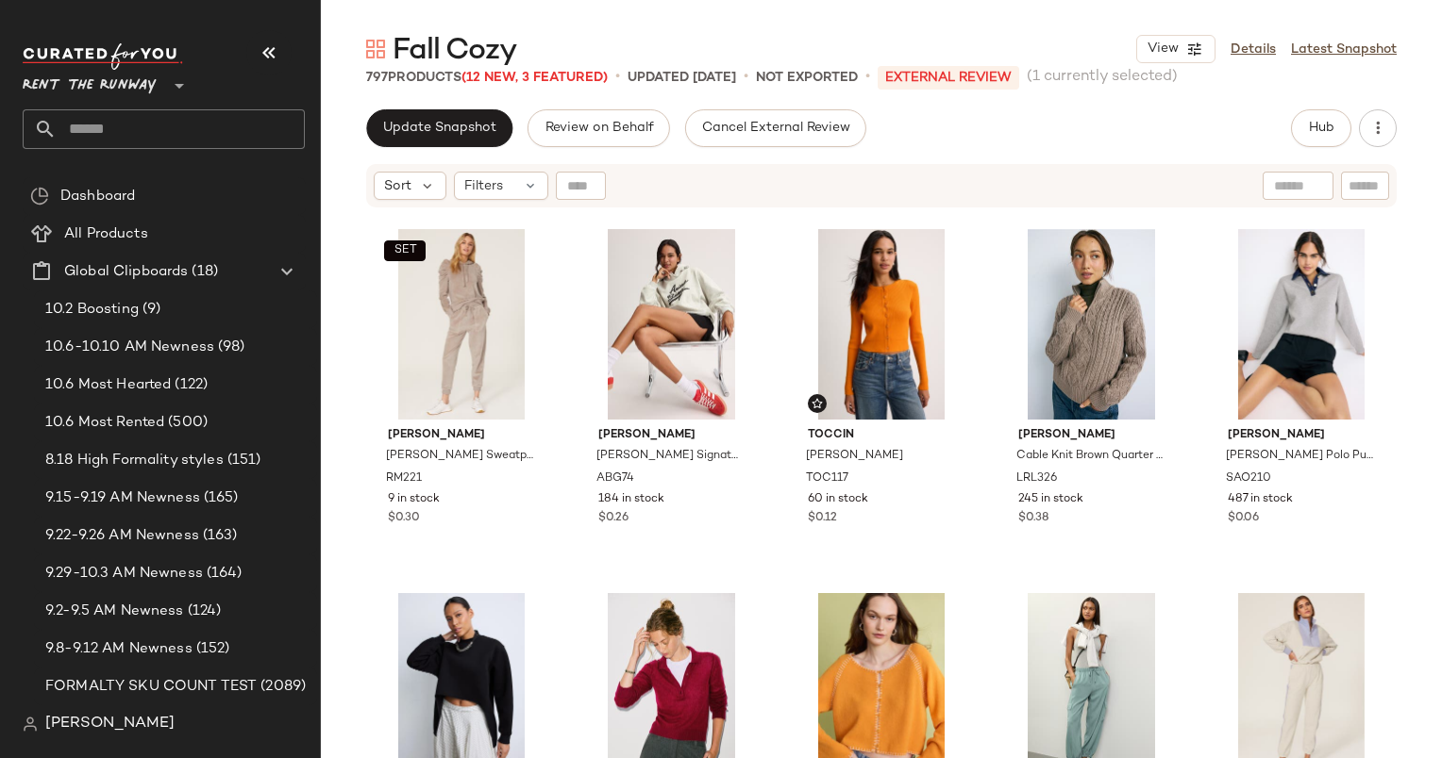
scroll to position [57, 0]
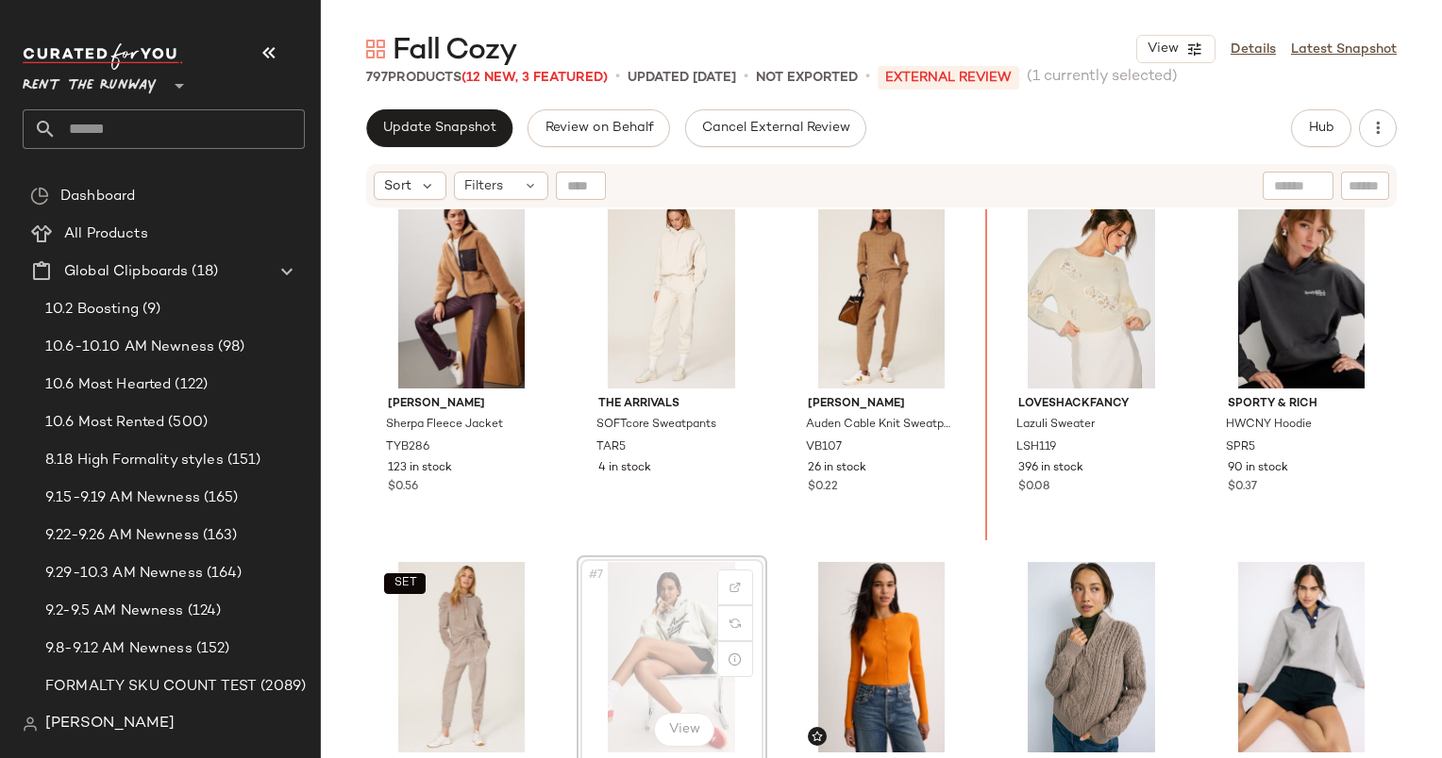
scroll to position [4, 0]
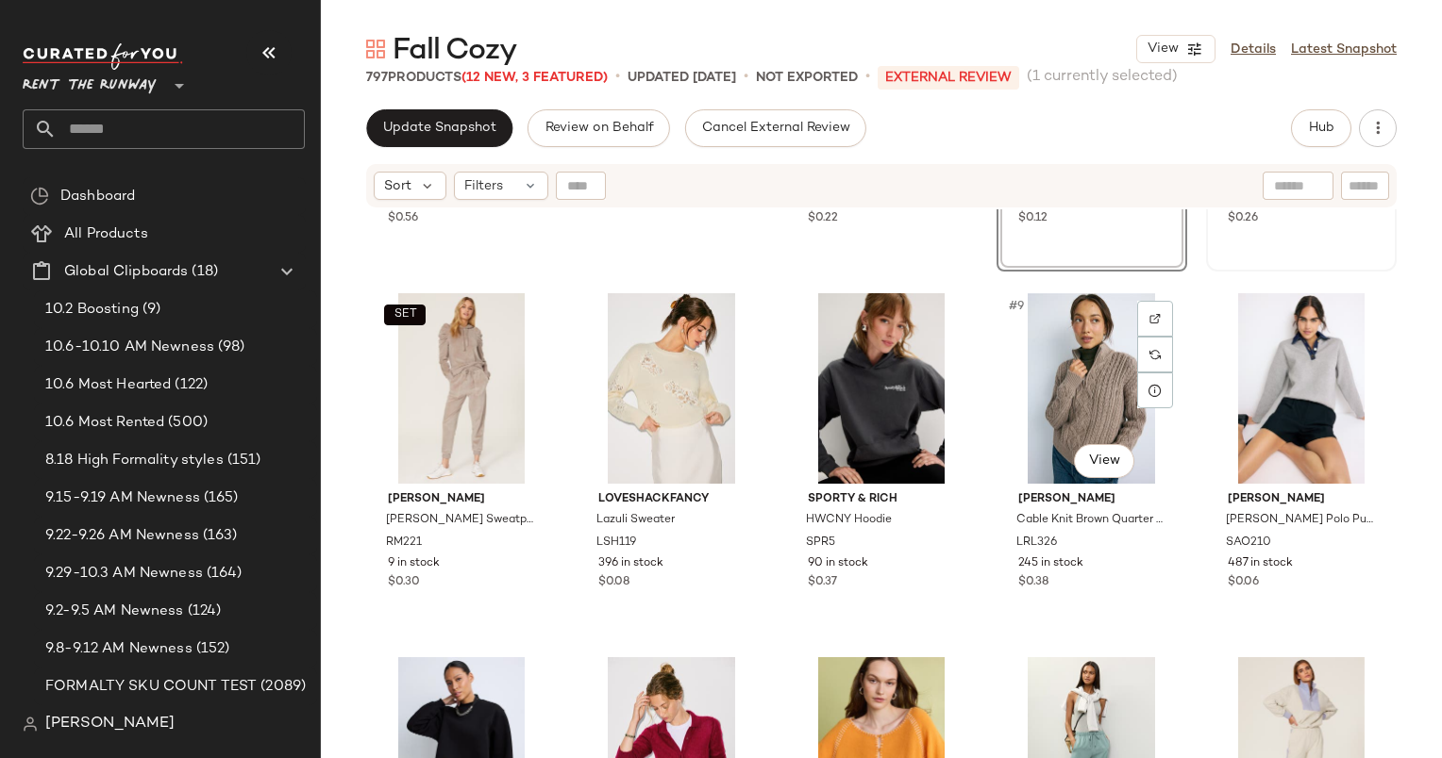
scroll to position [357, 0]
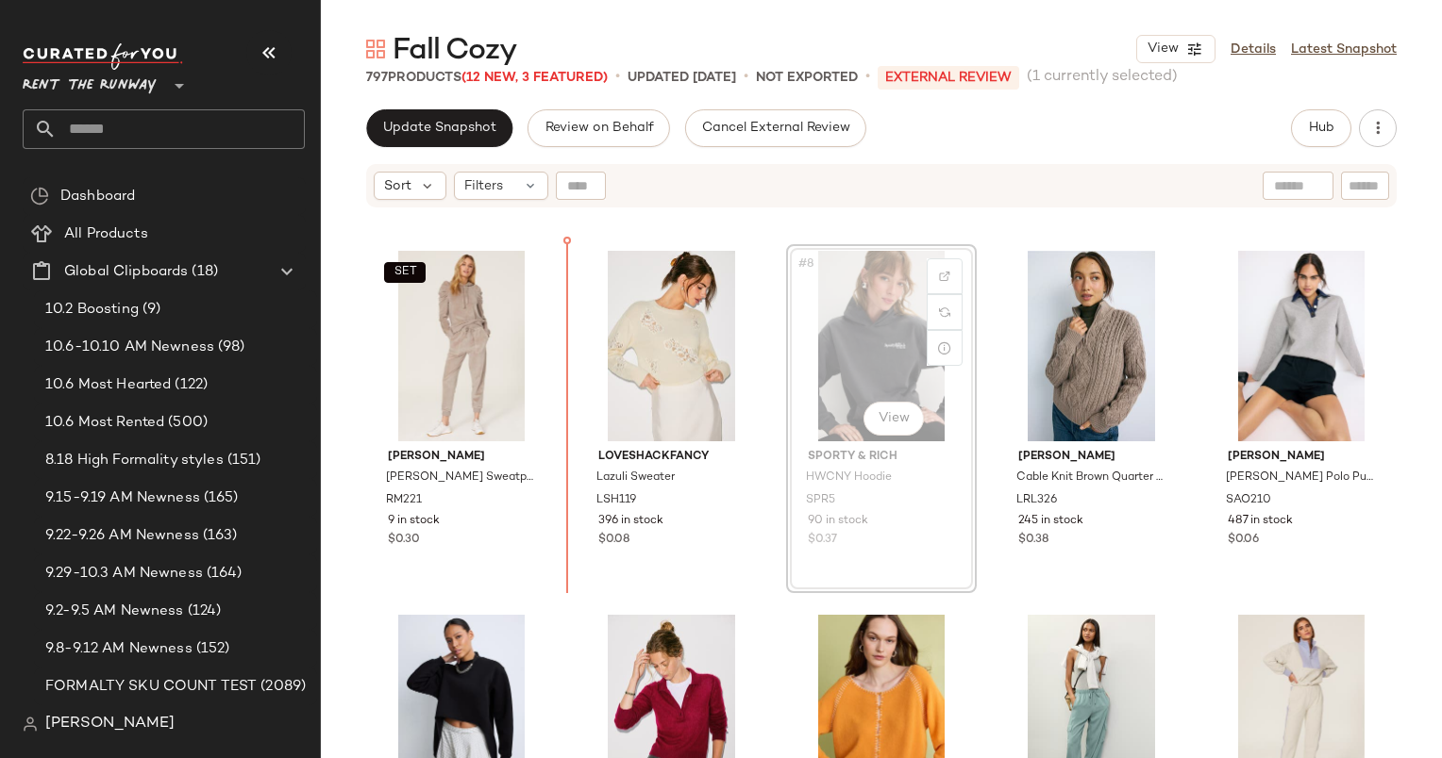
scroll to position [285, 0]
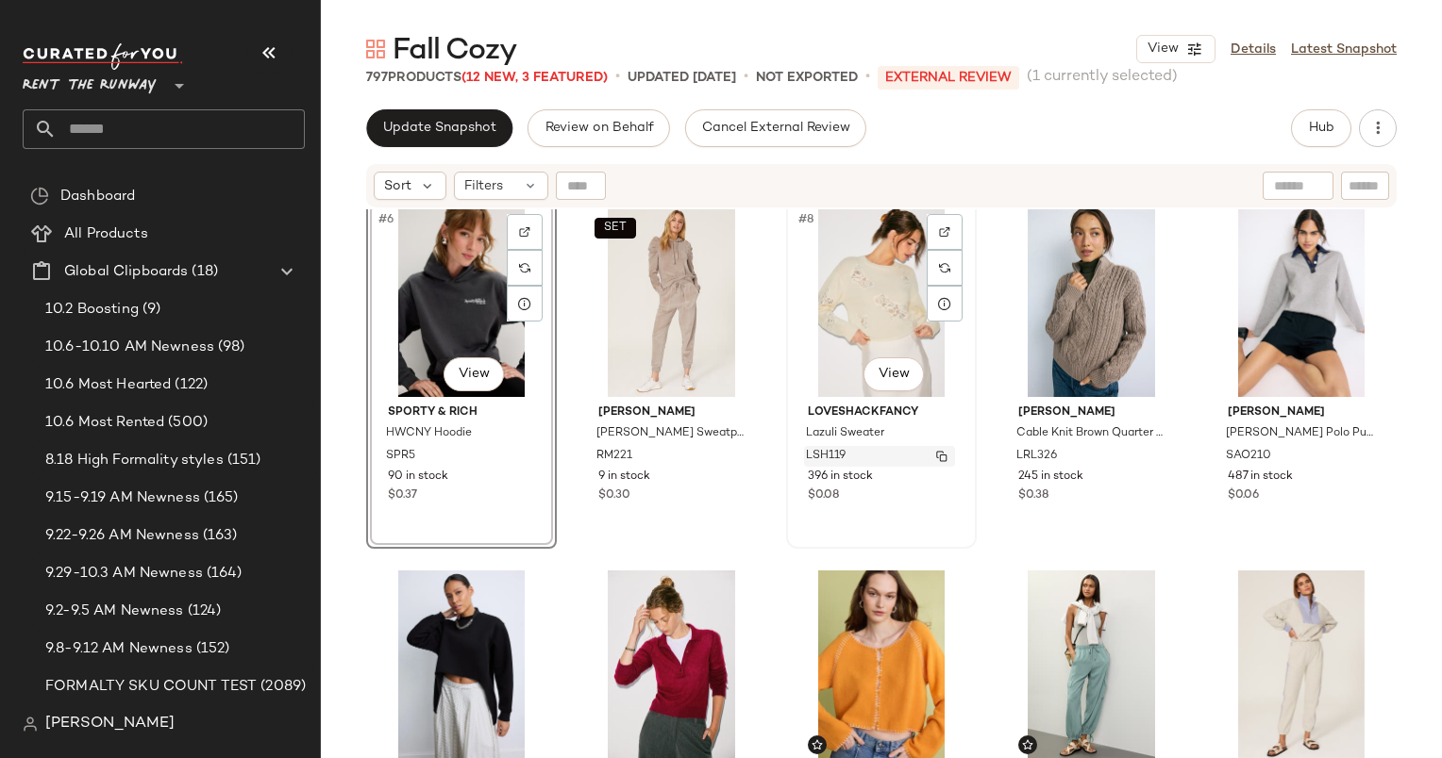
scroll to position [326, 0]
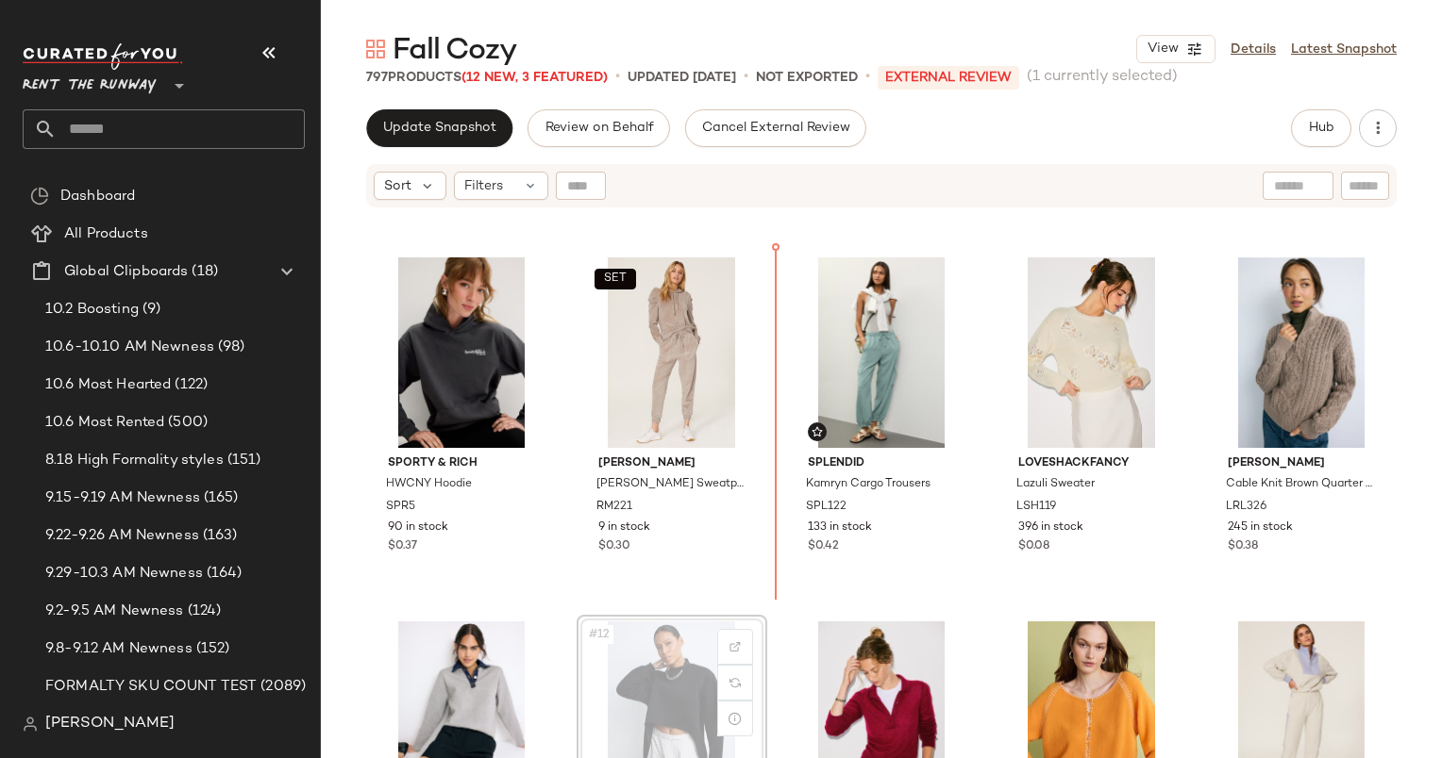
scroll to position [327, 0]
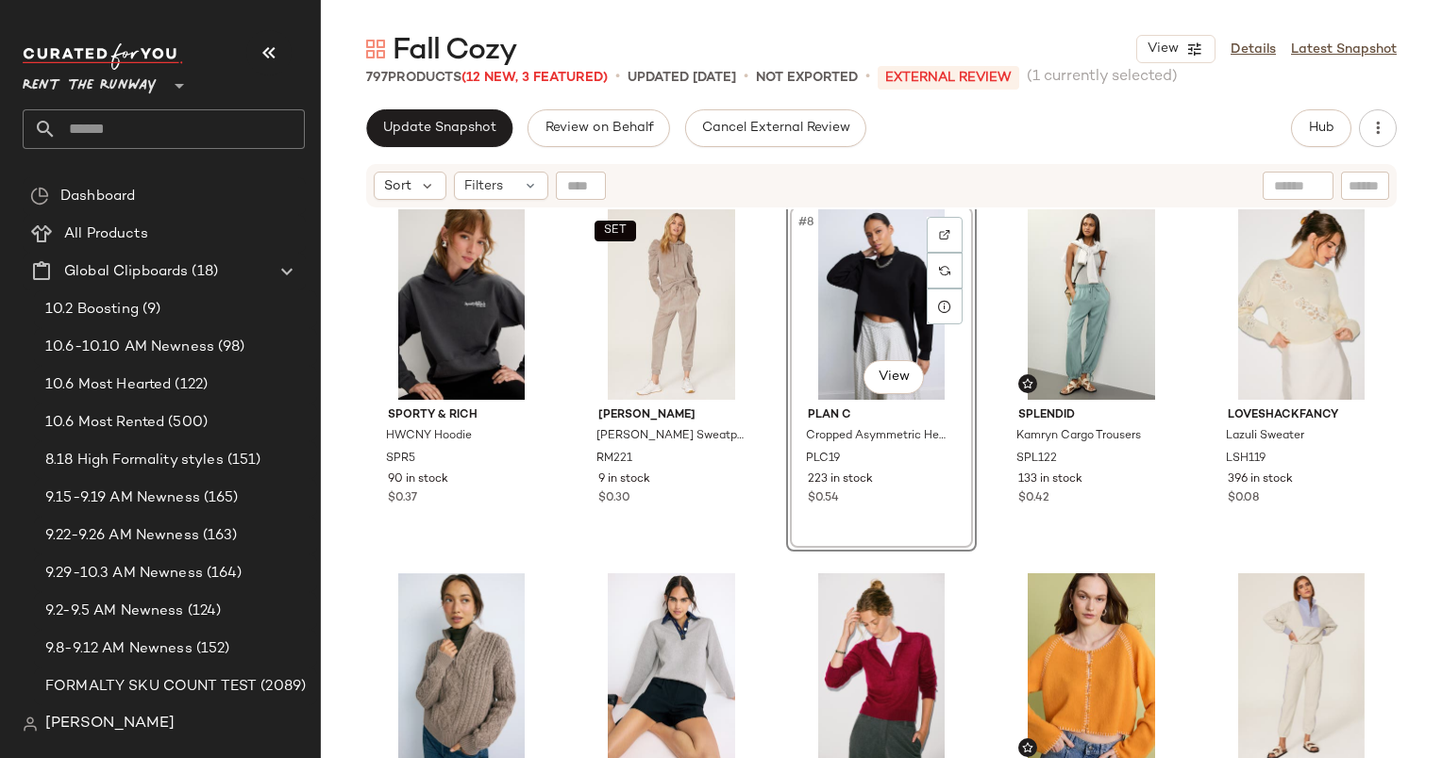
scroll to position [376, 0]
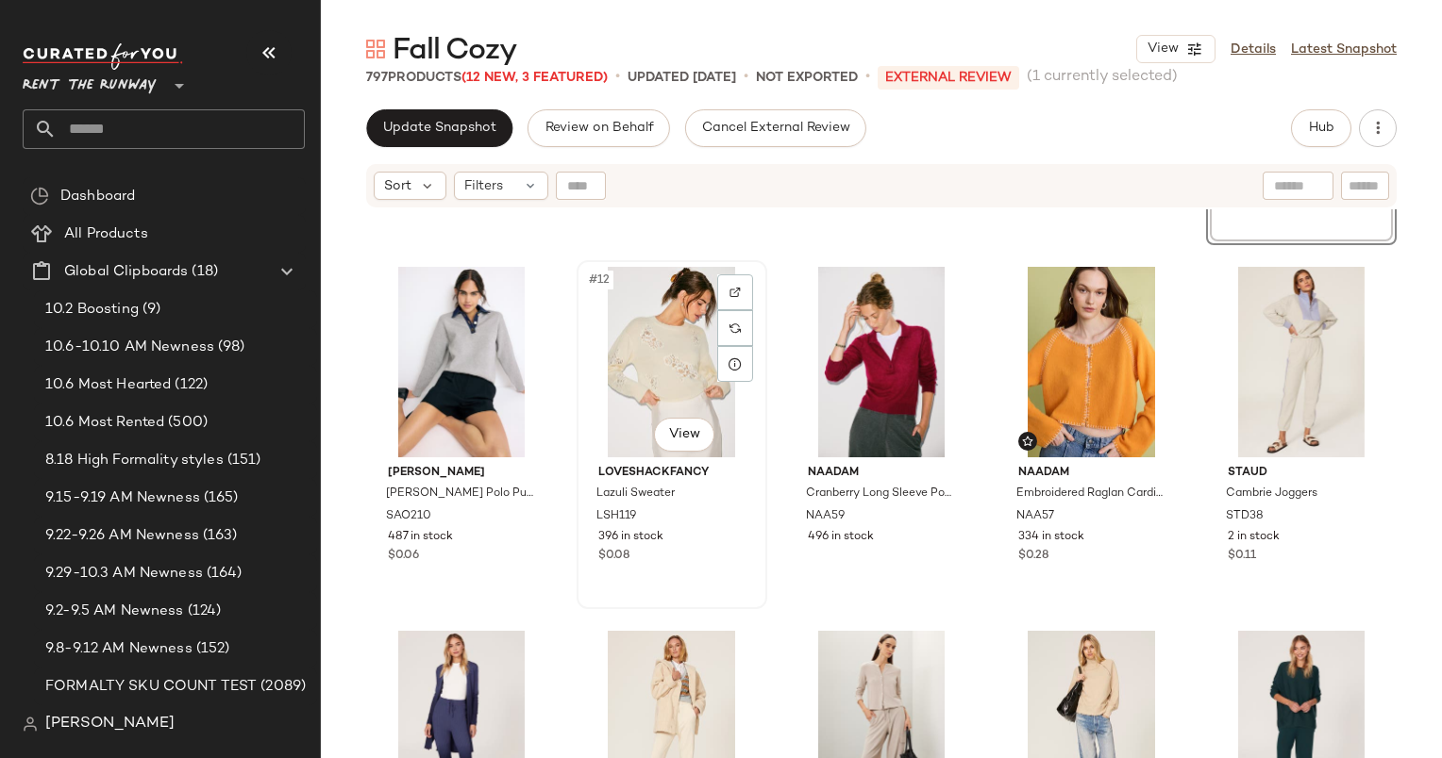
scroll to position [695, 0]
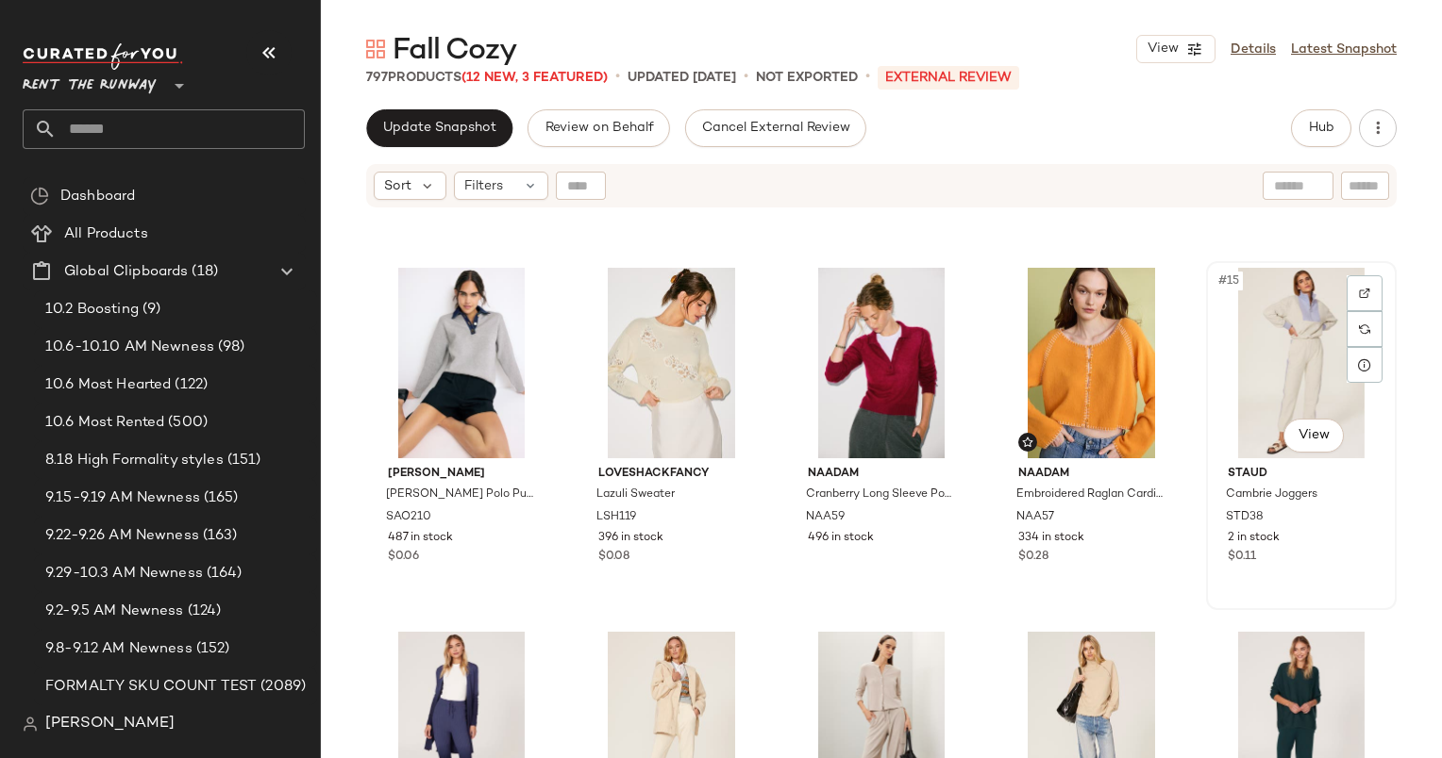
scroll to position [694, 0]
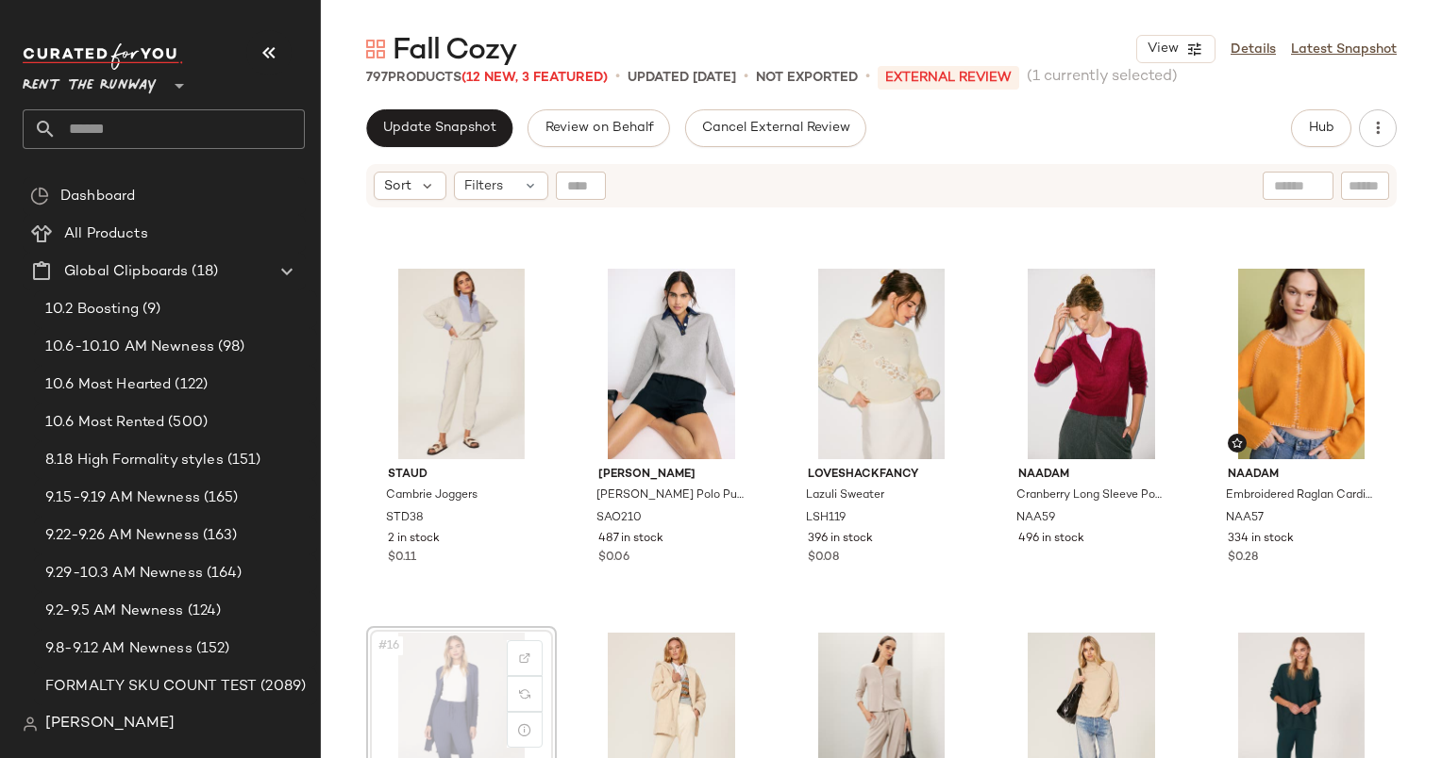
scroll to position [695, 0]
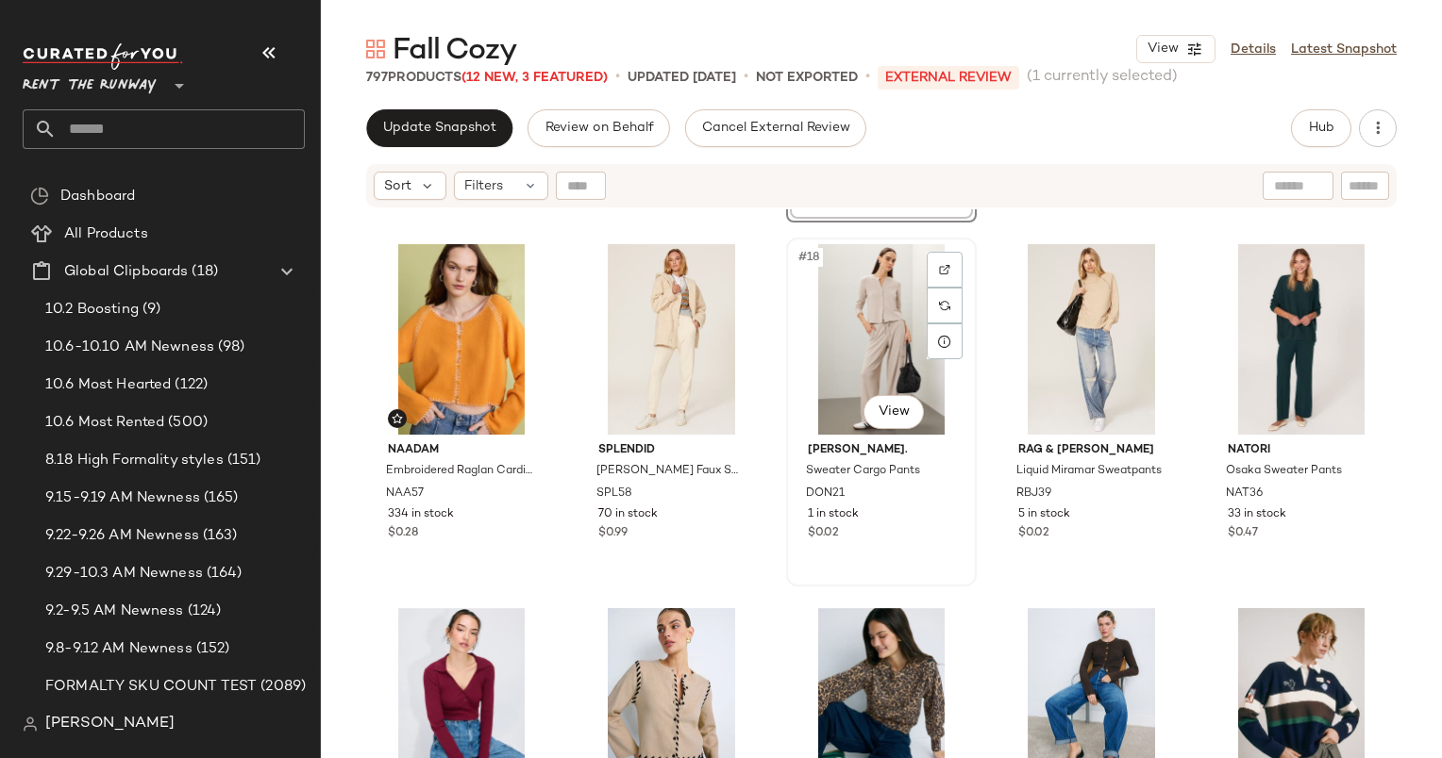
scroll to position [796, 0]
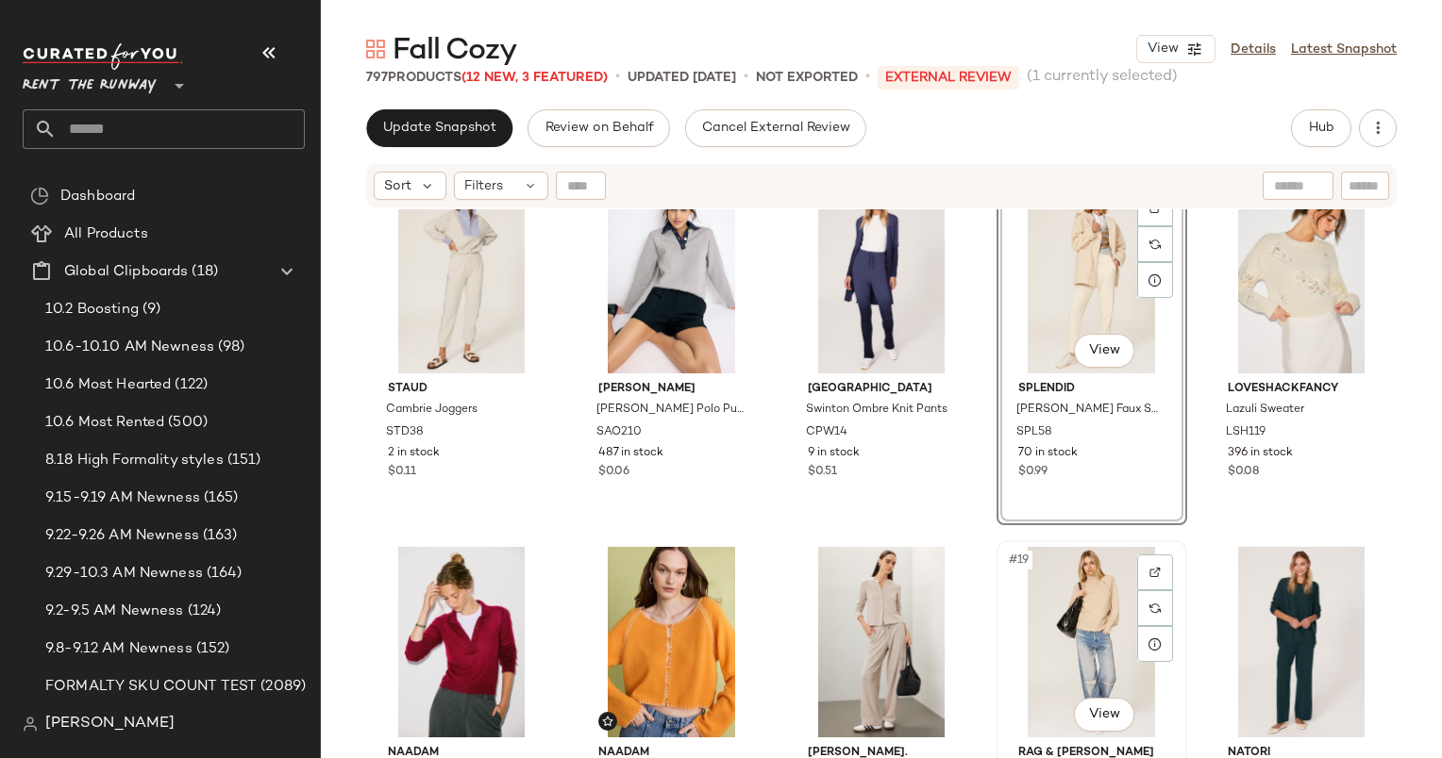
scroll to position [742, 0]
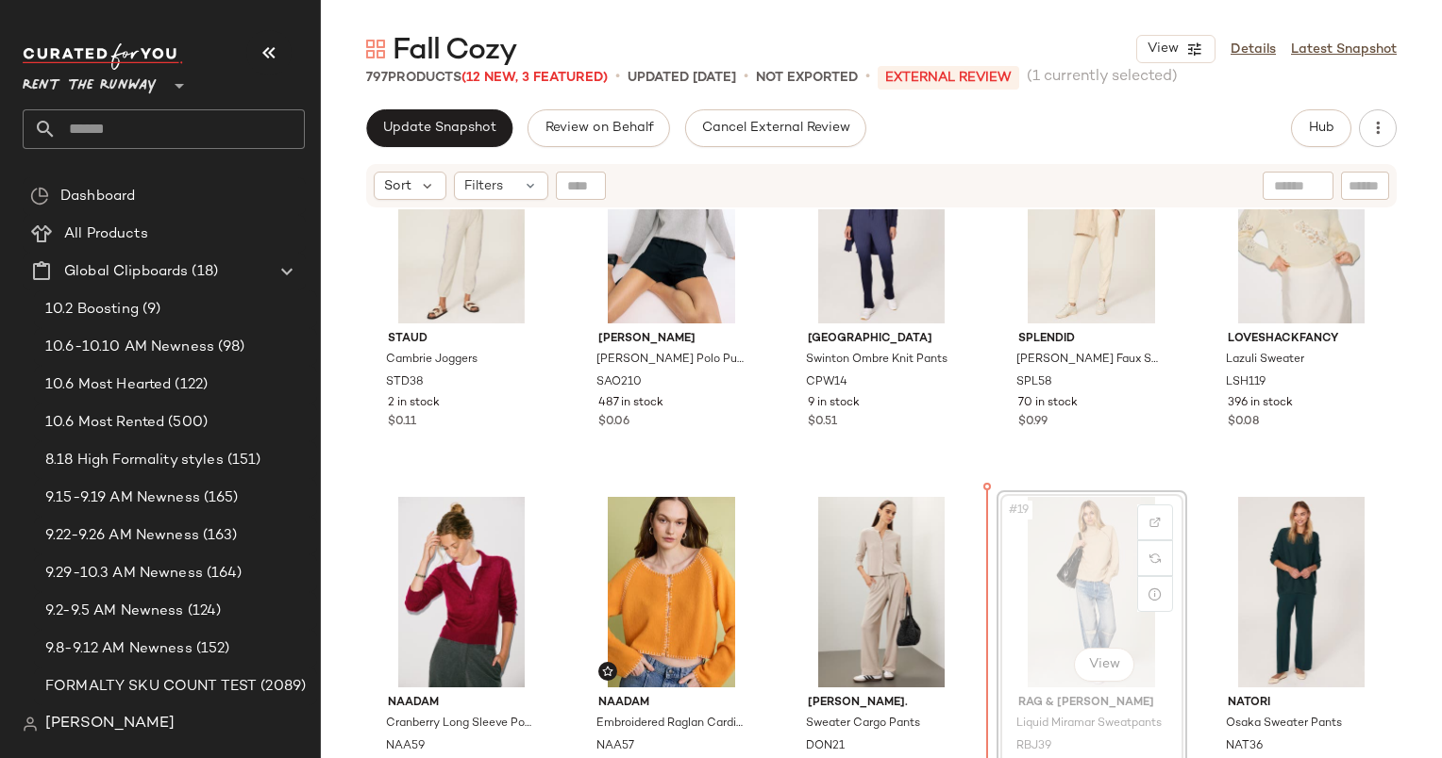
scroll to position [844, 0]
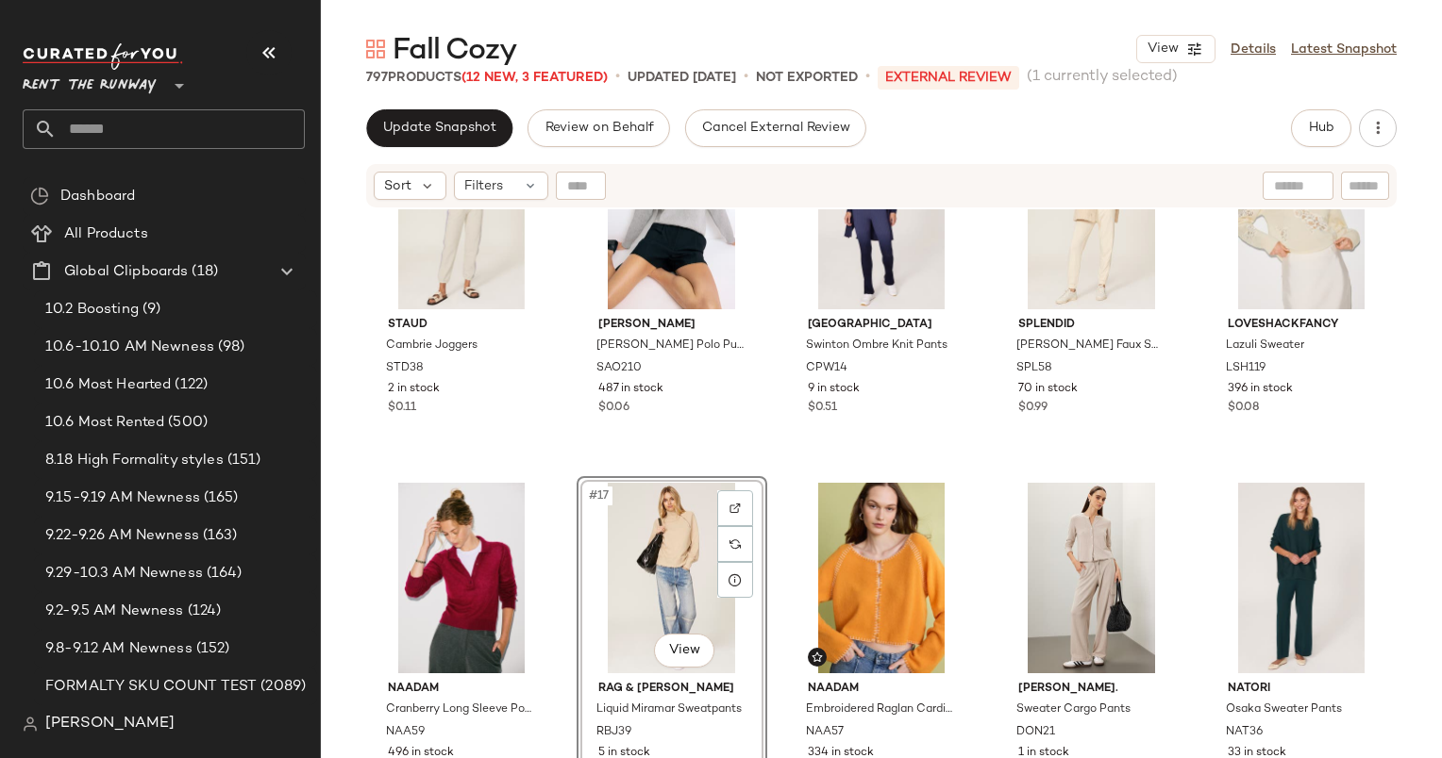
click at [457, 472] on div "Staud Cambrie Joggers STD38 2 in stock $0.11 Sandro Damien Grey Polo Pullover S…" at bounding box center [881, 507] width 1121 height 596
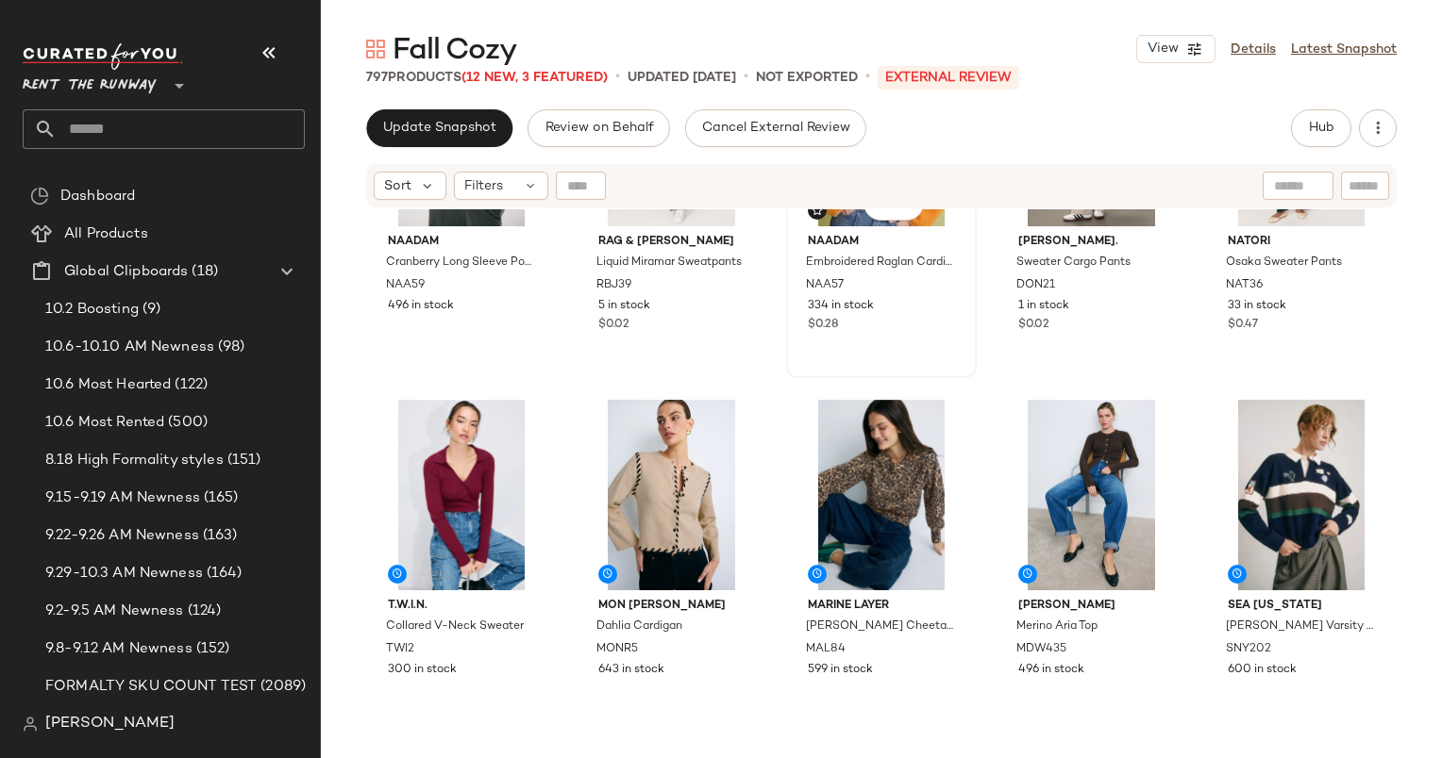
scroll to position [1295, 0]
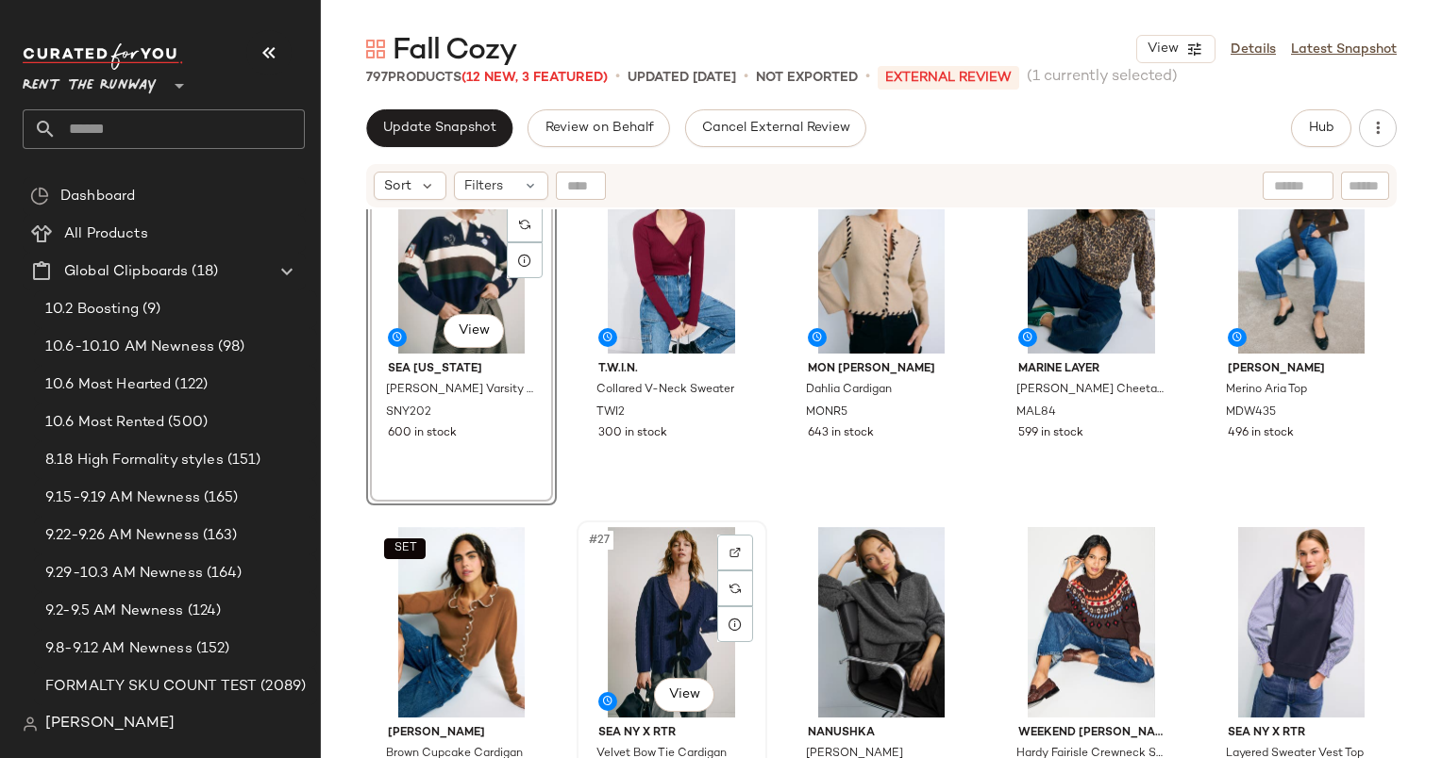
scroll to position [1520, 0]
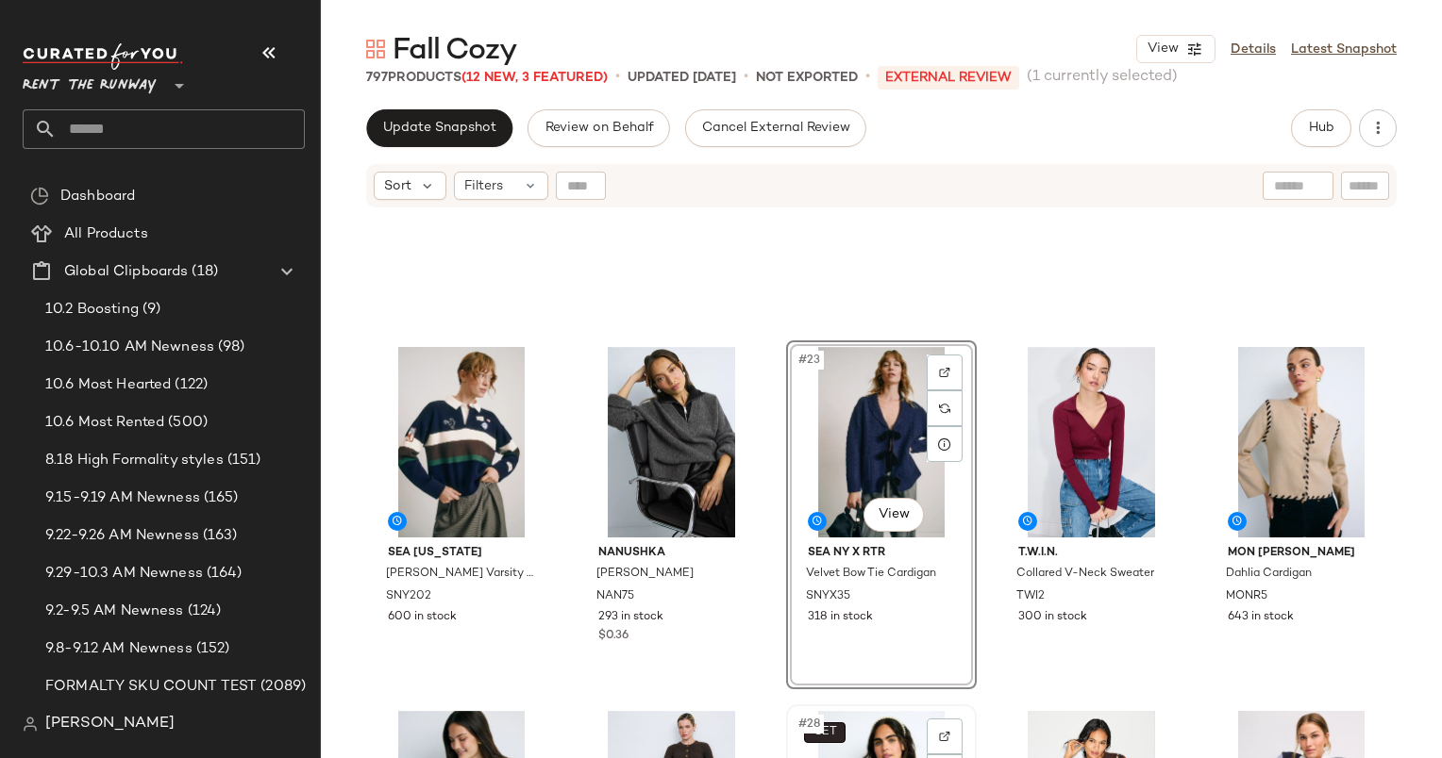
scroll to position [1498, 0]
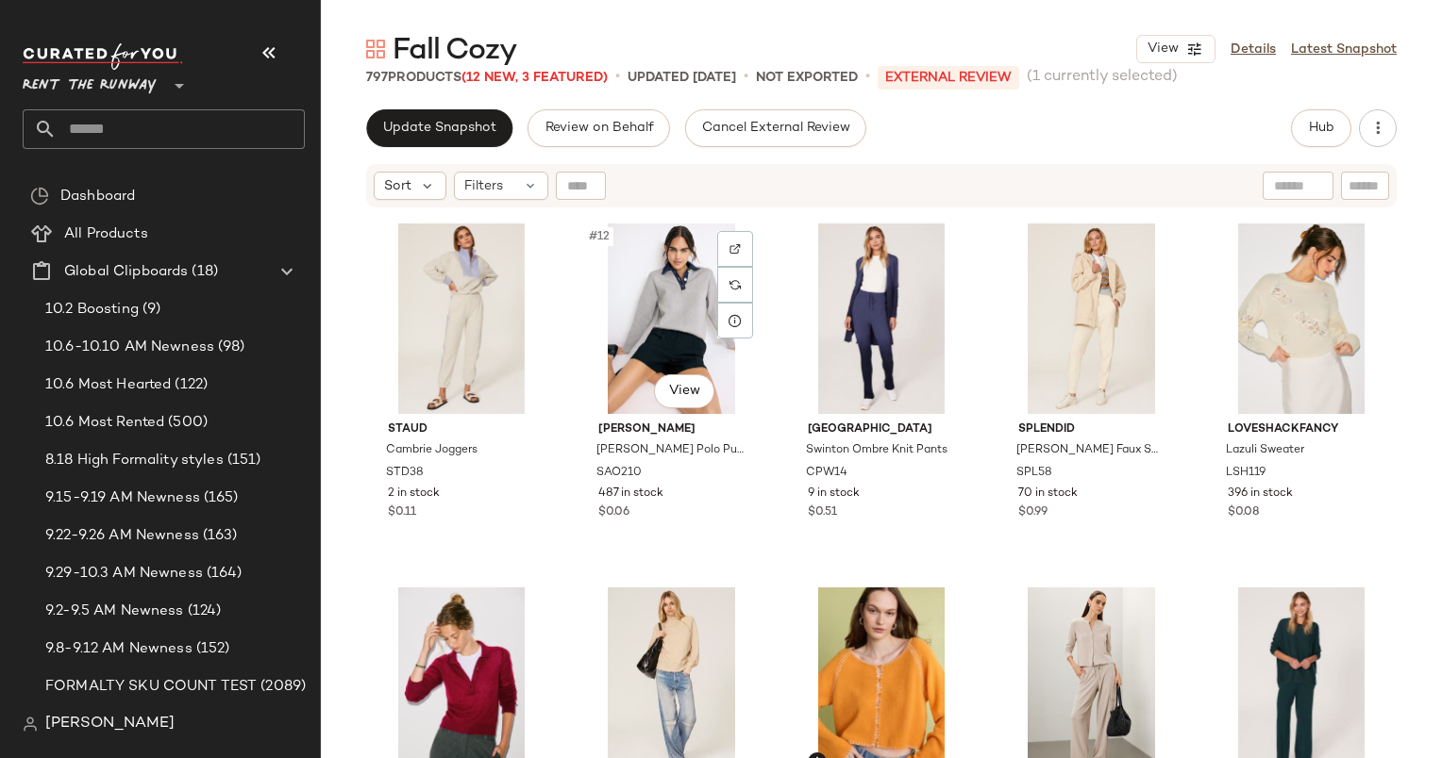
scroll to position [909, 0]
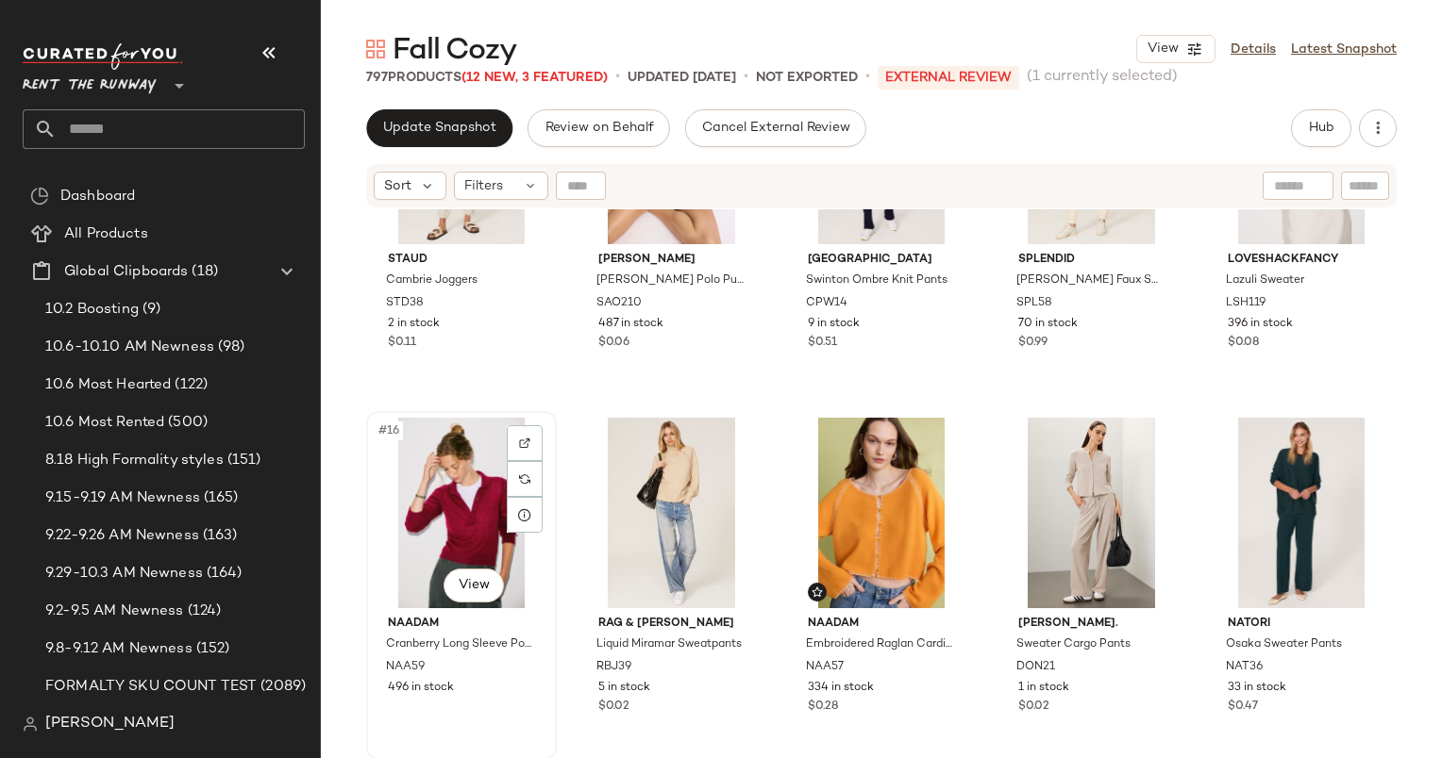
click at [454, 475] on div "#16 View" at bounding box center [461, 513] width 177 height 191
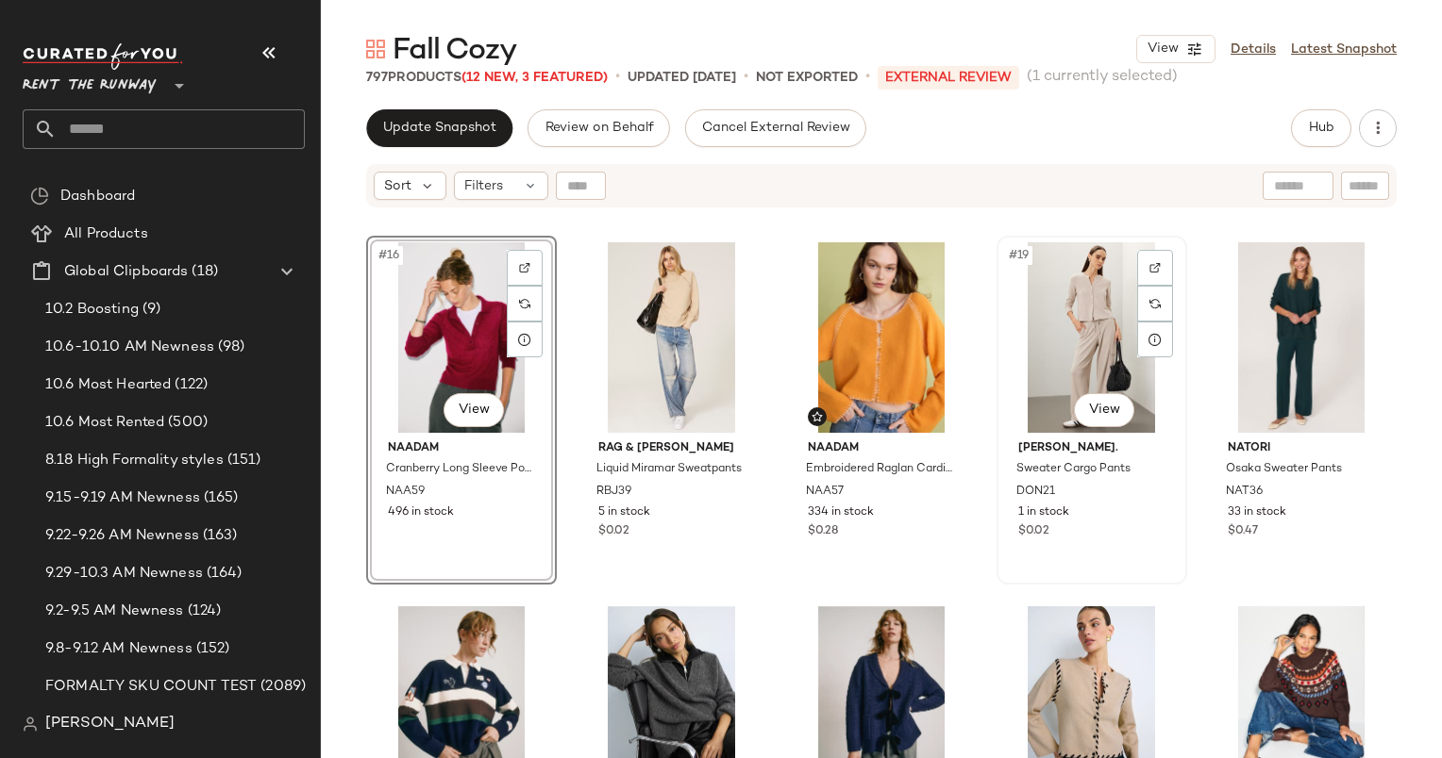
scroll to position [1083, 0]
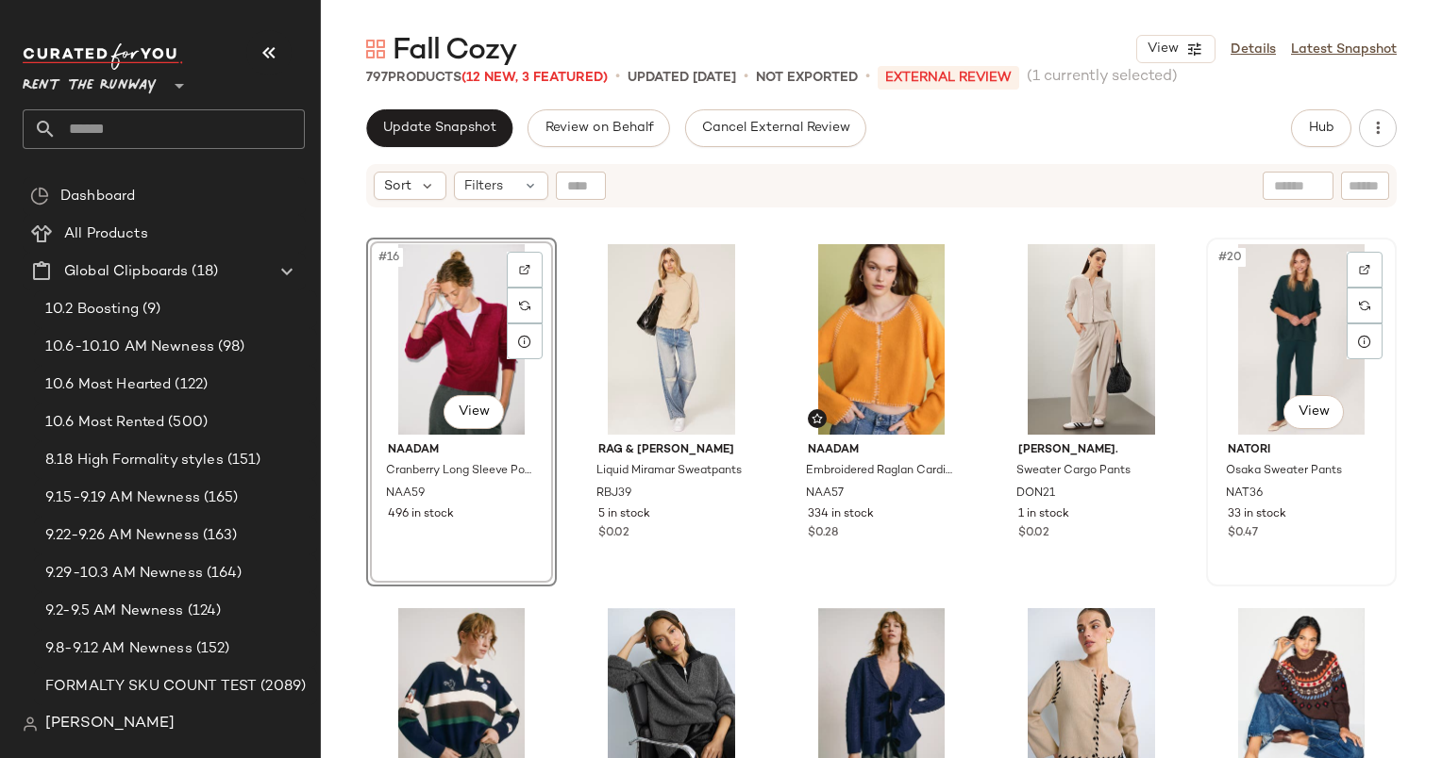
click at [1306, 308] on div "#20 View" at bounding box center [1300, 339] width 177 height 191
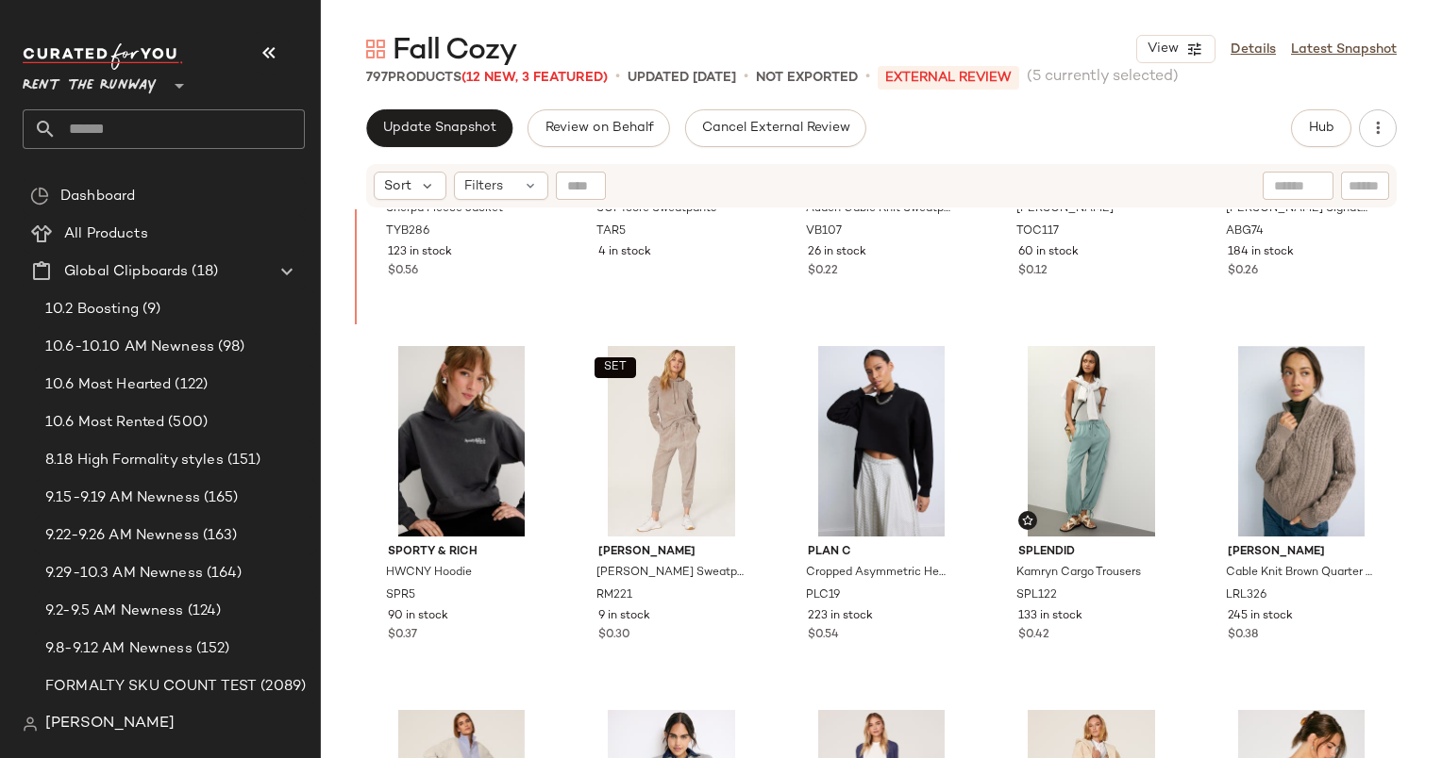
scroll to position [96, 0]
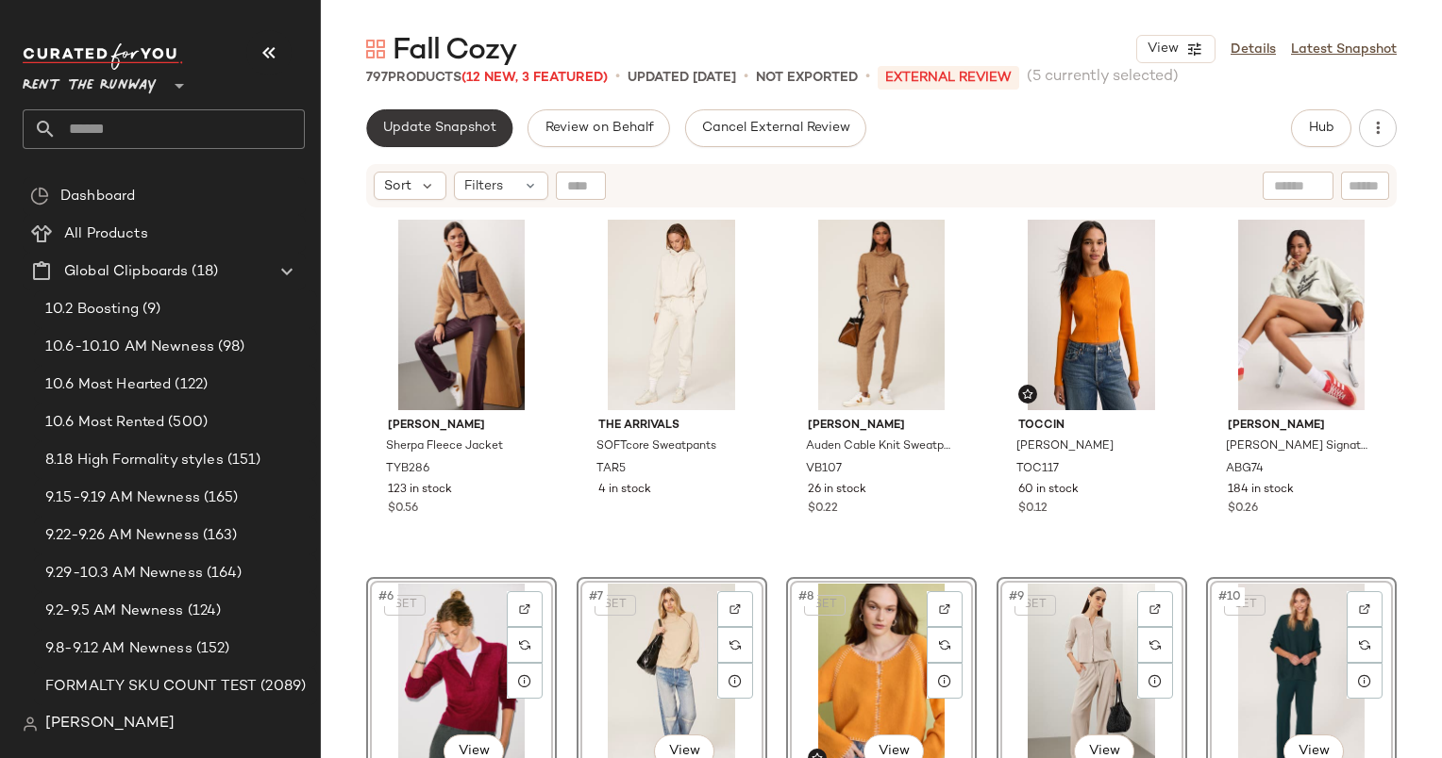
click at [424, 118] on button "Update Snapshot" at bounding box center [439, 128] width 146 height 38
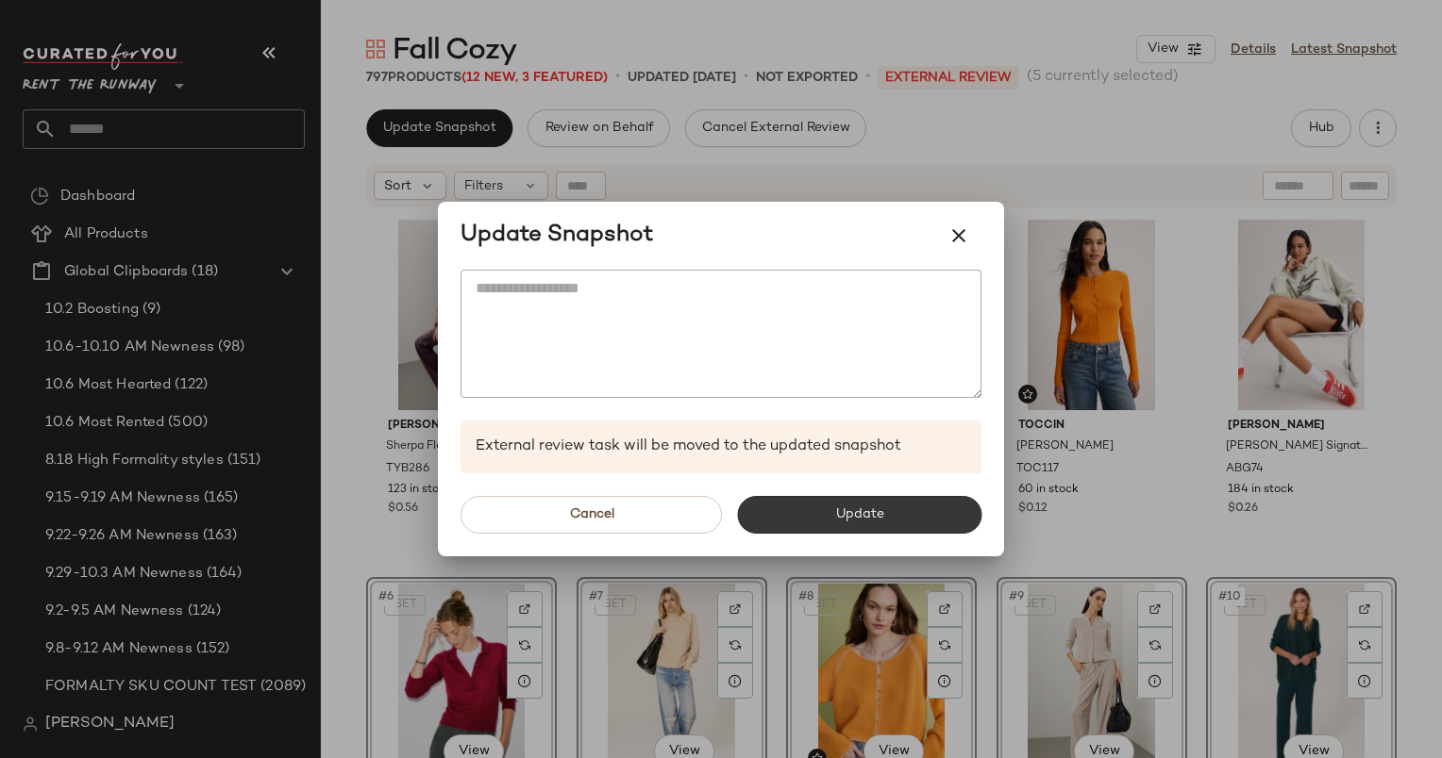
click at [828, 496] on button "Update" at bounding box center [859, 515] width 244 height 38
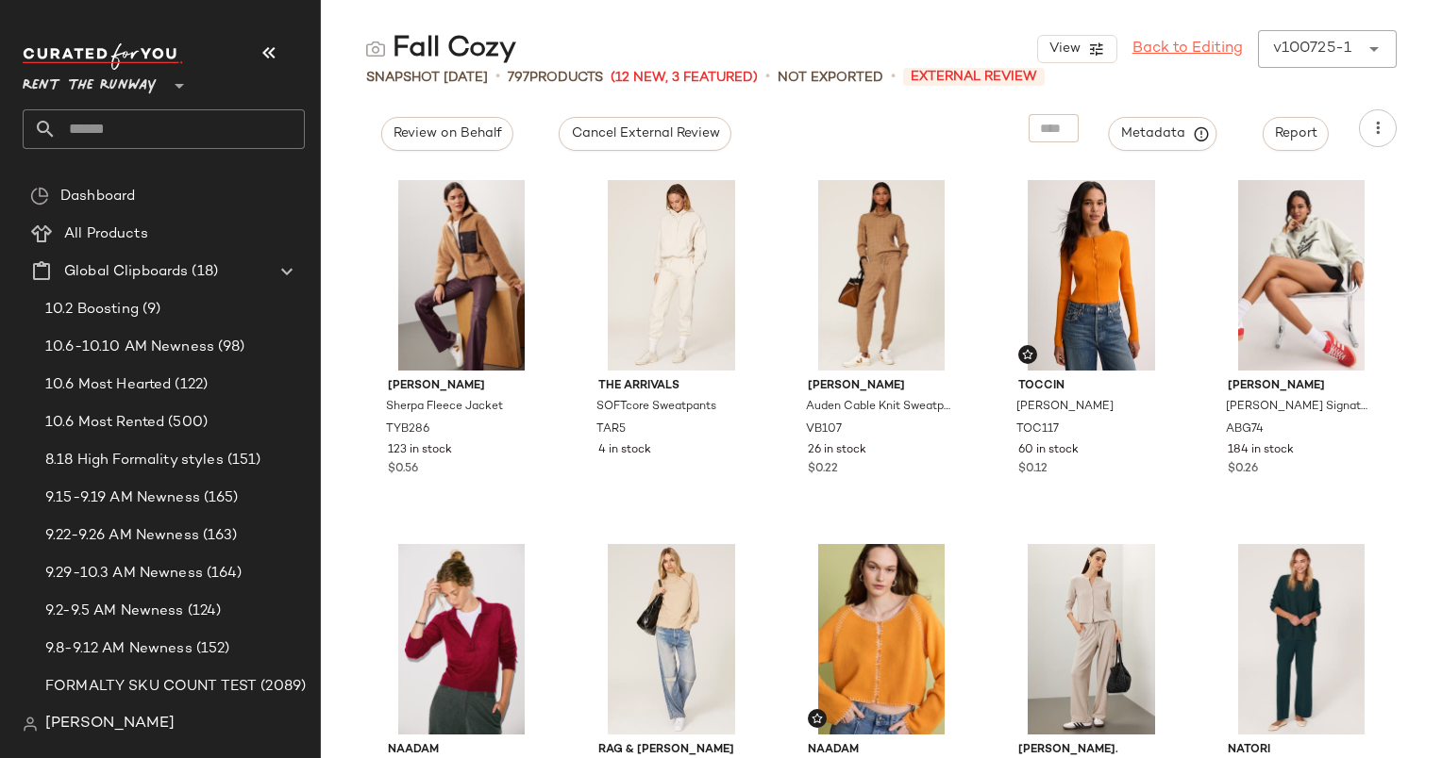
click at [1143, 50] on link "Back to Editing" at bounding box center [1187, 49] width 110 height 23
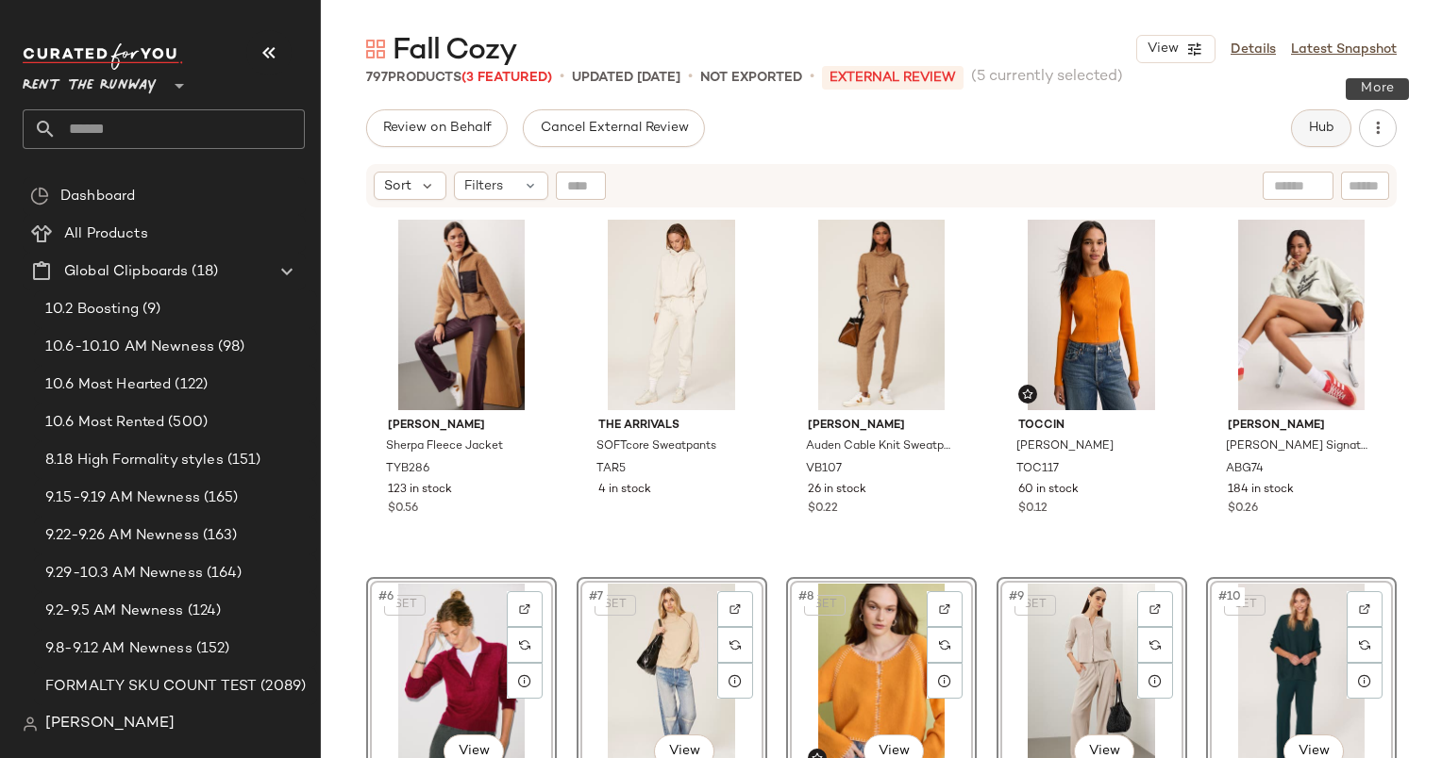
click at [1325, 109] on button "Hub" at bounding box center [1321, 128] width 60 height 38
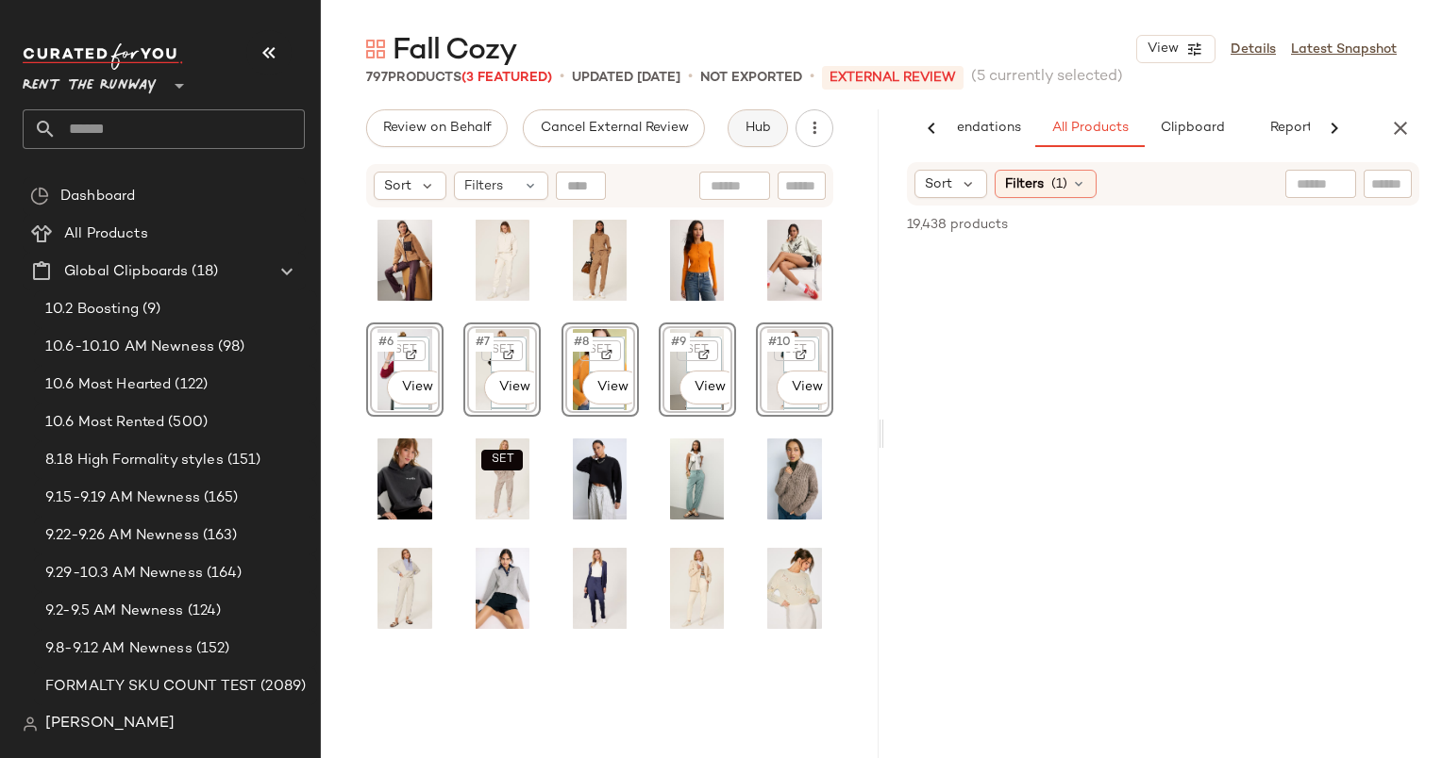
scroll to position [0, 97]
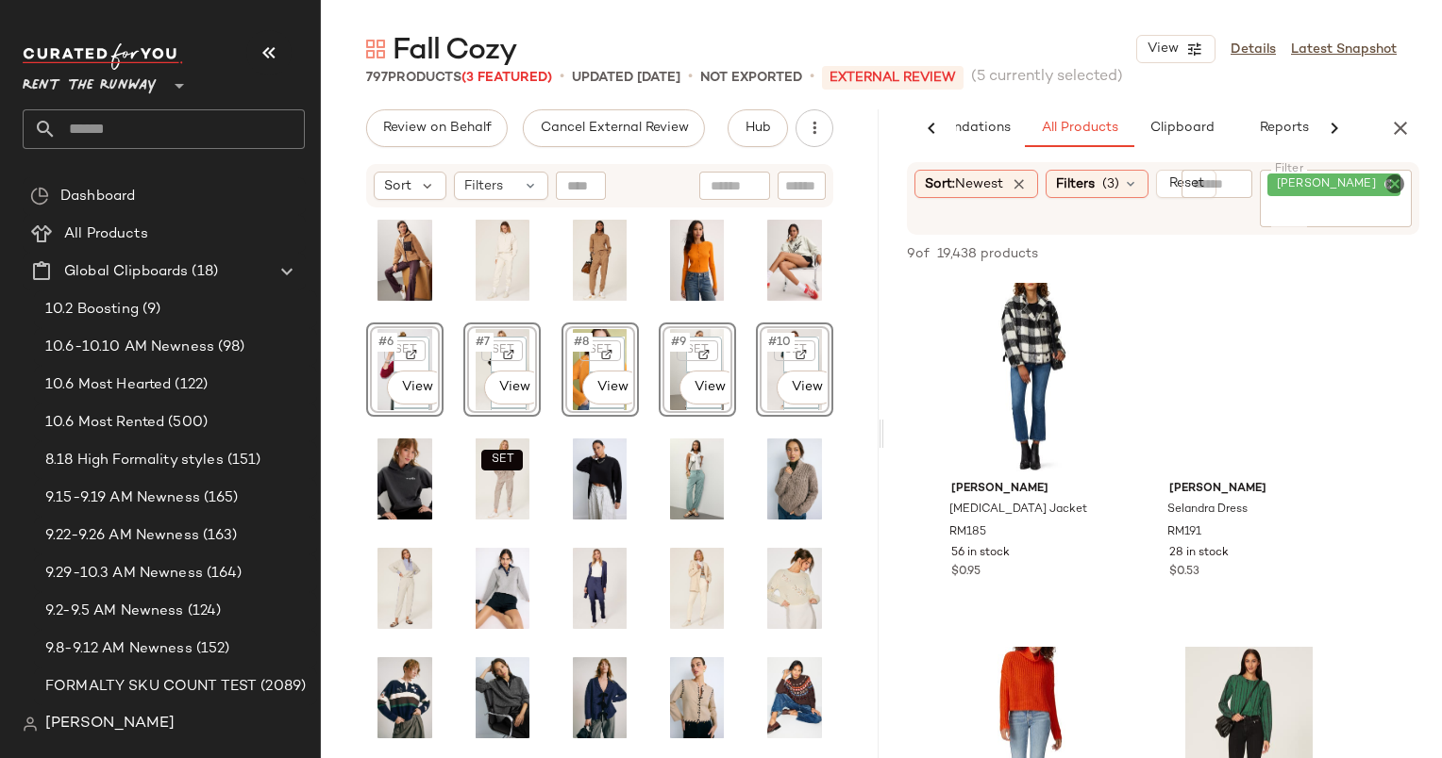
click at [1391, 189] on icon "Clear Filter" at bounding box center [1394, 184] width 23 height 23
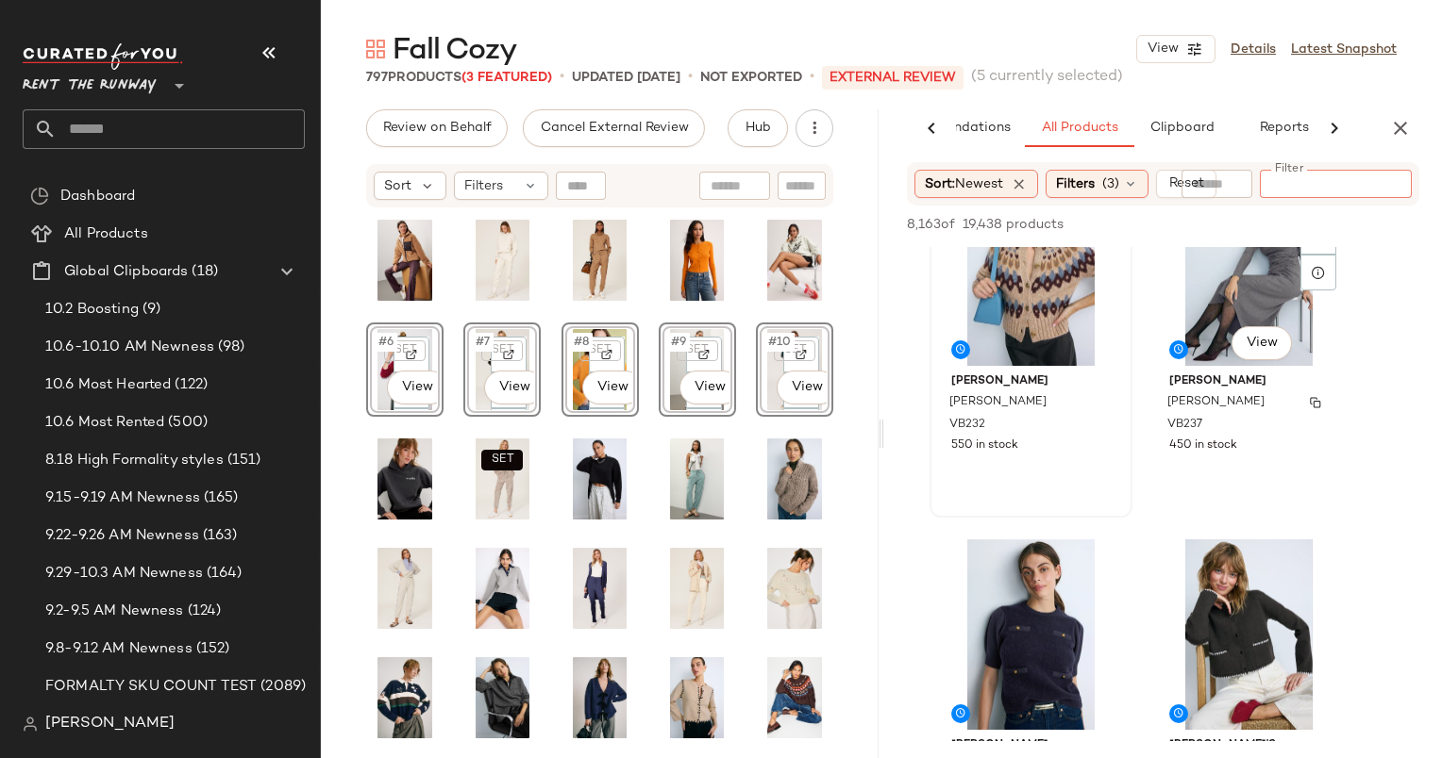
scroll to position [79, 0]
click at [1011, 294] on div "#1 View" at bounding box center [1031, 270] width 190 height 191
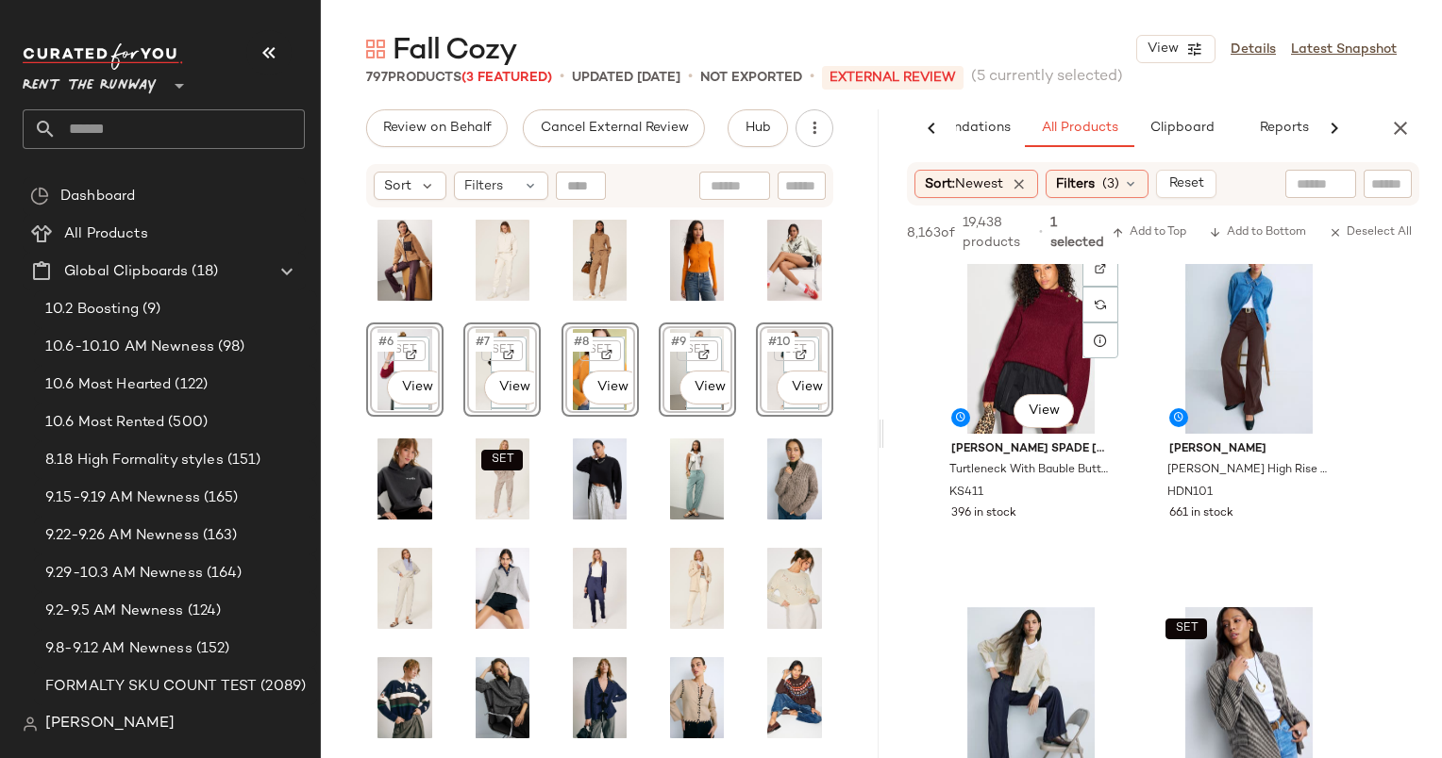
scroll to position [1143, 0]
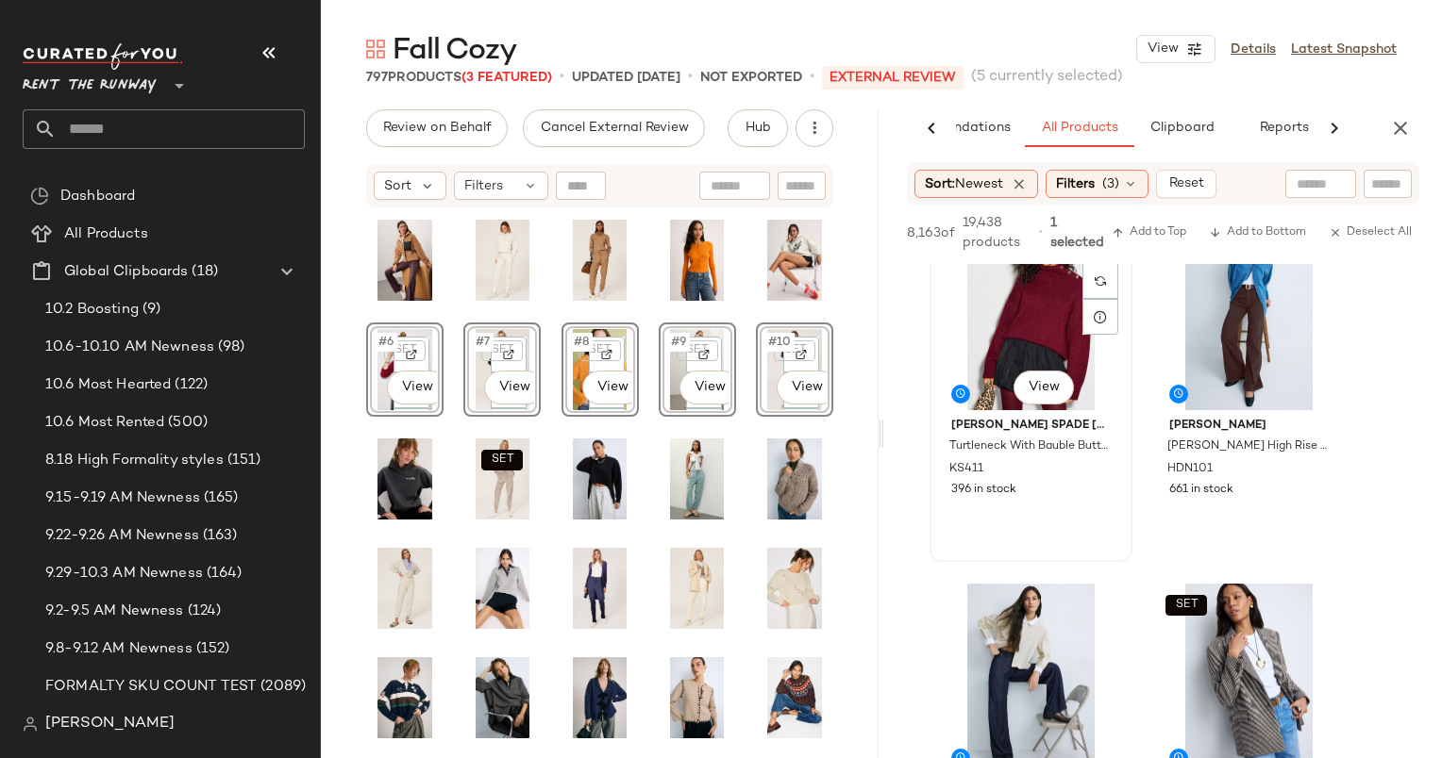
click at [1017, 355] on div "#7 View" at bounding box center [1031, 315] width 190 height 191
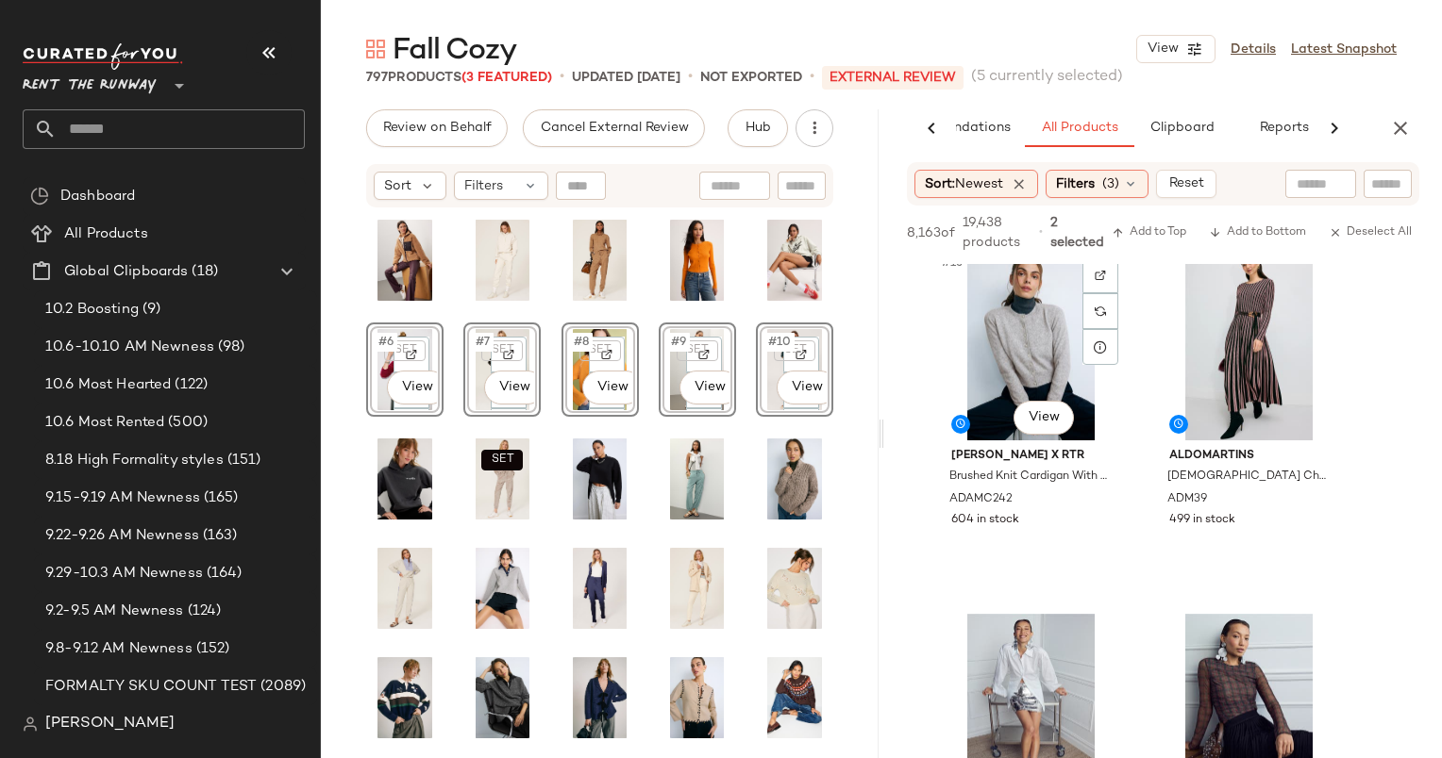
scroll to position [2570, 0]
click at [1035, 359] on div "#15 View" at bounding box center [1031, 345] width 190 height 191
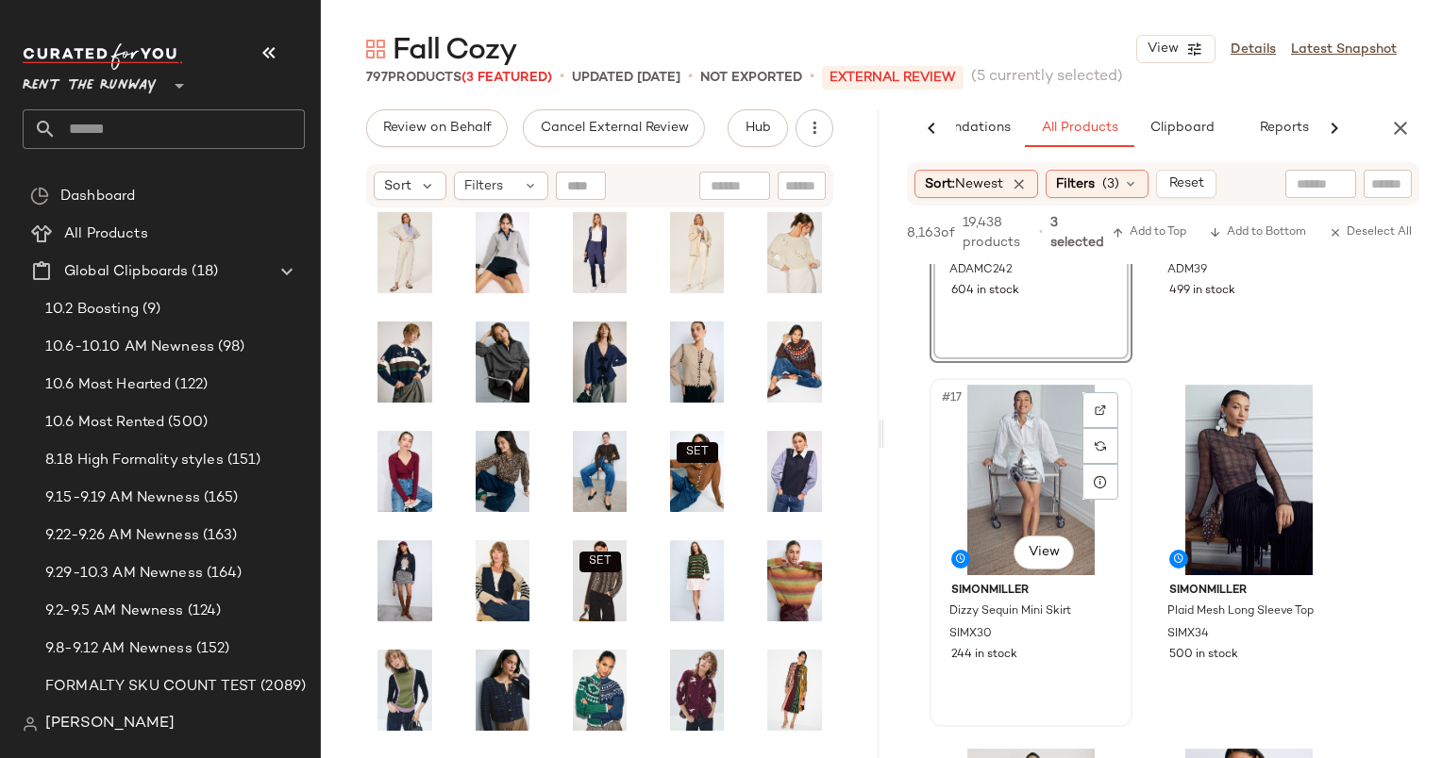
scroll to position [2727, 0]
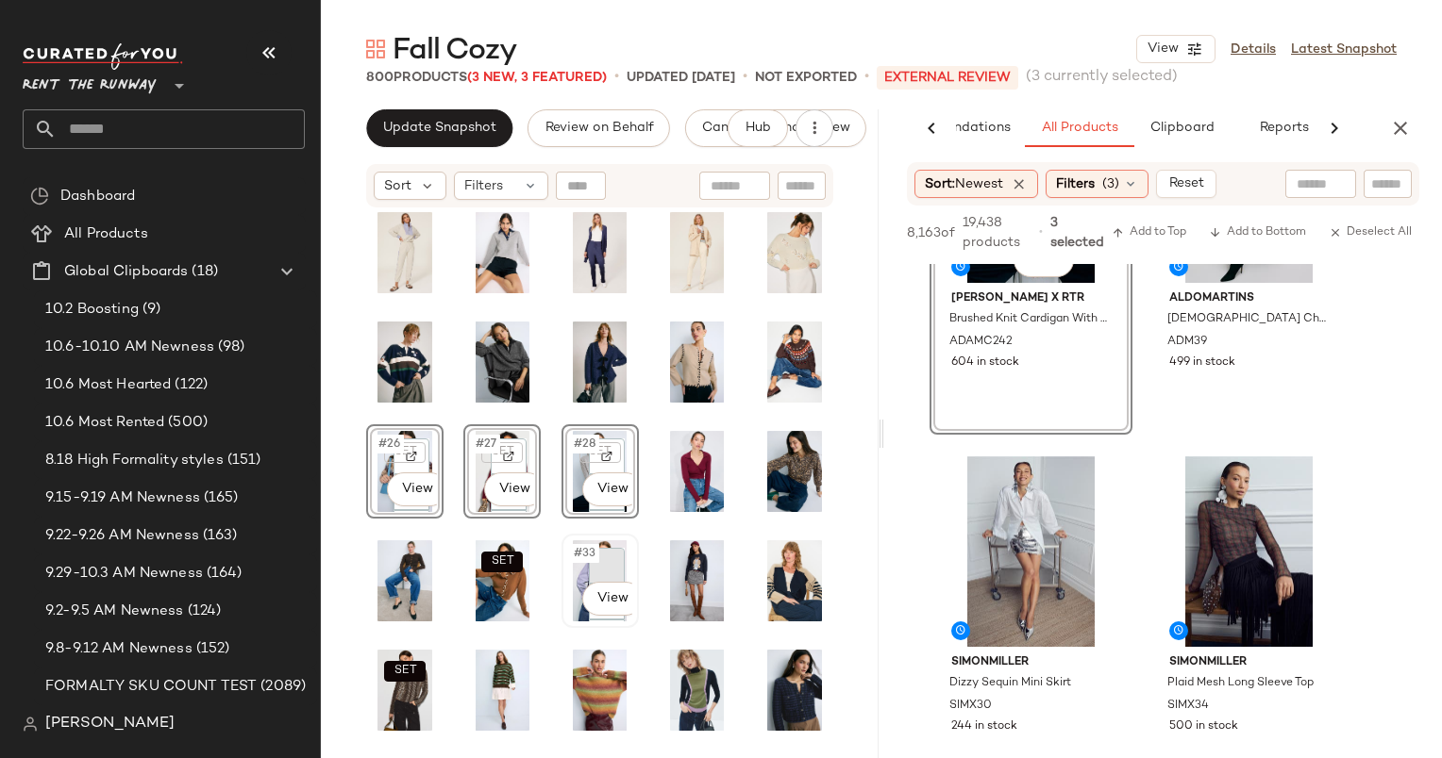
click at [600, 548] on div at bounding box center [607, 566] width 36 height 36
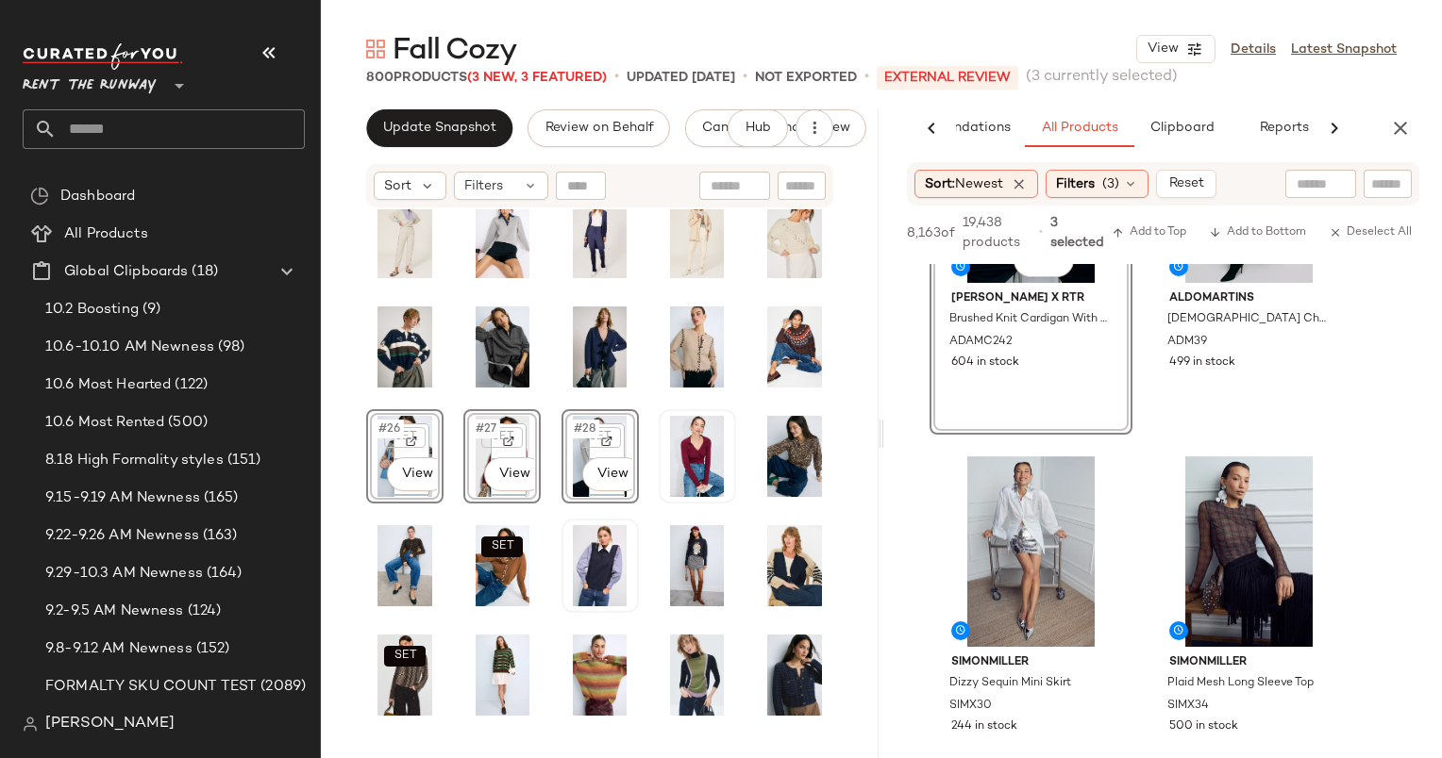
scroll to position [0, 0]
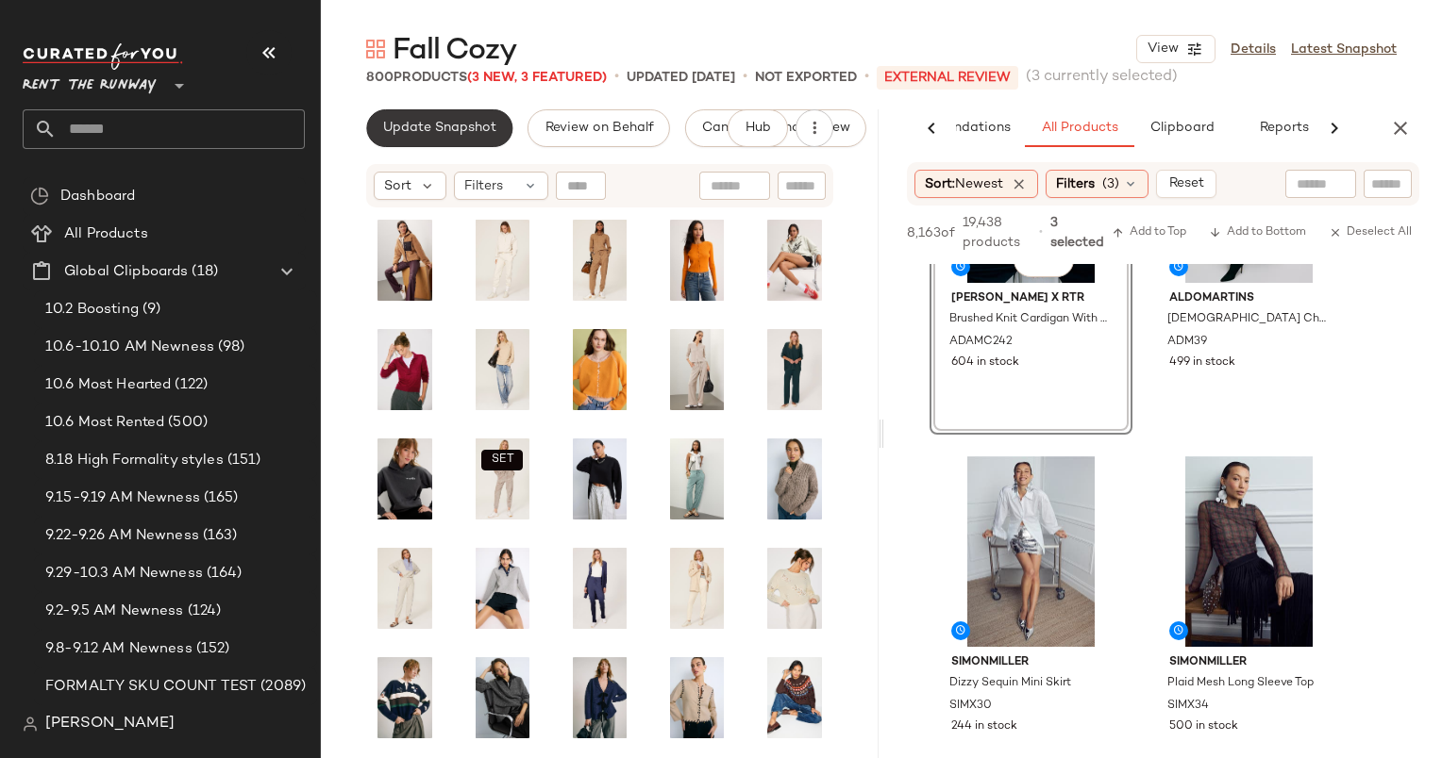
click at [402, 119] on button "Update Snapshot" at bounding box center [439, 128] width 146 height 38
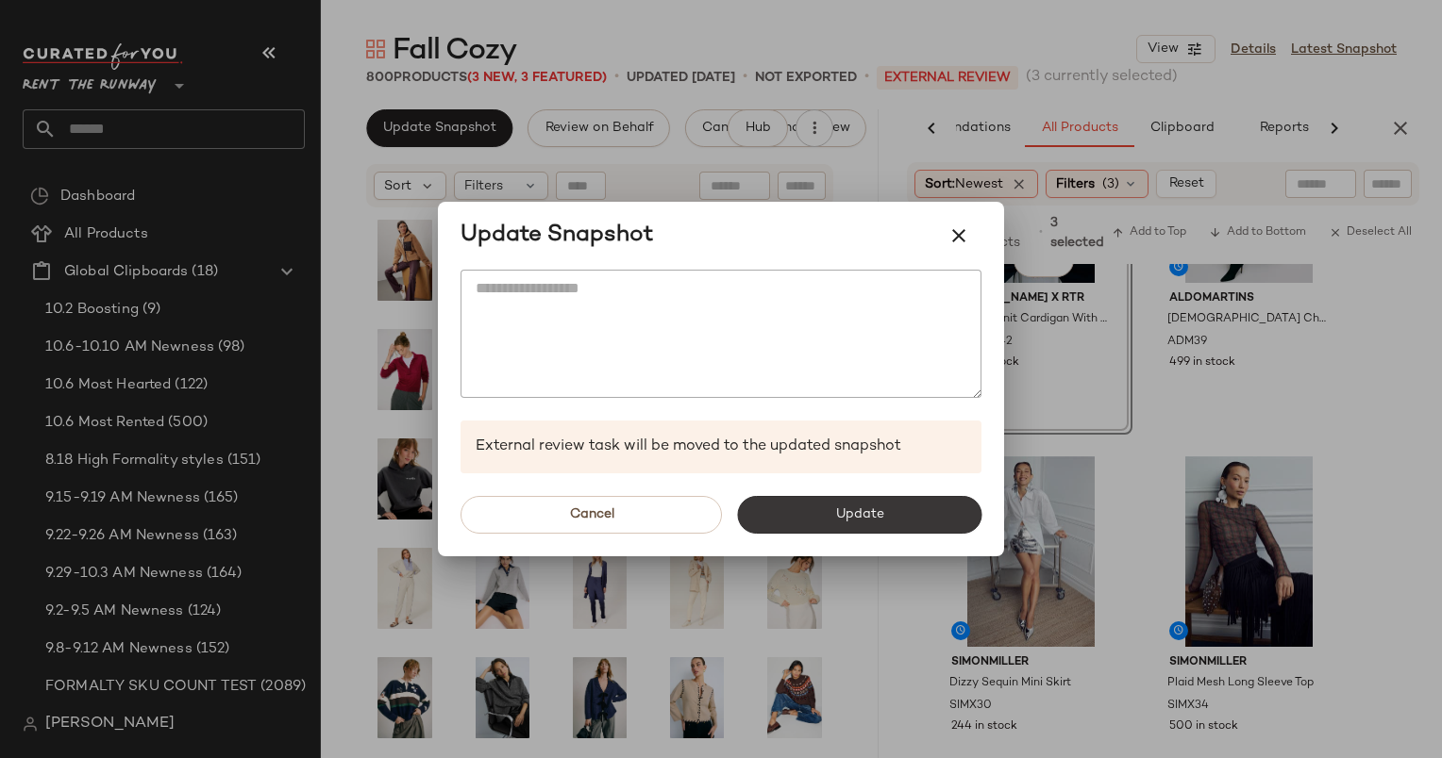
click at [821, 505] on button "Update" at bounding box center [859, 515] width 244 height 38
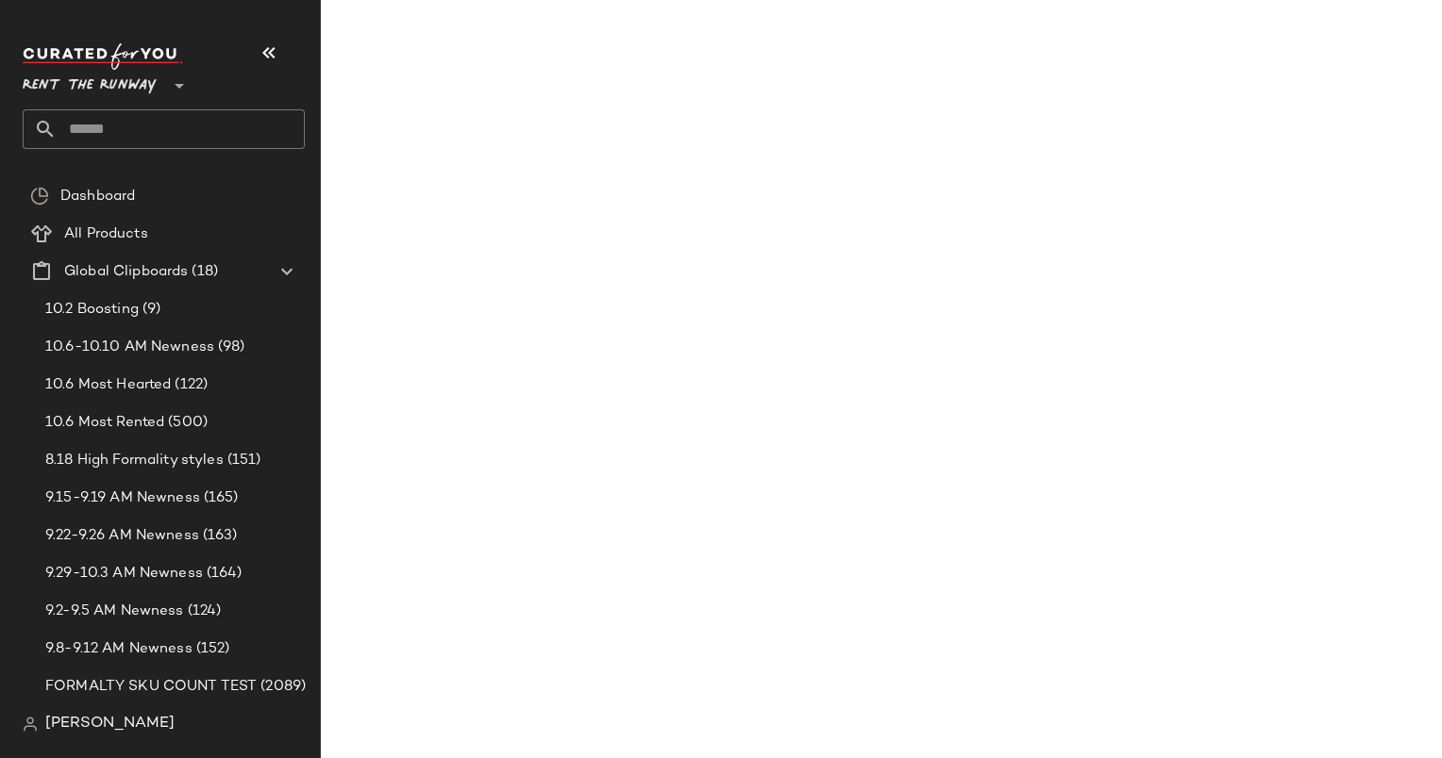
scroll to position [5276, 0]
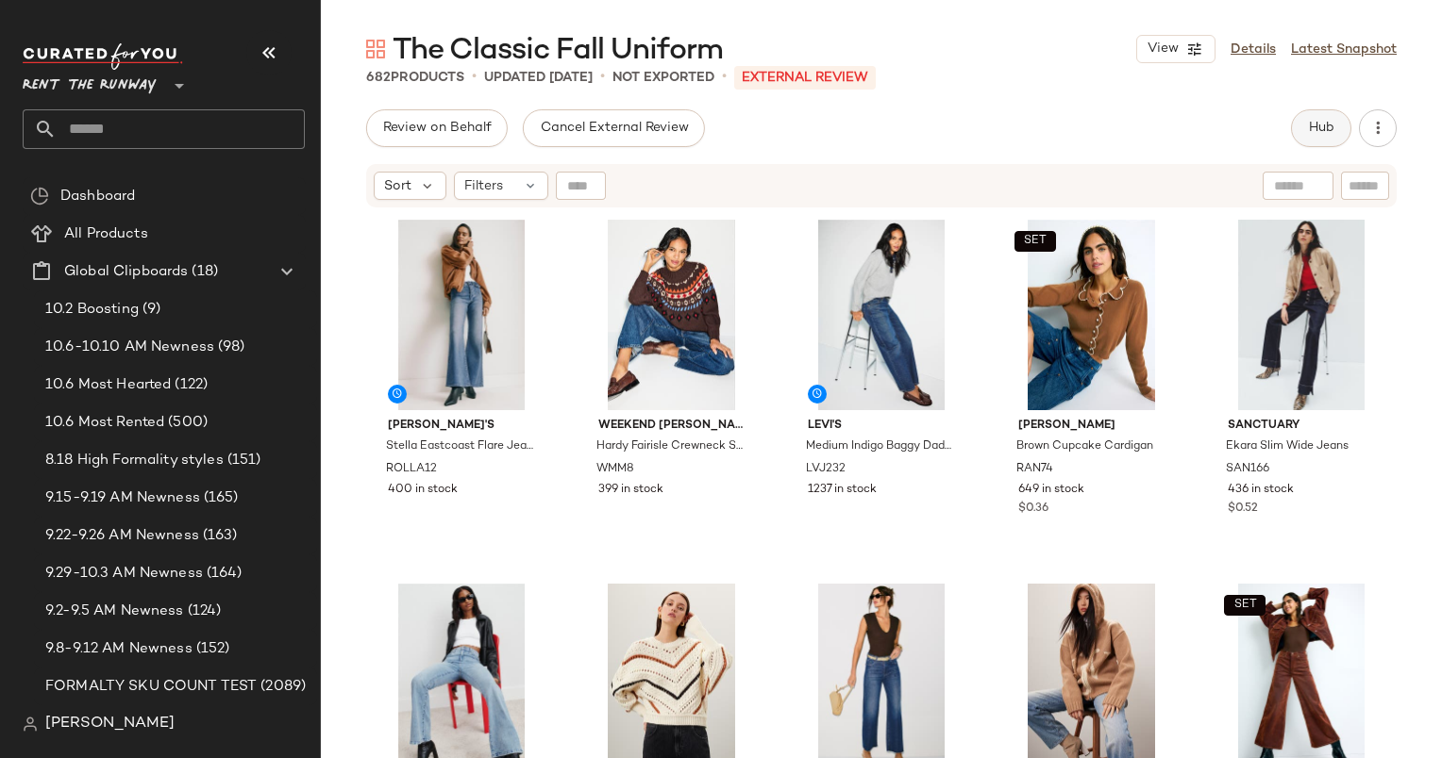
click at [1317, 129] on span "Hub" at bounding box center [1321, 128] width 26 height 15
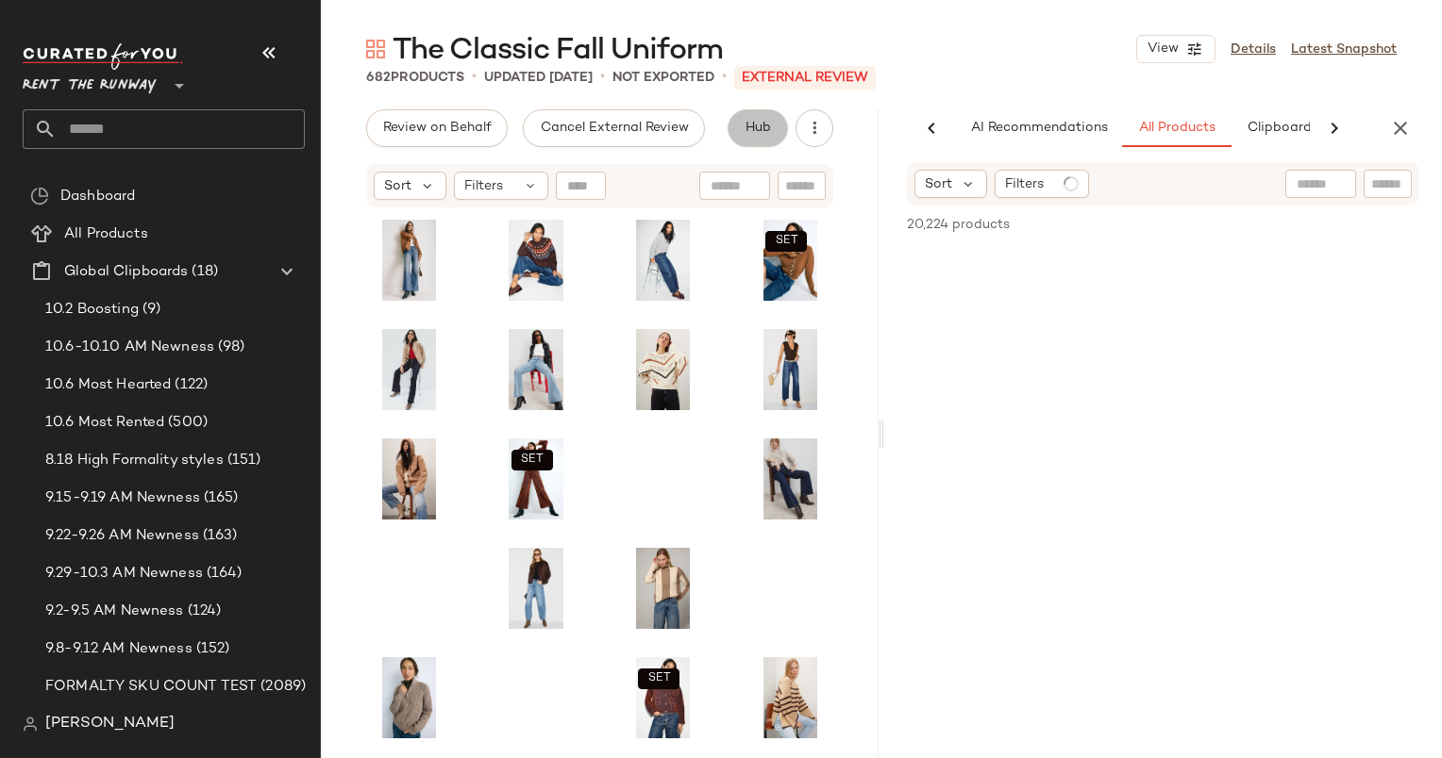
scroll to position [0, 97]
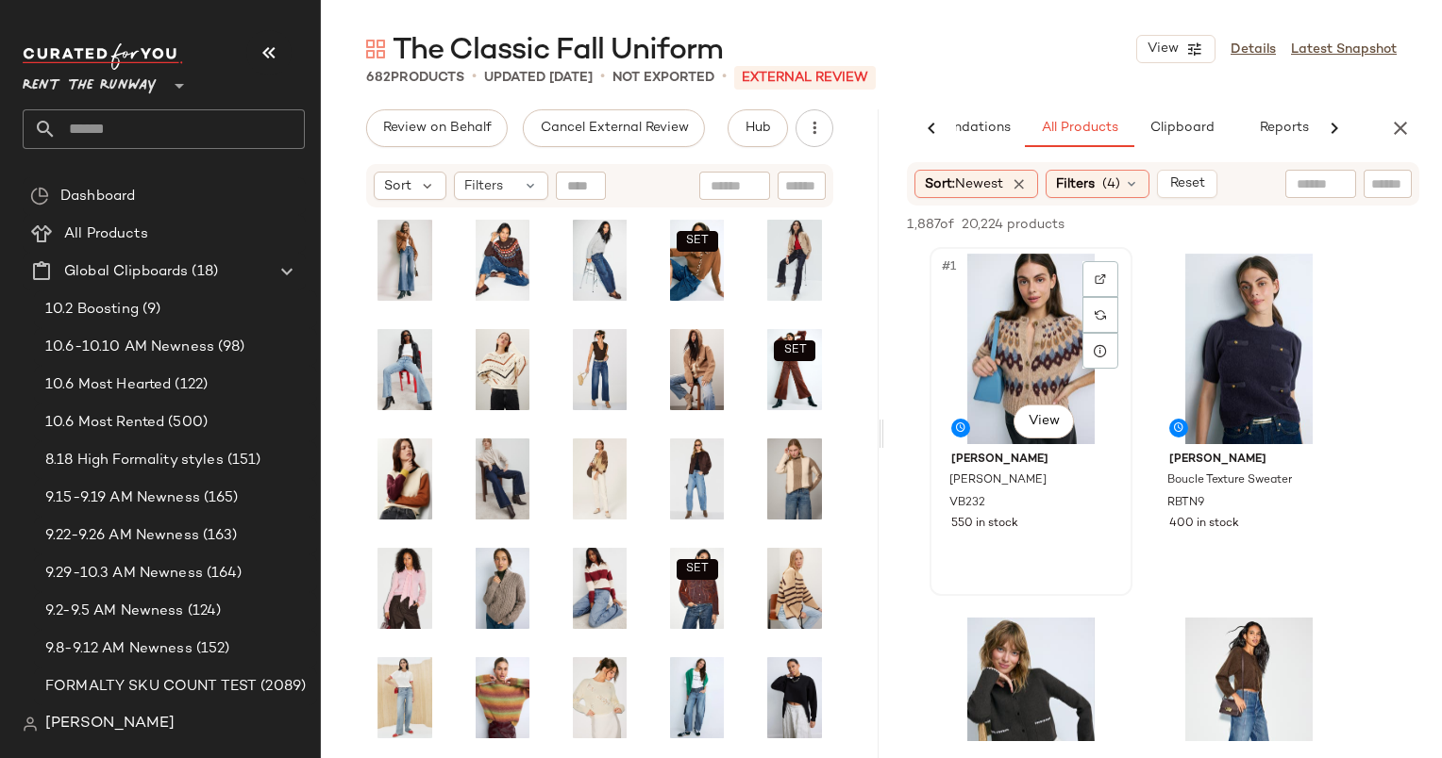
click at [1032, 292] on div "#1 View" at bounding box center [1031, 349] width 190 height 191
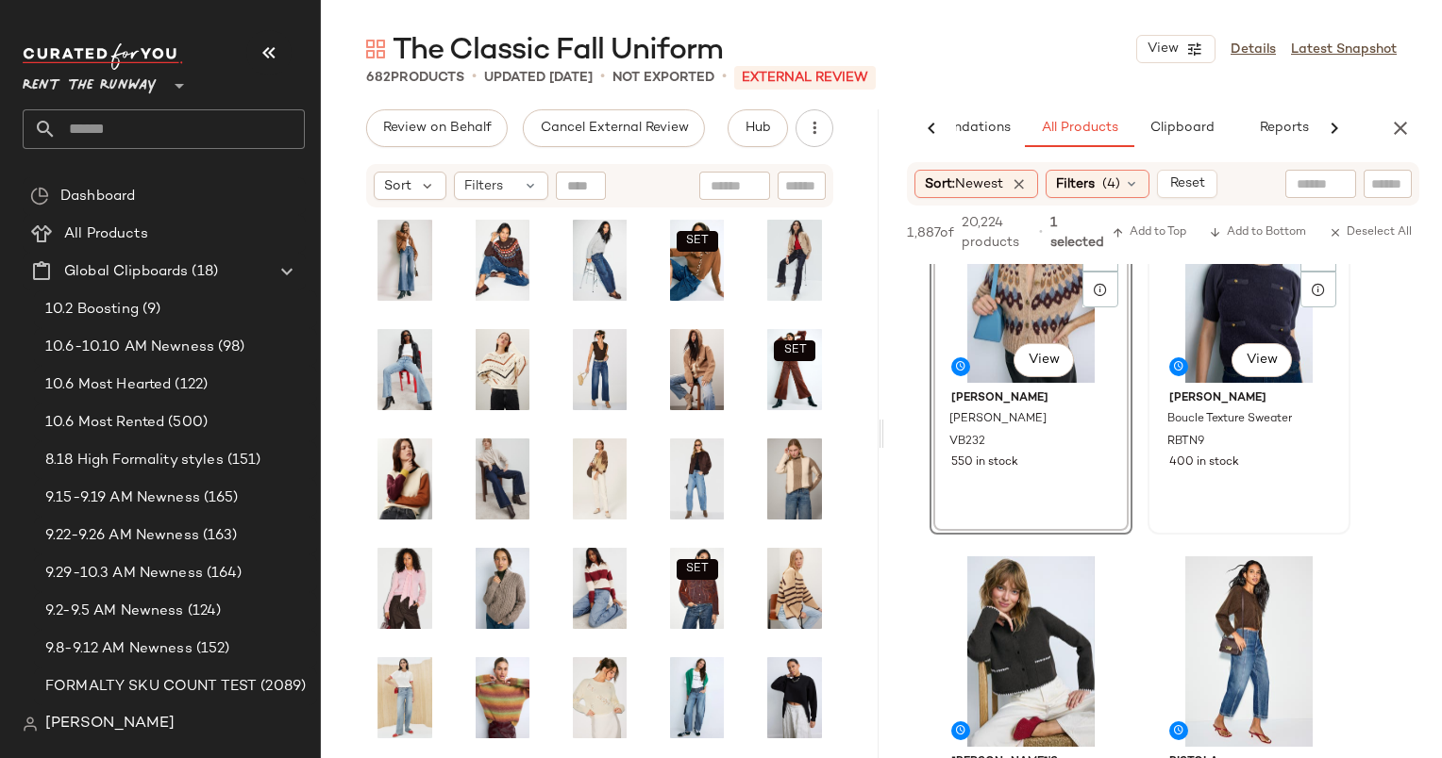
scroll to position [111, 0]
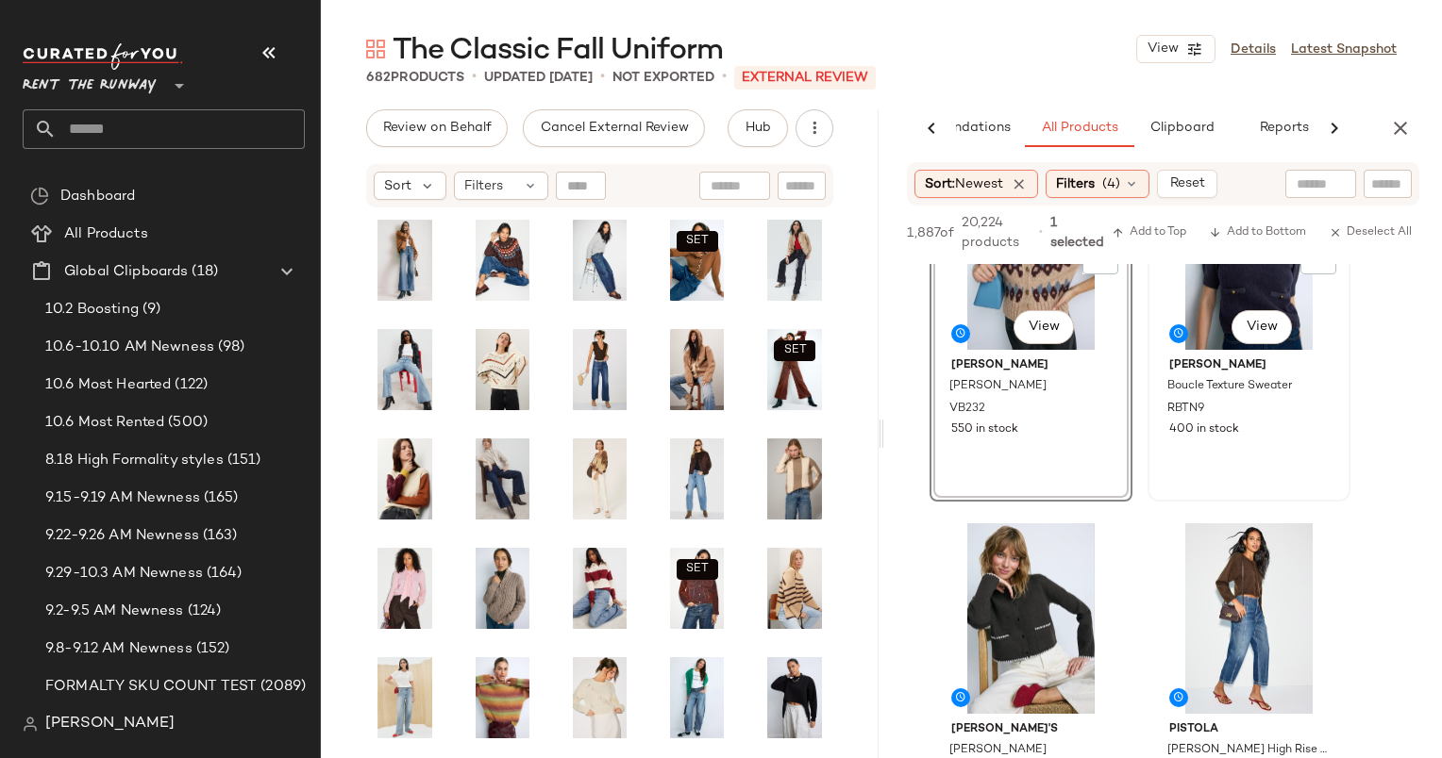
click at [1211, 298] on div "#2 View" at bounding box center [1249, 254] width 190 height 191
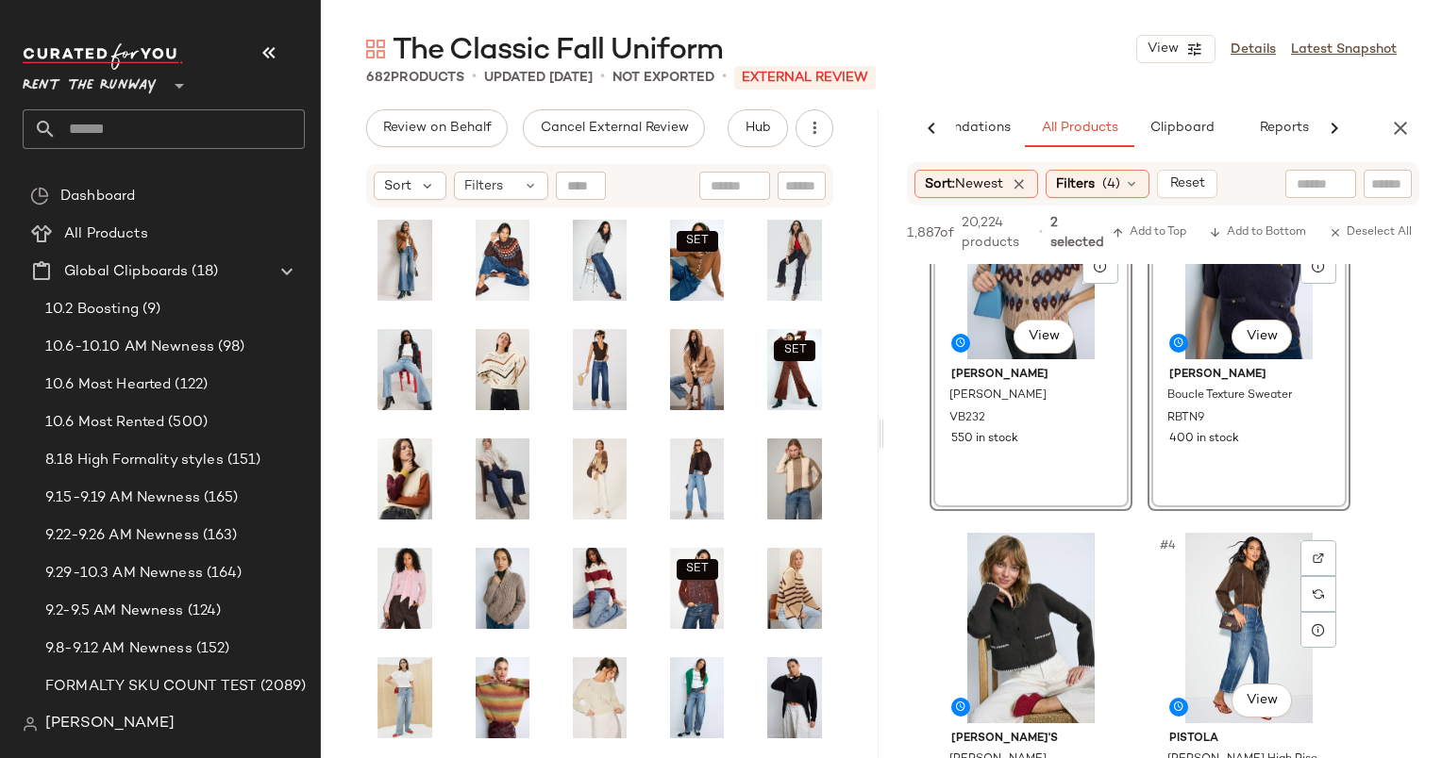
scroll to position [96, 0]
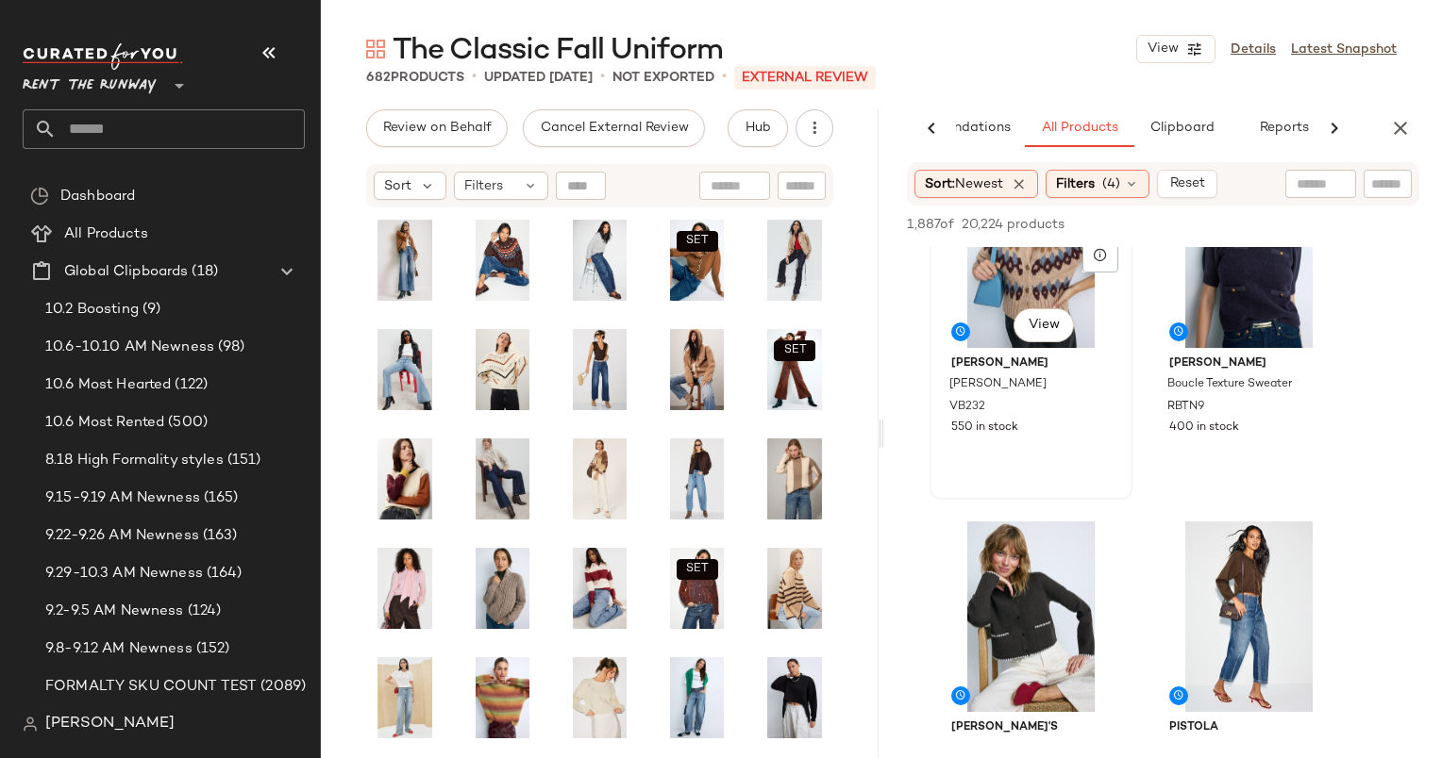
click at [1003, 289] on div "#1 View" at bounding box center [1031, 253] width 190 height 191
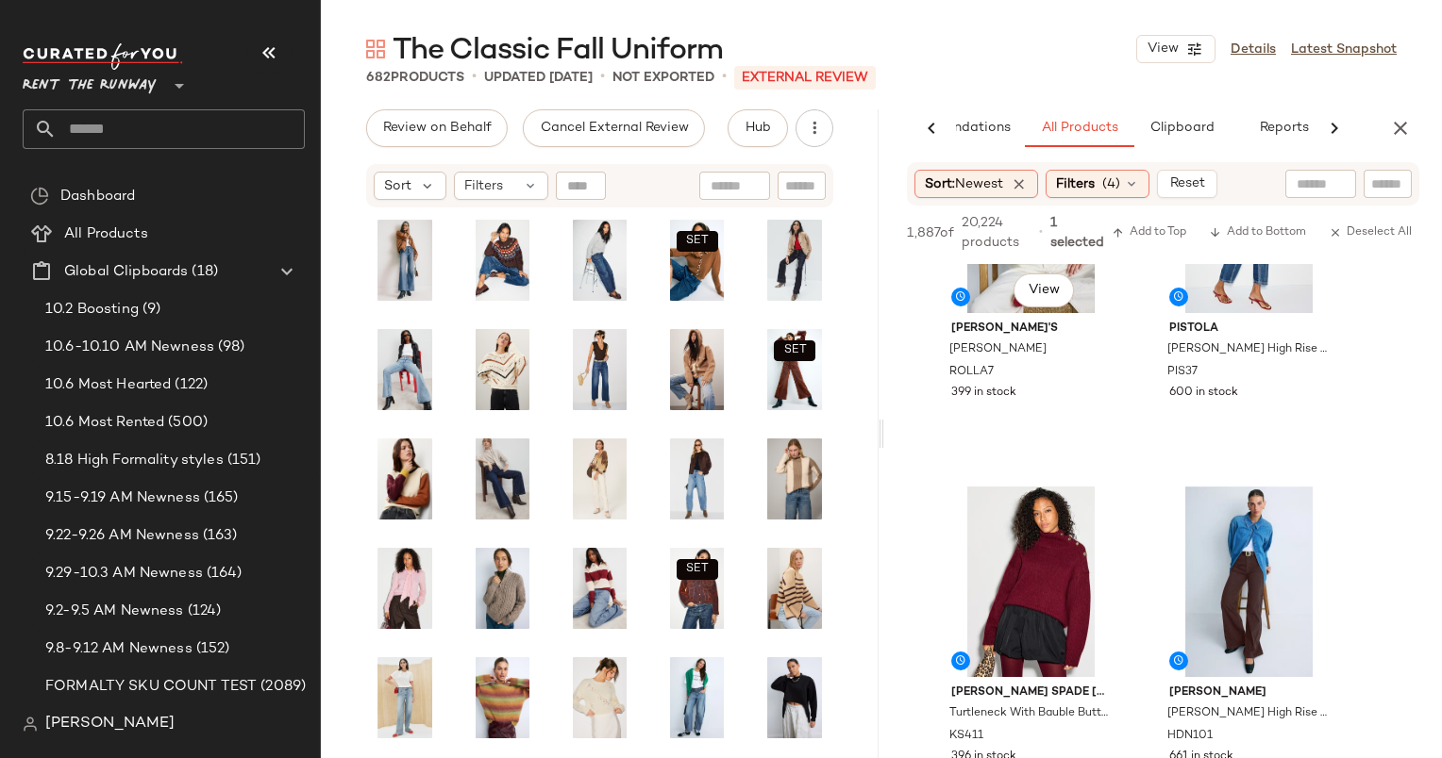
scroll to position [511, 0]
click at [1200, 312] on div "#4 View" at bounding box center [1249, 219] width 190 height 191
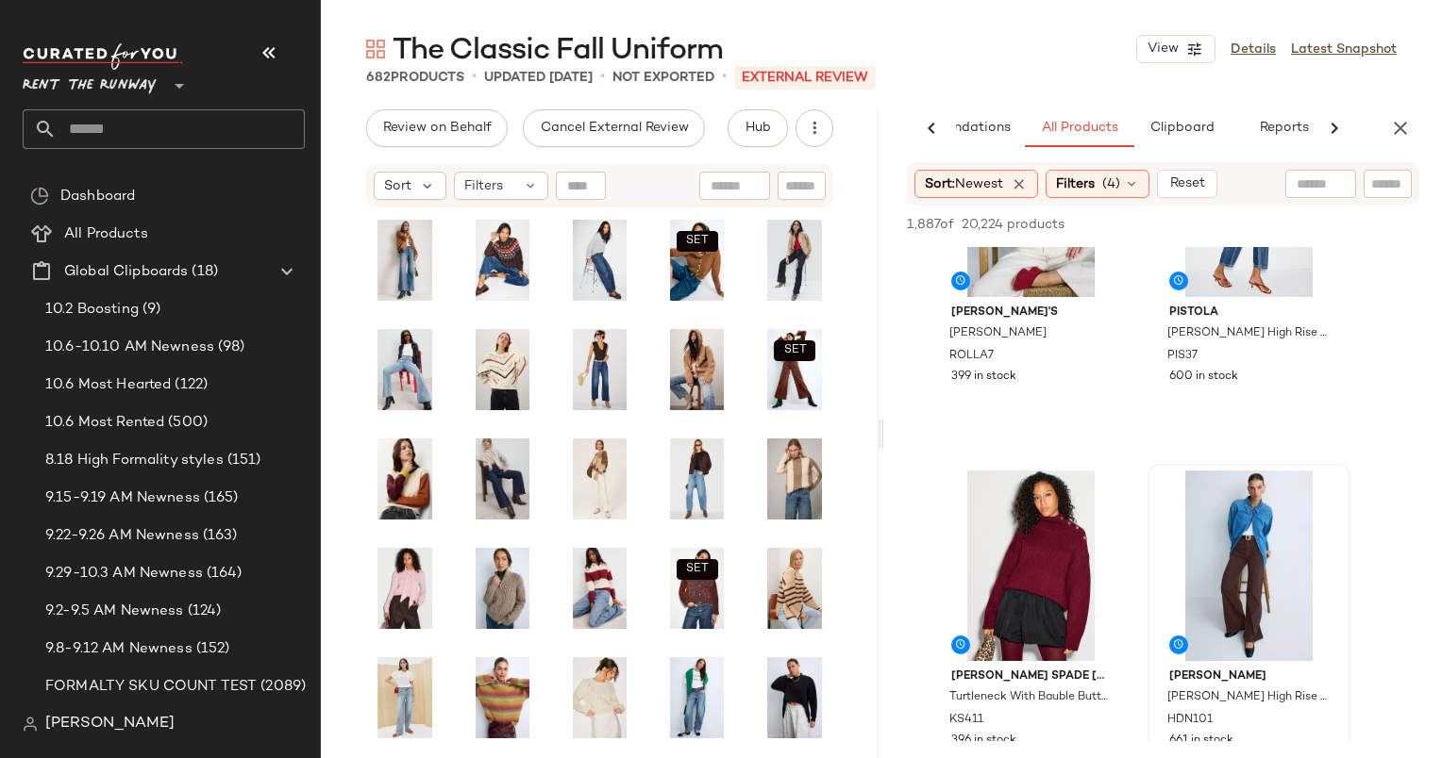
scroll to position [0, 0]
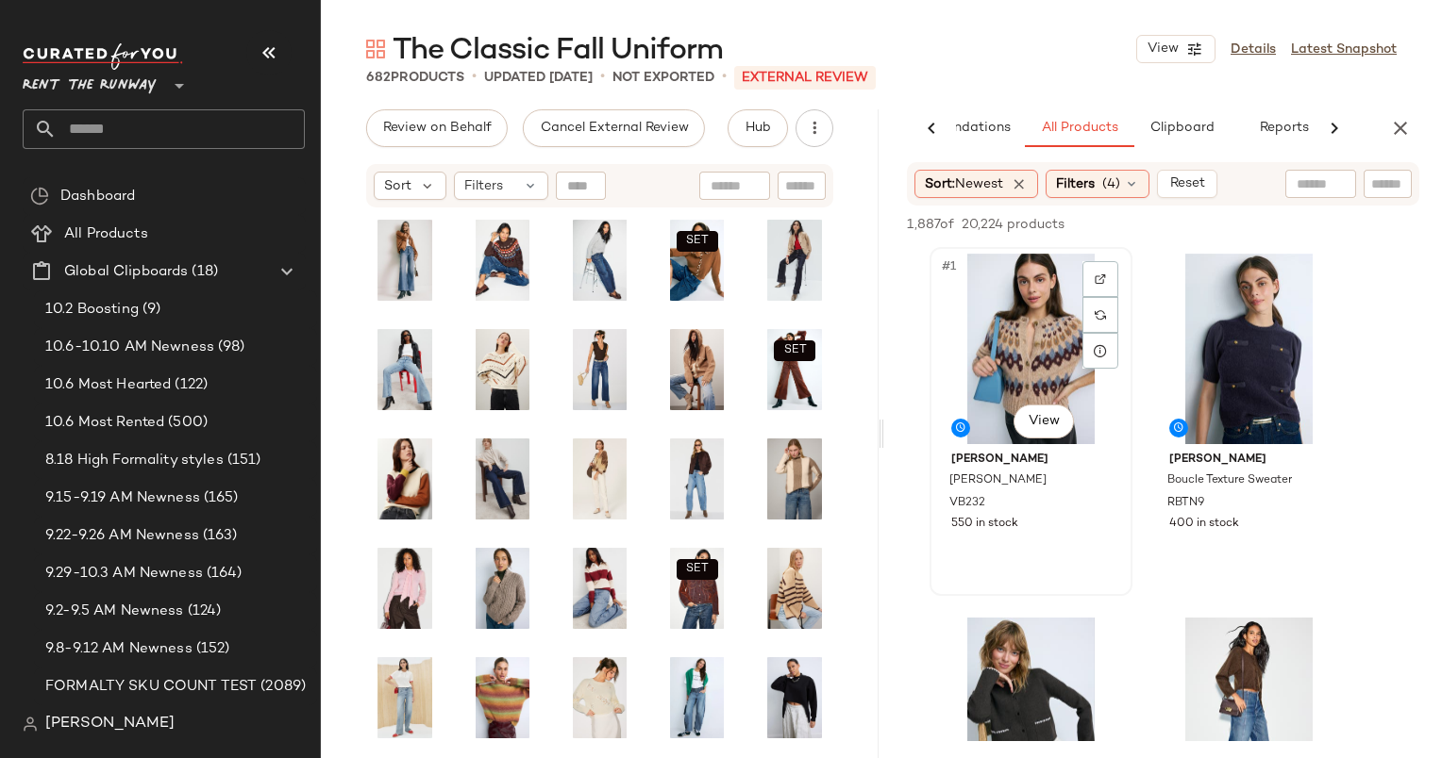
click at [1030, 338] on div "#1 View" at bounding box center [1031, 349] width 190 height 191
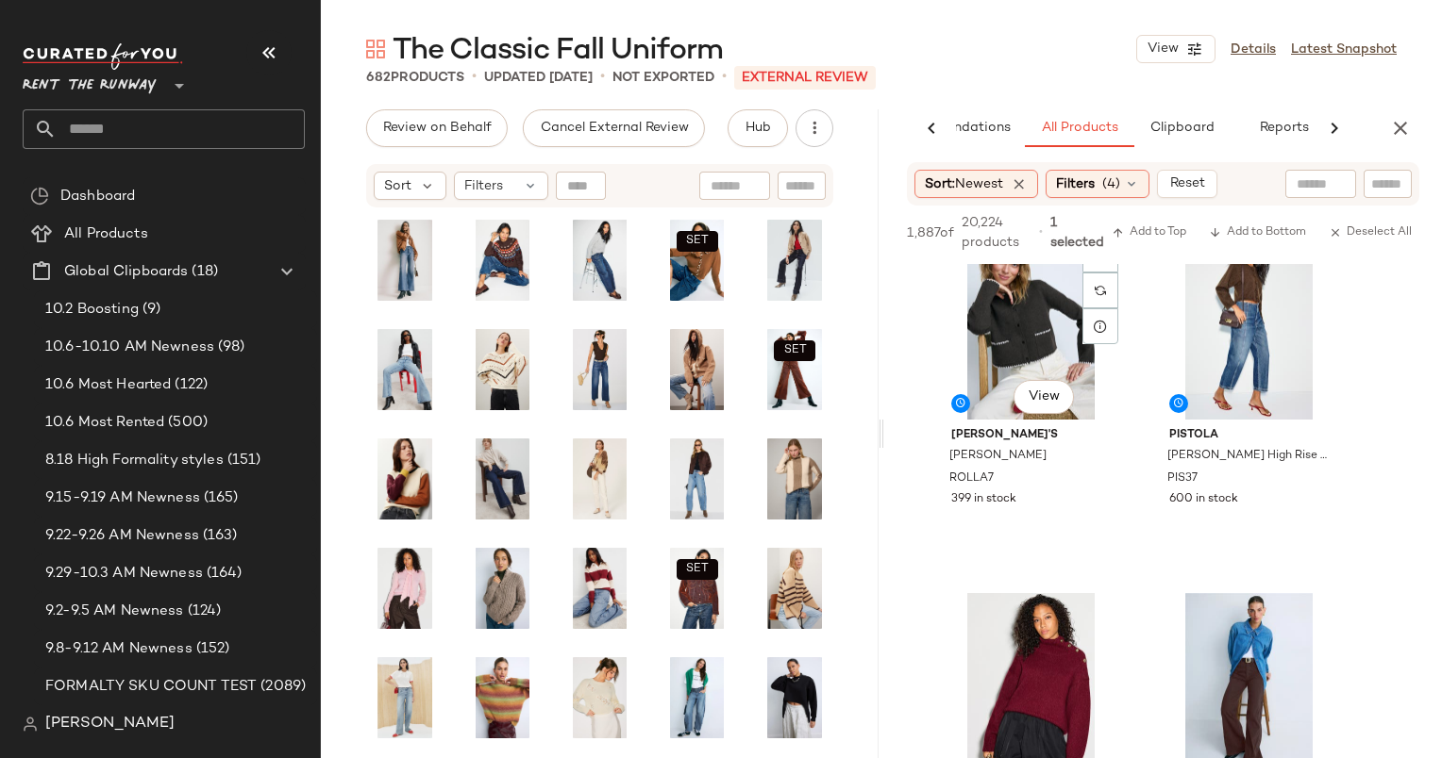
scroll to position [408, 0]
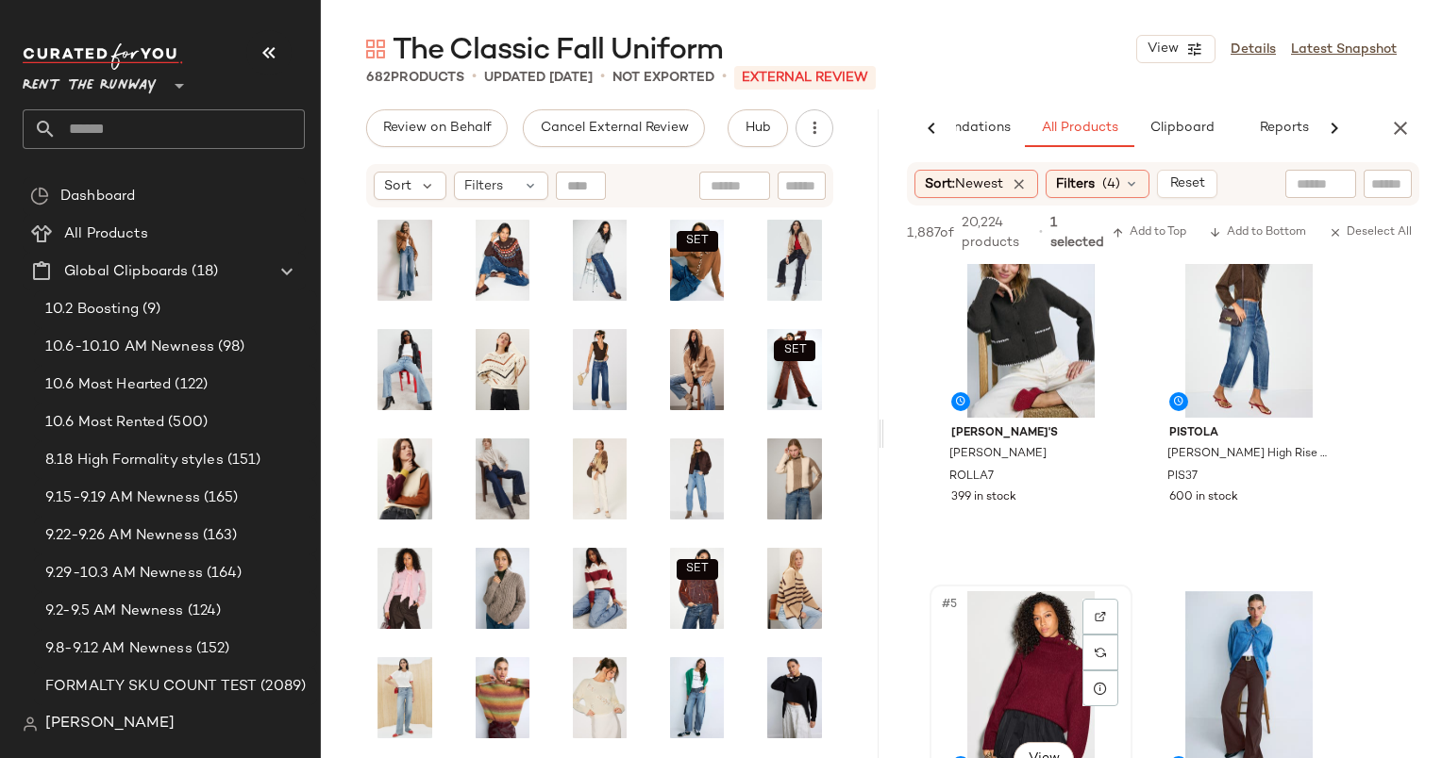
click at [998, 640] on div "#5 View" at bounding box center [1031, 687] width 190 height 191
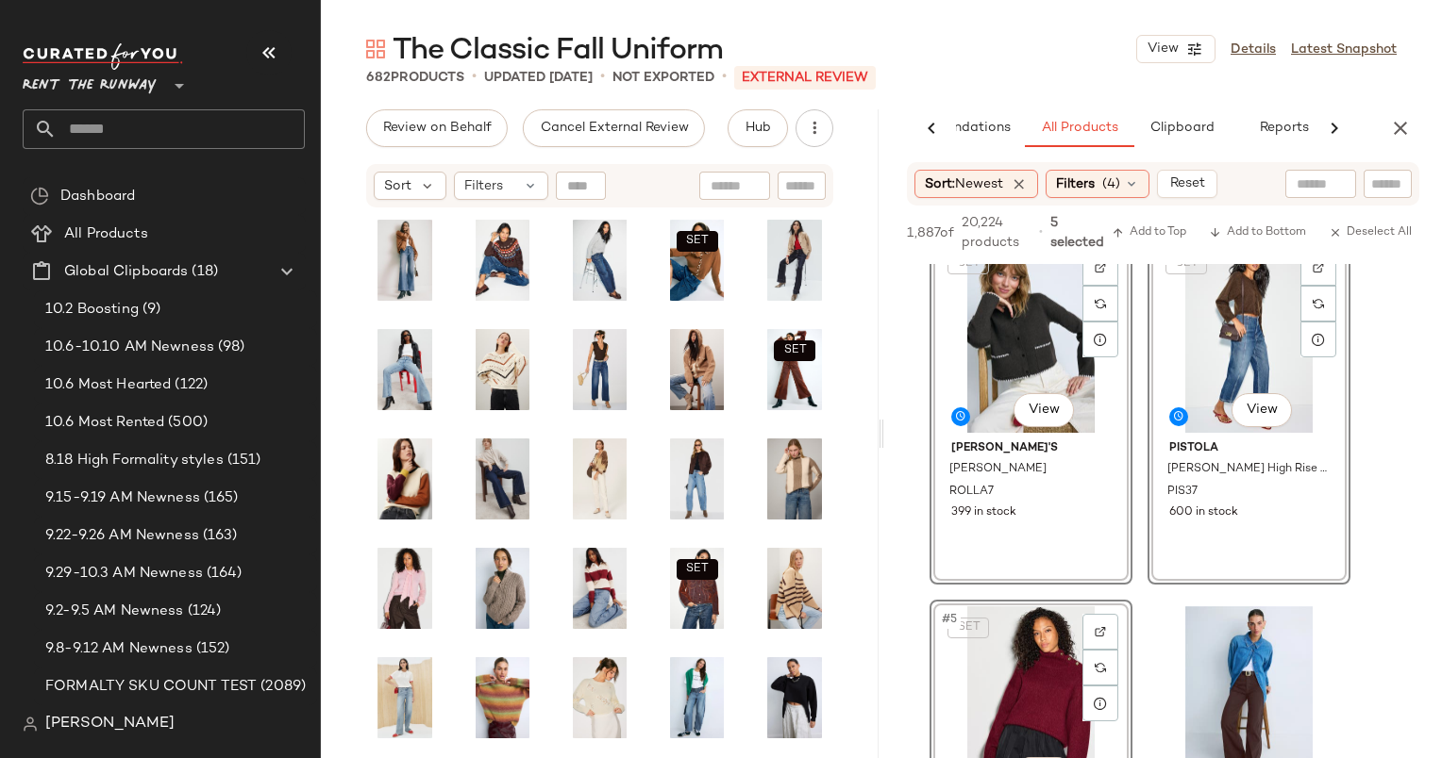
scroll to position [392, 0]
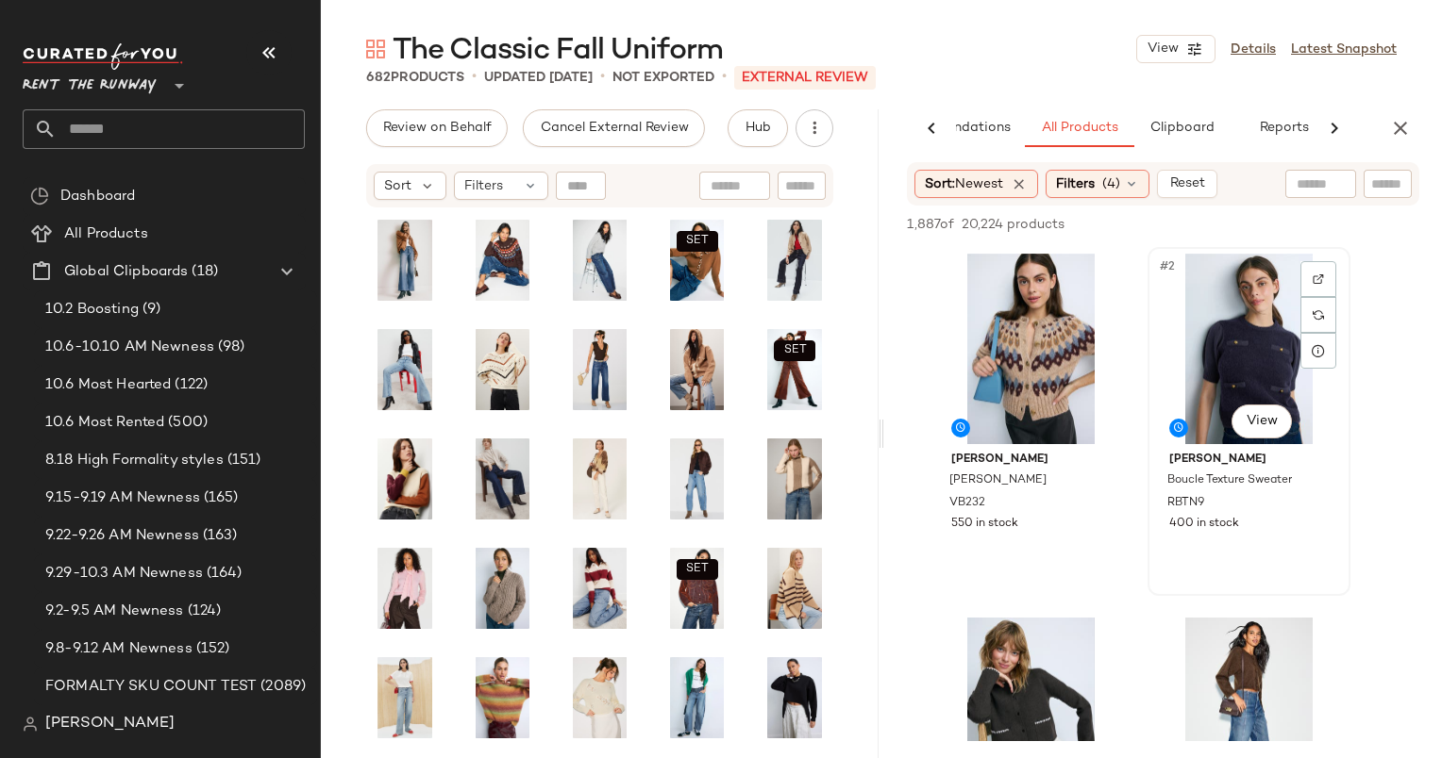
scroll to position [4, 0]
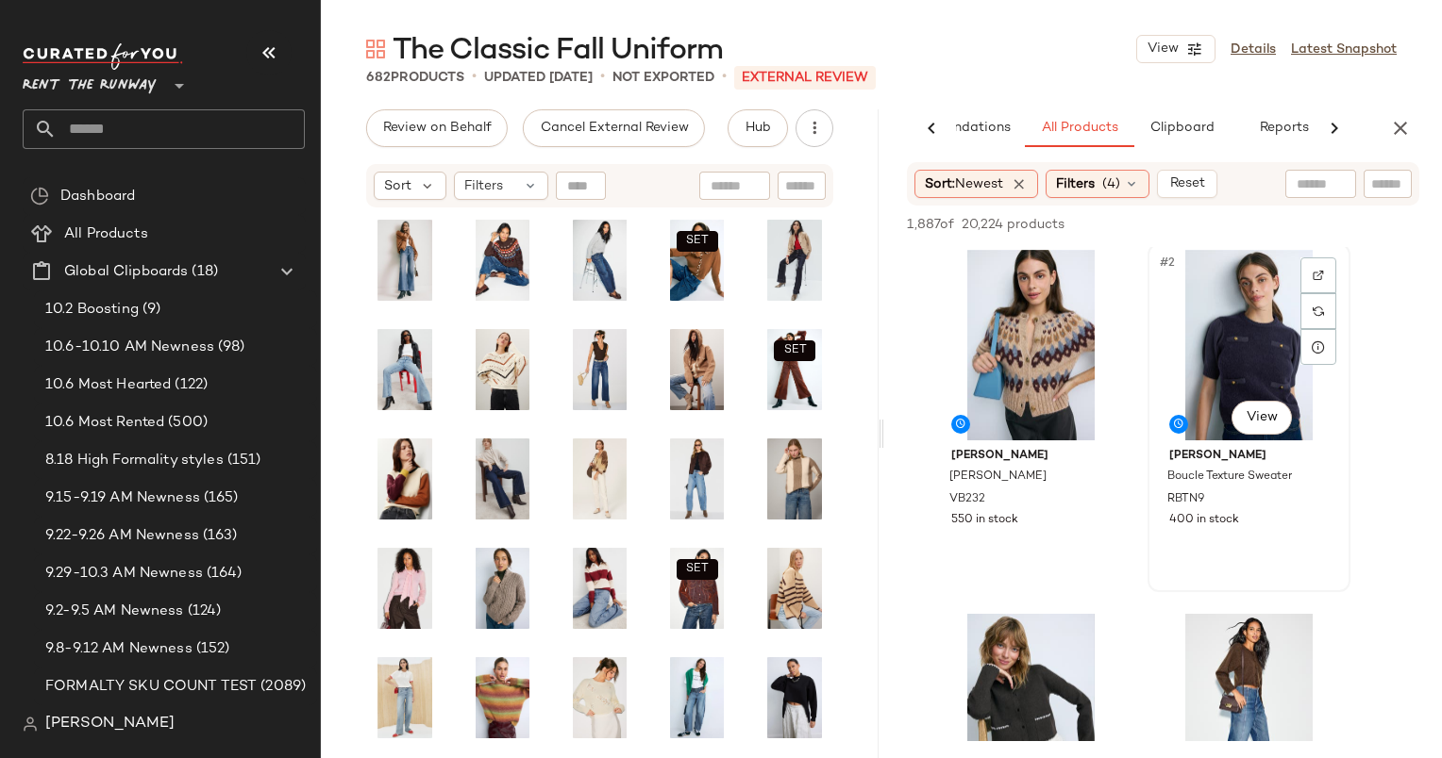
click at [1219, 368] on div "#2 View" at bounding box center [1249, 345] width 190 height 191
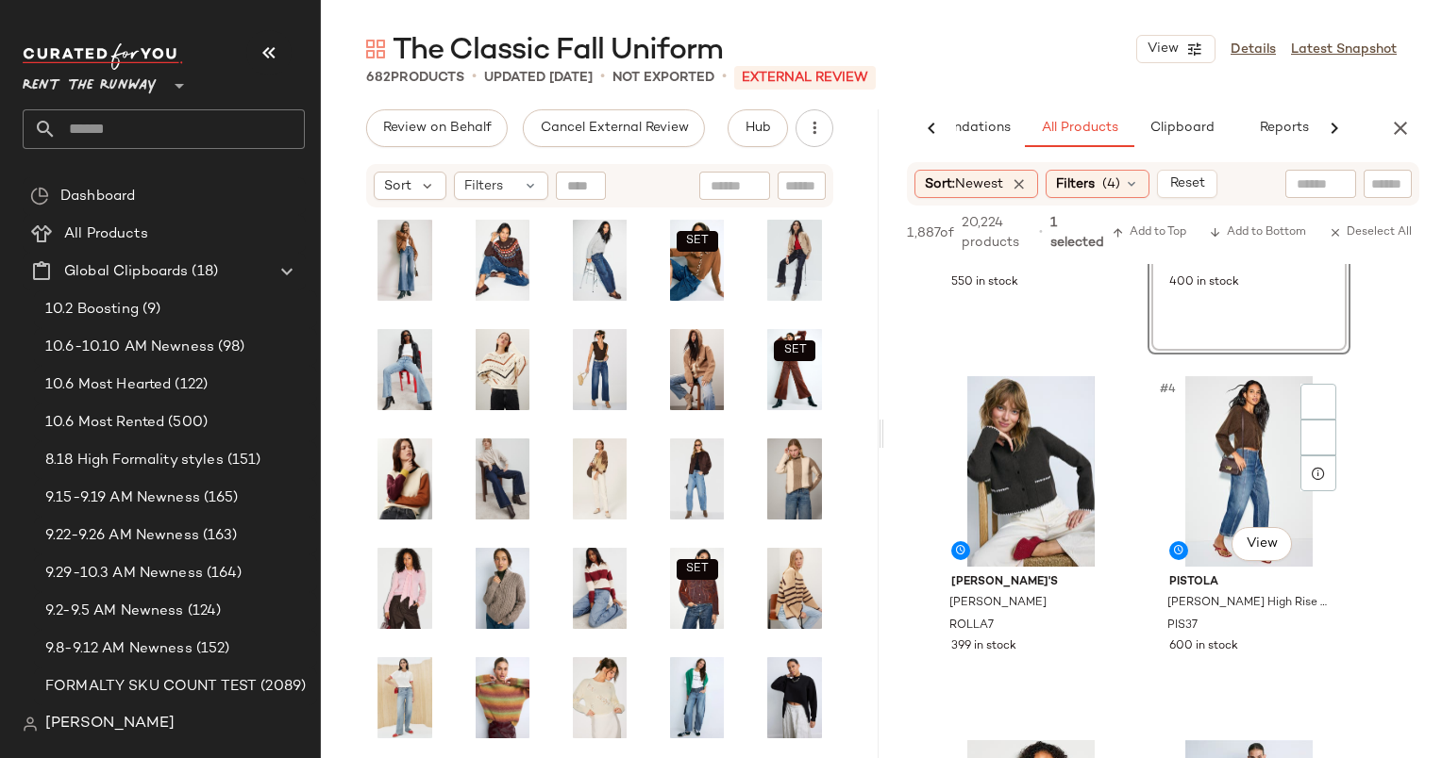
scroll to position [342, 0]
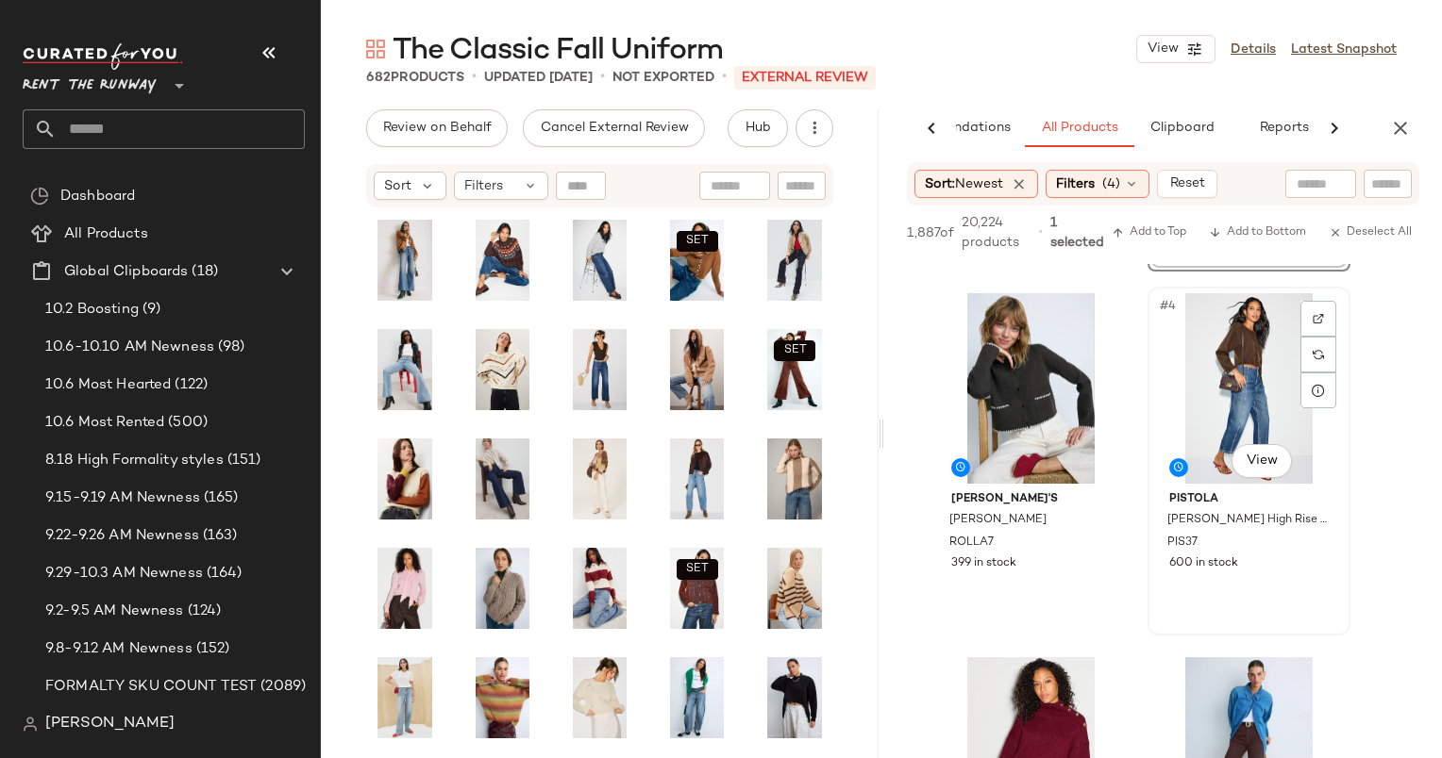
click at [1238, 365] on div "#4 View" at bounding box center [1249, 388] width 190 height 191
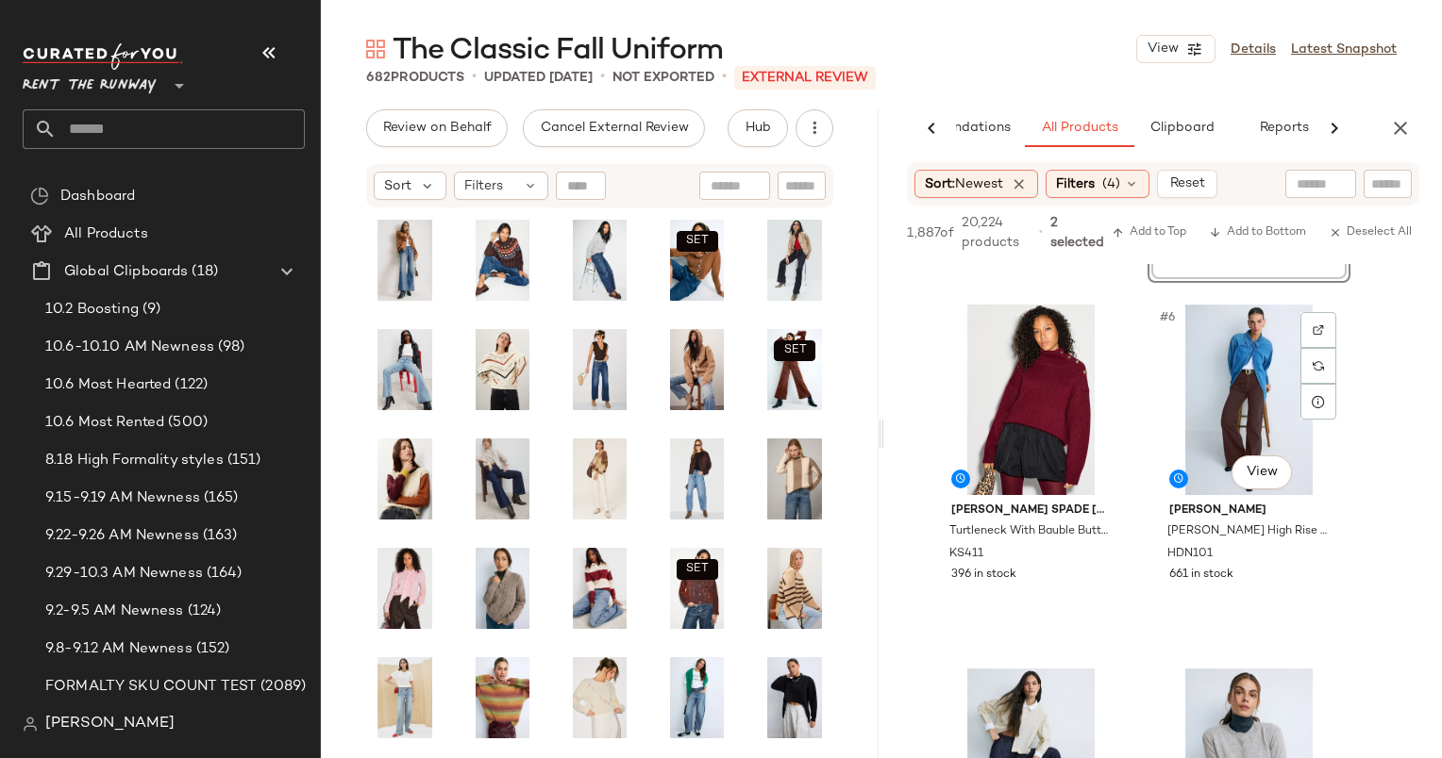
scroll to position [694, 0]
click at [1015, 366] on div "#5 View" at bounding box center [1031, 400] width 190 height 191
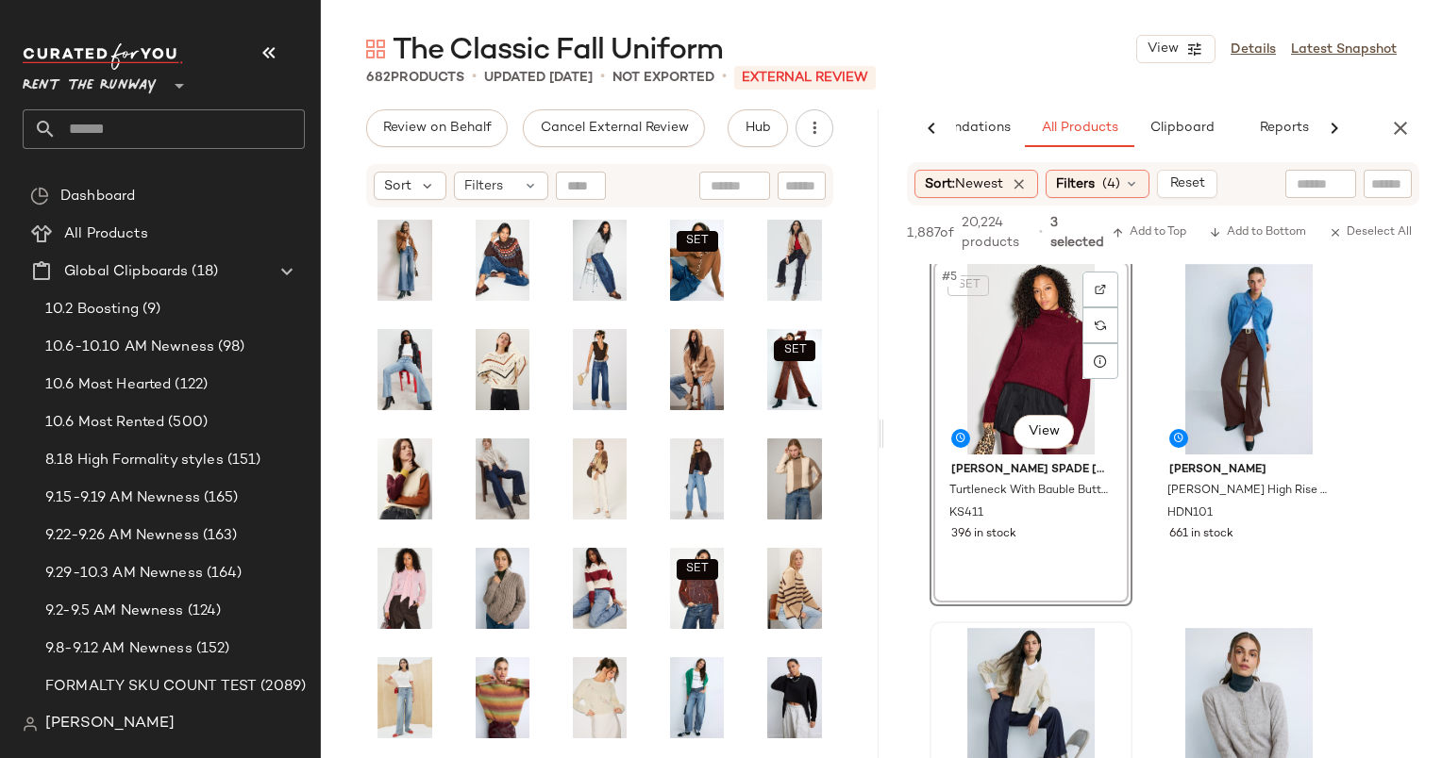
scroll to position [734, 0]
click at [1217, 341] on div "#6 View" at bounding box center [1249, 360] width 190 height 191
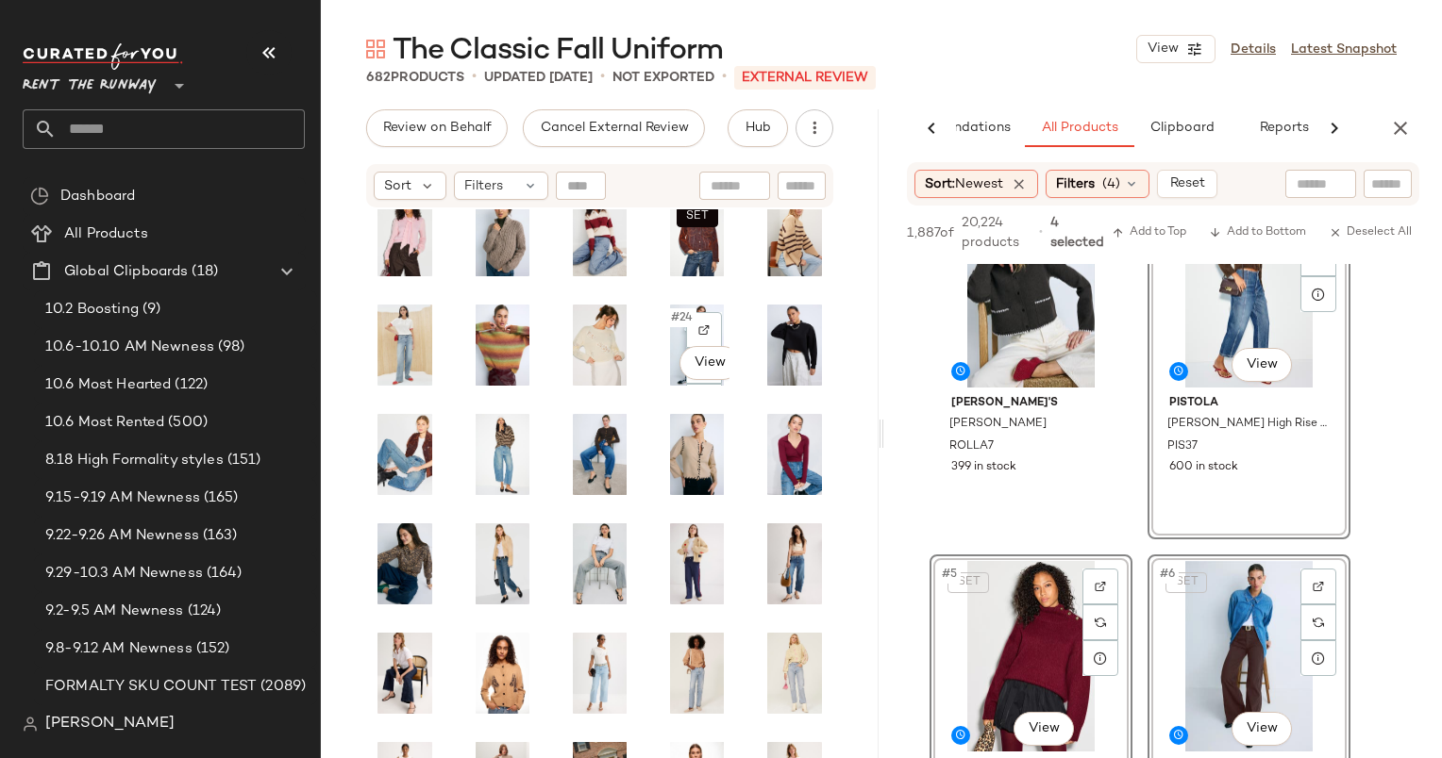
scroll to position [353, 0]
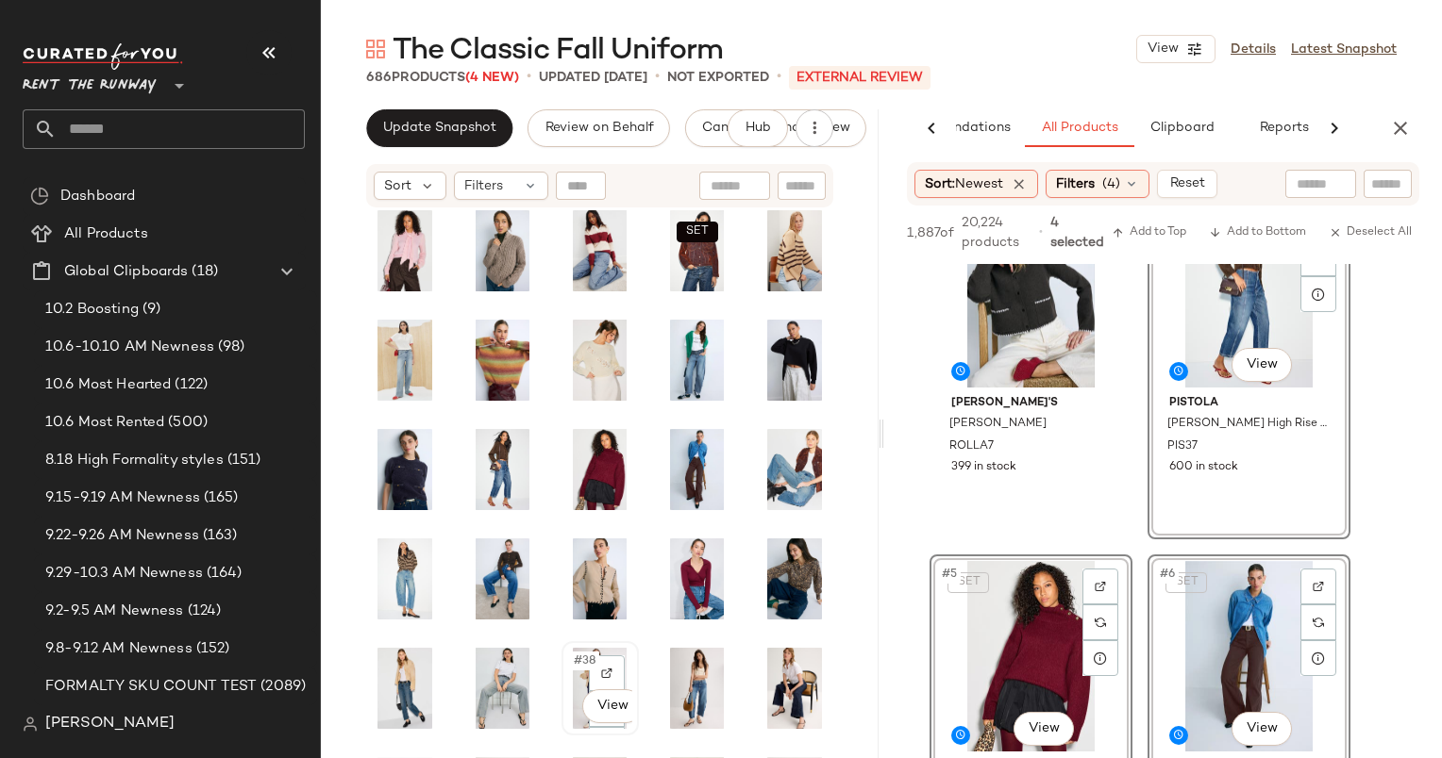
click at [574, 672] on div "#38 View" at bounding box center [600, 688] width 64 height 81
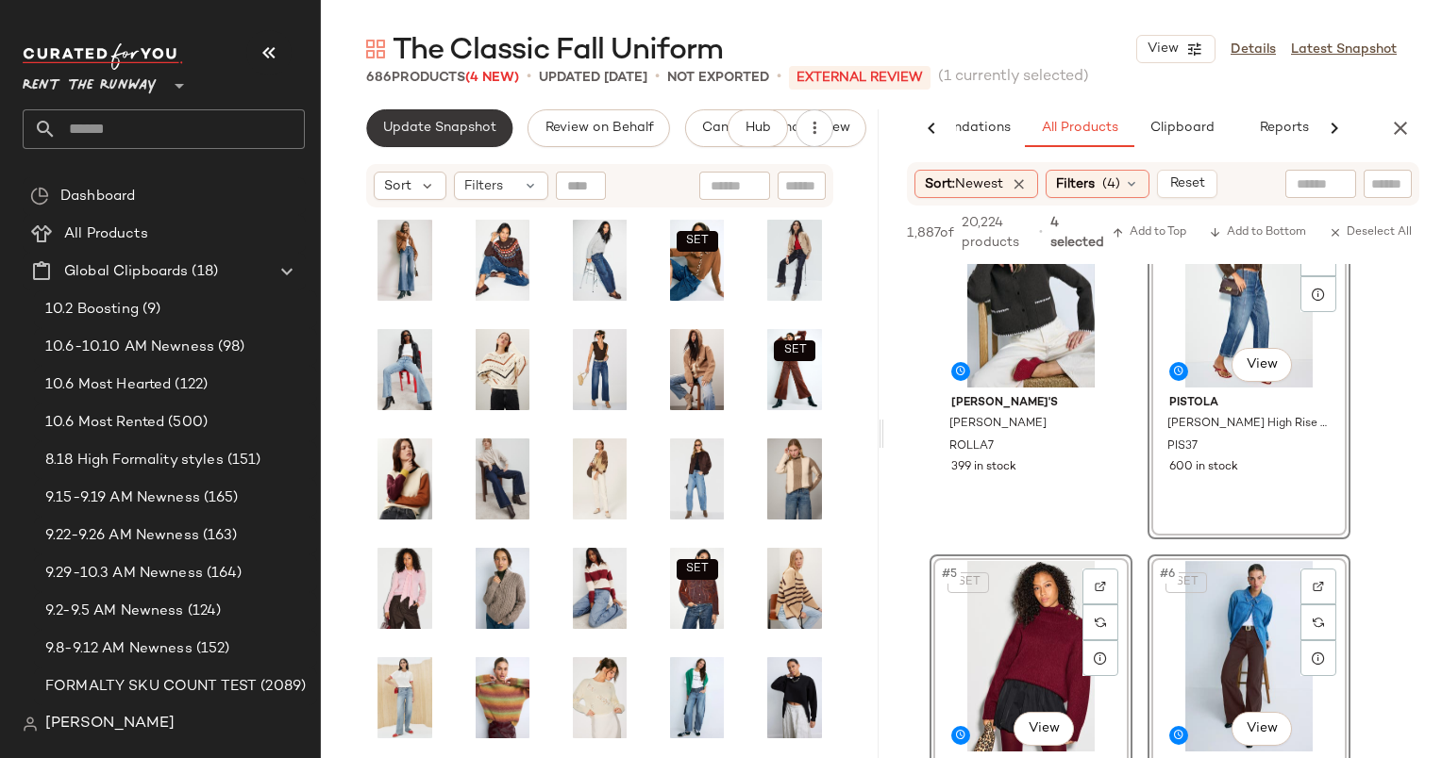
click at [419, 124] on span "Update Snapshot" at bounding box center [439, 128] width 114 height 15
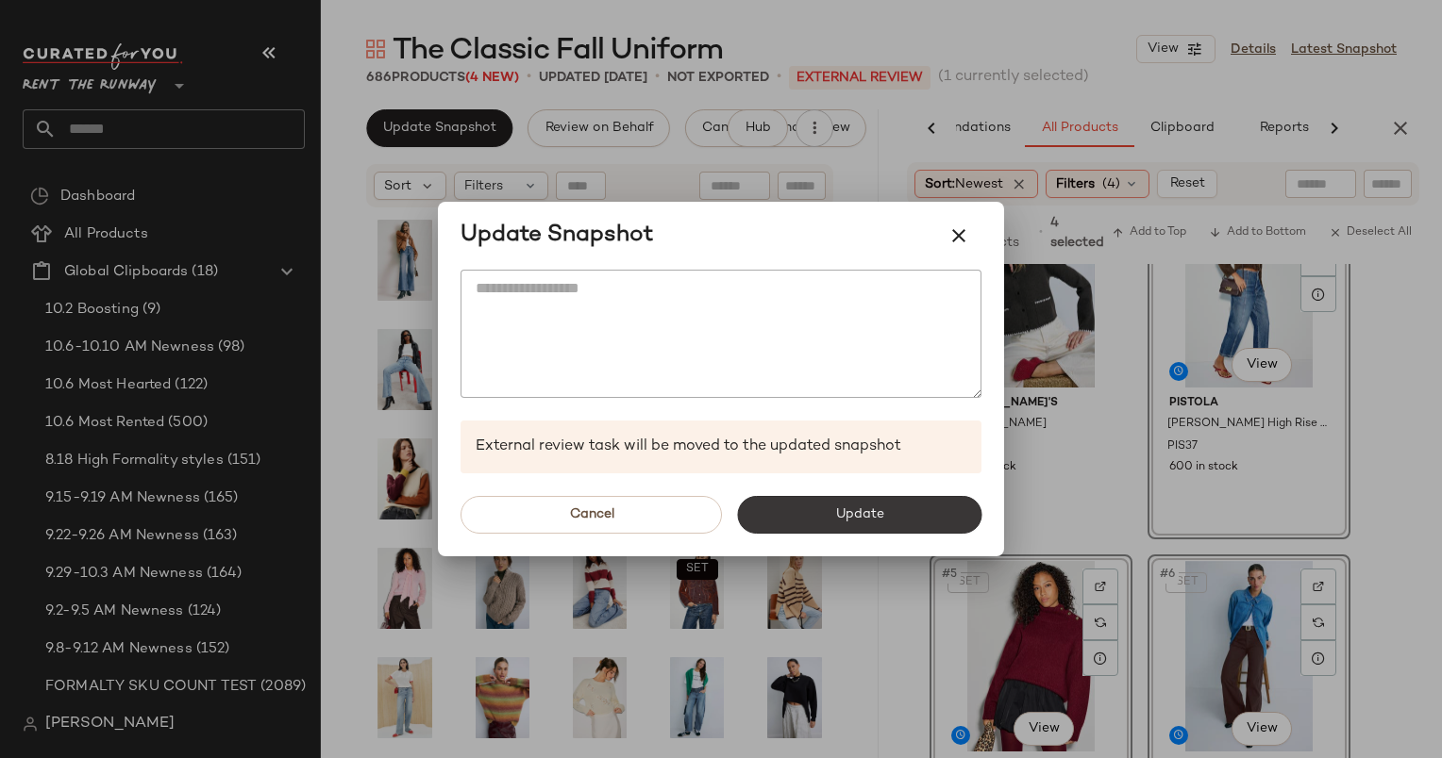
click at [822, 517] on button "Update" at bounding box center [859, 515] width 244 height 38
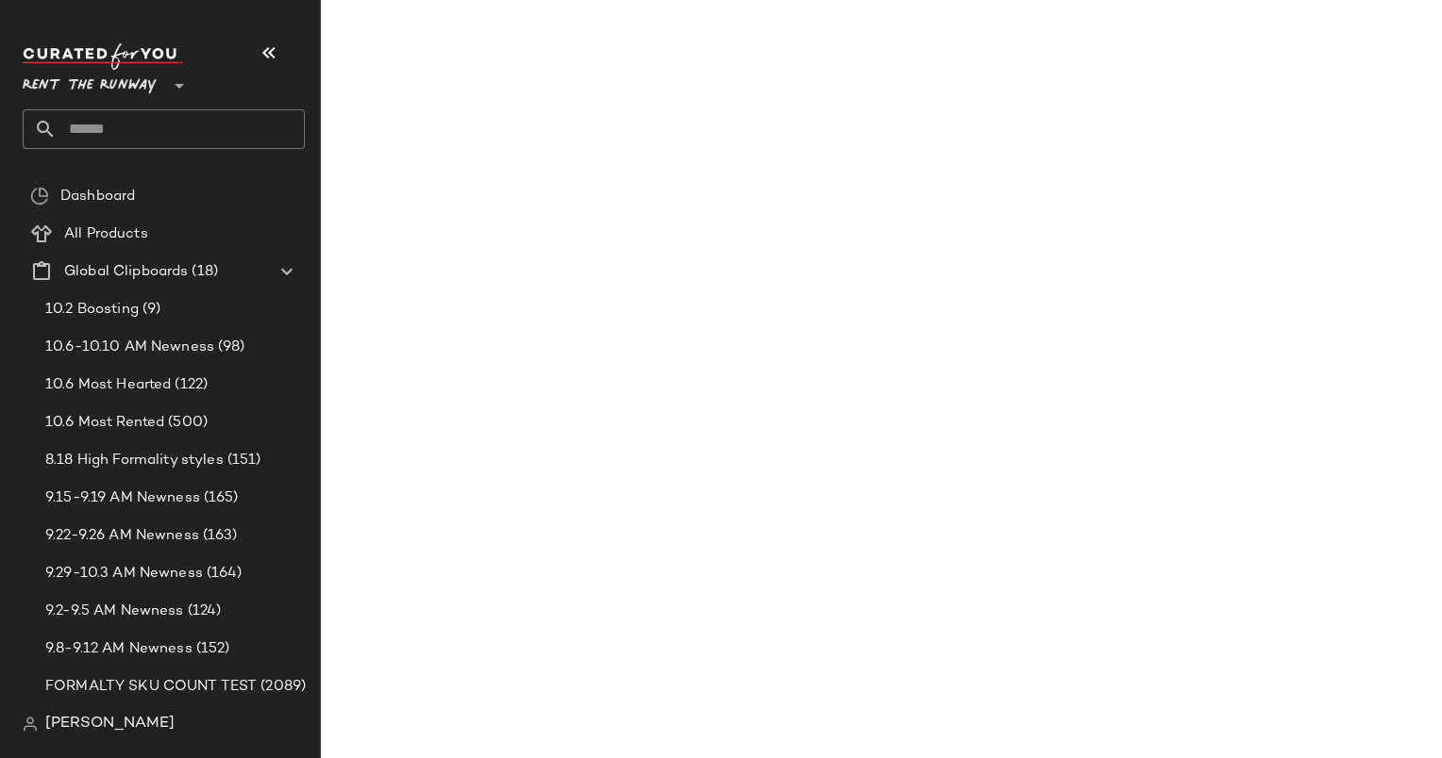
scroll to position [801, 0]
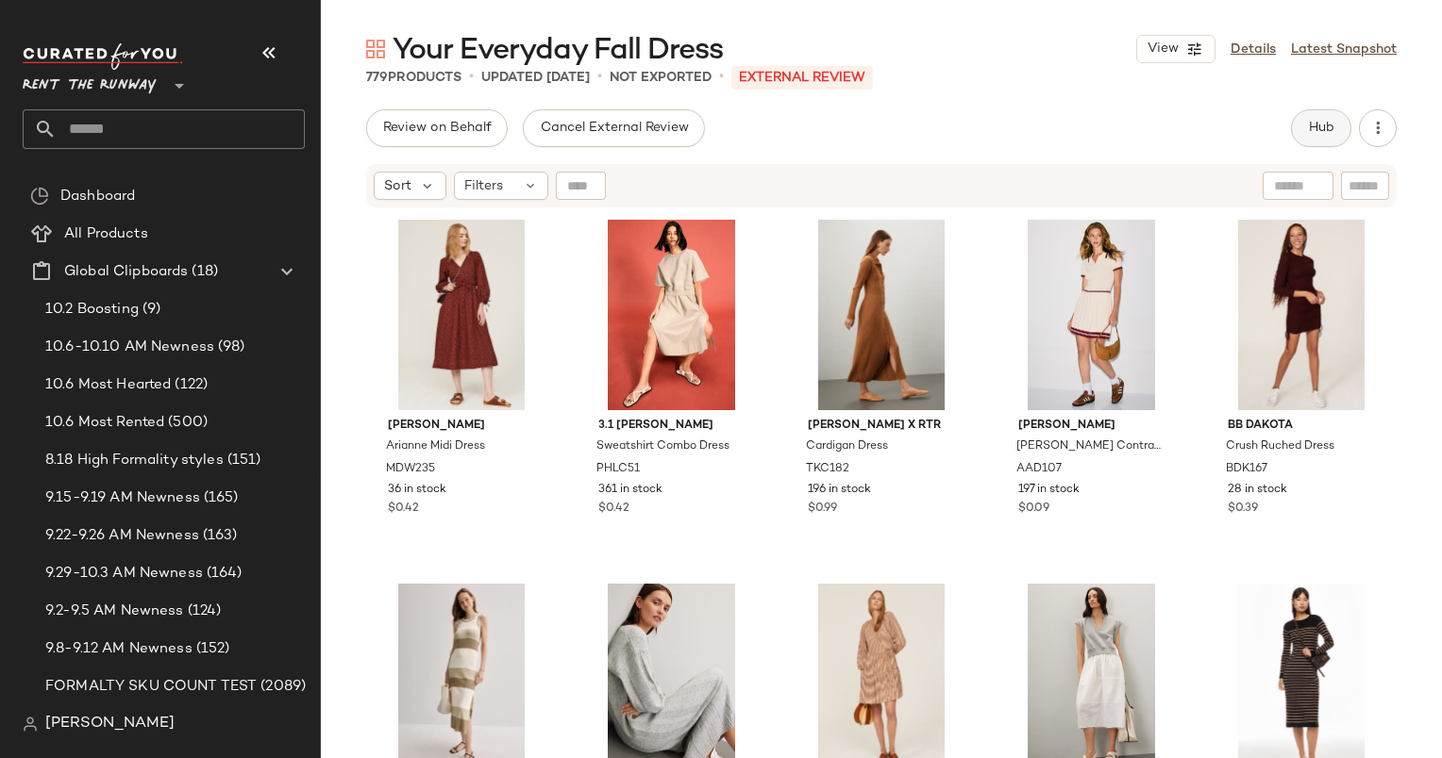
click at [1325, 143] on button "Hub" at bounding box center [1321, 128] width 60 height 38
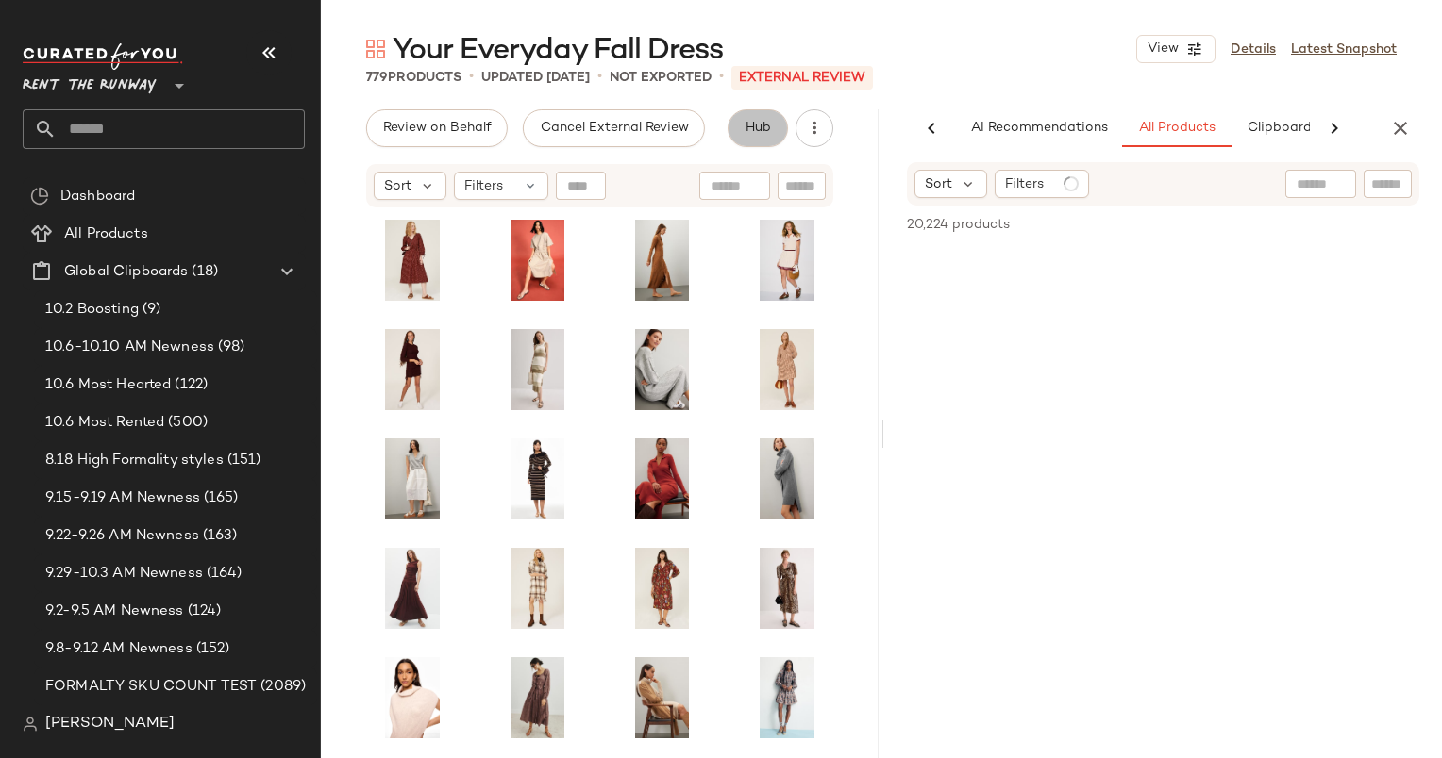
scroll to position [0, 97]
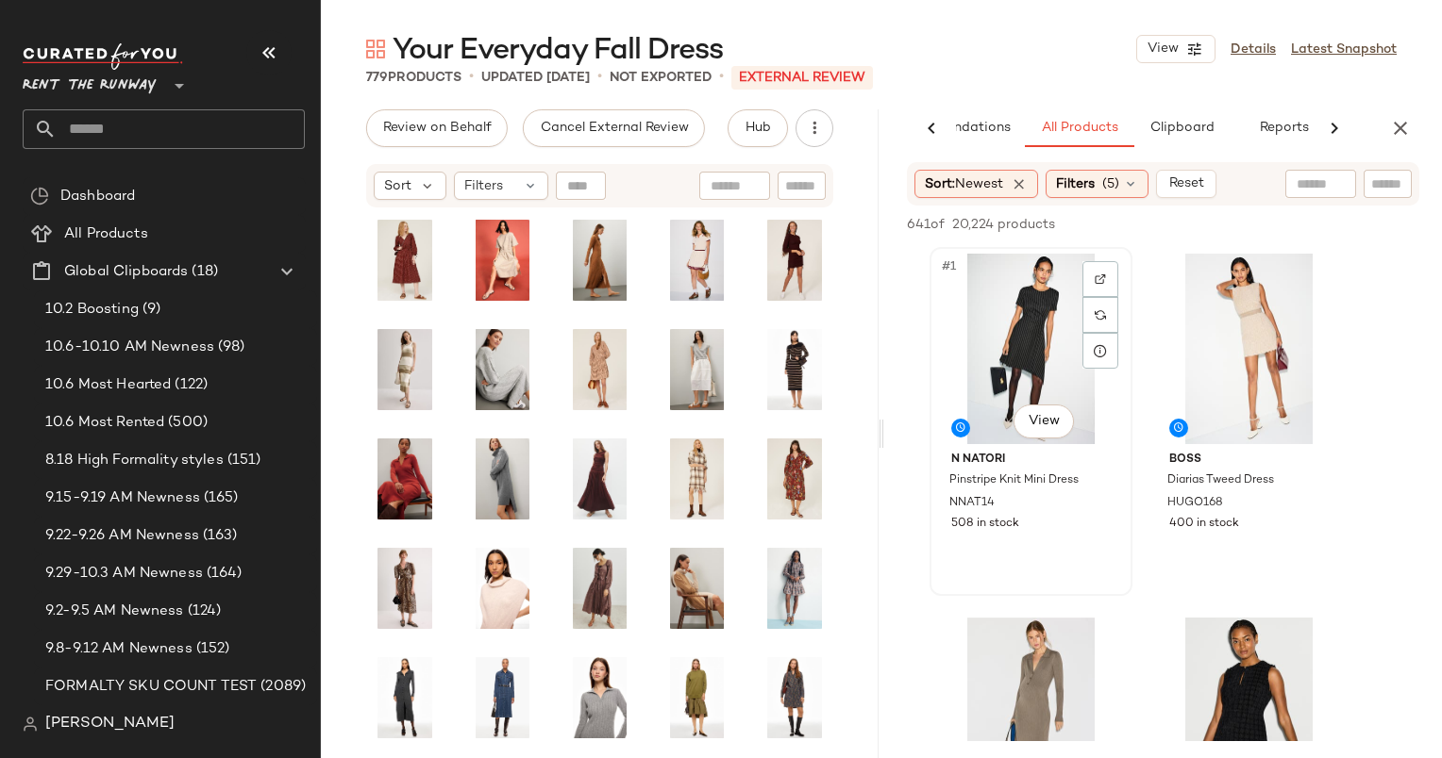
click at [1042, 343] on div "#1 View" at bounding box center [1031, 349] width 190 height 191
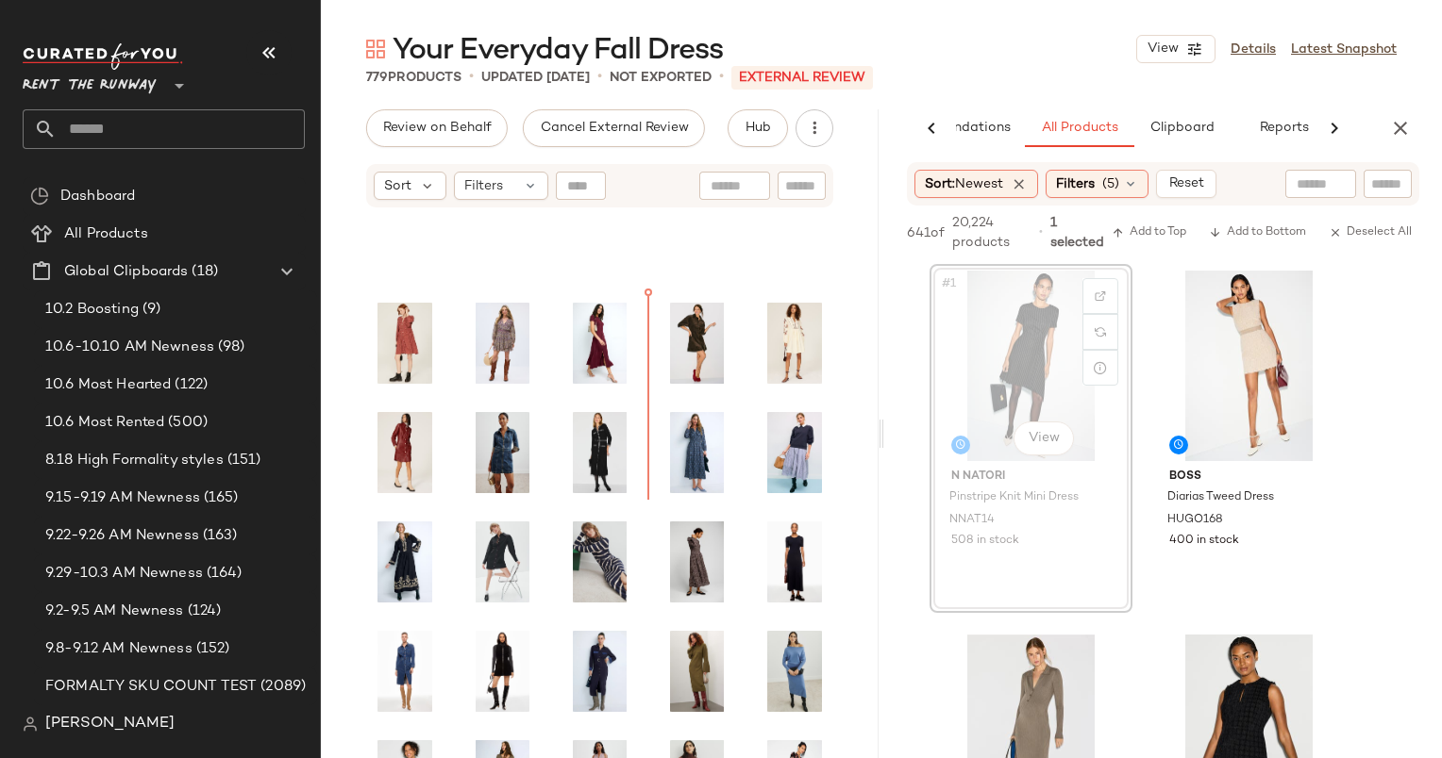
scroll to position [632, 0]
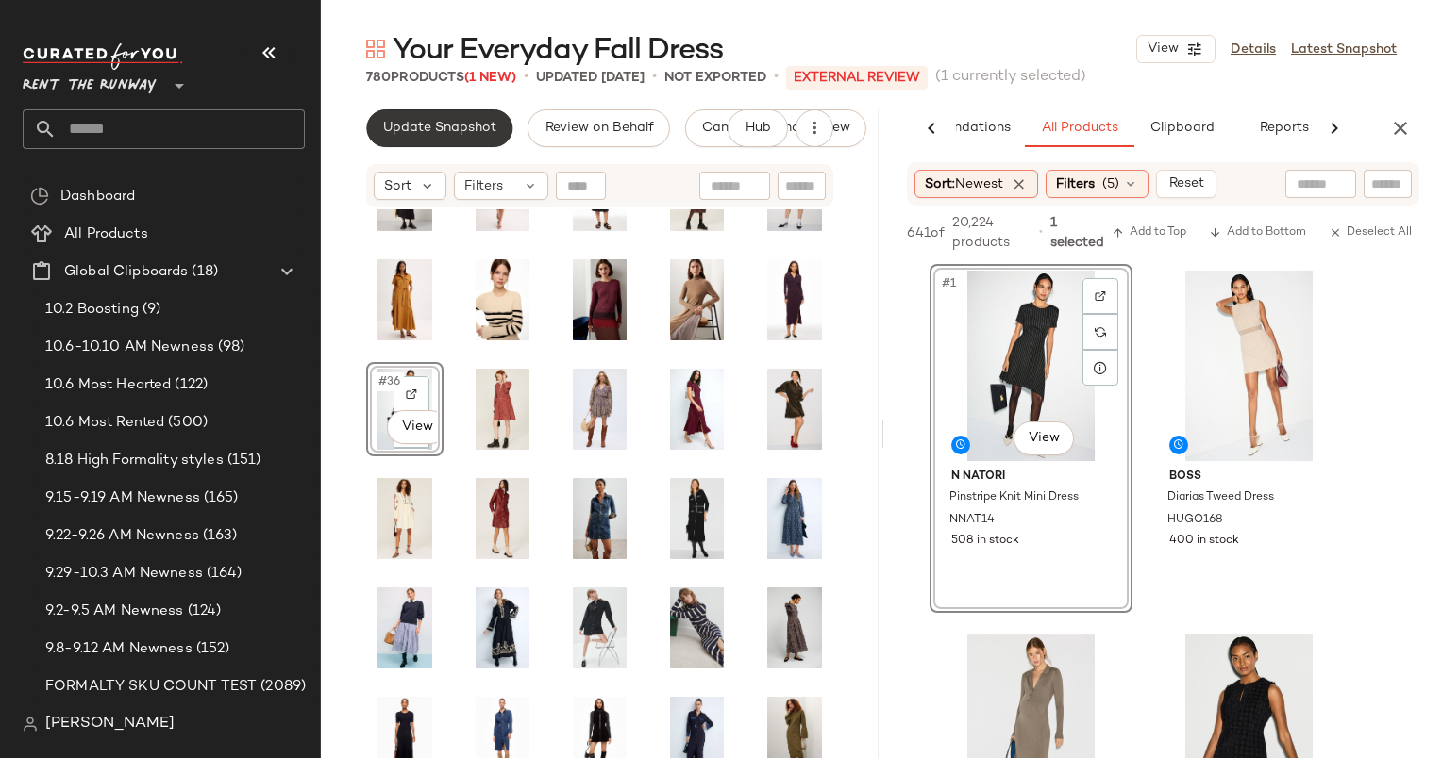
click at [457, 141] on button "Update Snapshot" at bounding box center [439, 128] width 146 height 38
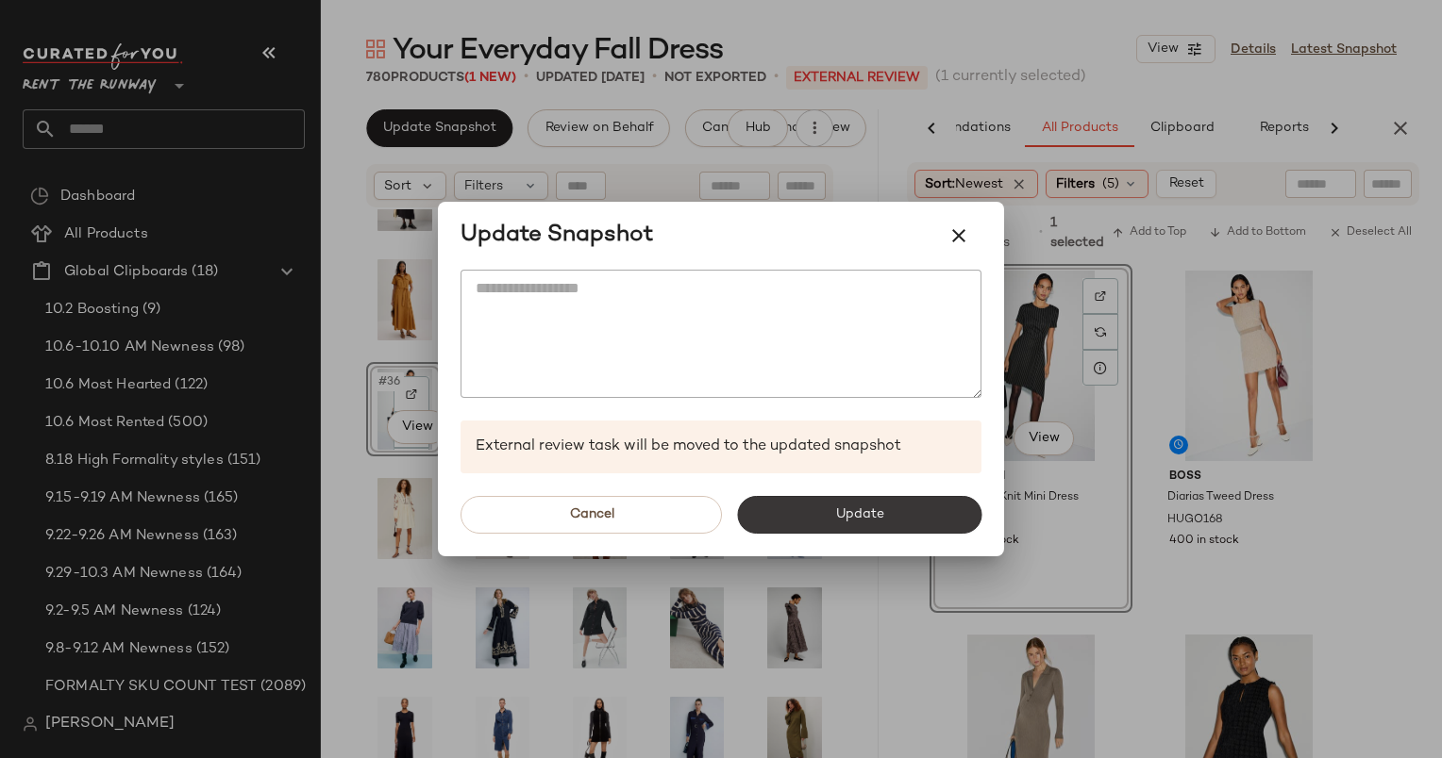
click at [811, 510] on button "Update" at bounding box center [859, 515] width 244 height 38
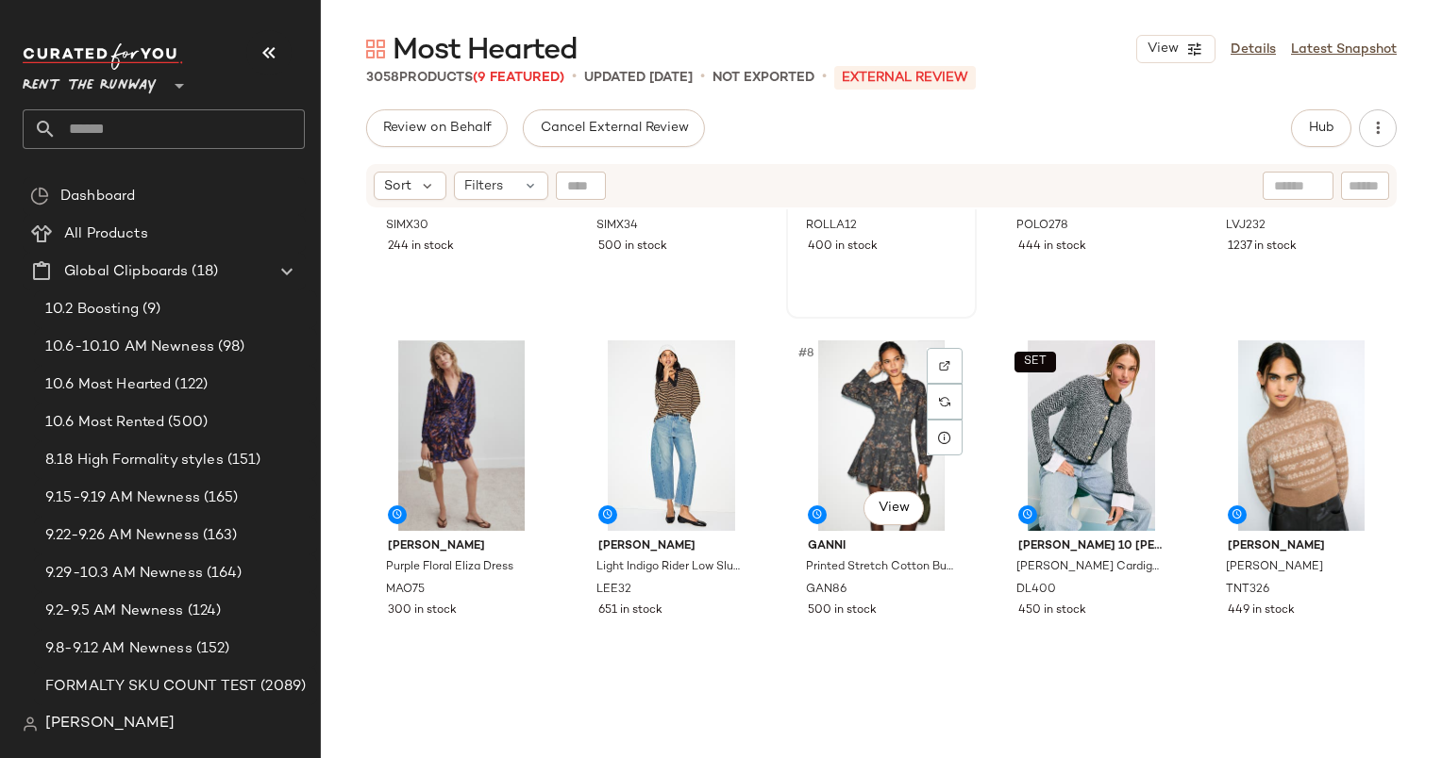
scroll to position [285, 0]
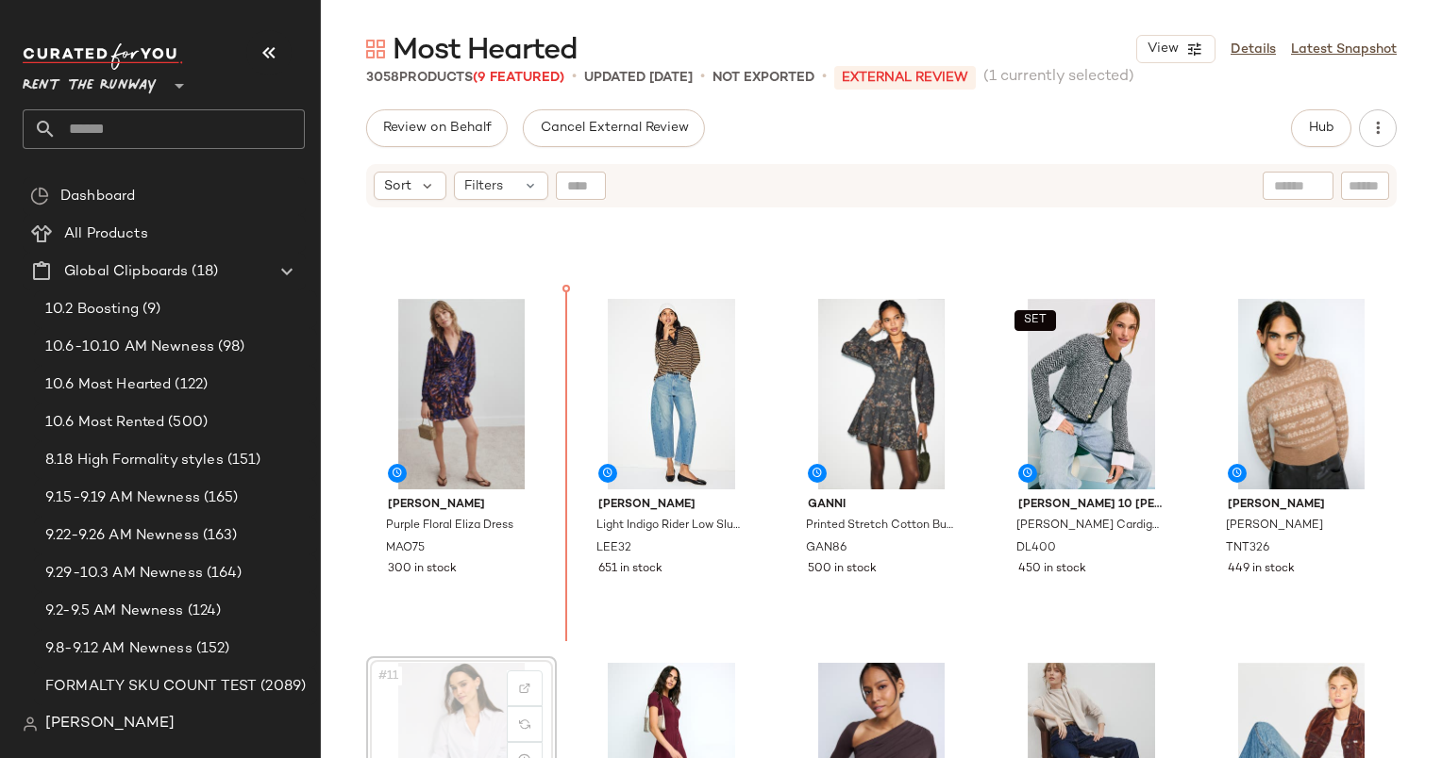
scroll to position [287, 0]
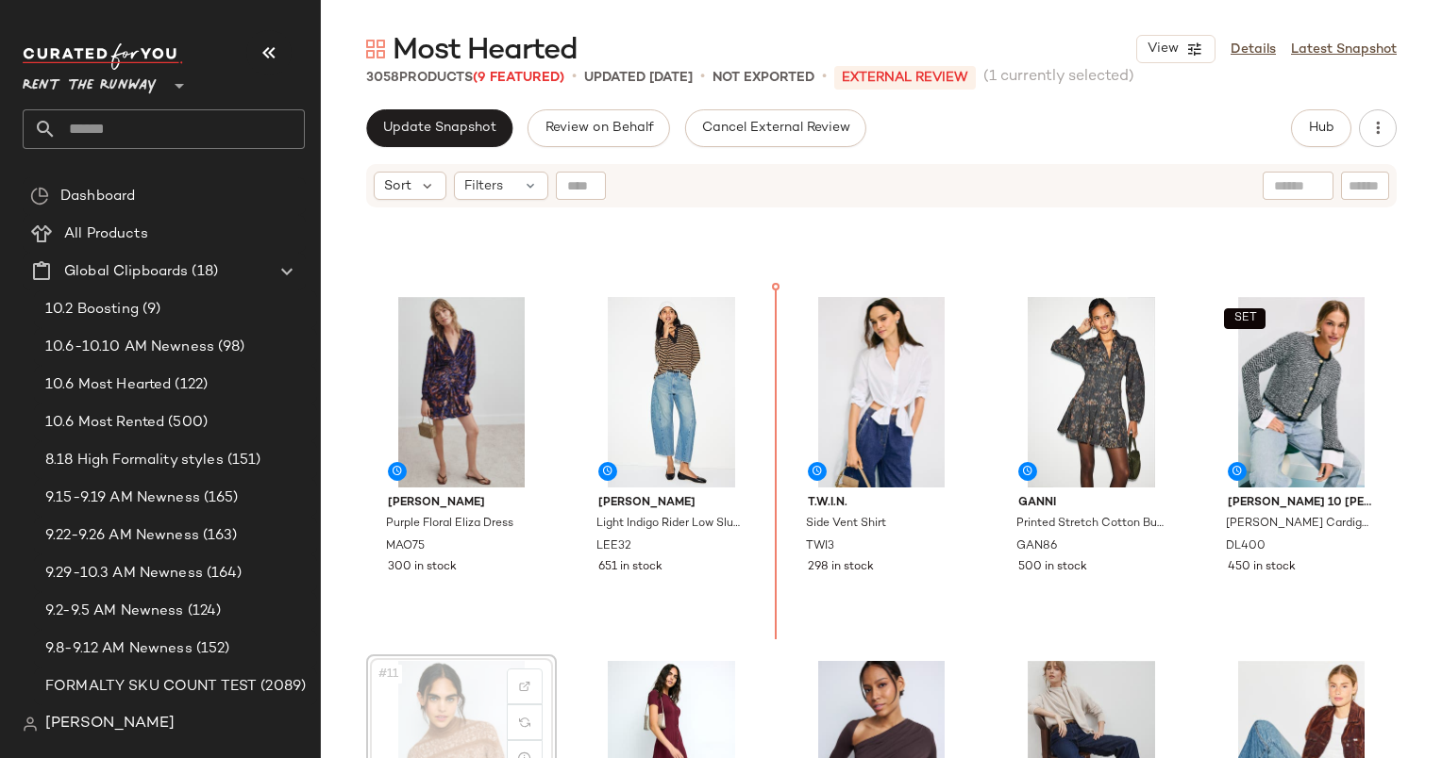
scroll to position [287, 0]
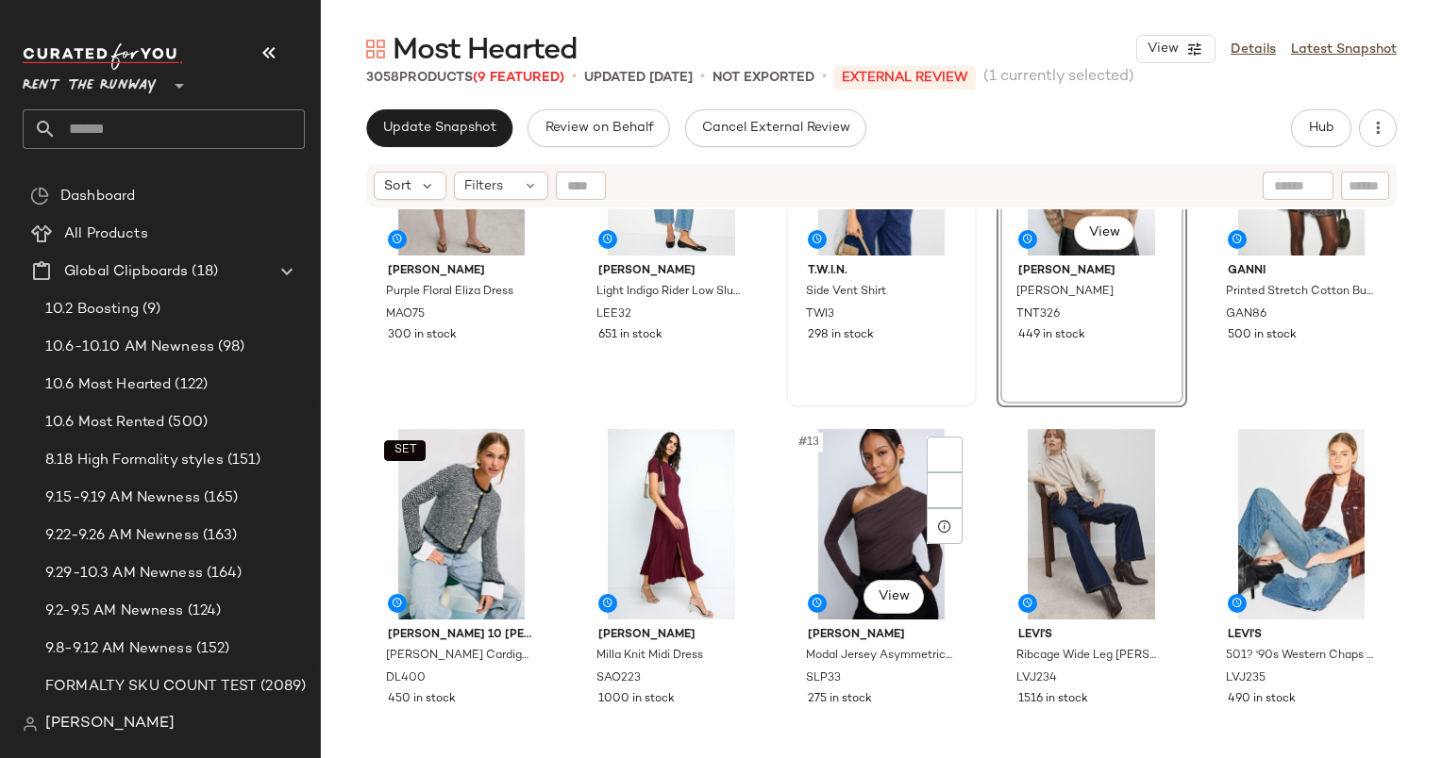
scroll to position [535, 0]
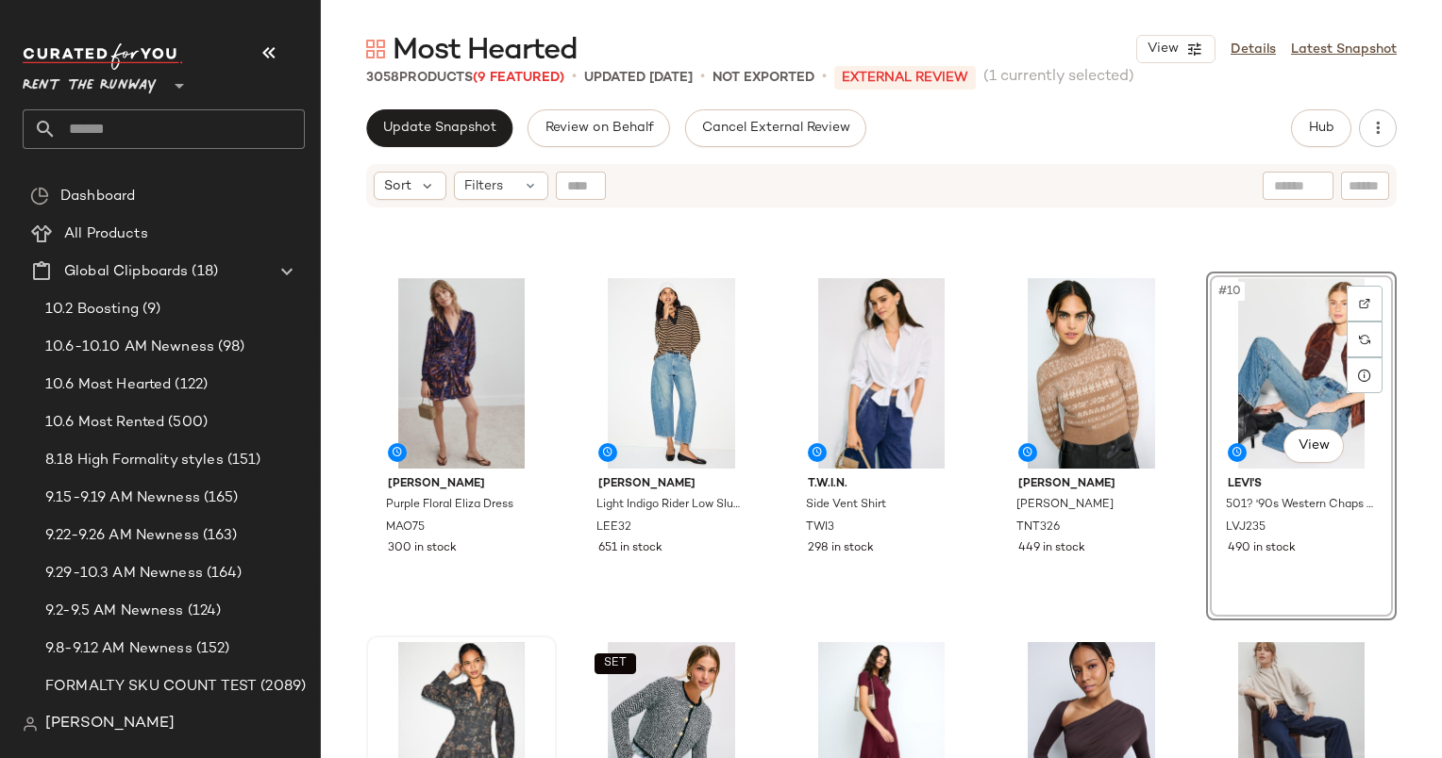
scroll to position [549, 0]
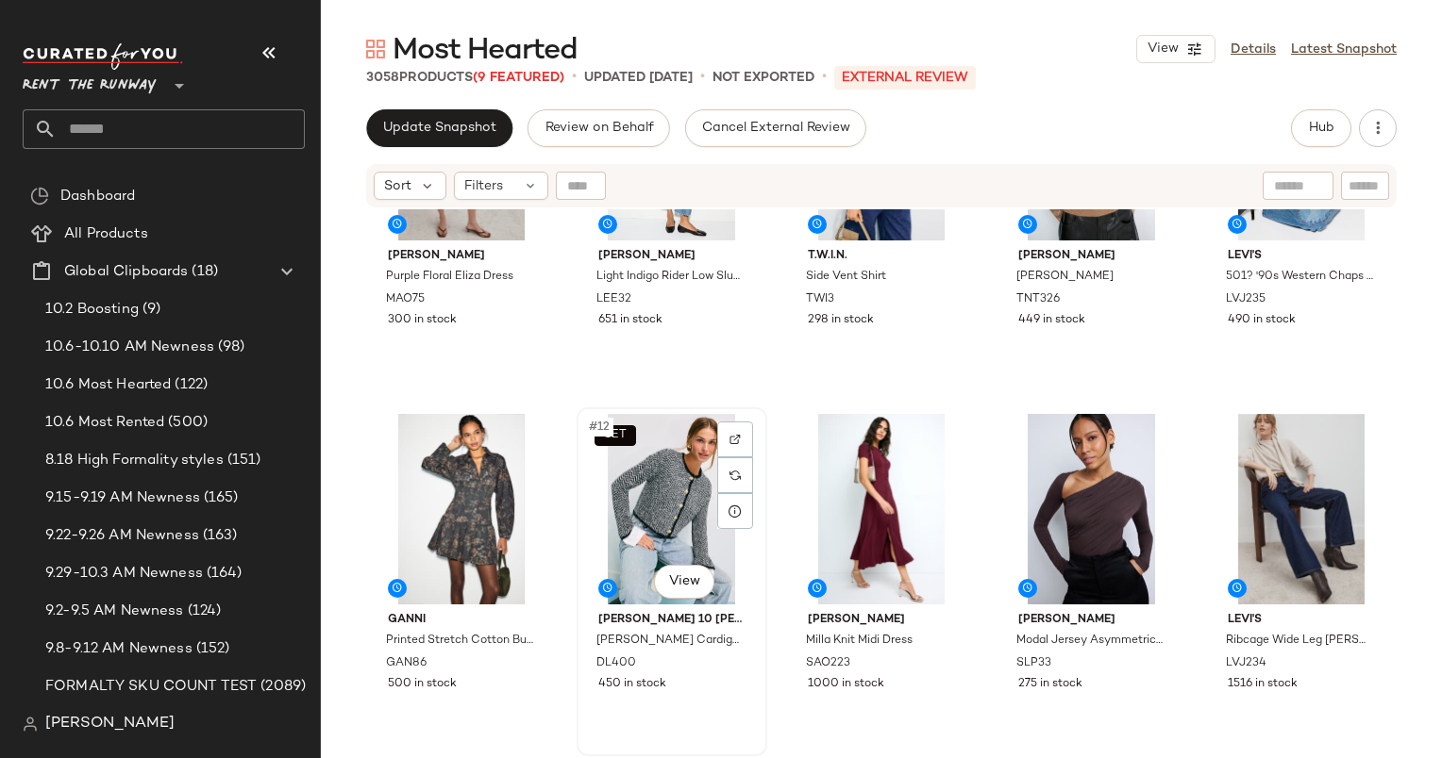
click at [647, 476] on div "SET #12 View" at bounding box center [671, 509] width 177 height 191
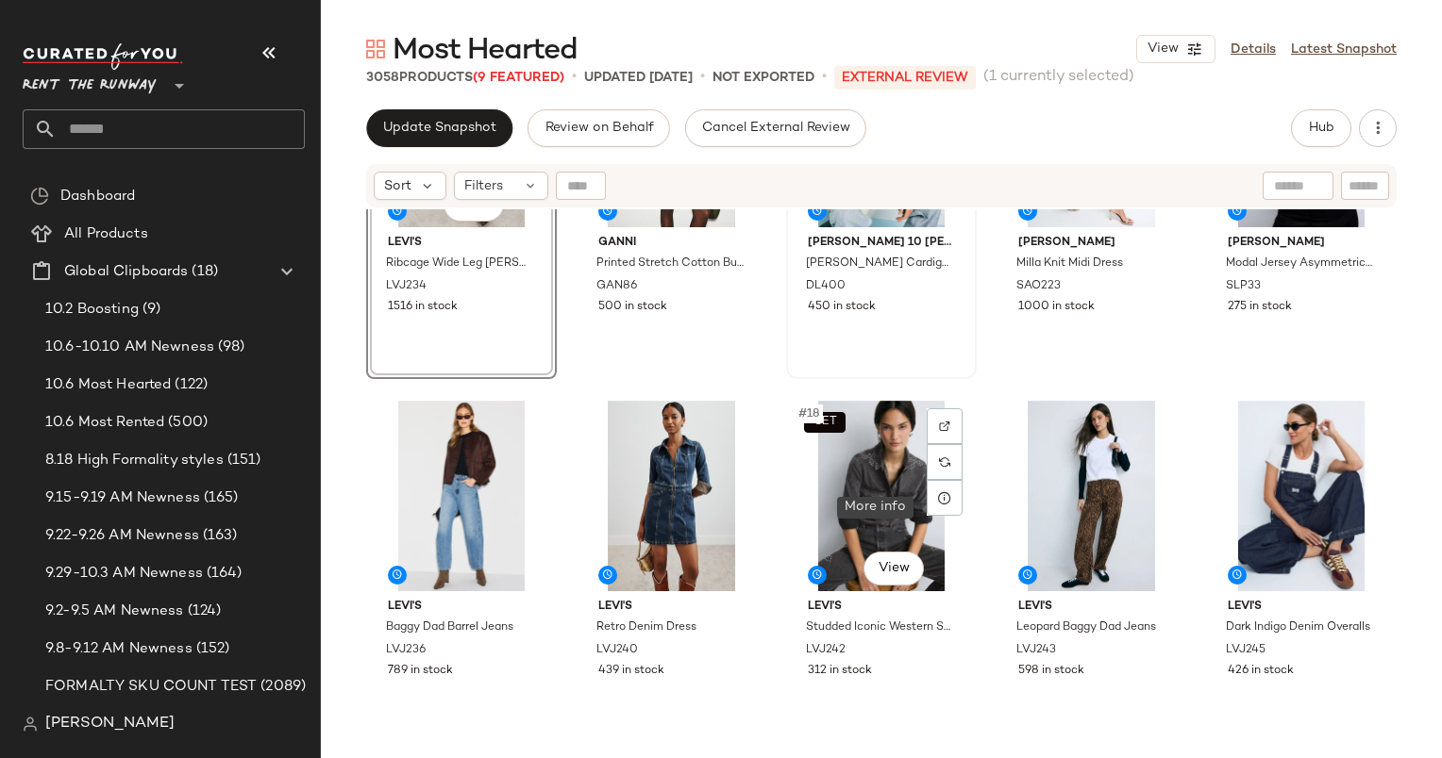
scroll to position [915, 0]
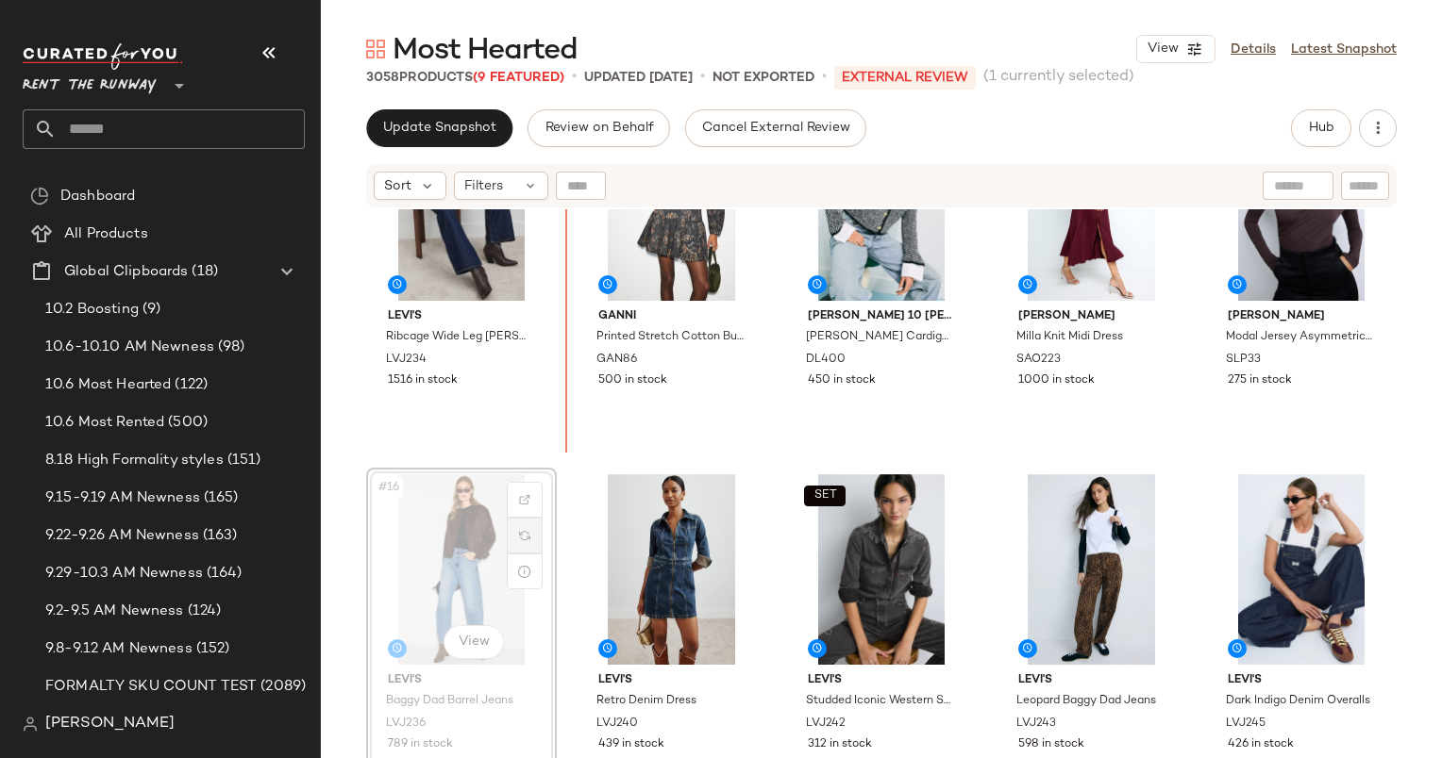
scroll to position [799, 0]
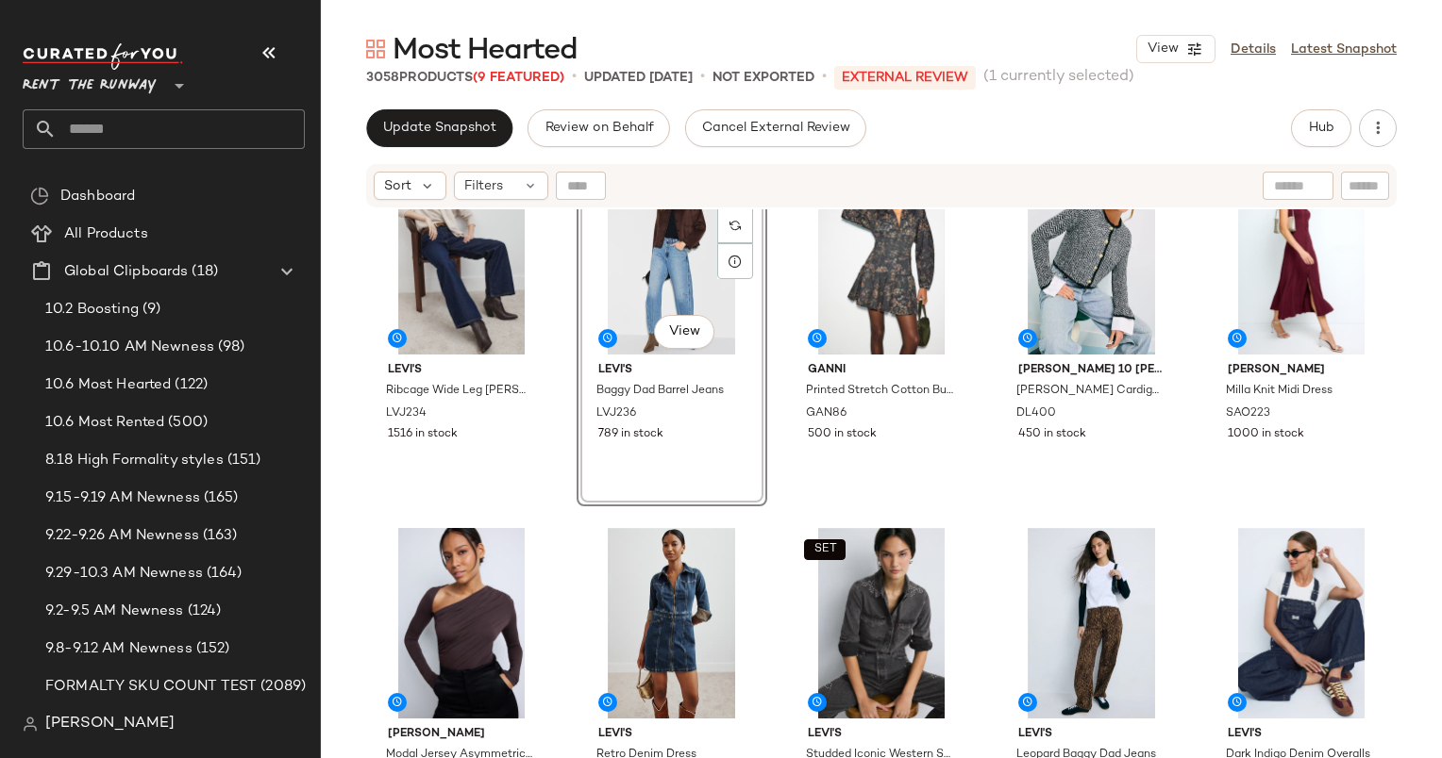
scroll to position [1075, 0]
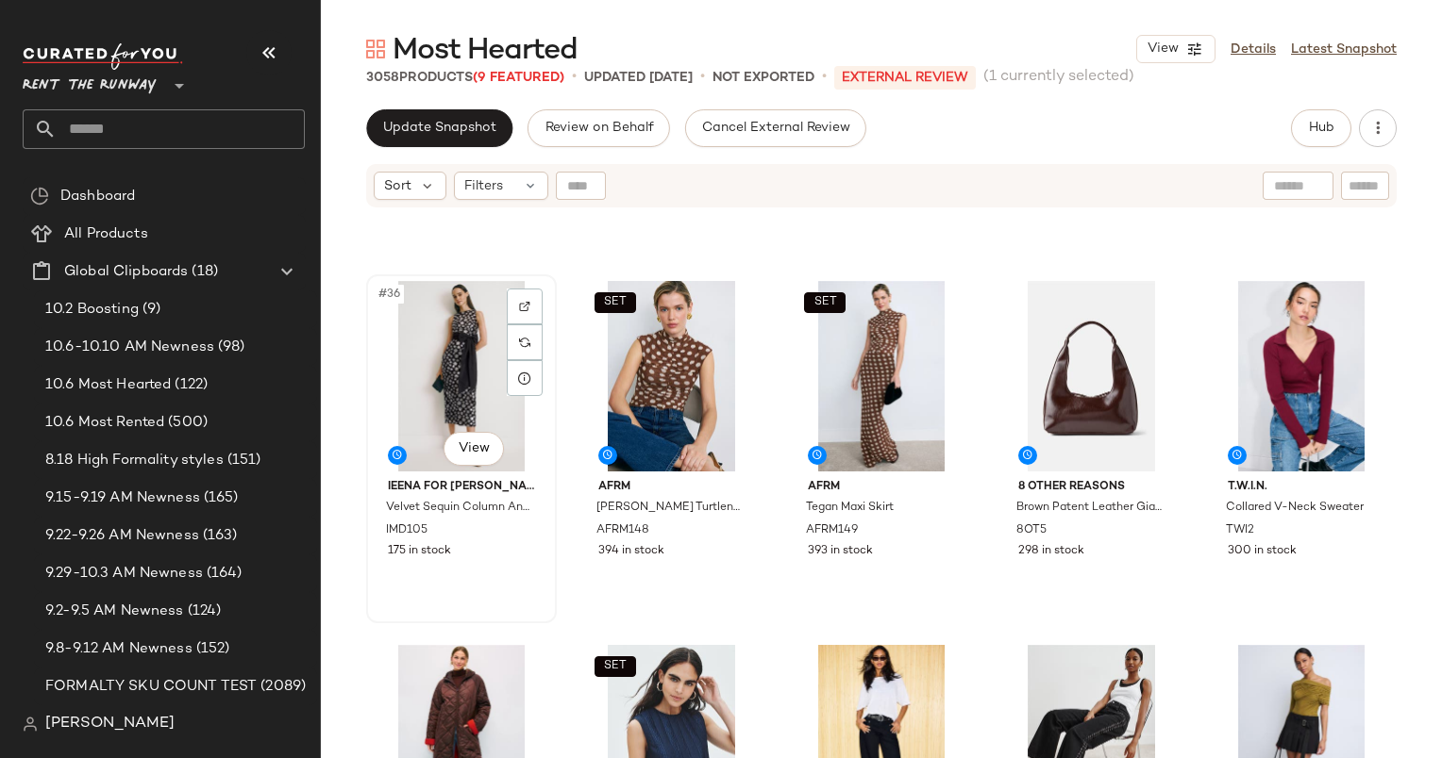
scroll to position [2088, 0]
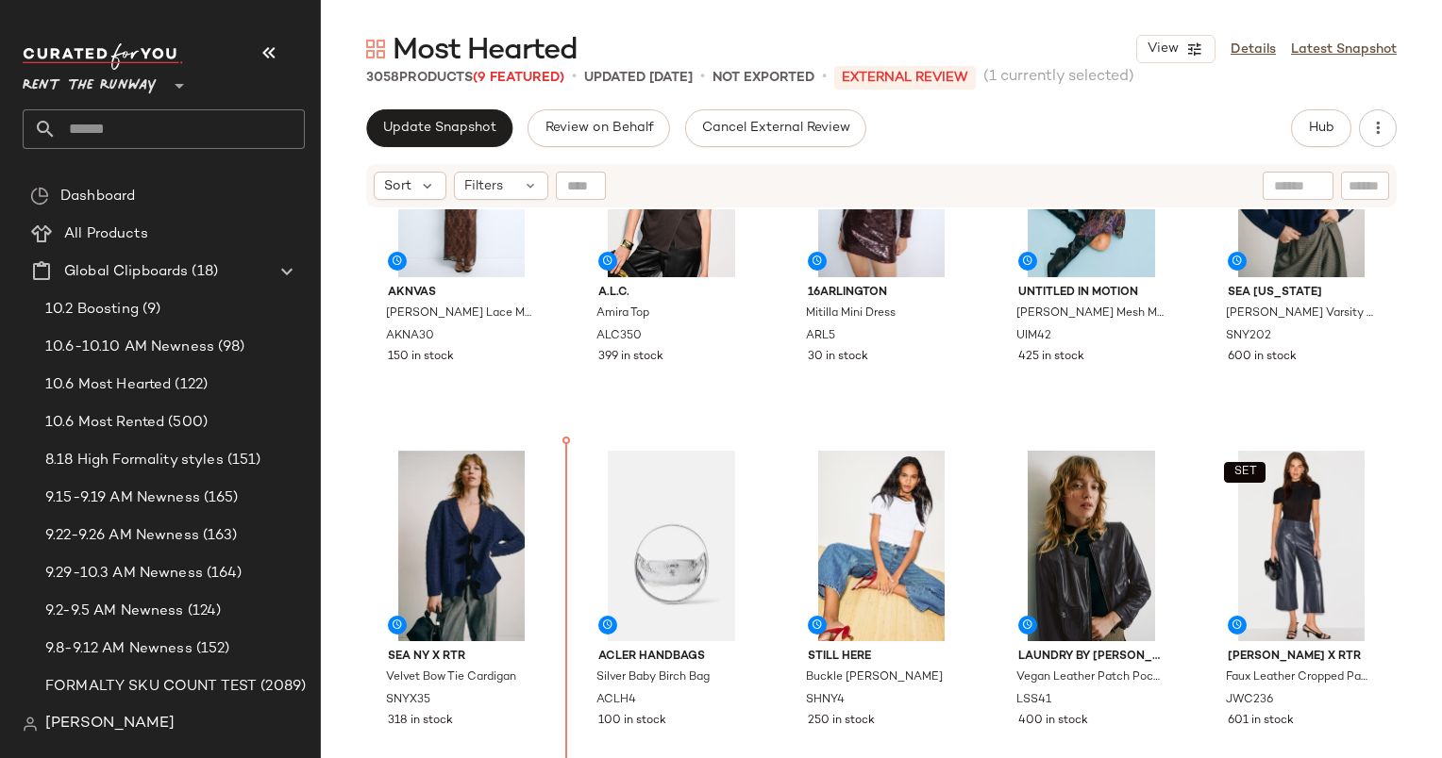
scroll to position [4579, 0]
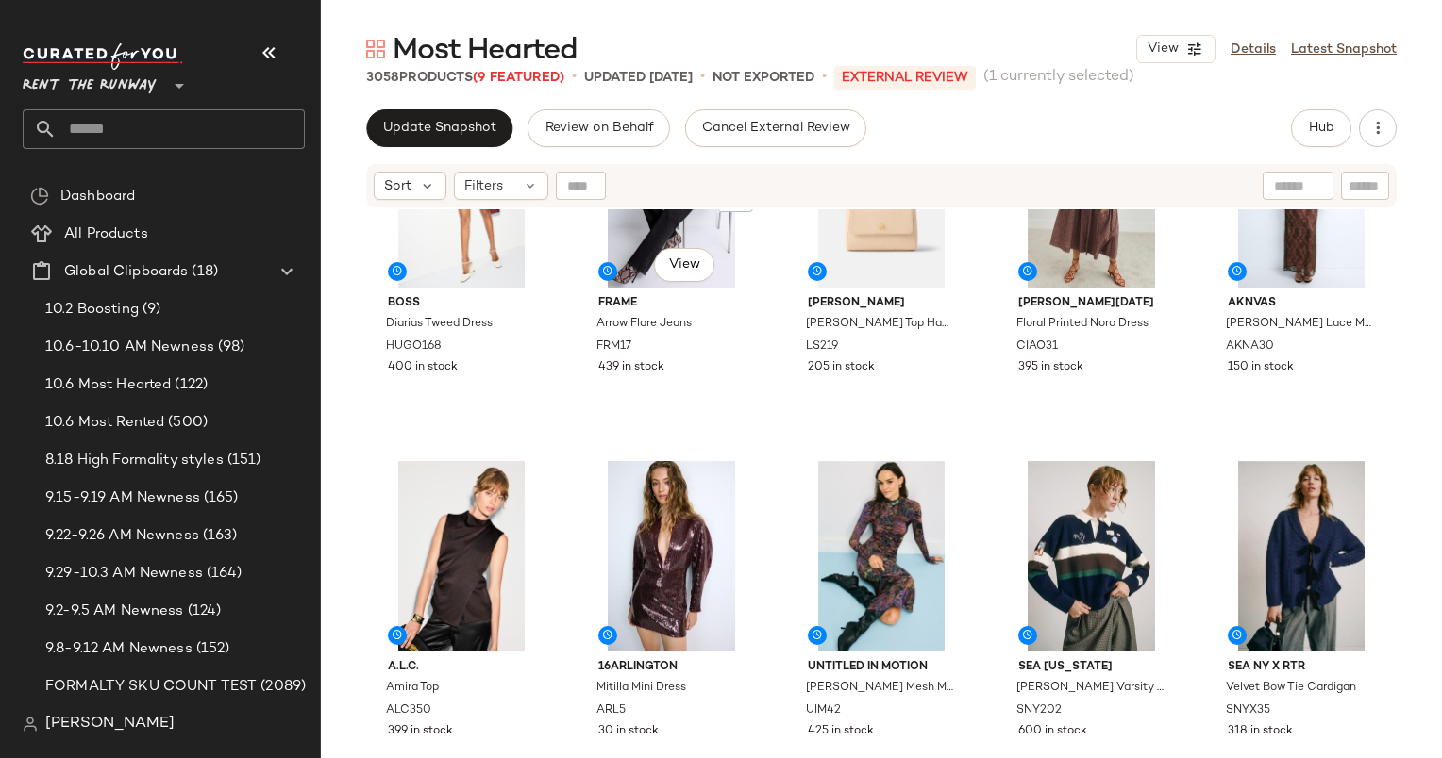
scroll to position [4136, 0]
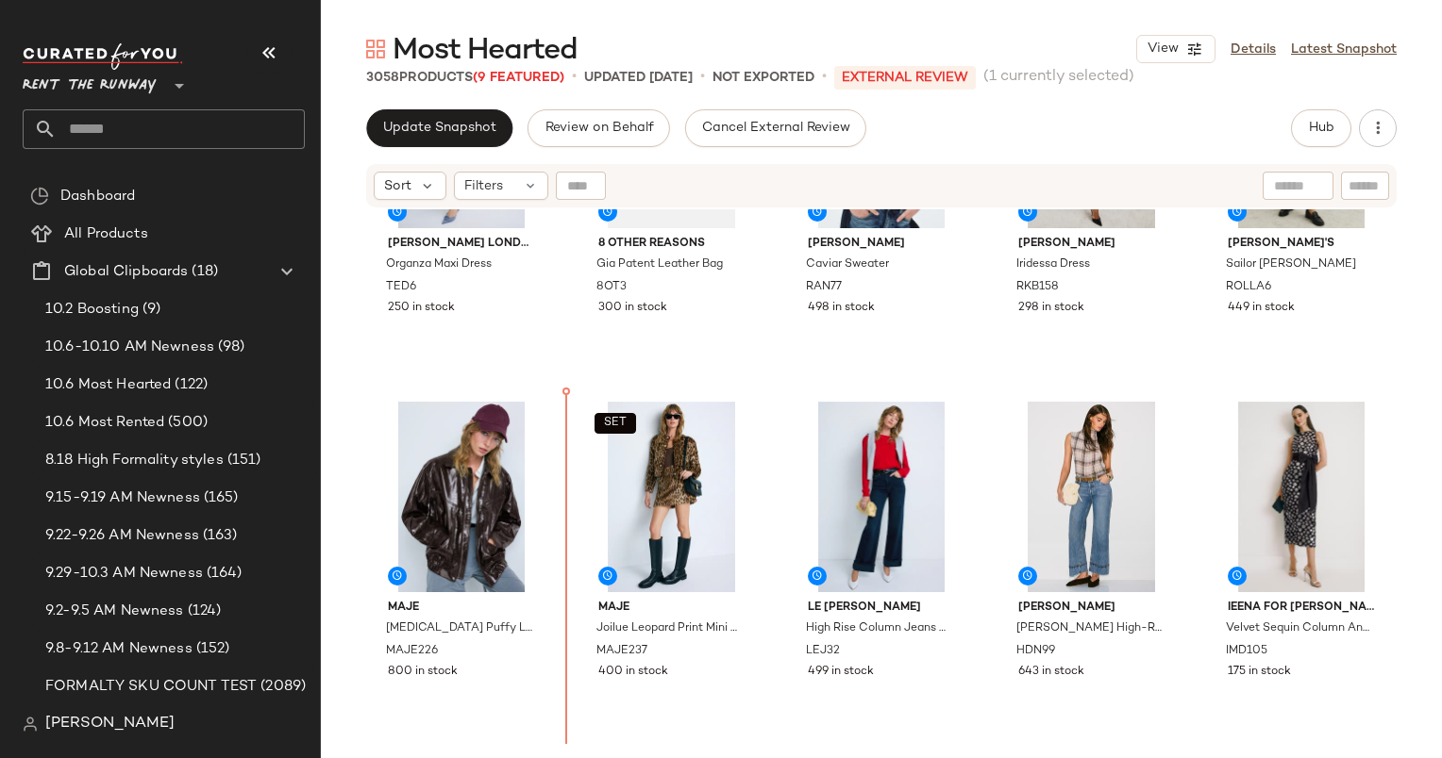
scroll to position [2036, 0]
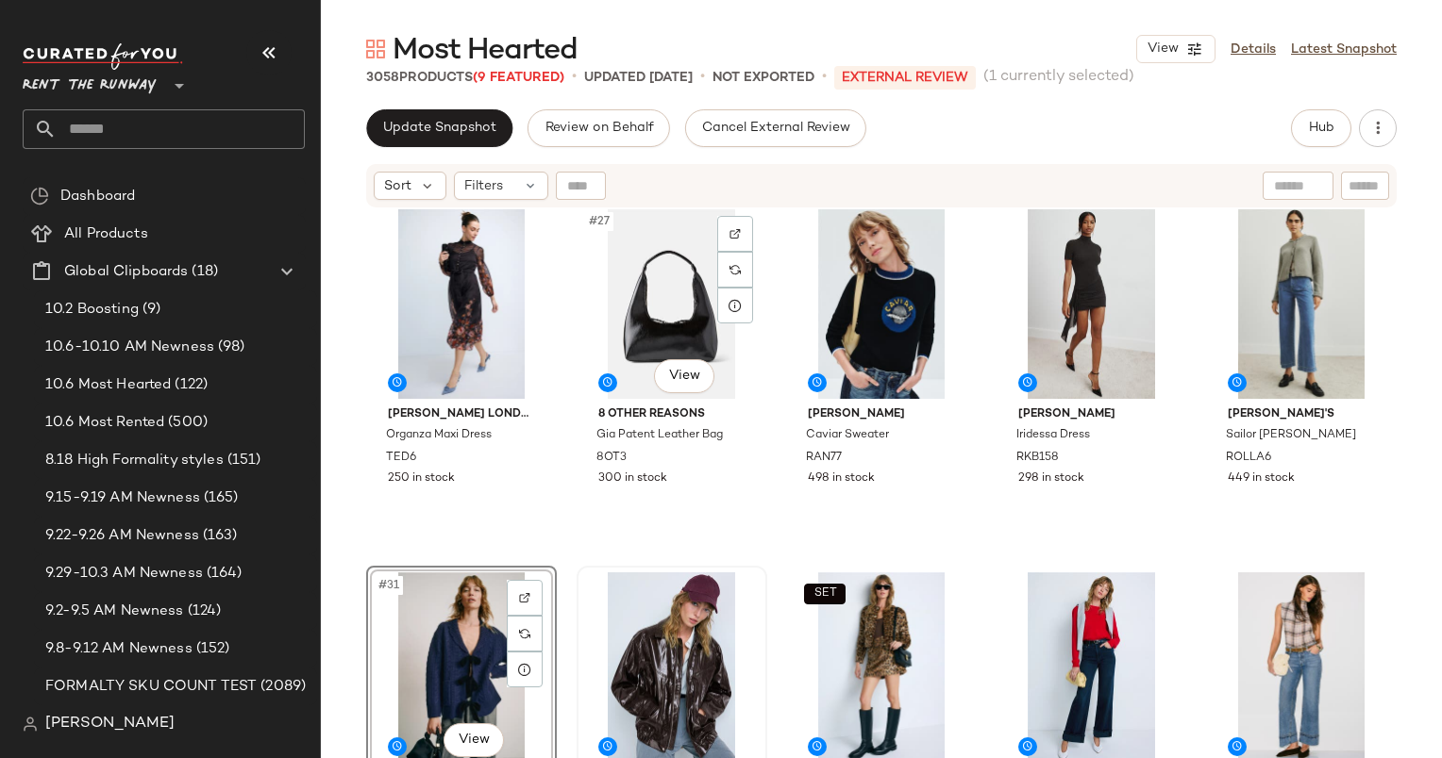
scroll to position [2268, 0]
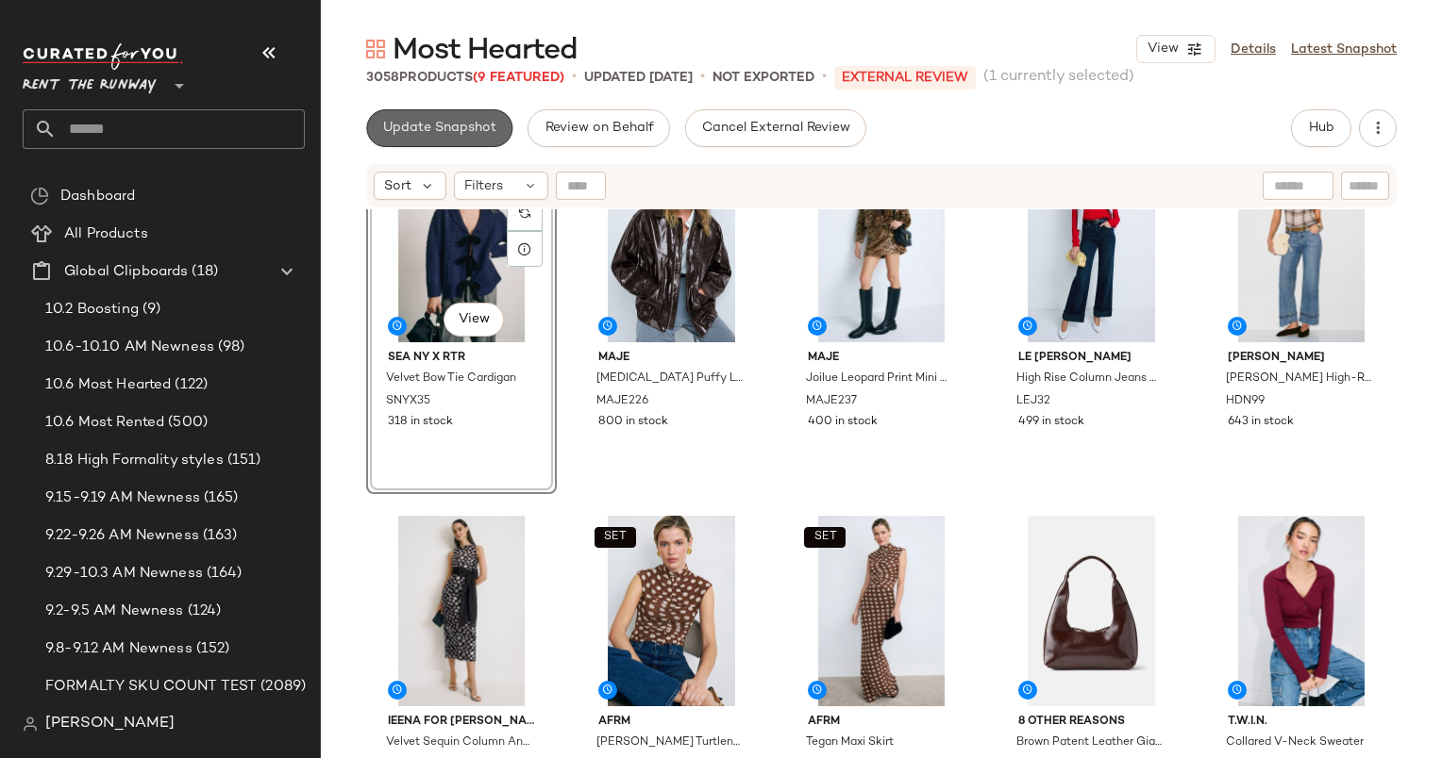
click at [426, 143] on button "Update Snapshot" at bounding box center [439, 128] width 146 height 38
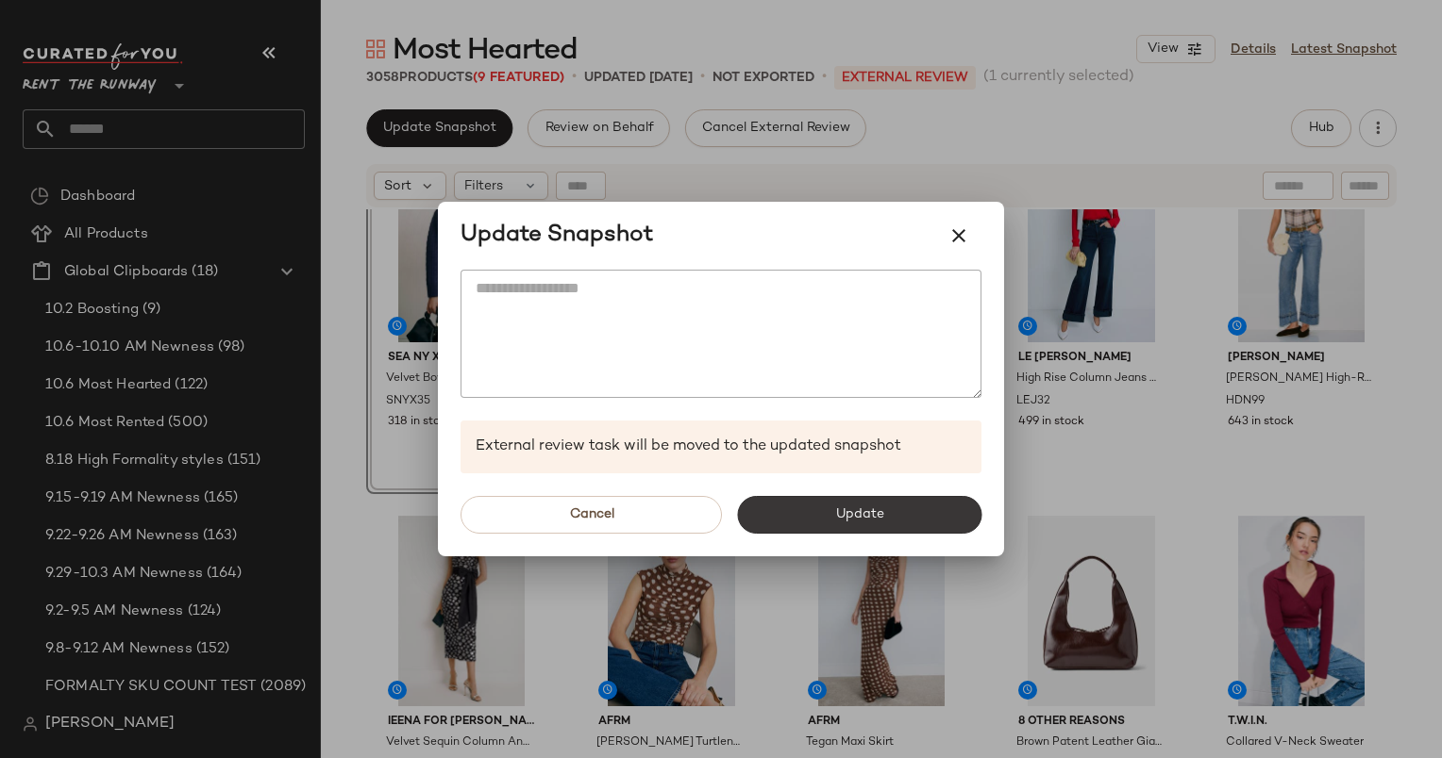
click at [835, 506] on button "Update" at bounding box center [859, 515] width 244 height 38
